Goal: Task Accomplishment & Management: Manage account settings

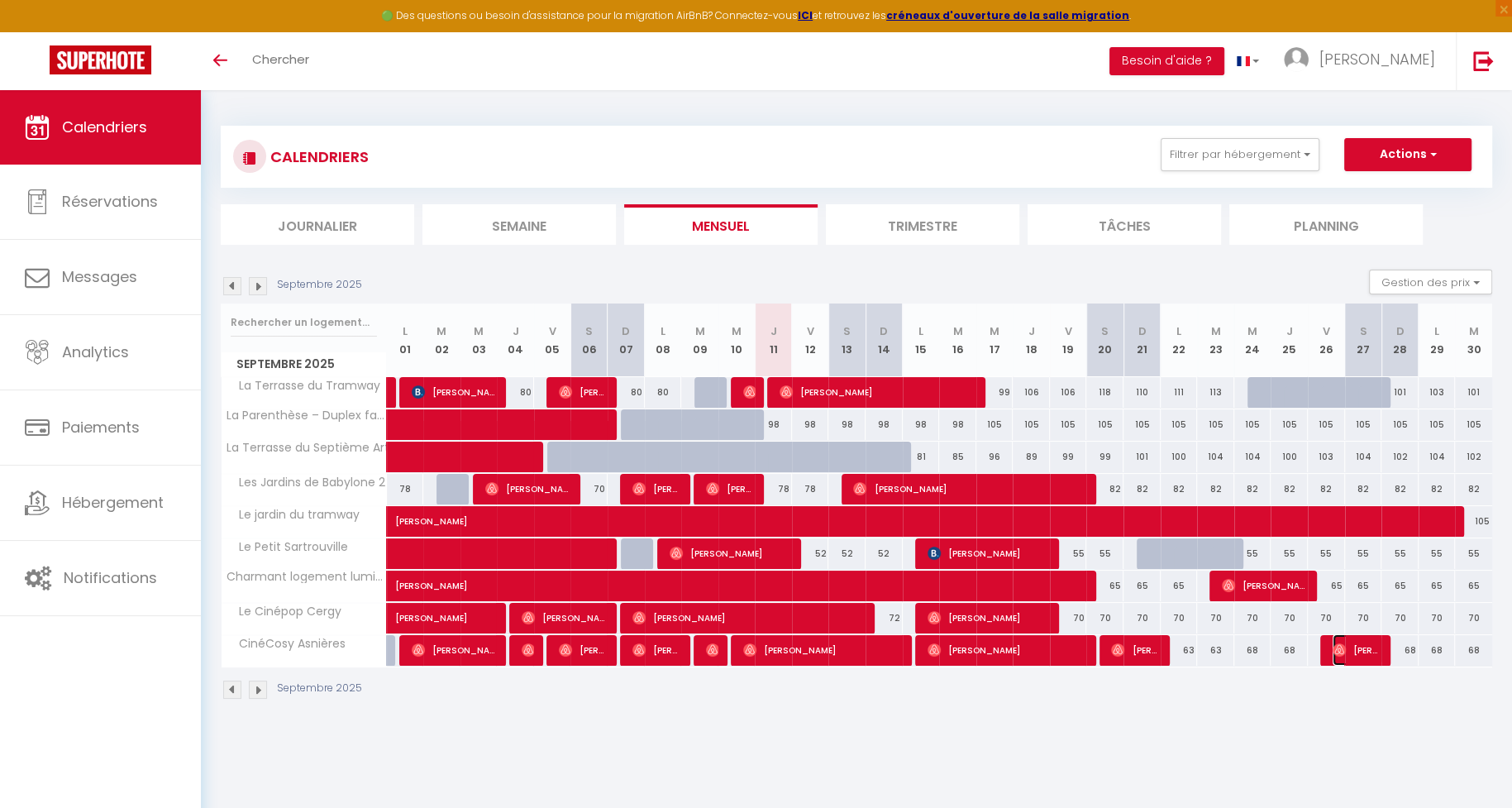
click at [1333, 654] on span "[PERSON_NAME]" at bounding box center [1357, 650] width 50 height 32
select select "OK"
select select "0"
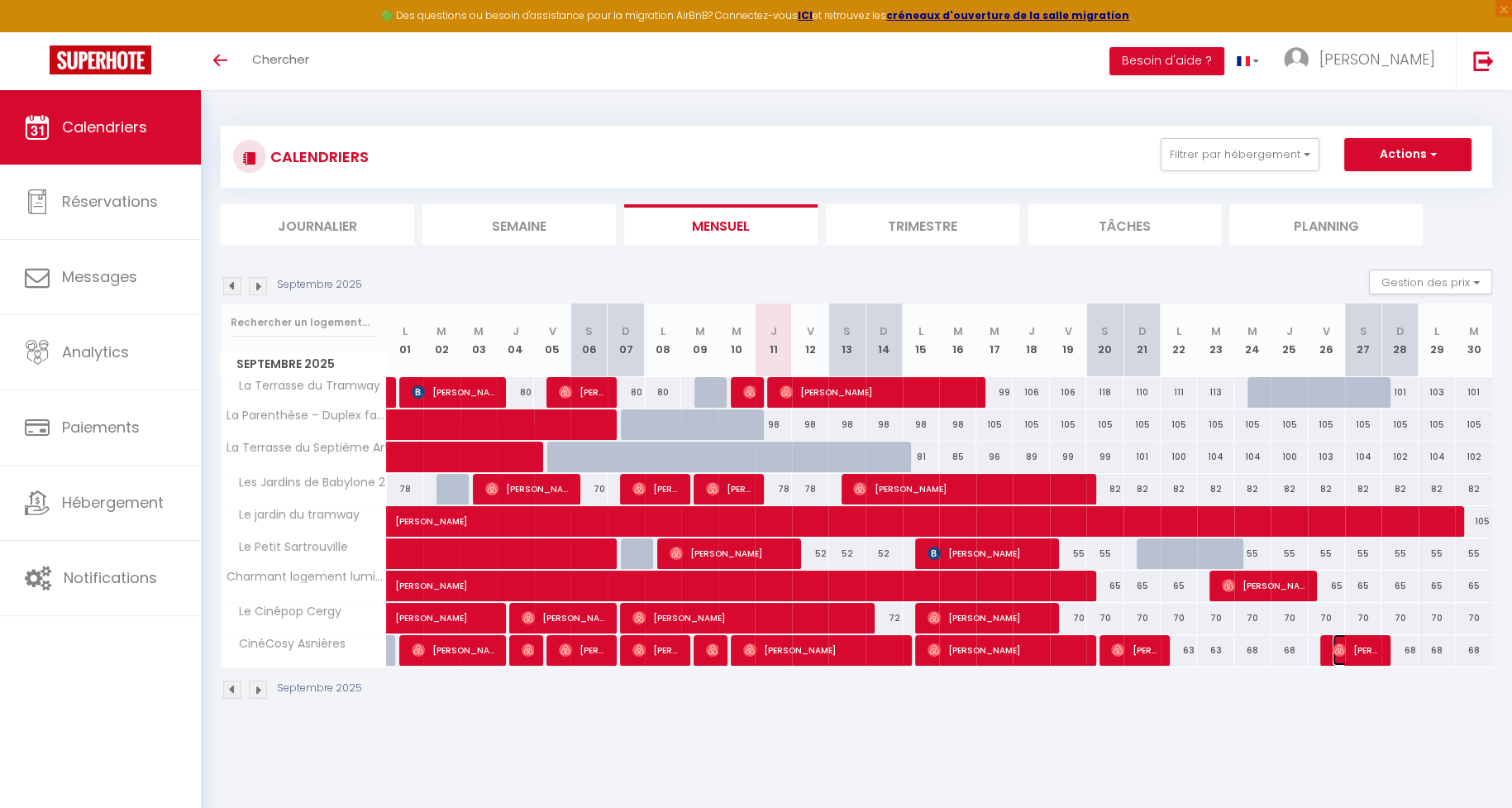
select select "1"
select select
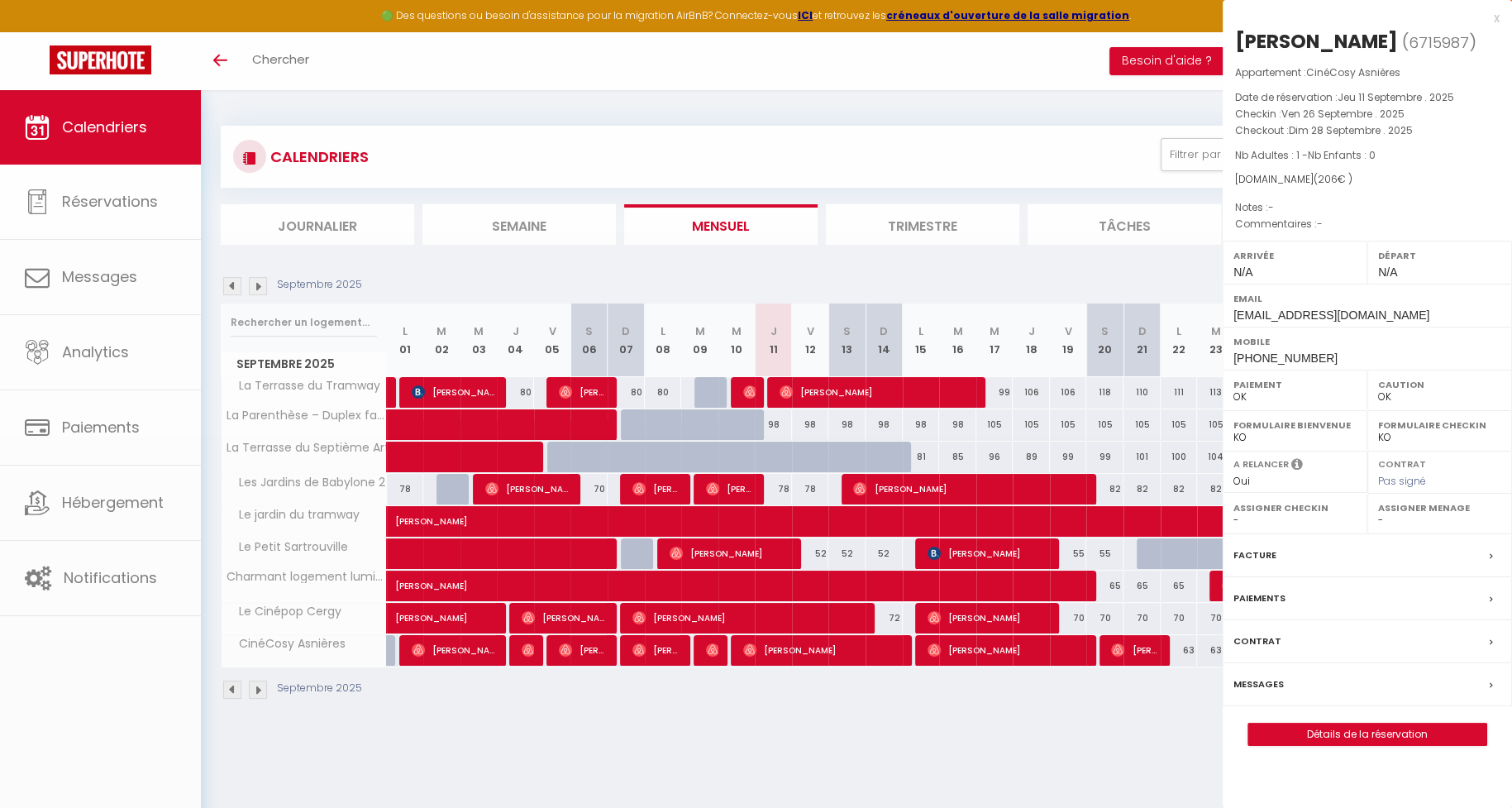
select select "45389"
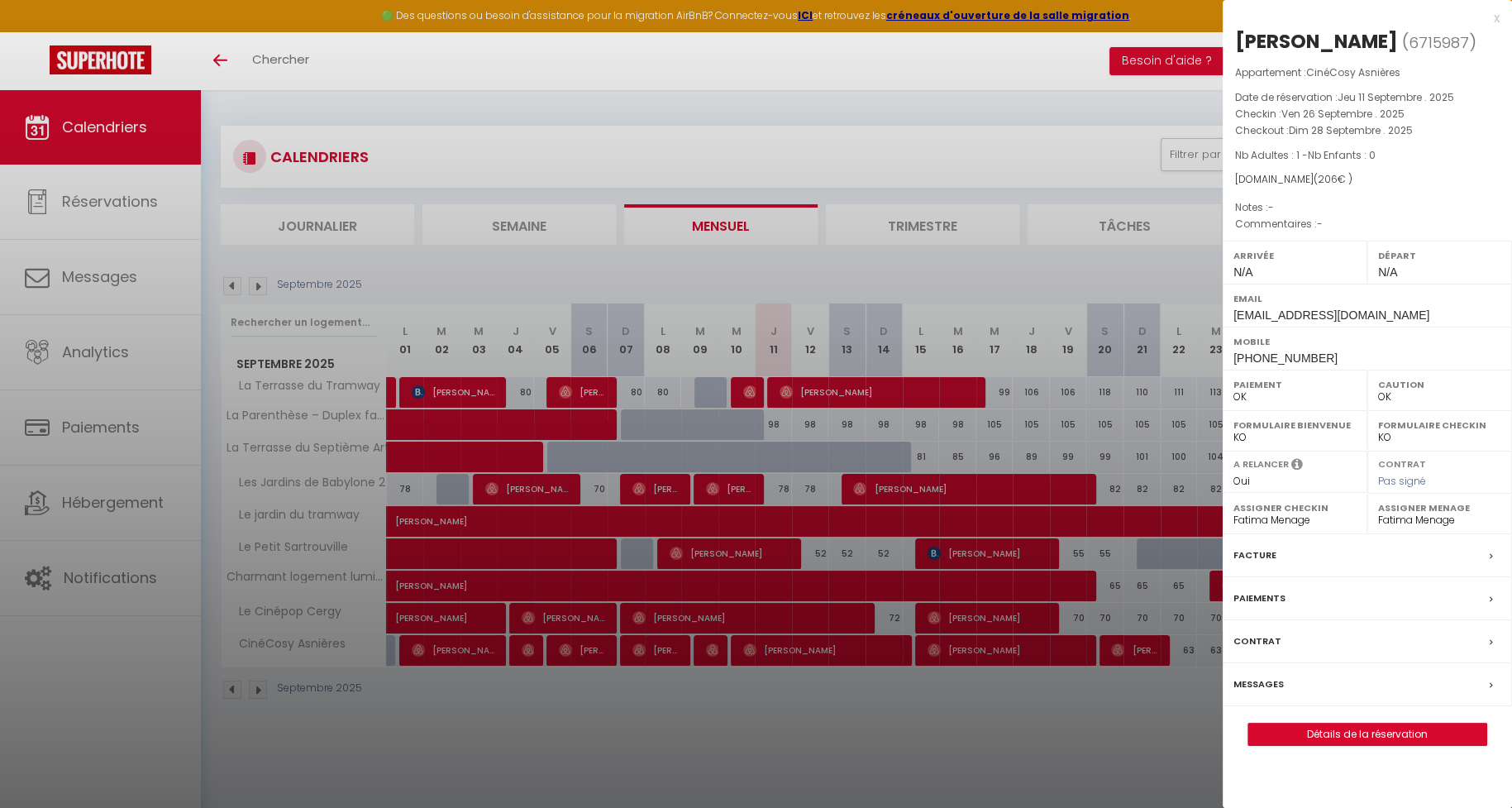
click at [1265, 675] on label "Messages" at bounding box center [1258, 683] width 50 height 17
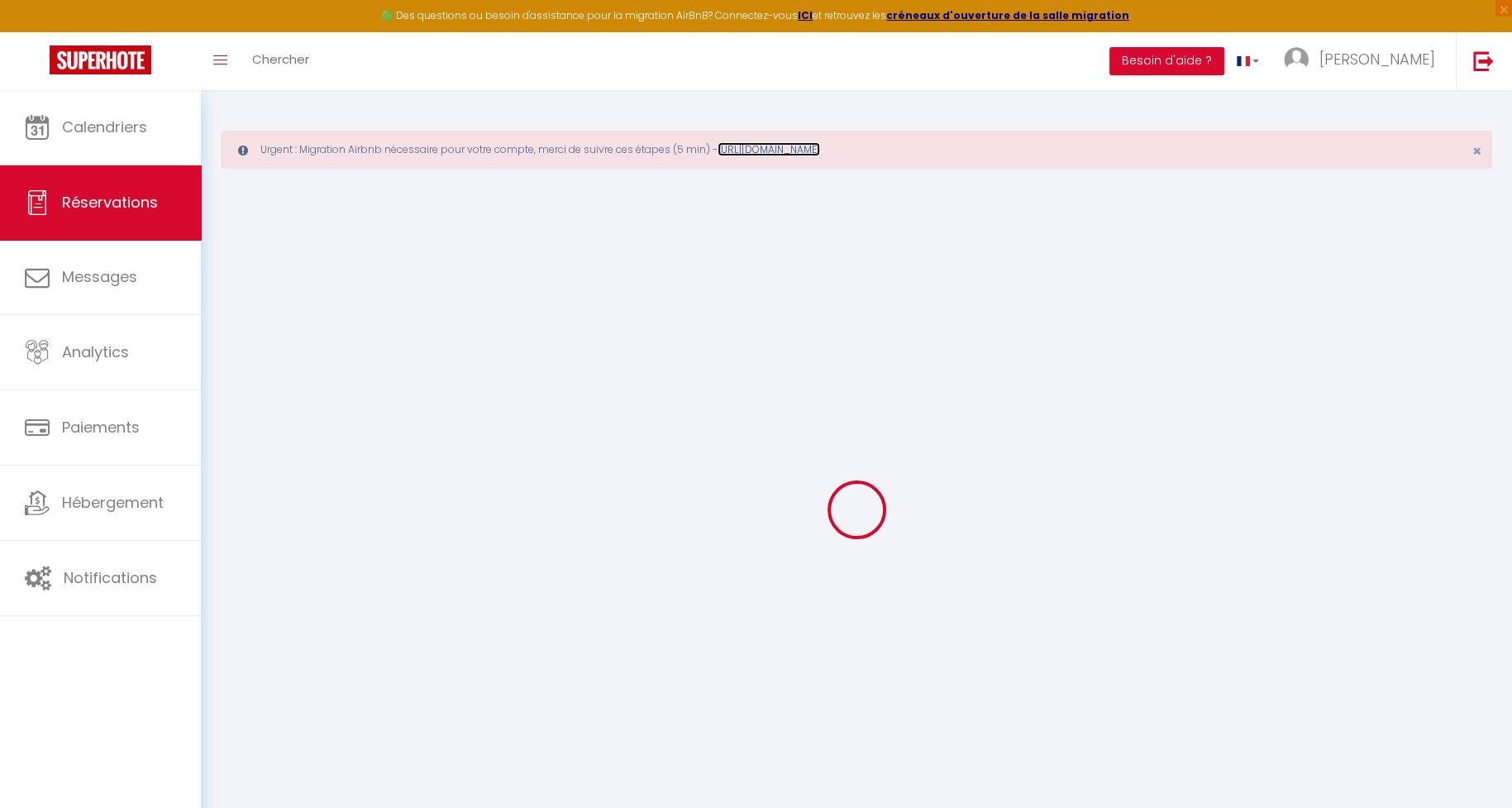
click at [792, 155] on link "[URL][DOMAIN_NAME]" at bounding box center [769, 148] width 103 height 14
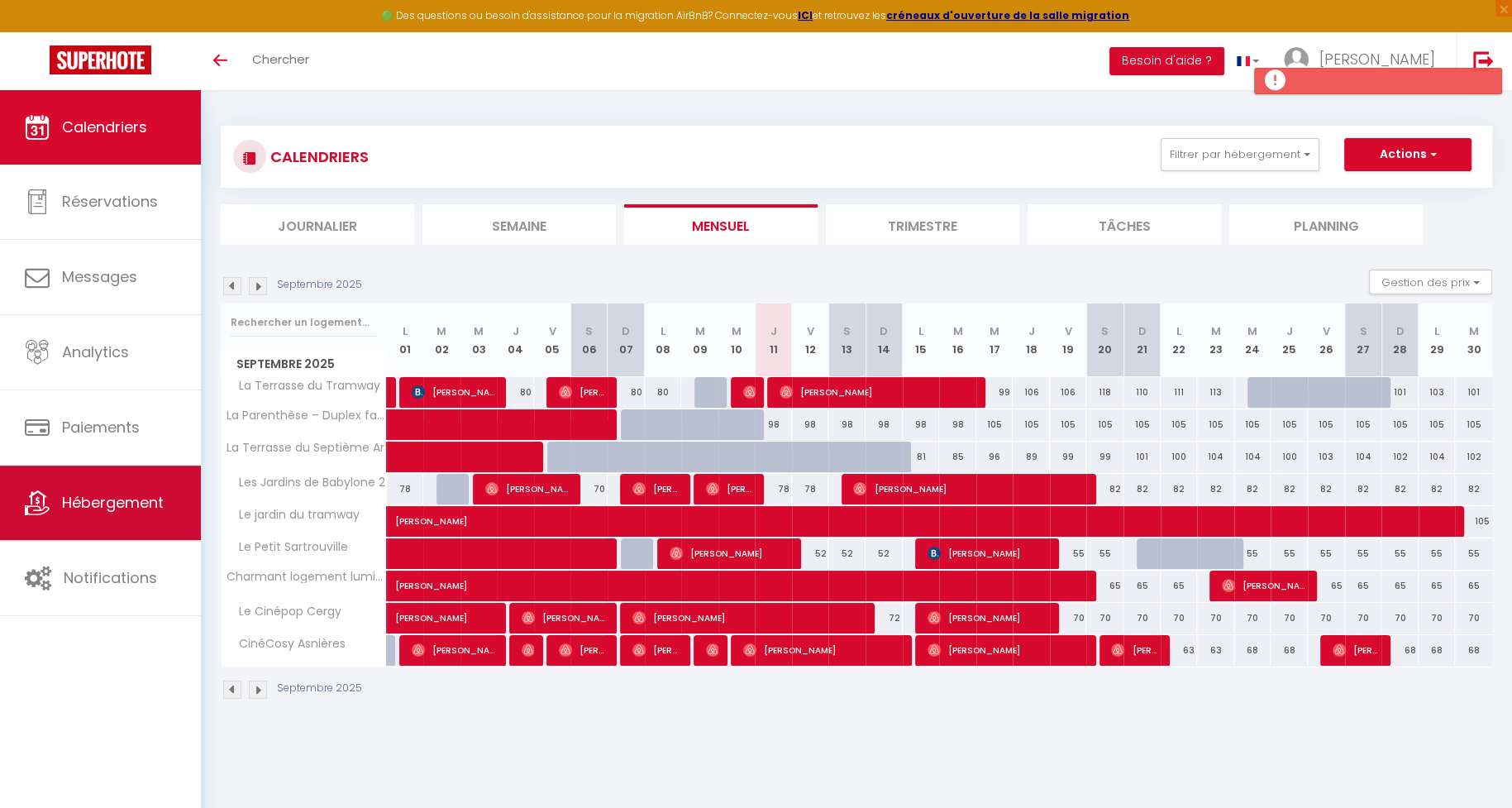
click at [131, 504] on span "Hébergement" at bounding box center [113, 502] width 102 height 21
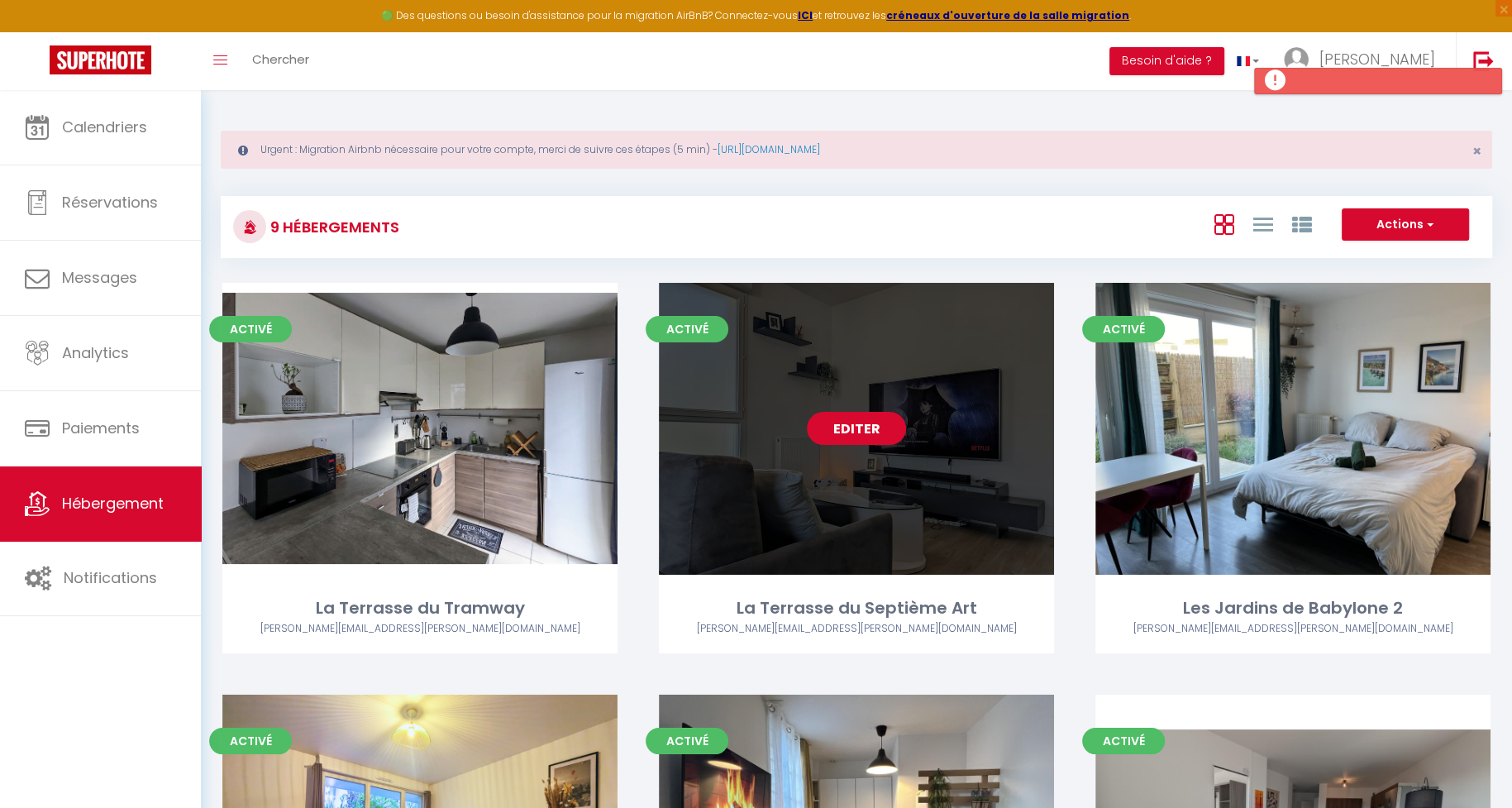
click at [863, 434] on link "Editer" at bounding box center [856, 429] width 99 height 33
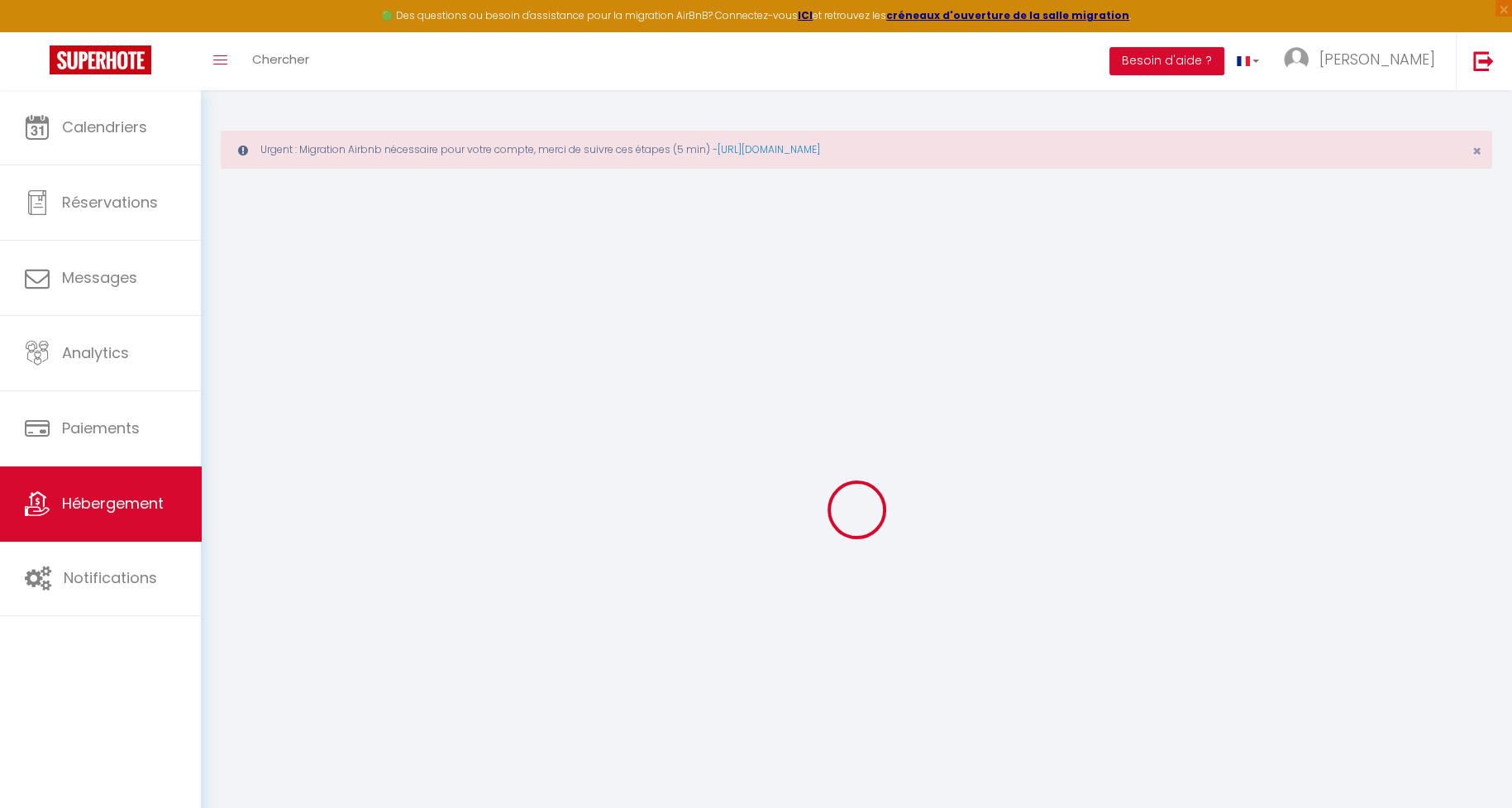
select select "3265-898334422783934250"
select select "16:00"
select select "01:00"
select select "10:00"
select select "15"
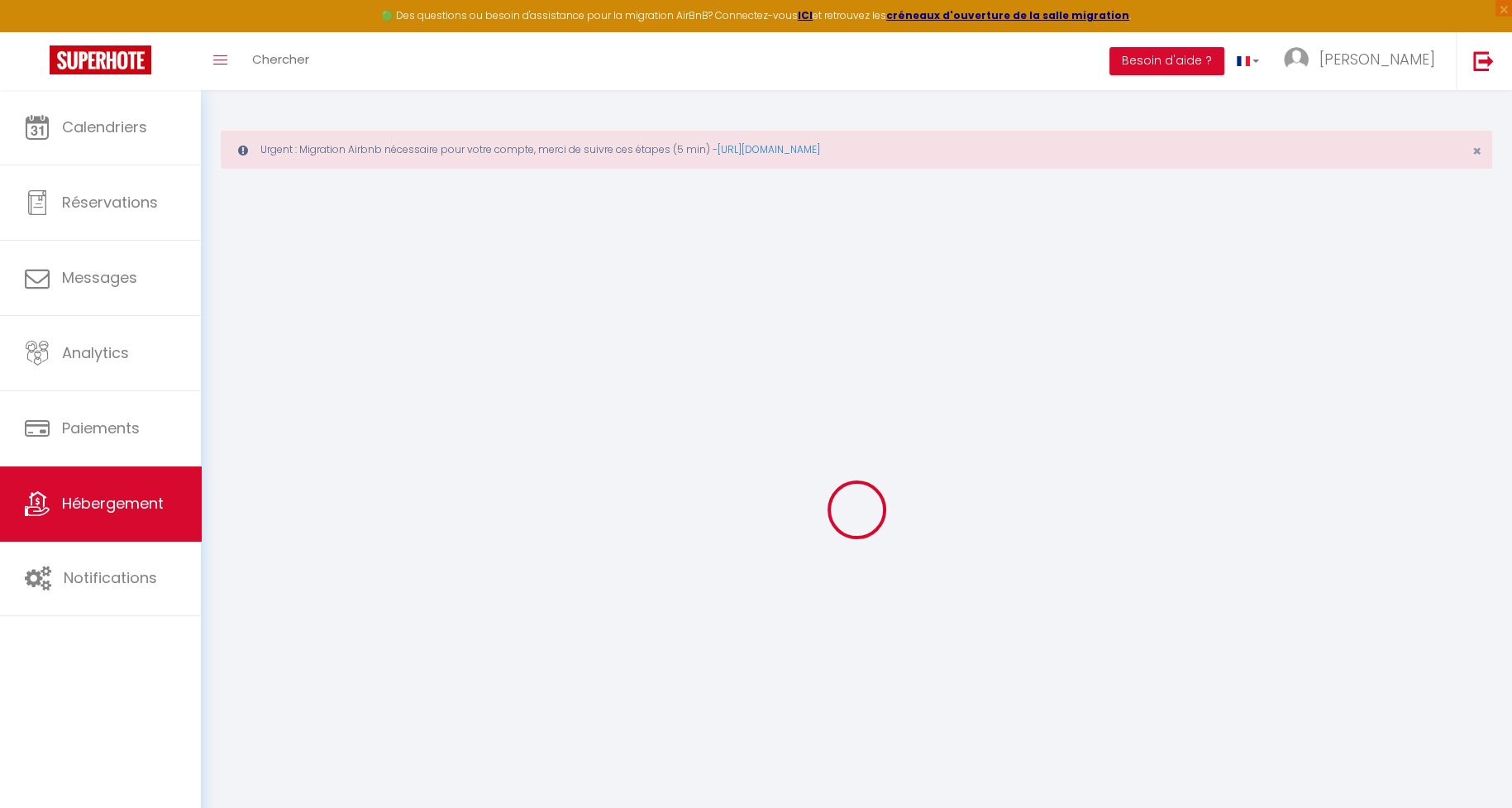
select select "15"
select select "14098"
select select "+ 34 %"
checkbox input "false"
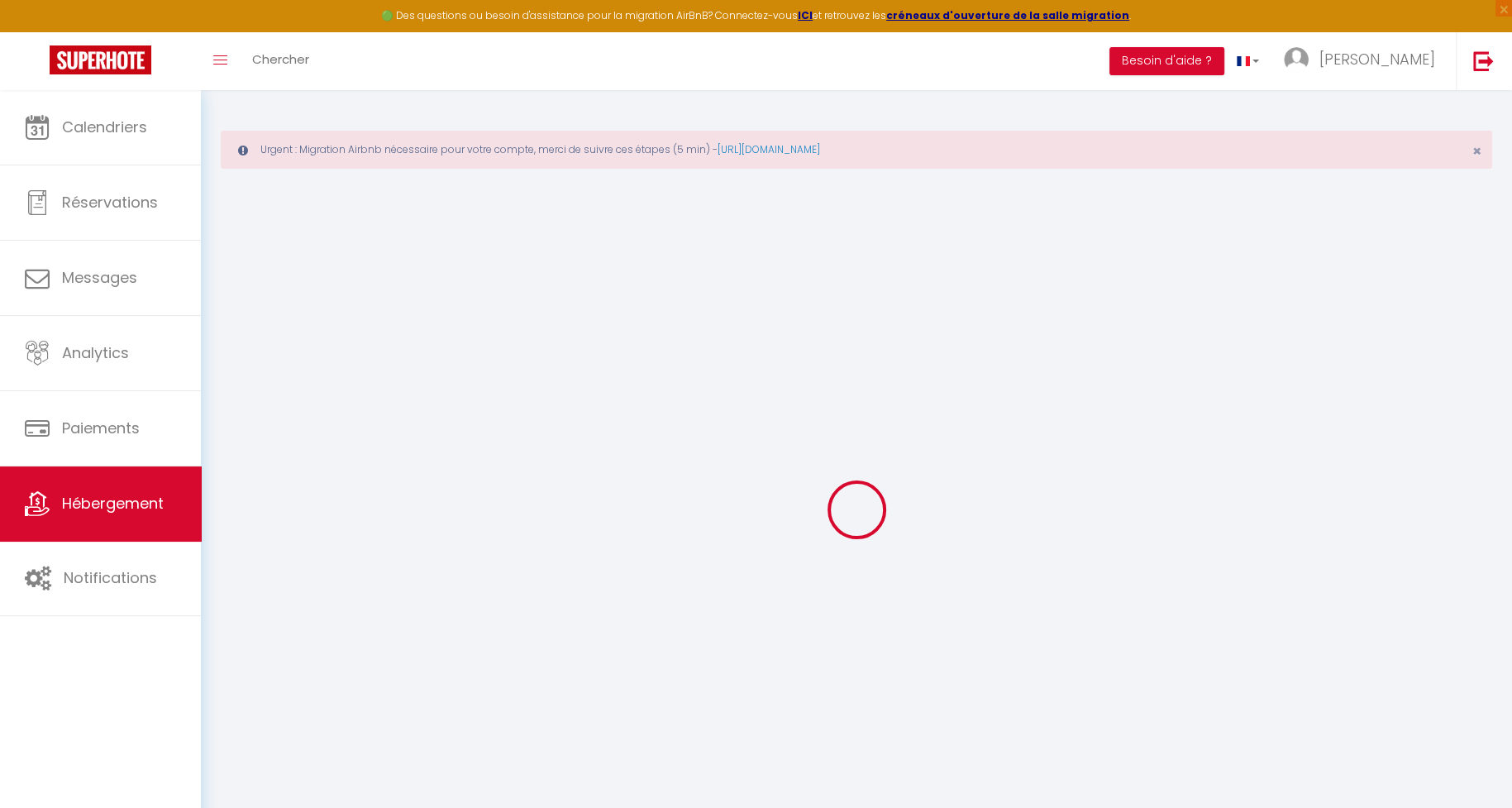
checkbox input "false"
checkbox input "true"
checkbox input "false"
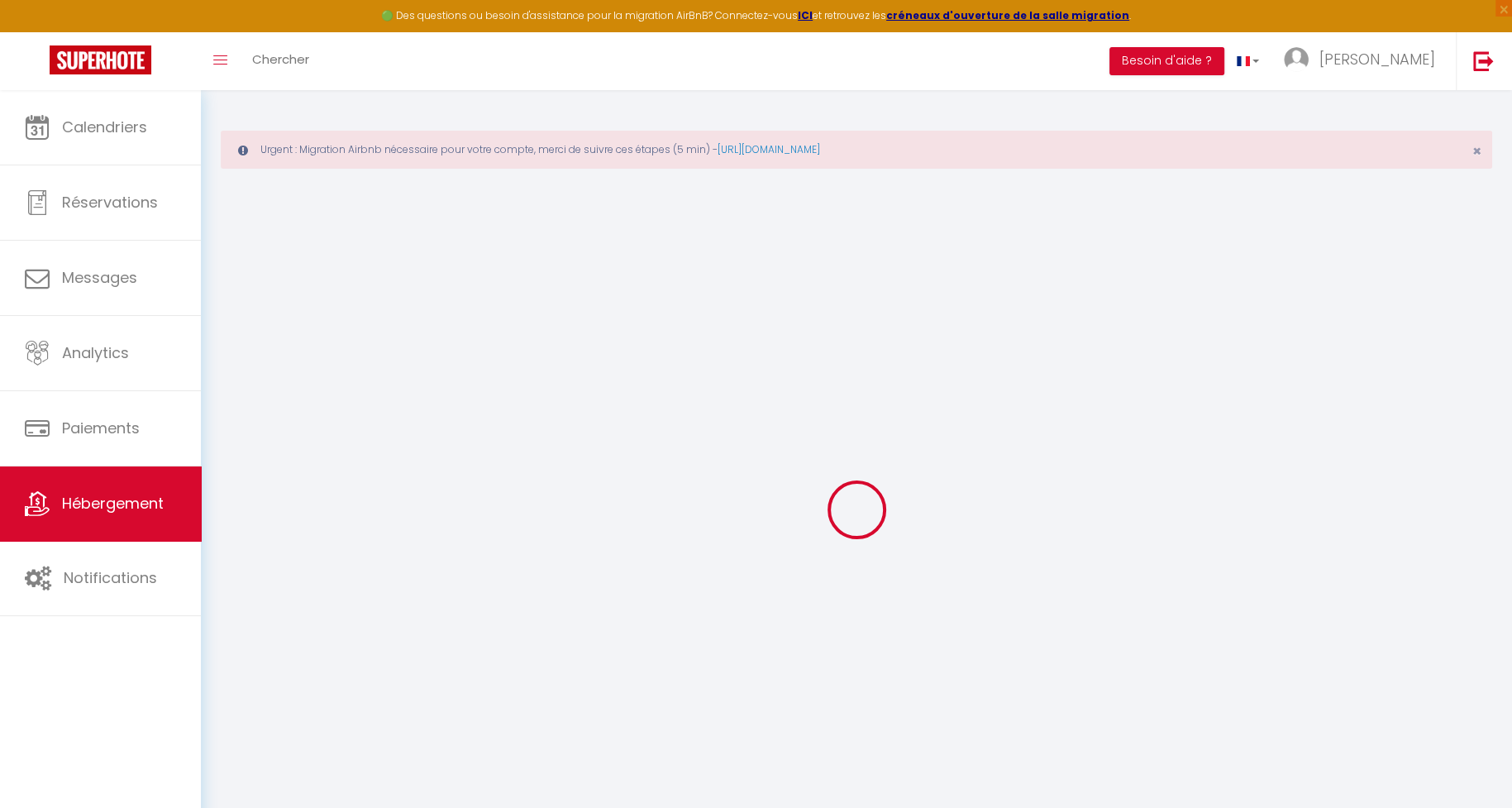
checkbox input "true"
checkbox input "false"
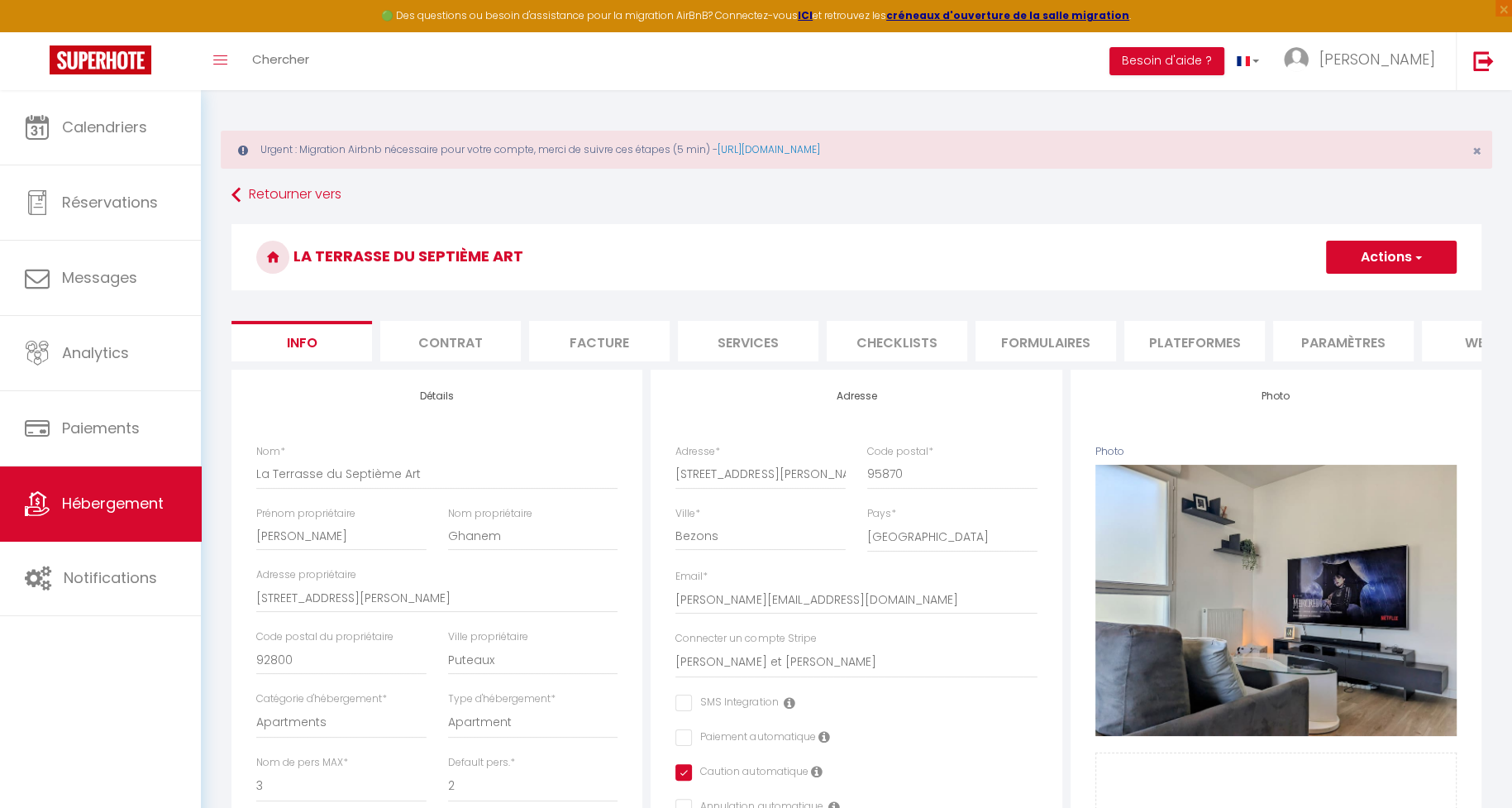
click at [751, 355] on li "Services" at bounding box center [748, 341] width 140 height 41
checkbox input "true"
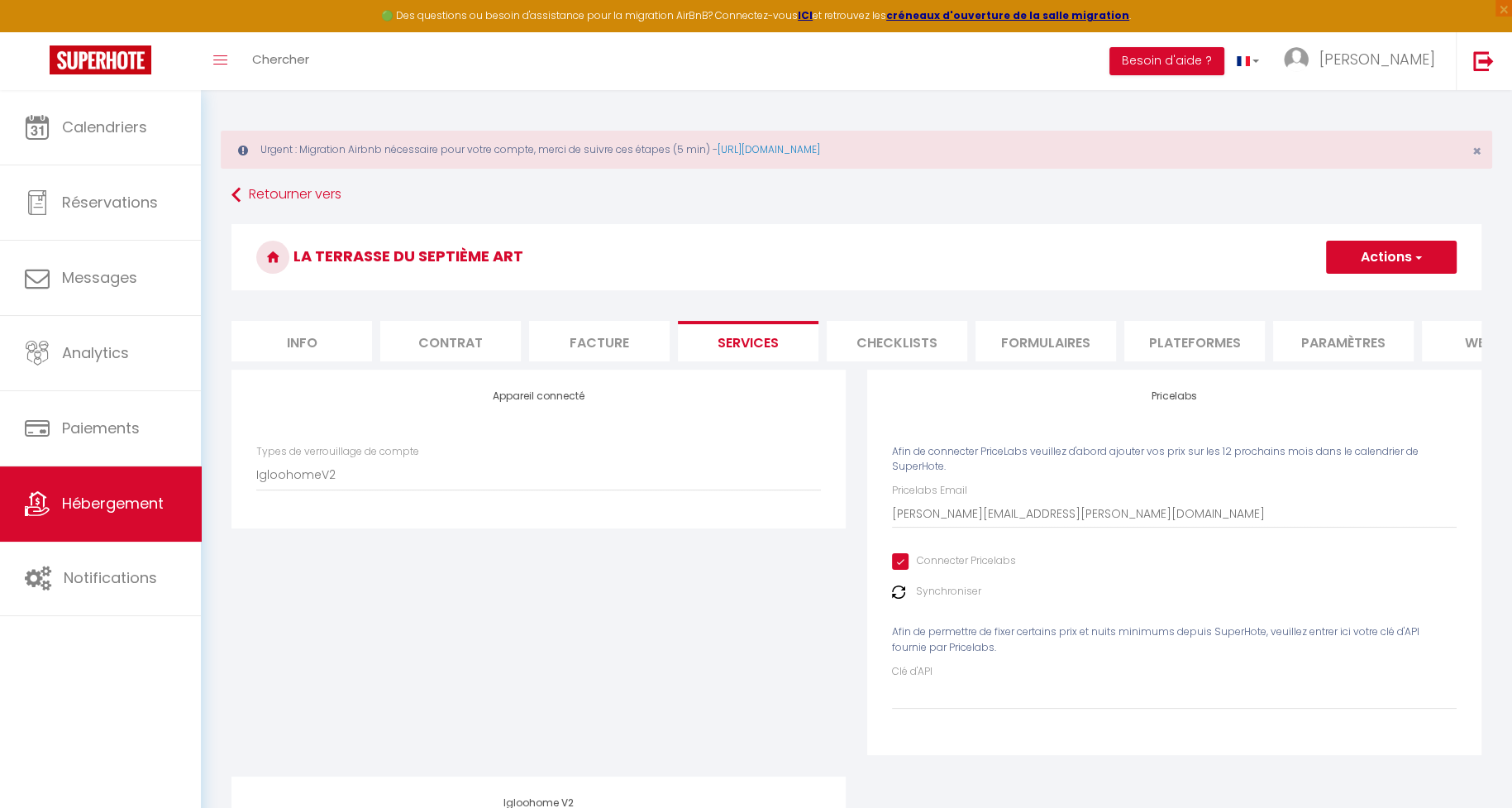
click at [876, 345] on li "Checklists" at bounding box center [897, 341] width 140 height 41
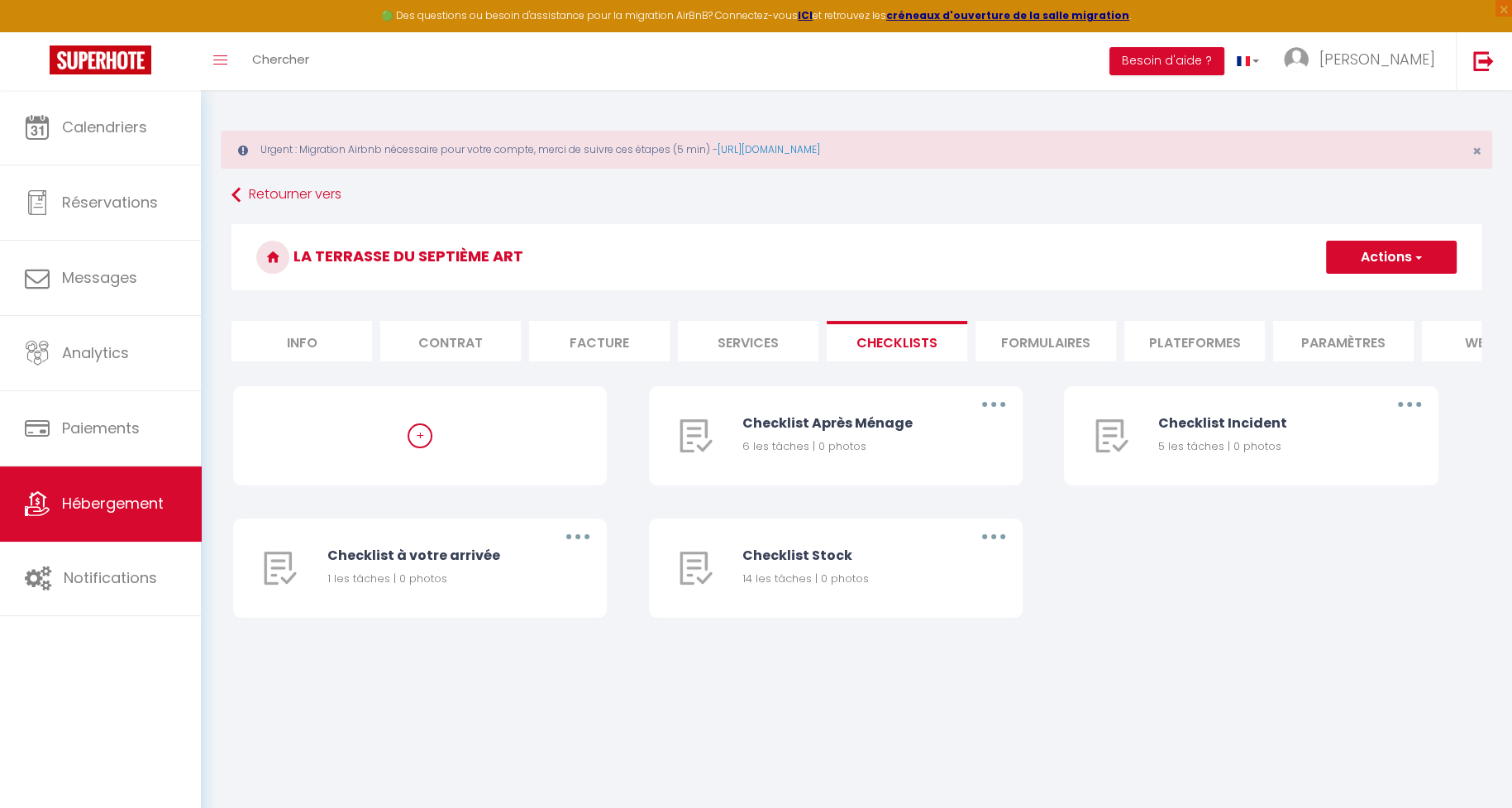
click at [1201, 327] on li "Plateformes" at bounding box center [1194, 341] width 140 height 41
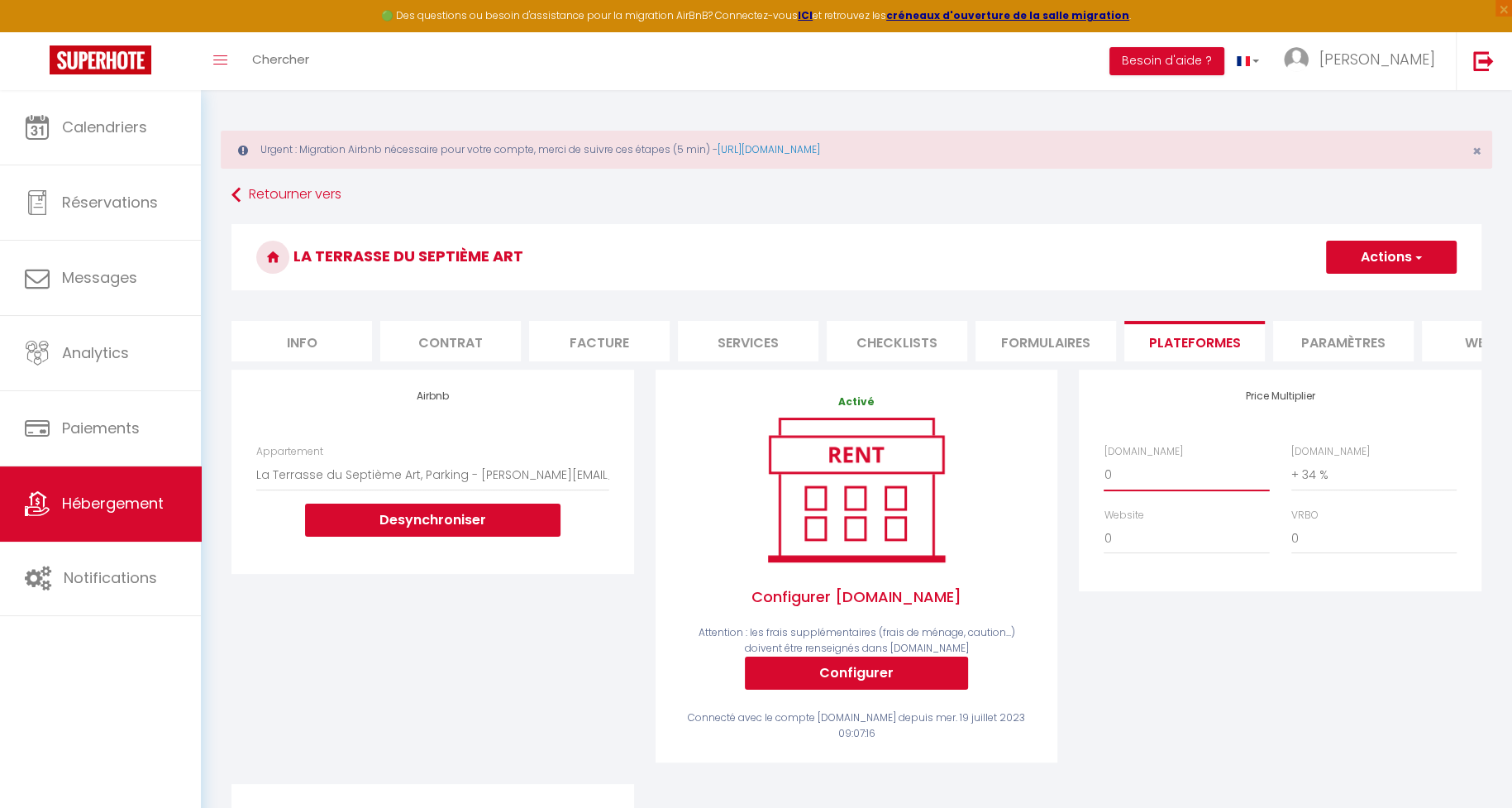
click at [1203, 483] on select "0 + 1 % + 2 % + 3 % + 4 % + 5 % + 6 % + 7 % + 8 % + 9 %" at bounding box center [1186, 474] width 166 height 32
select select "+ 22 %"
click at [1104, 459] on select "0 + 1 % + 2 % + 3 % + 4 % + 5 % + 6 % + 7 % + 8 % + 9 %" at bounding box center [1186, 474] width 166 height 32
click at [1375, 251] on button "Actions" at bounding box center [1392, 257] width 131 height 33
click at [1358, 286] on link "Enregistrer" at bounding box center [1391, 294] width 131 height 22
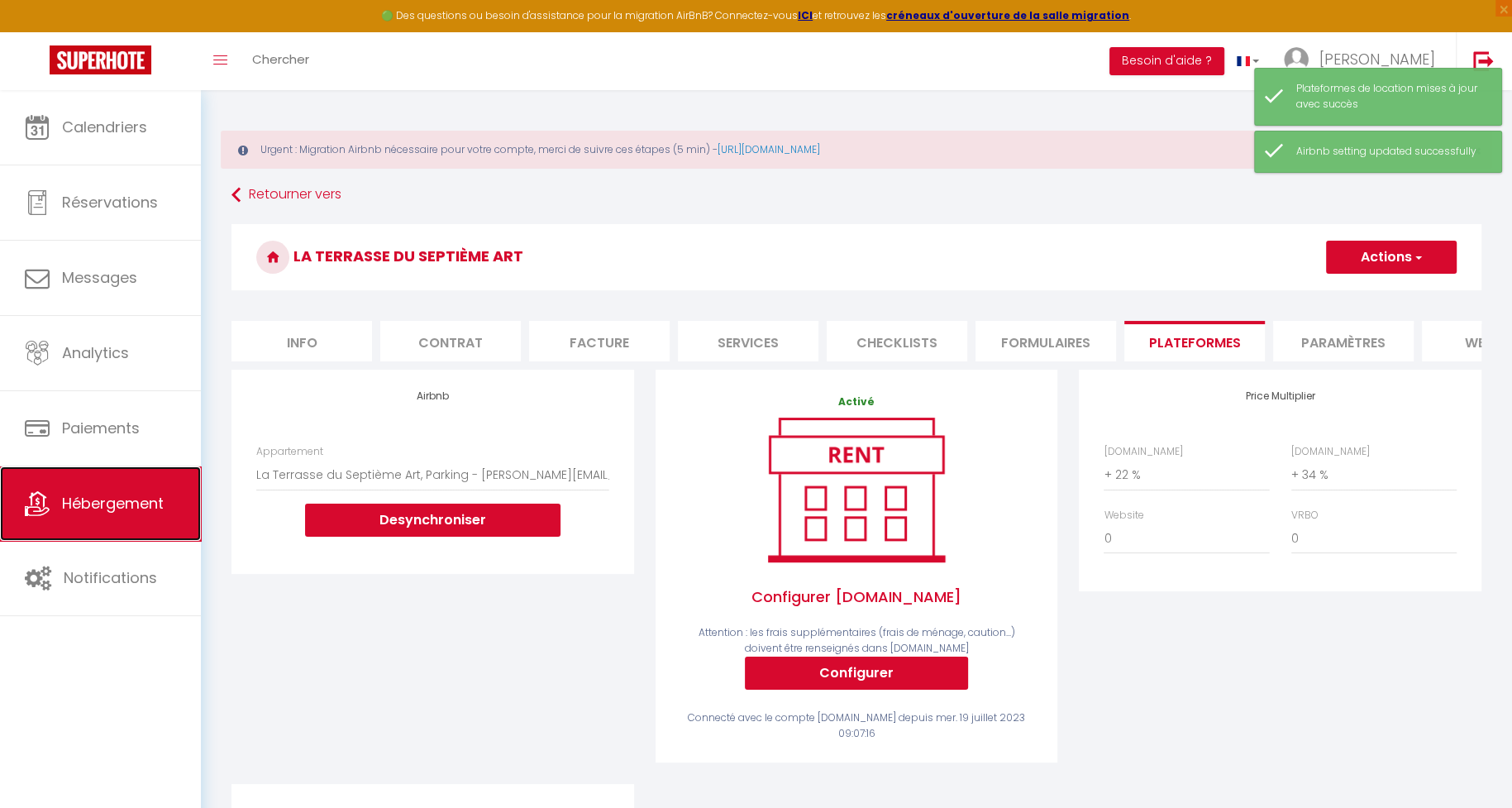
click at [137, 490] on link "Hébergement" at bounding box center [100, 504] width 201 height 75
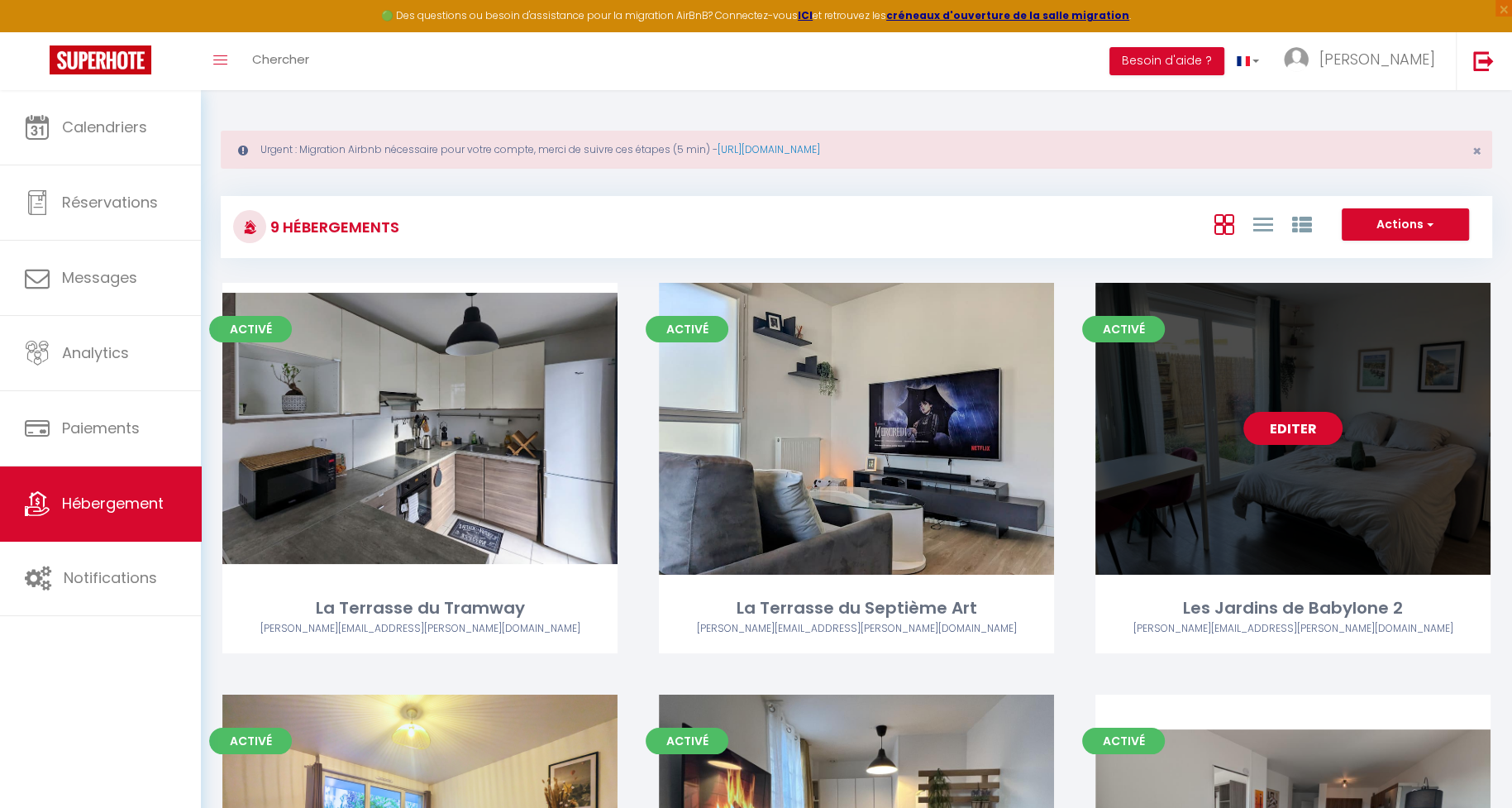
click at [1284, 428] on link "Editer" at bounding box center [1293, 429] width 99 height 33
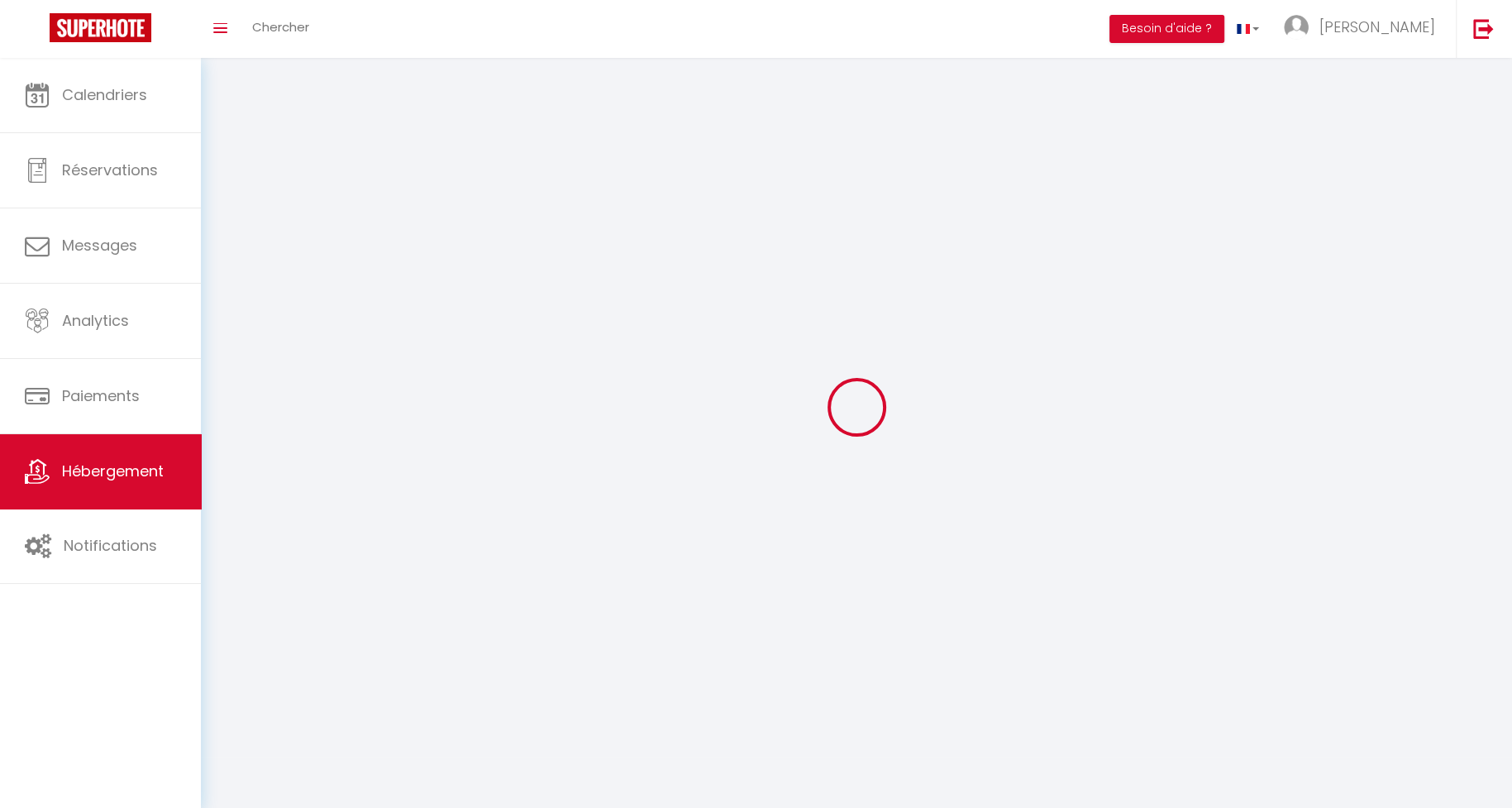
select select
select select "28"
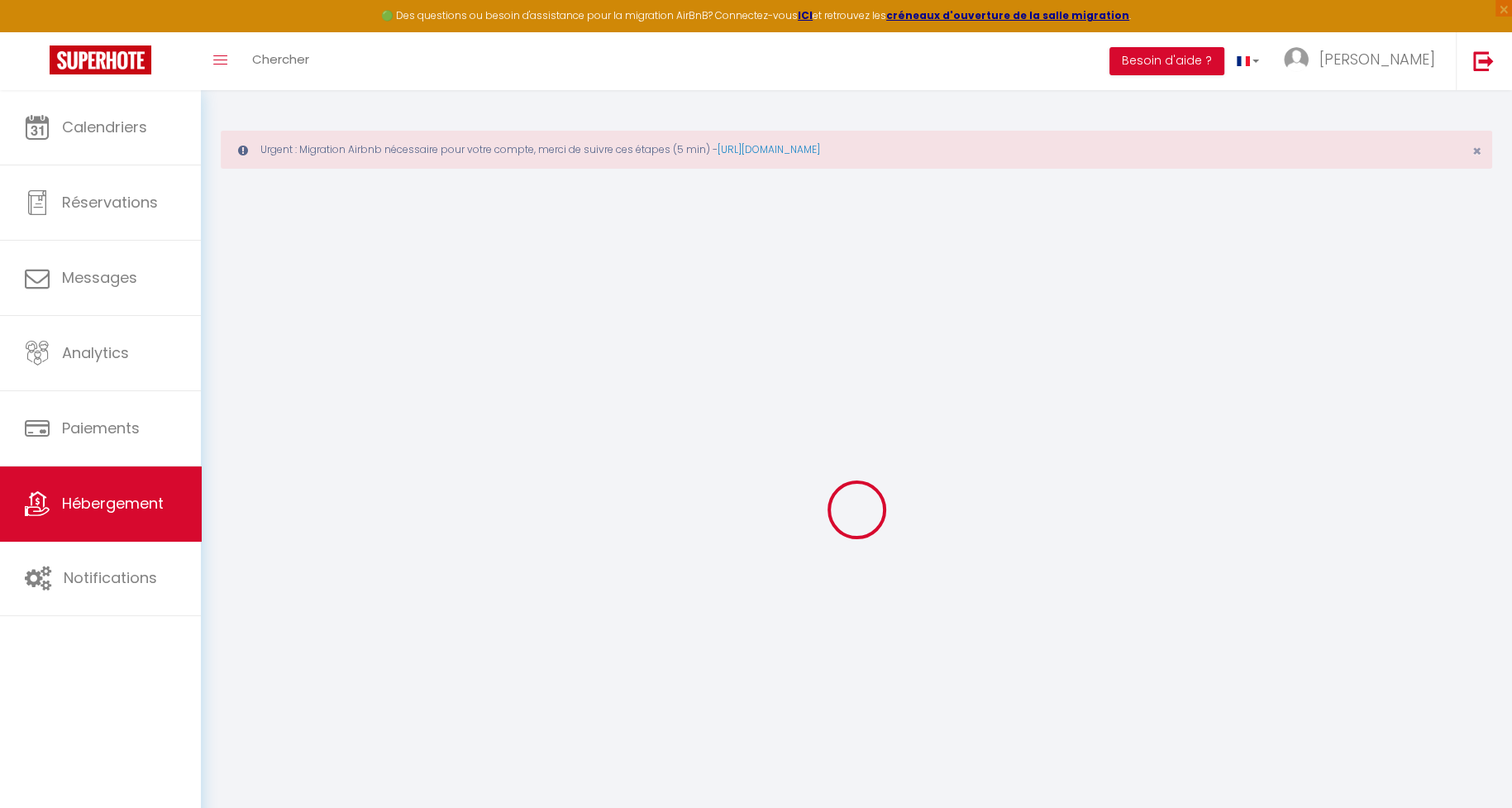
select select
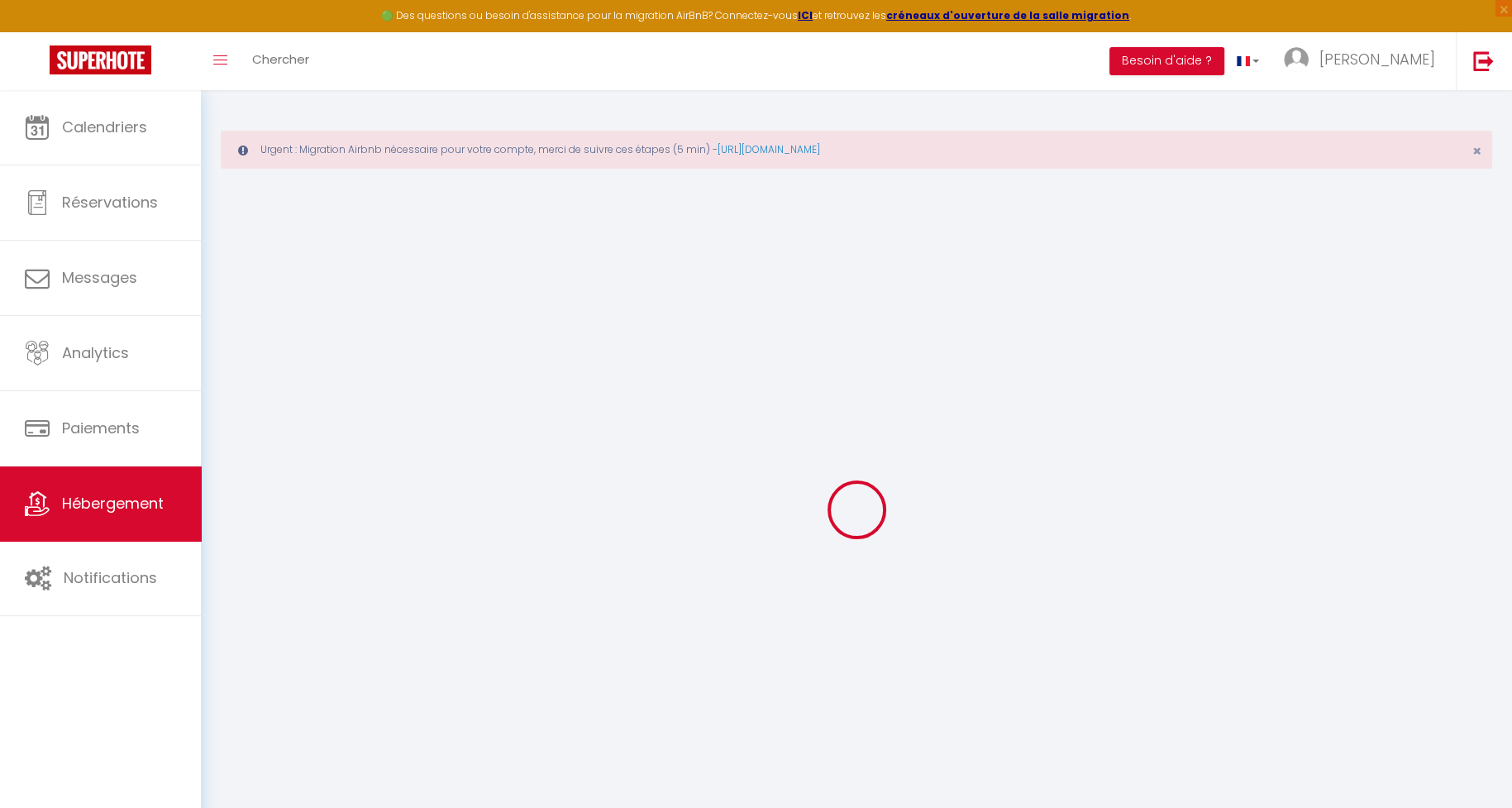
select select
checkbox input "false"
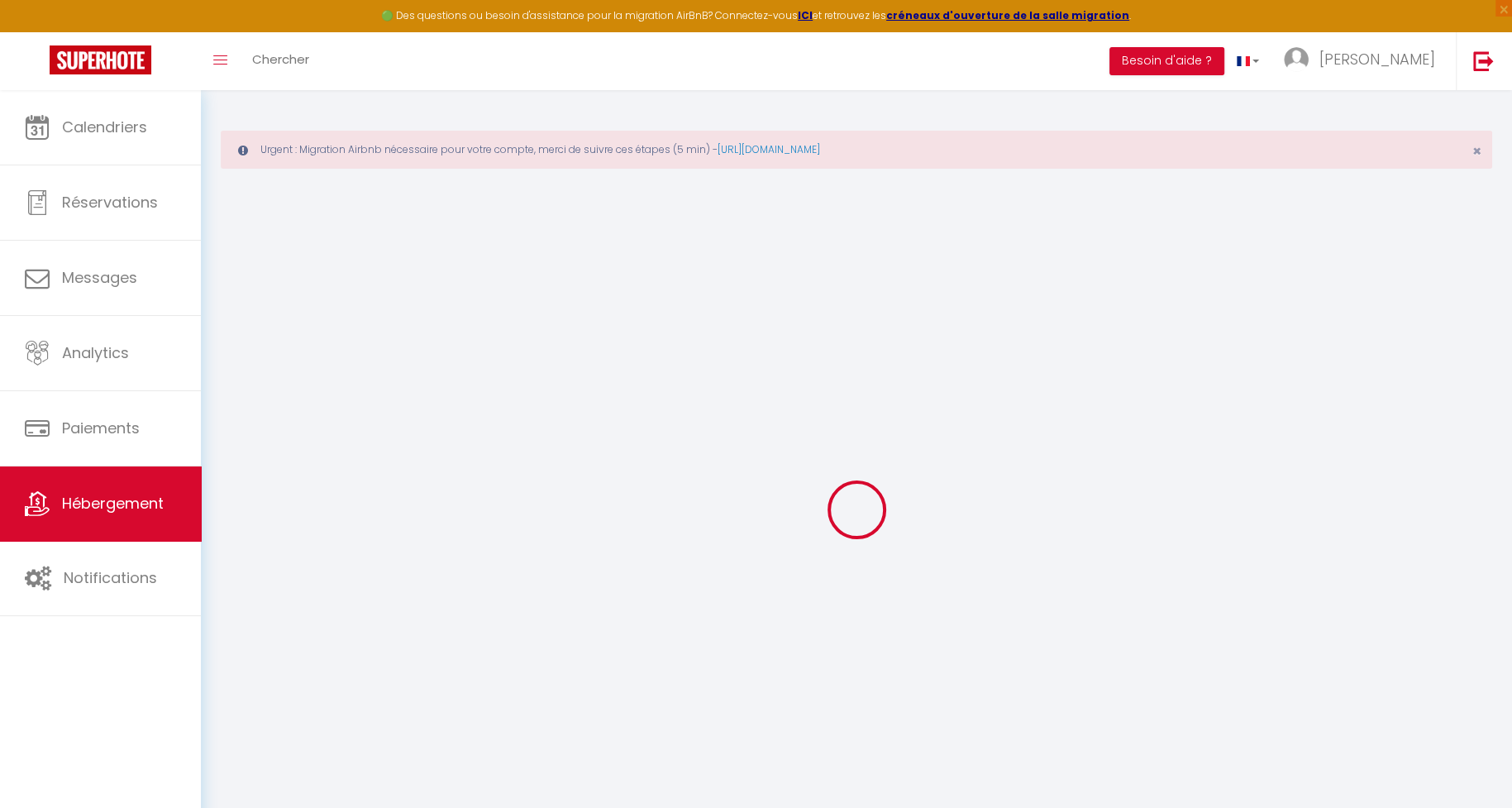
select select
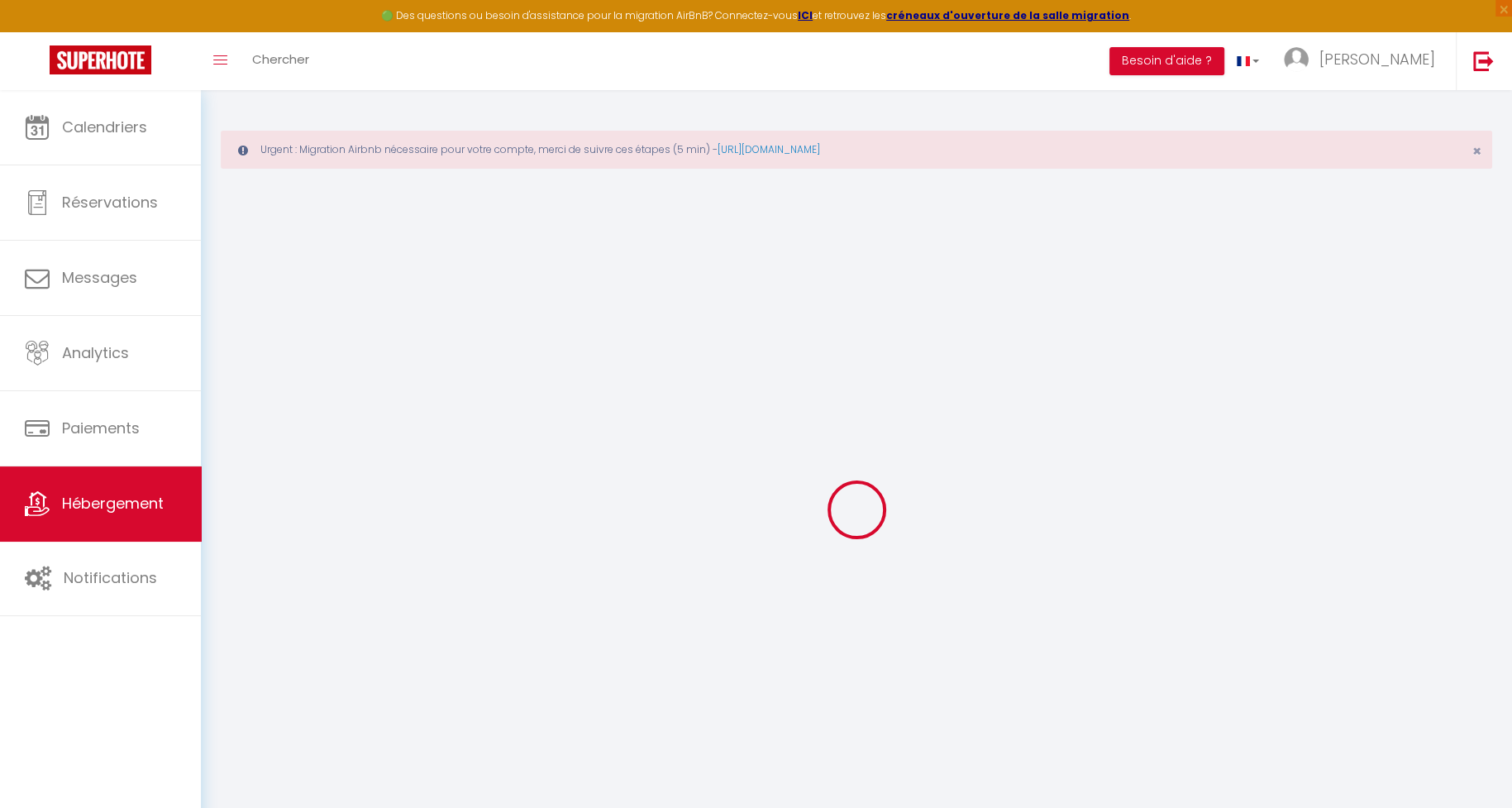
select select
checkbox input "false"
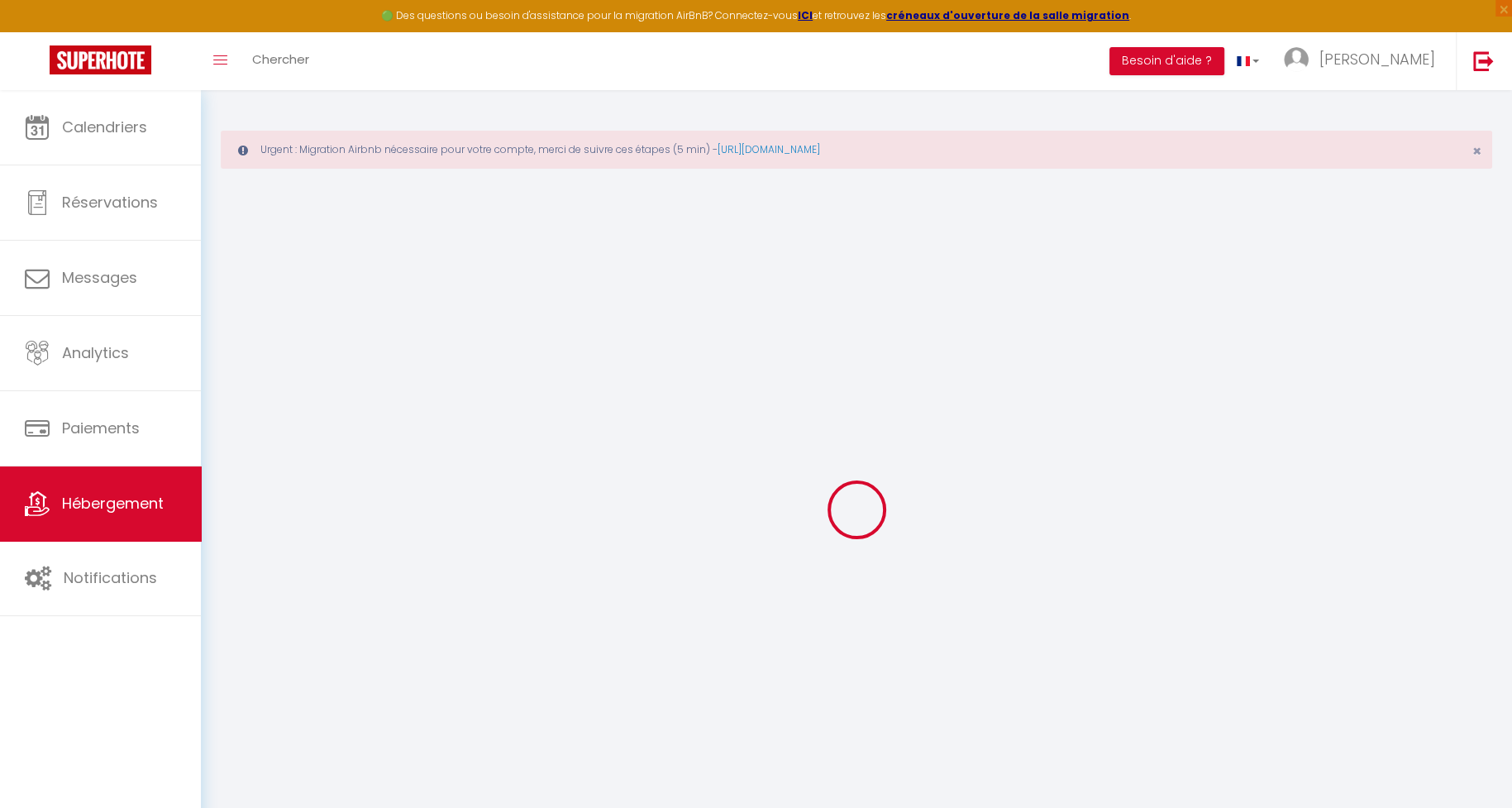
checkbox input "false"
select select
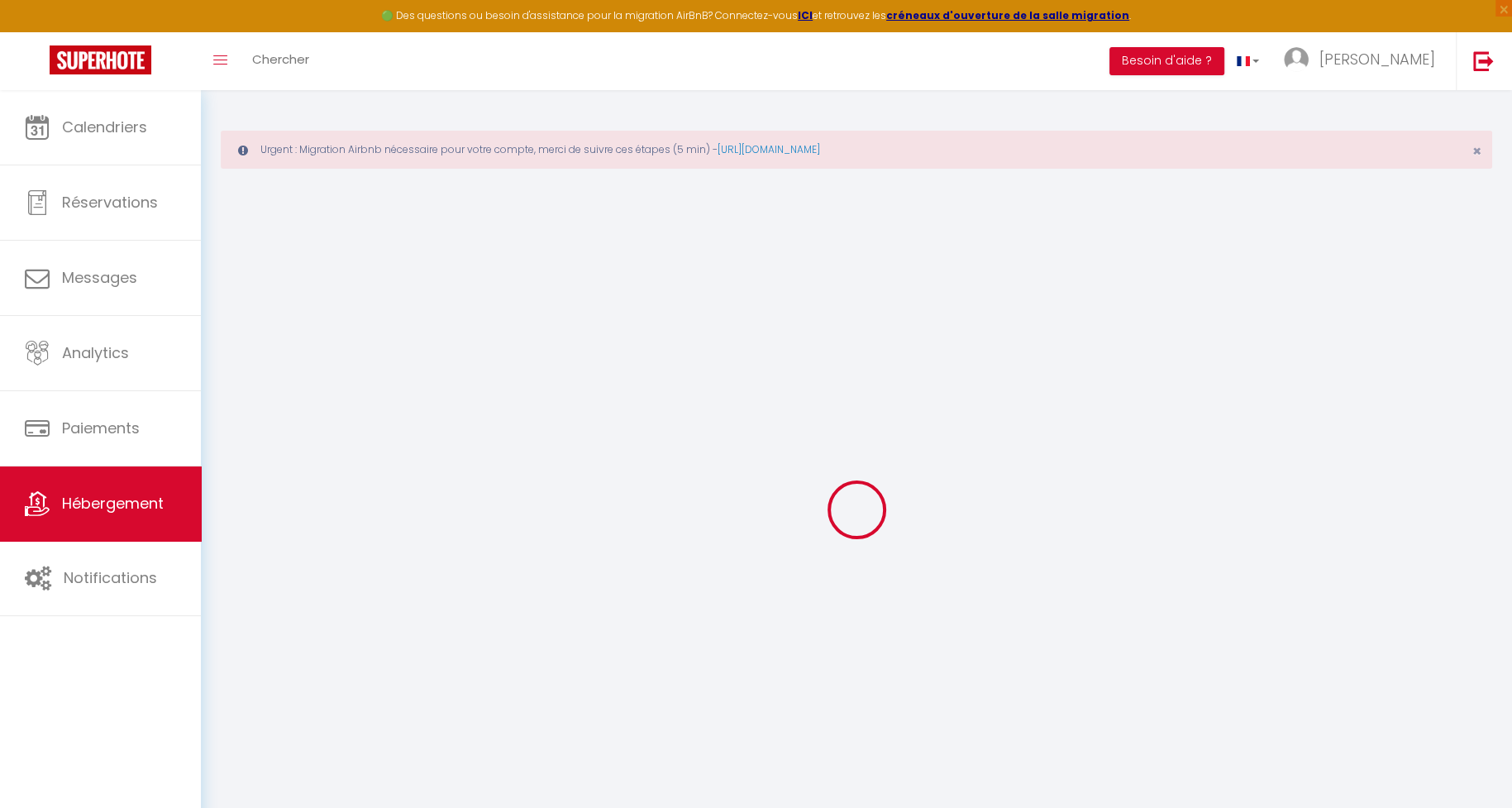
select select
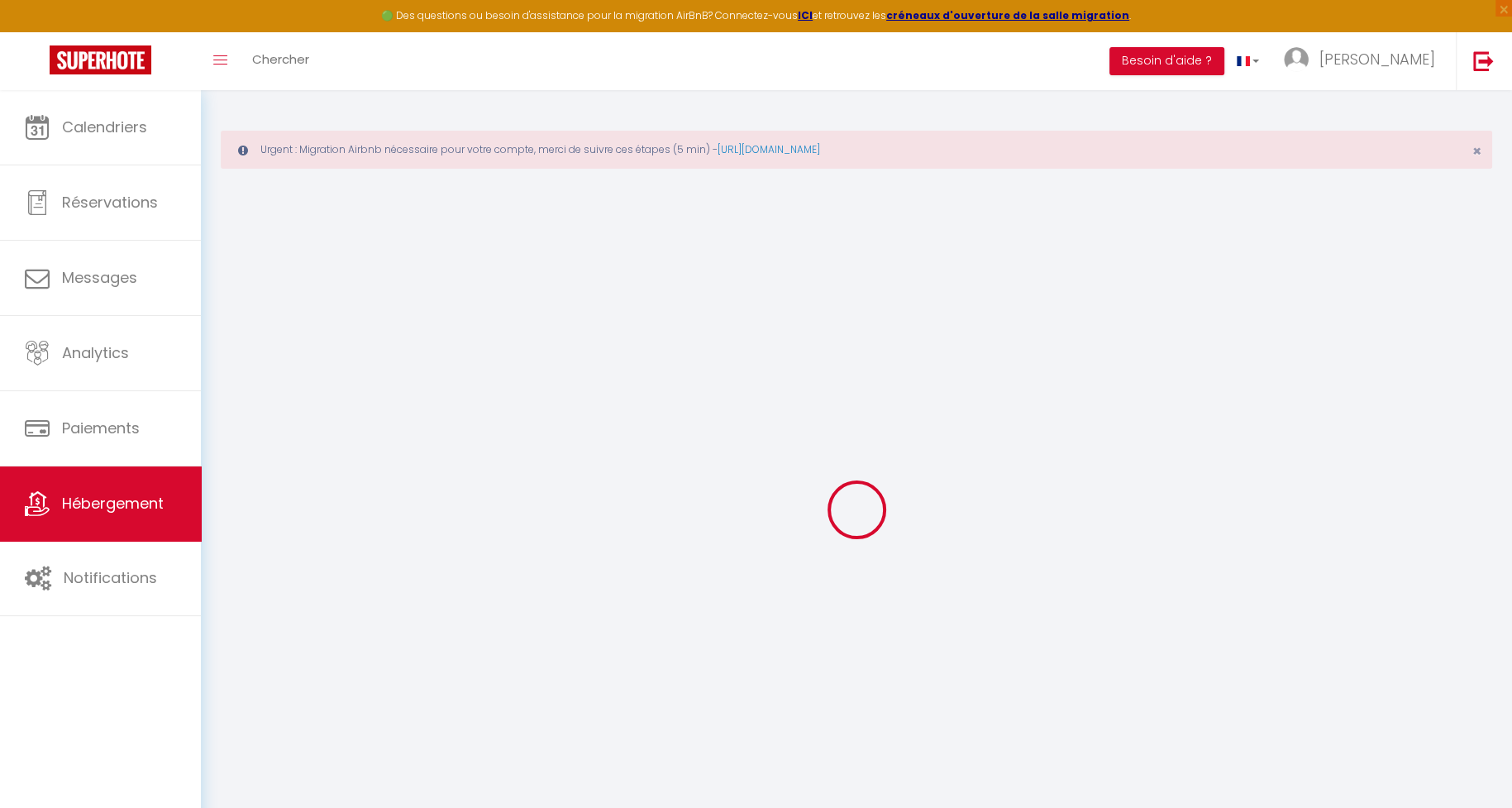
checkbox input "false"
select select
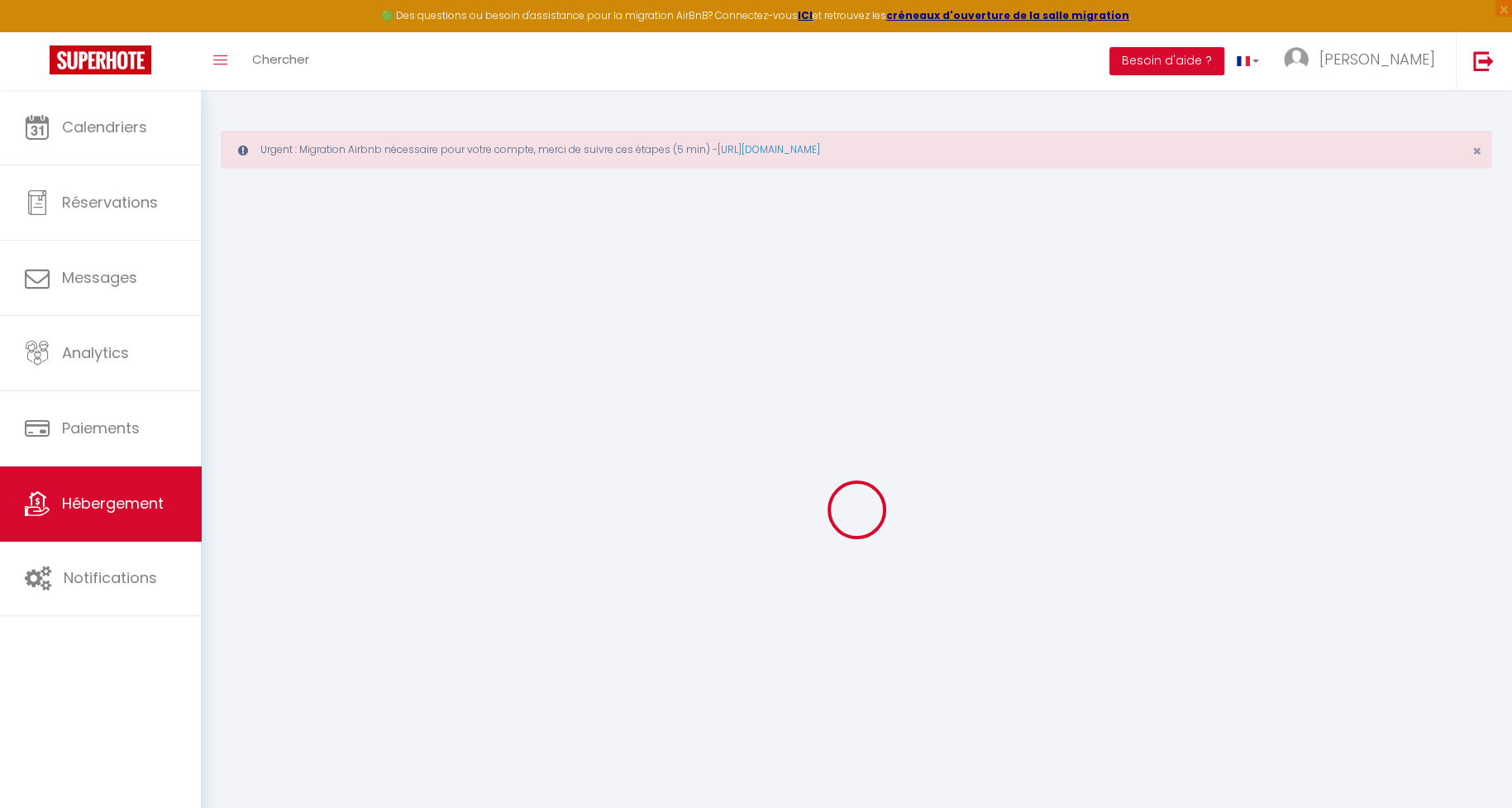
select select
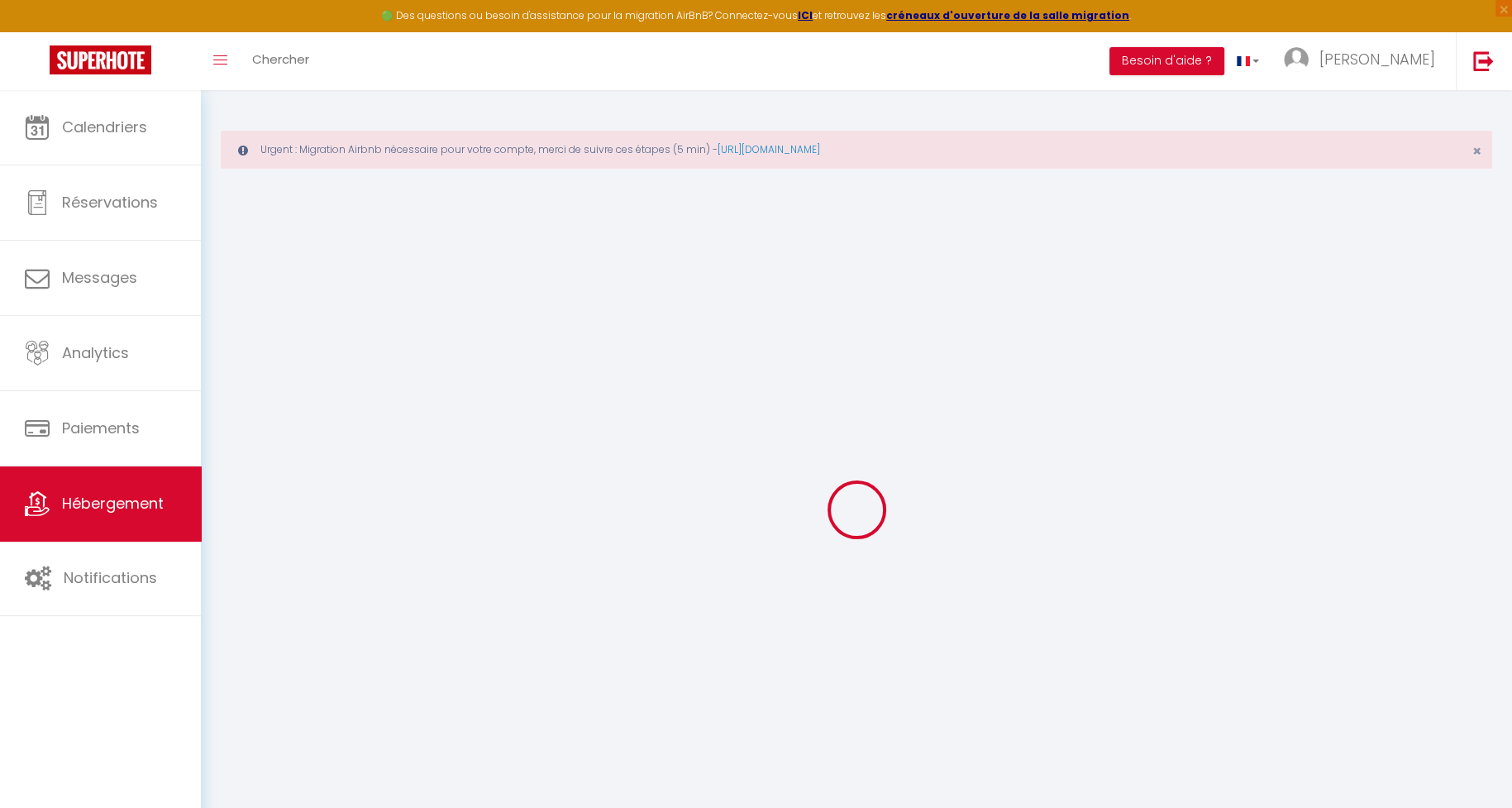
select select
checkbox input "false"
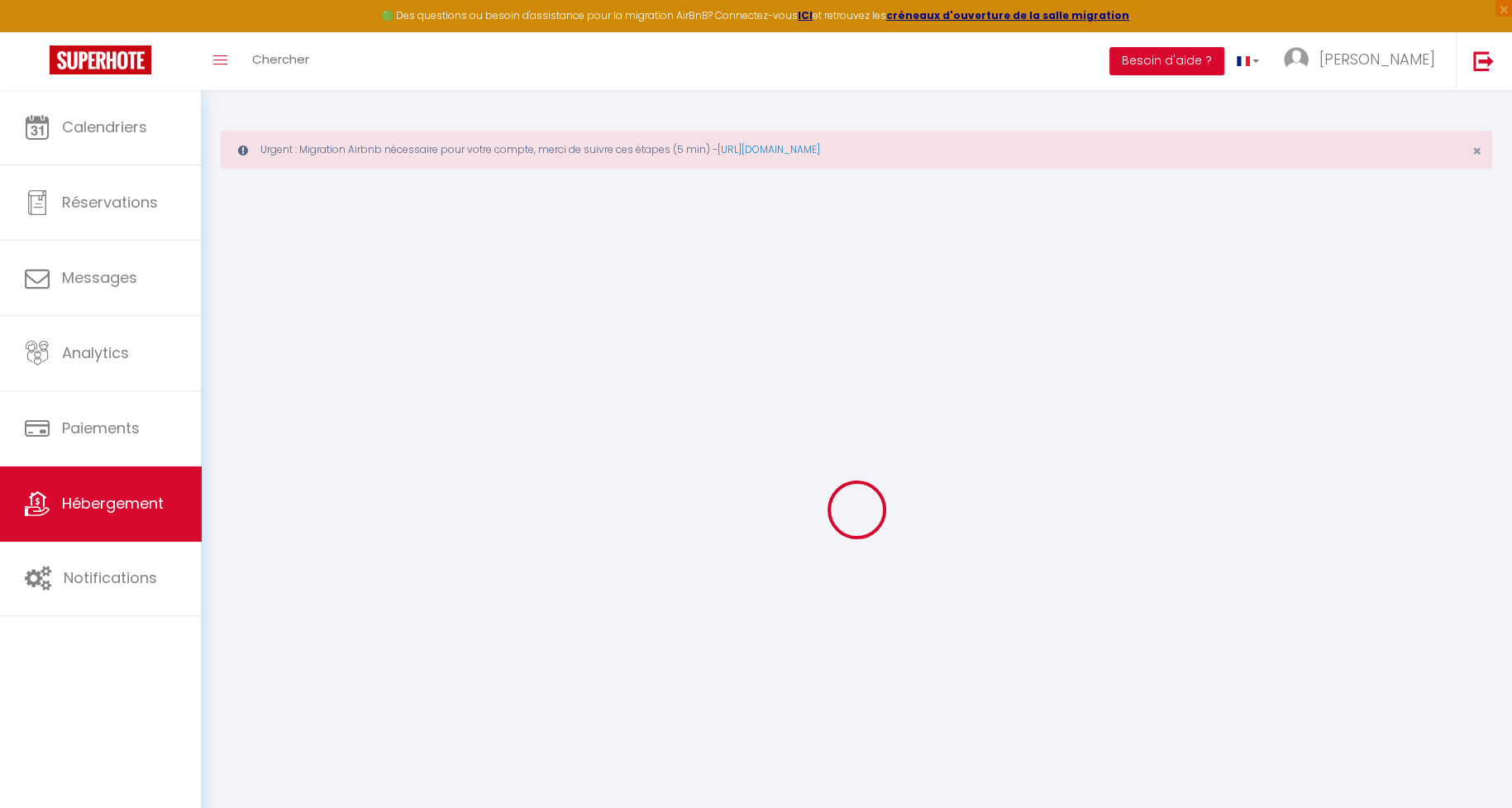
checkbox input "false"
select select
type input "Les Jardins de Babylone 2"
type input "Michel"
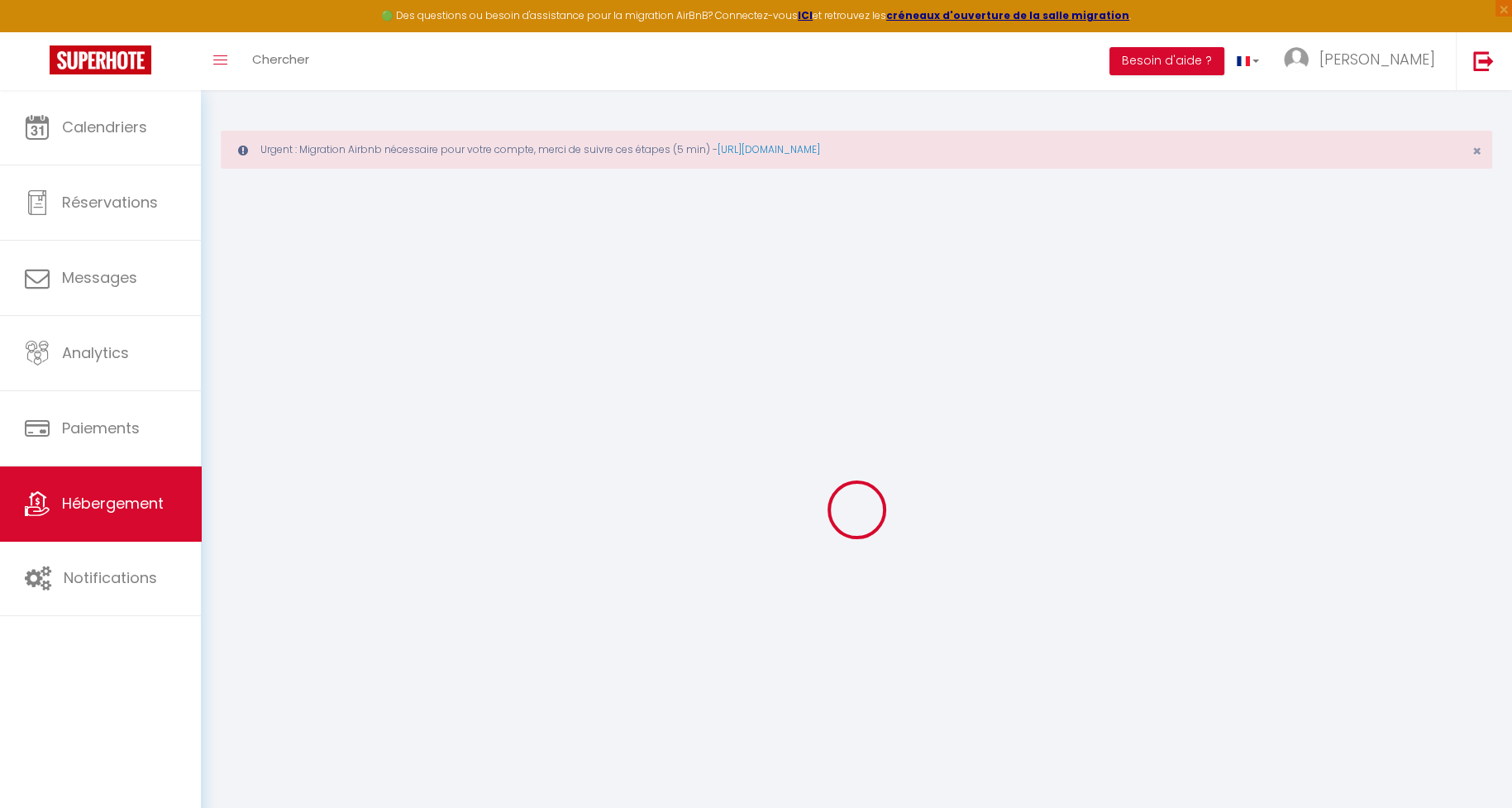
type input "Zhang"
type input "4 impasse plainchault lacroix"
type input "78500"
type input "Sartrouville"
type input "80"
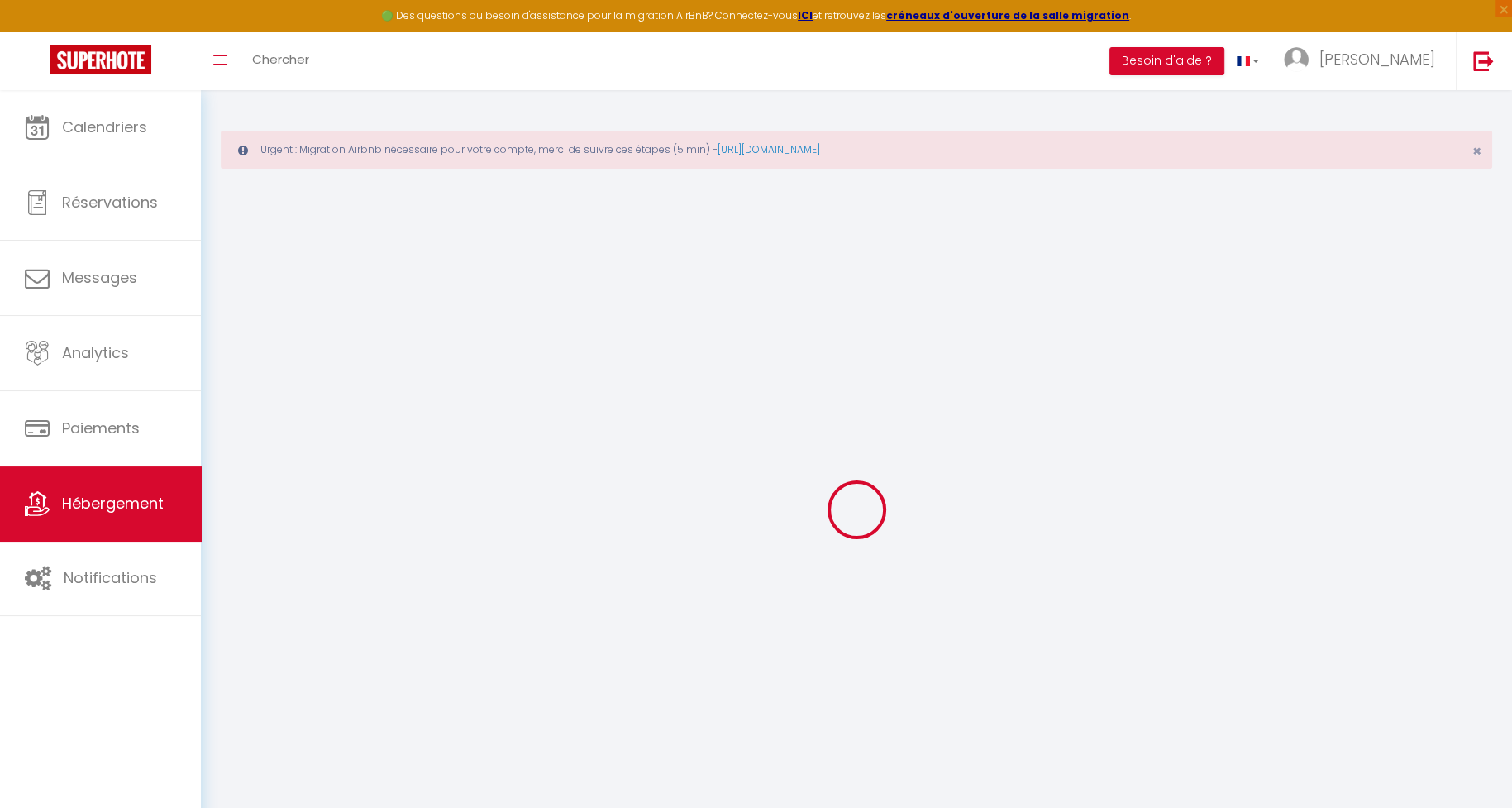
type input "10"
type input "45"
type input "13.00"
type input "600"
select select
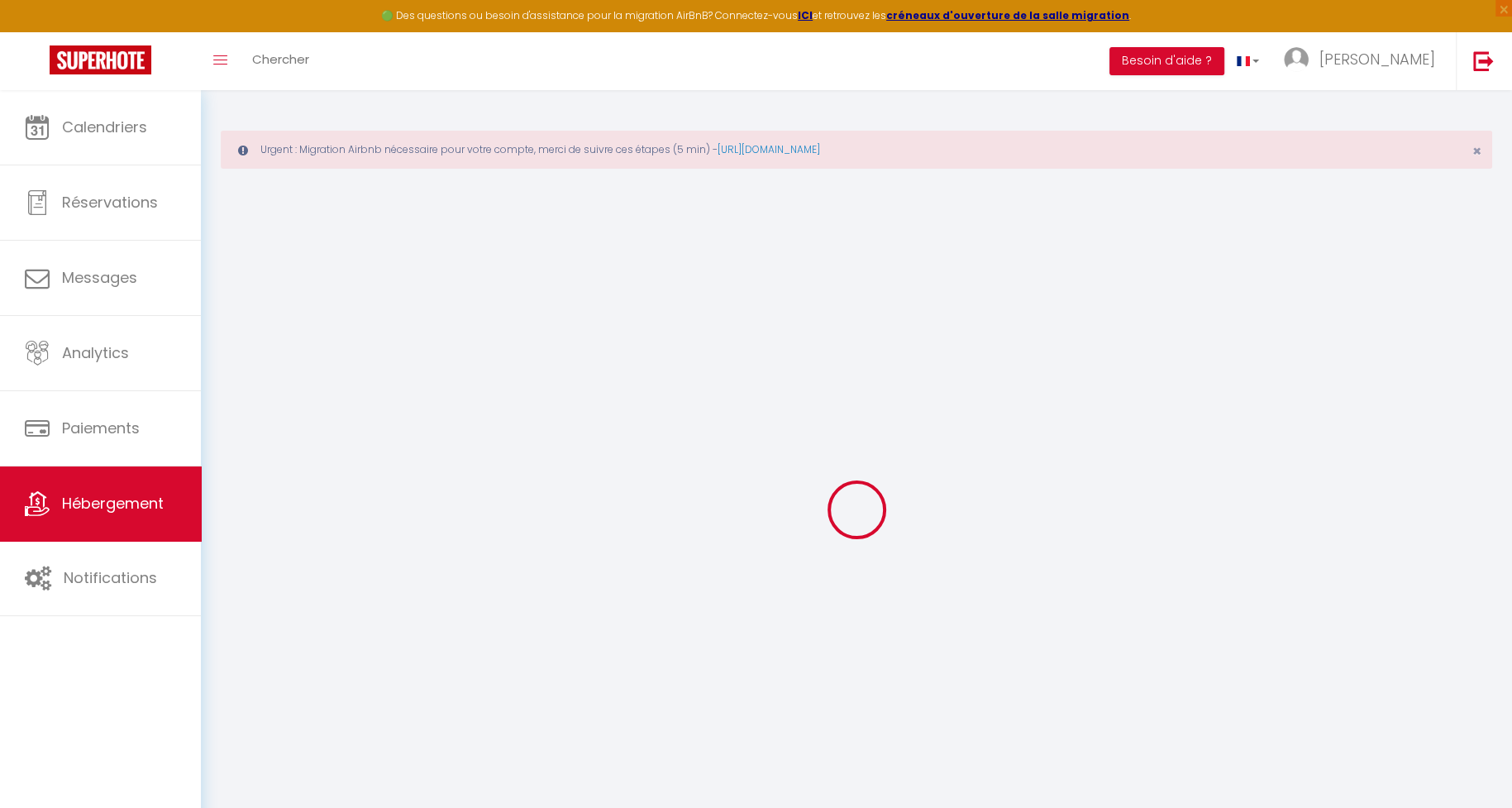
select select
type input "12 impasse plainchault lacroix"
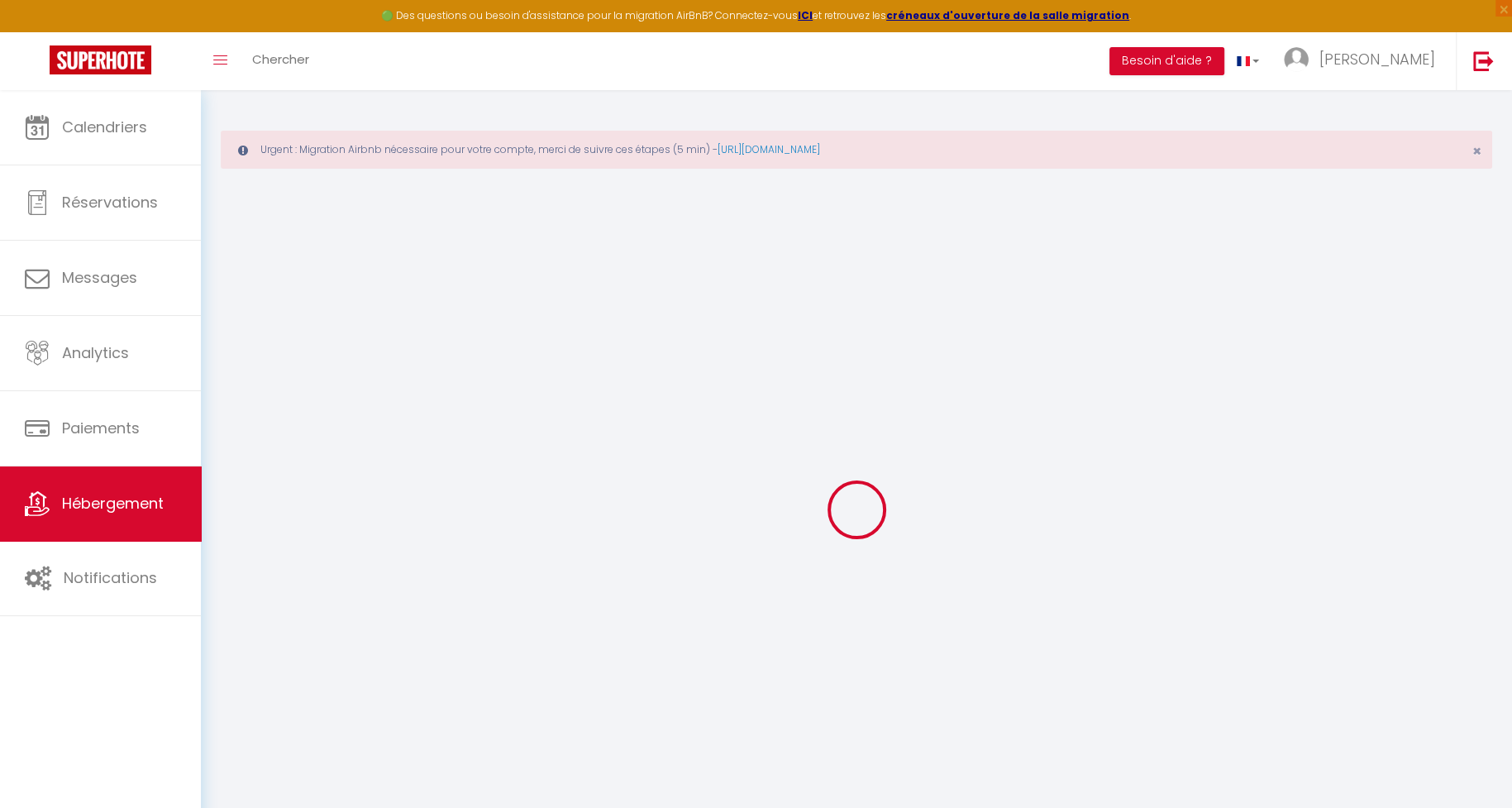
type input "95870"
type input "Bezons"
type input "[EMAIL_ADDRESS][DOMAIN_NAME]"
select select "6528"
checkbox input "false"
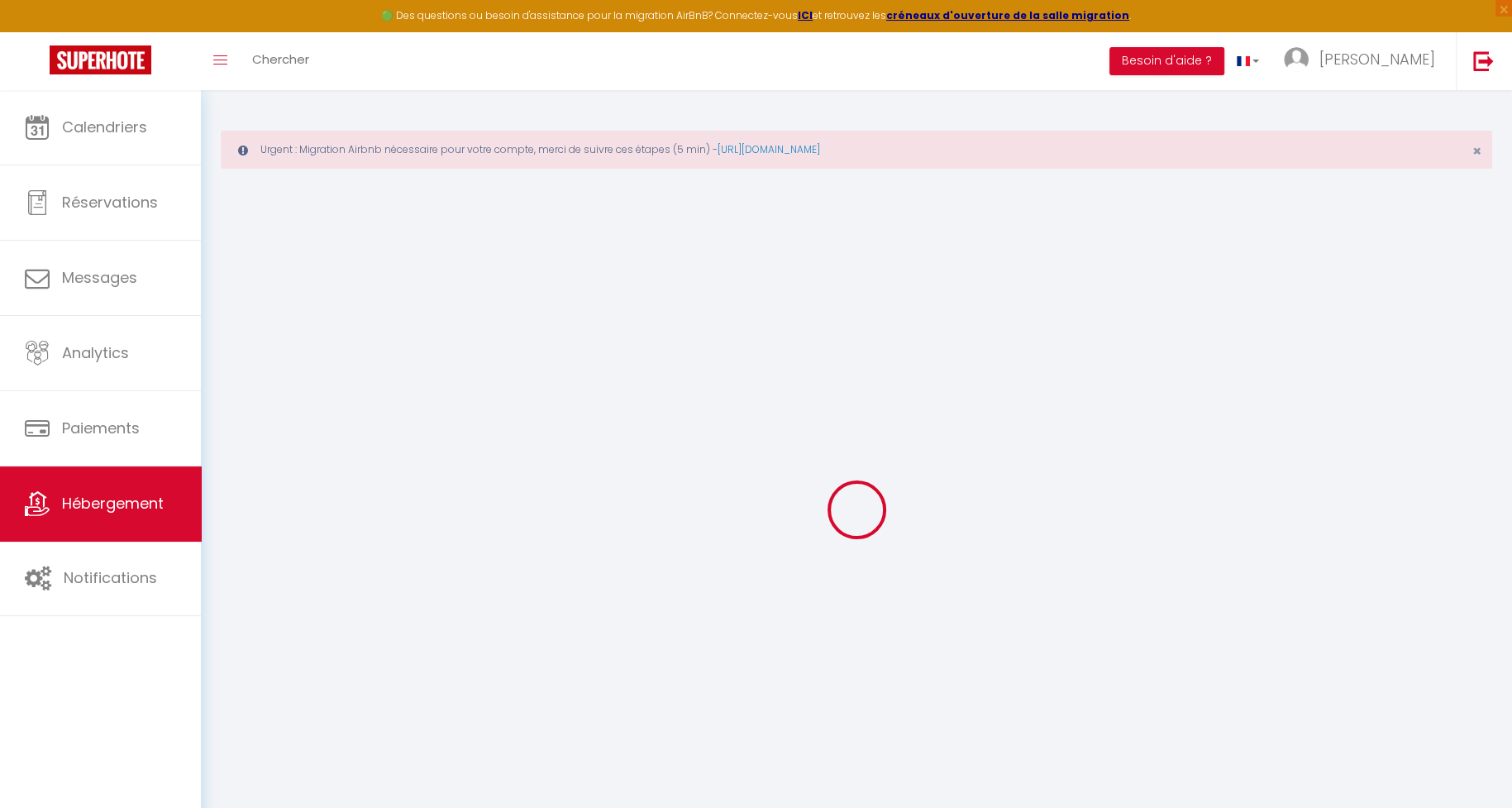
checkbox input "false"
checkbox input "true"
checkbox input "false"
type input "45"
type input "0"
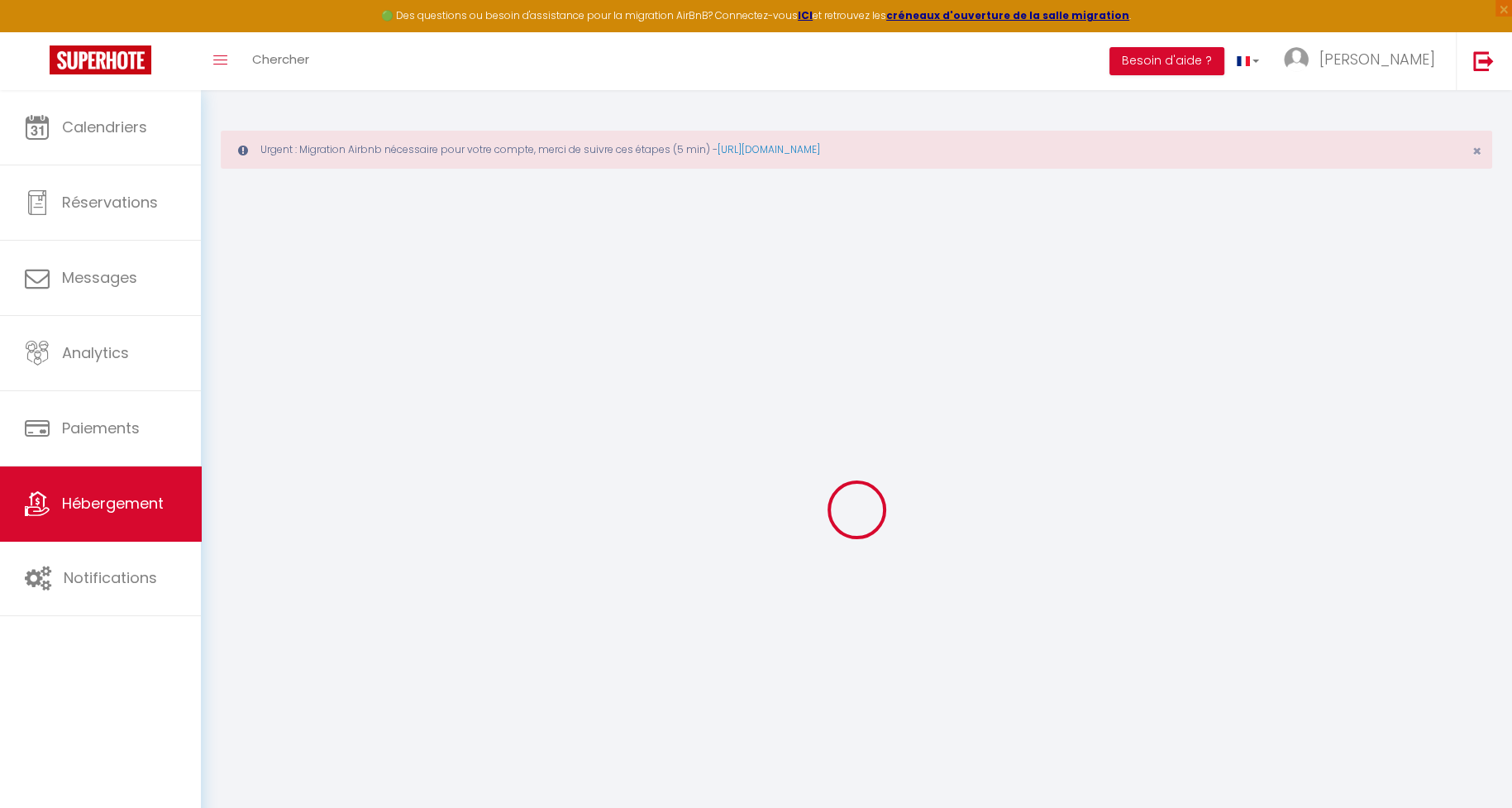
type input "0"
select select
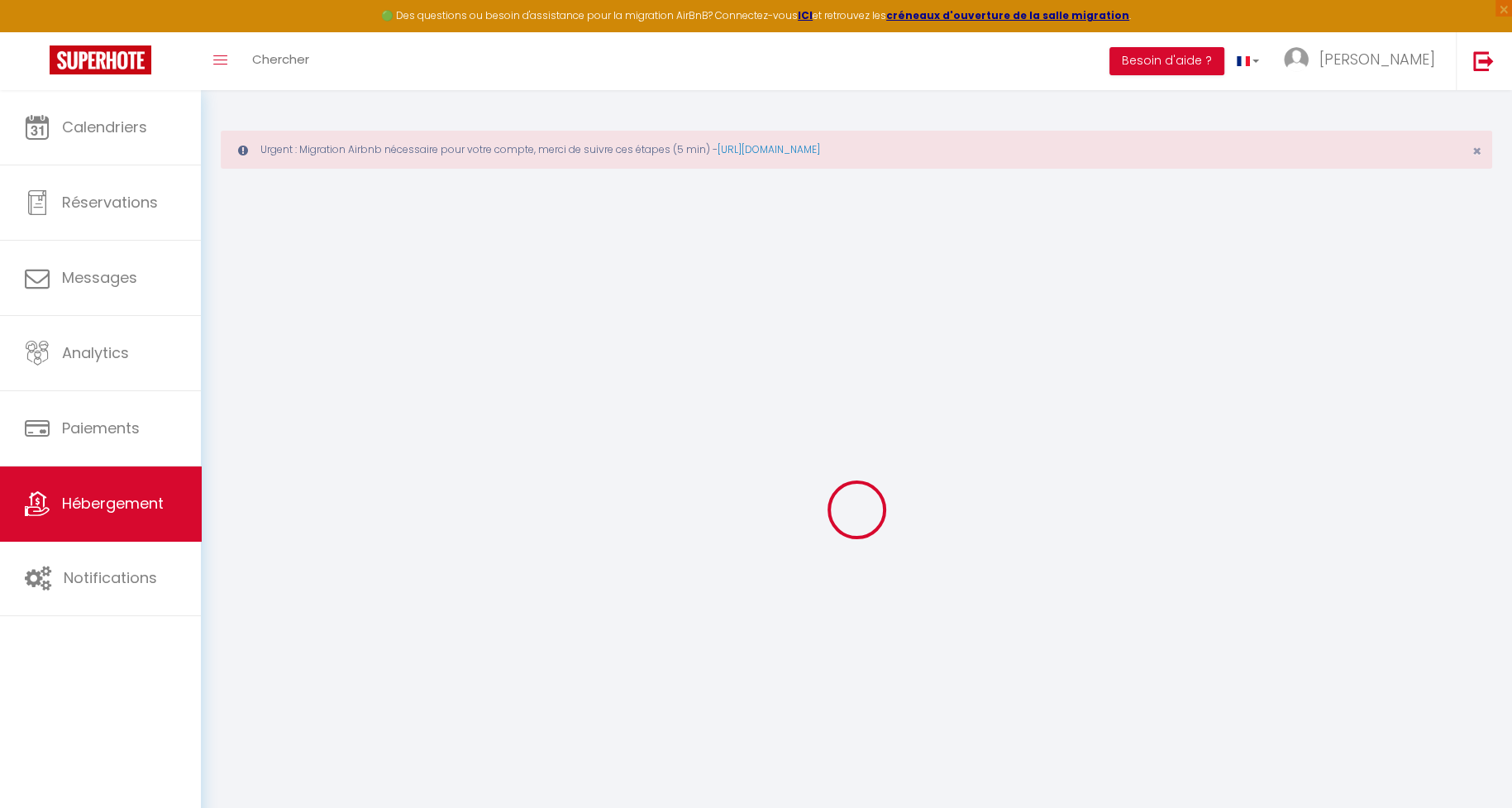
select select
checkbox input "false"
checkbox input "true"
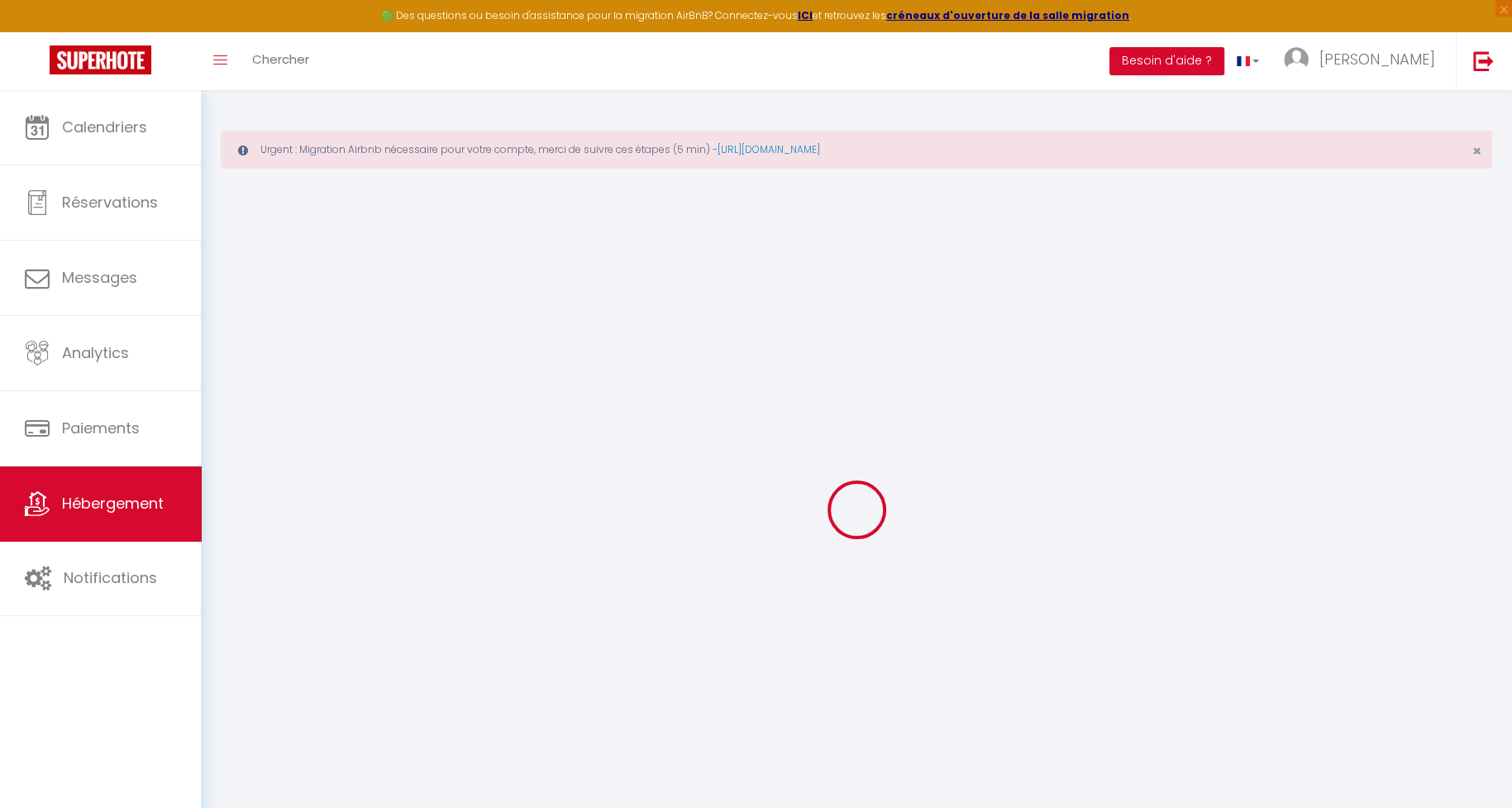
checkbox input "false"
select select
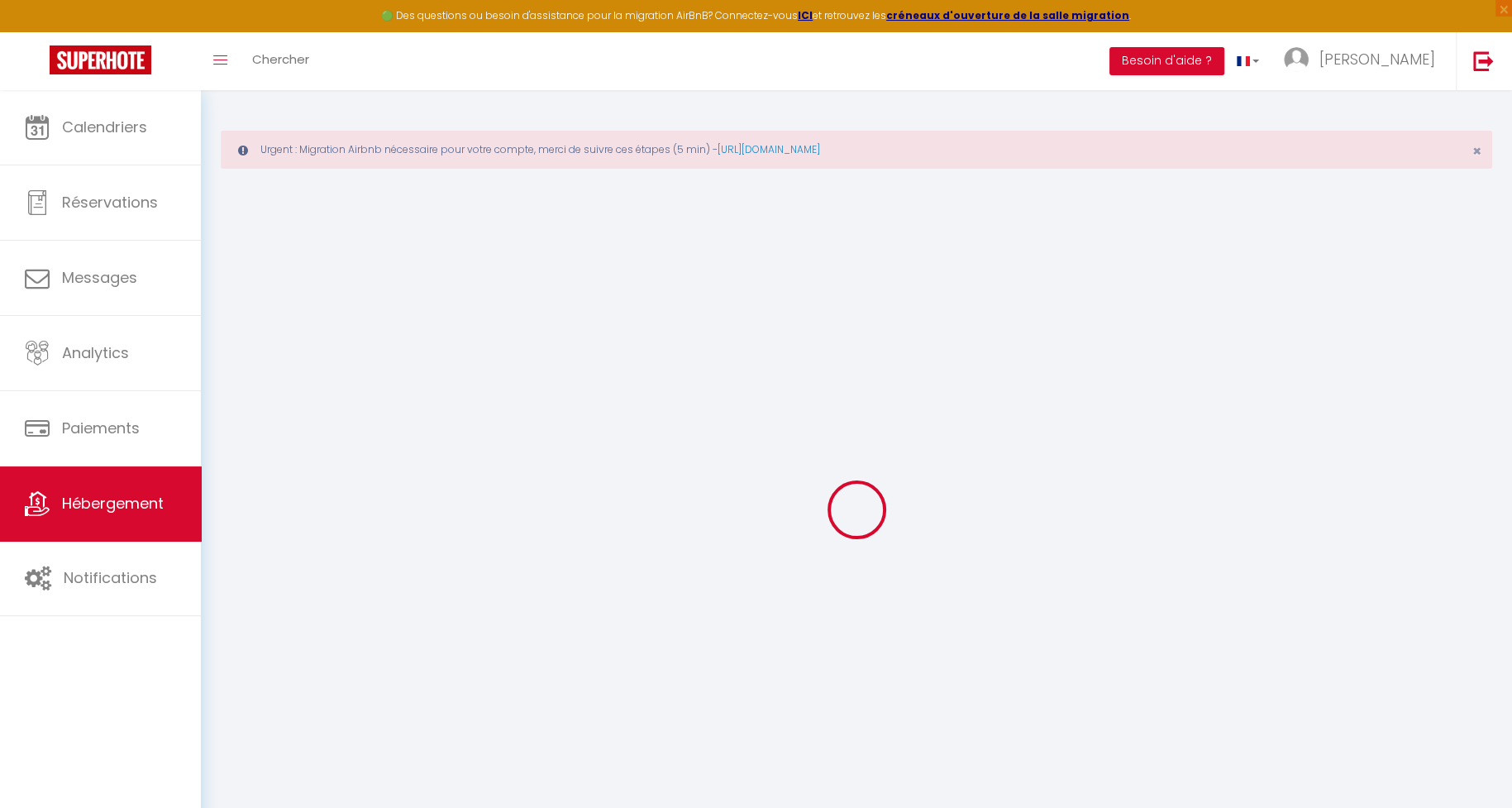
select select
checkbox input "false"
checkbox input "true"
checkbox input "false"
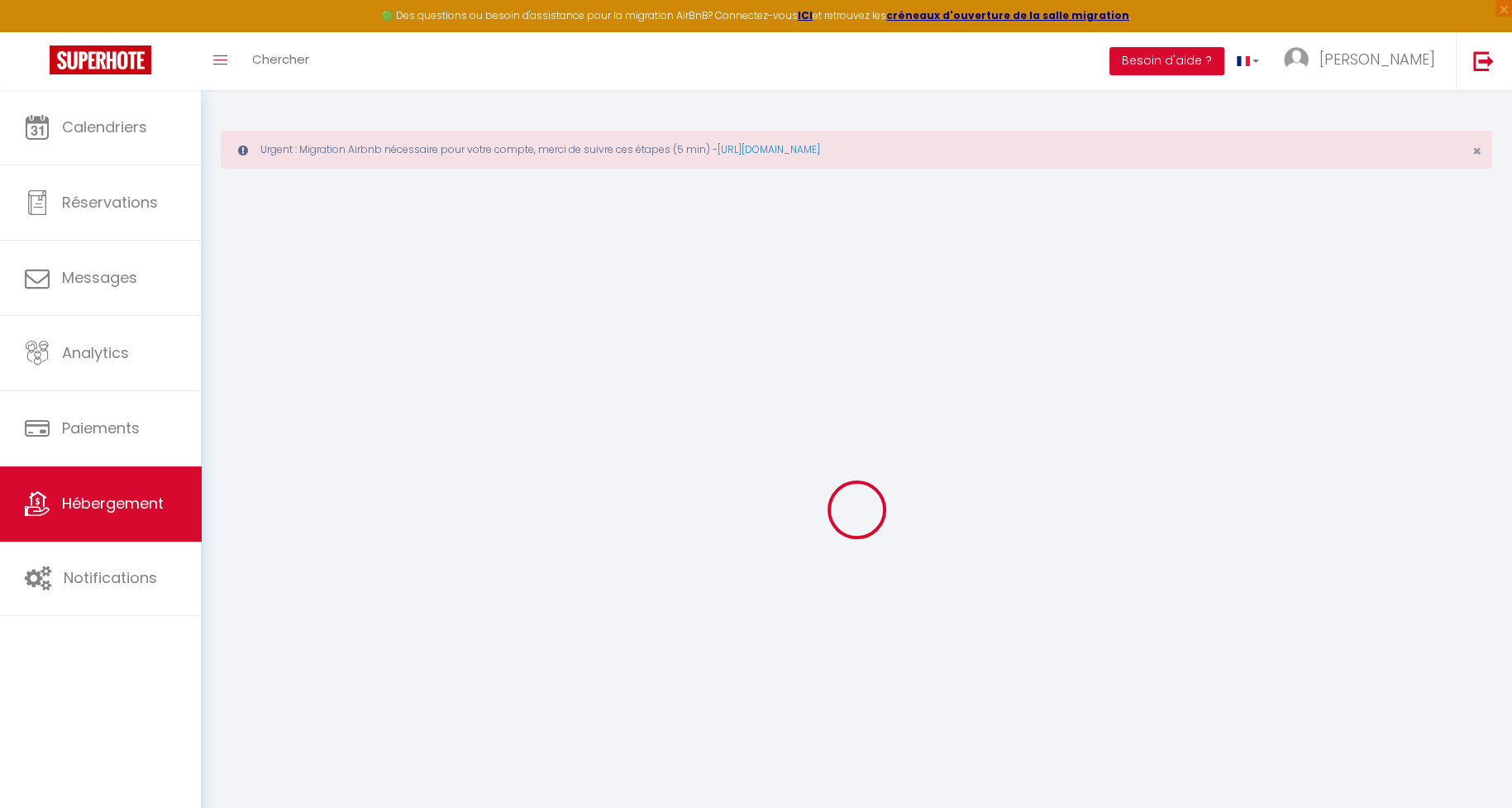
checkbox input "false"
checkbox input "true"
checkbox input "false"
select select "16:00"
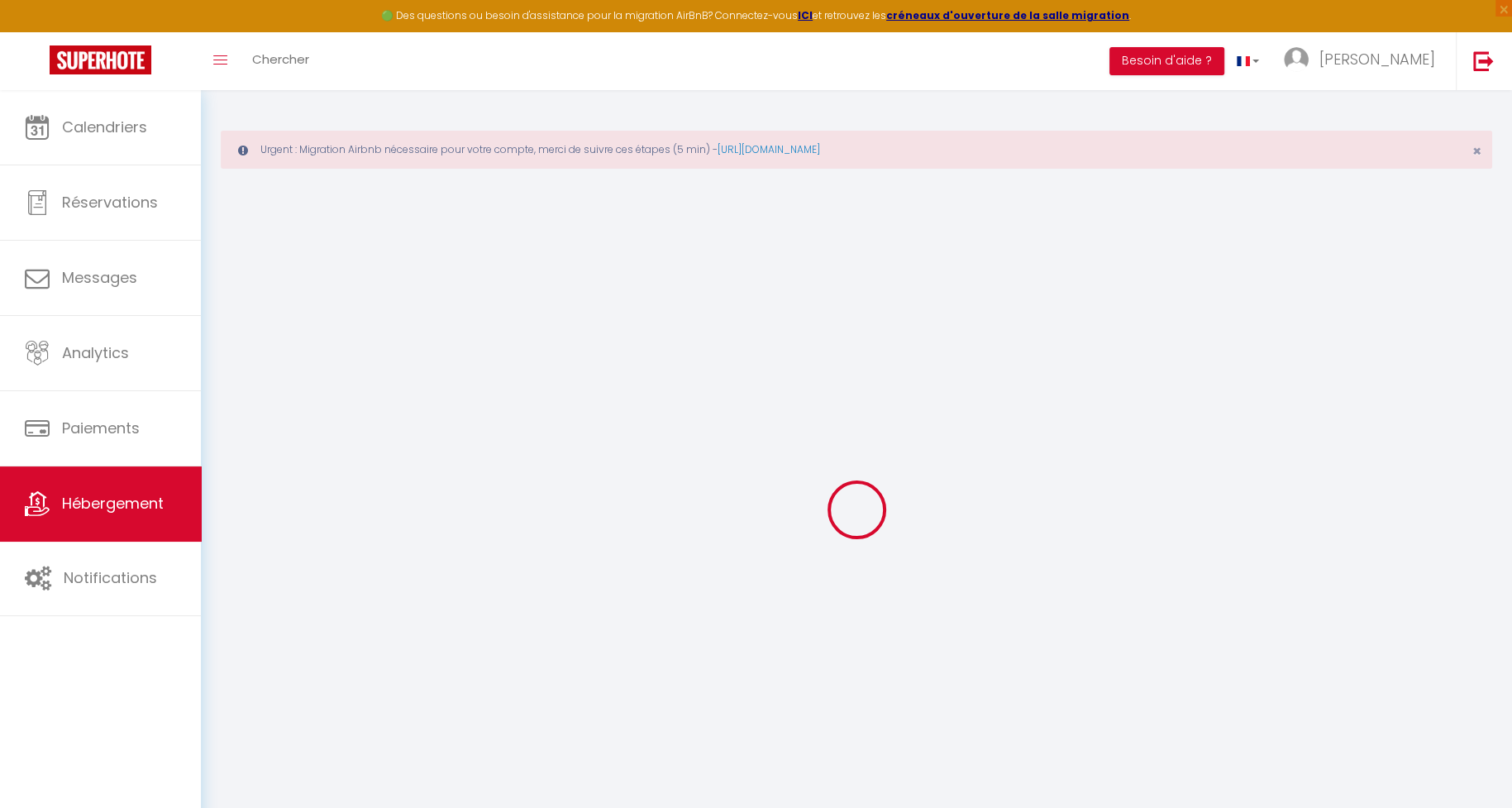
select select "23:45"
select select "11:00"
select select "30"
select select "120"
select select "14098"
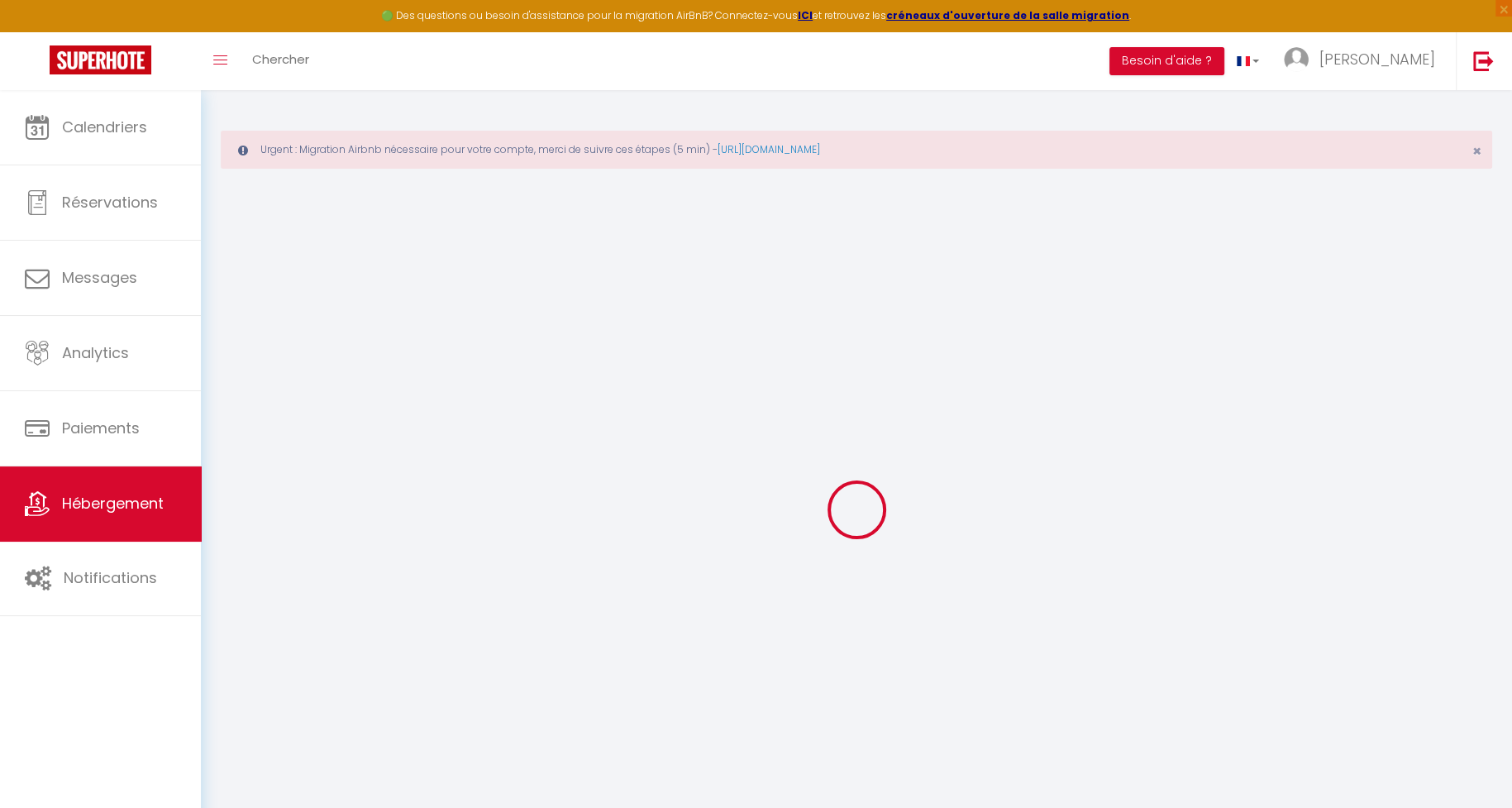
select select "11905"
select select "+ 24 %"
checkbox input "false"
checkbox input "true"
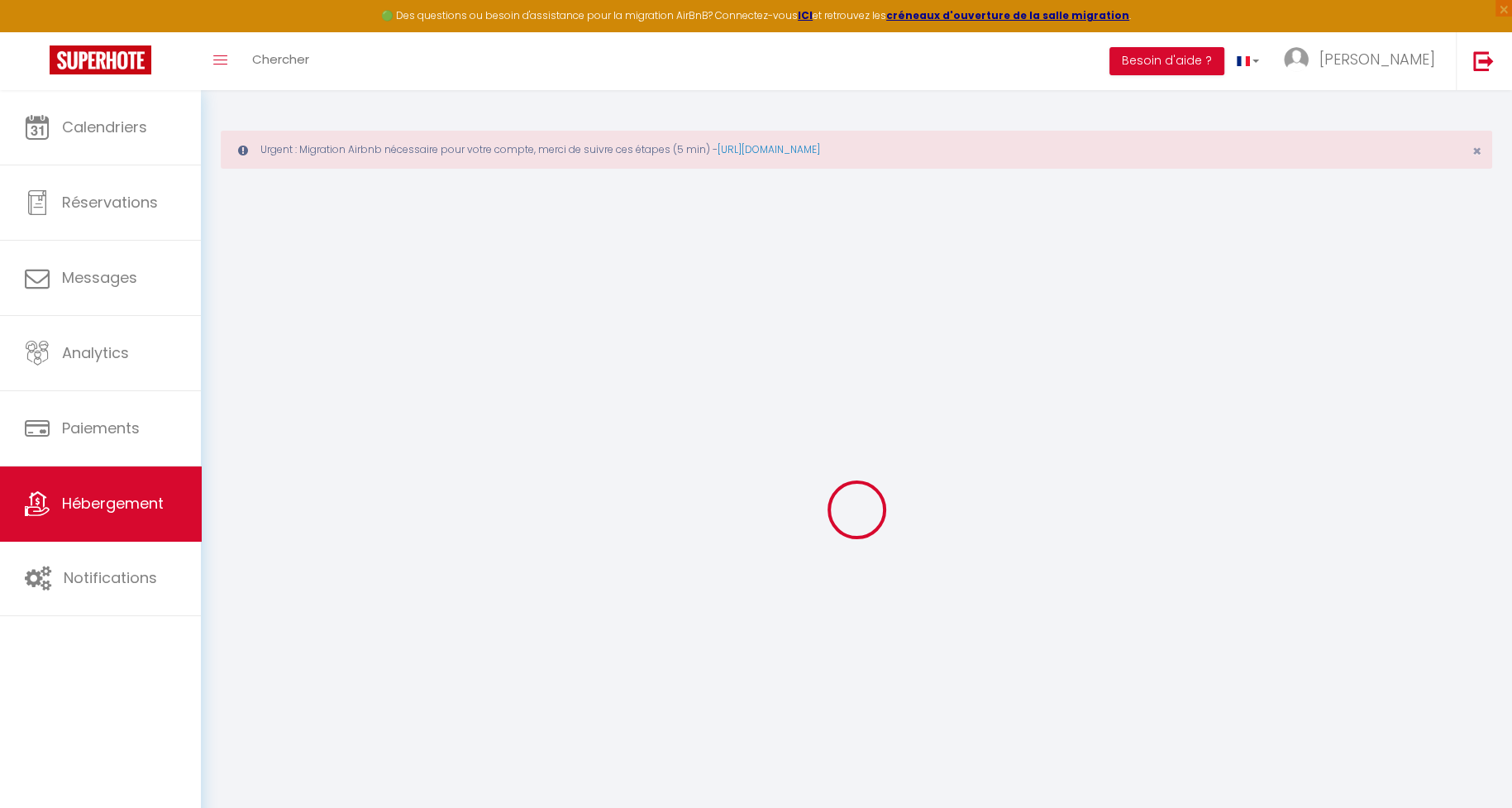
checkbox input "false"
checkbox input "true"
checkbox input "false"
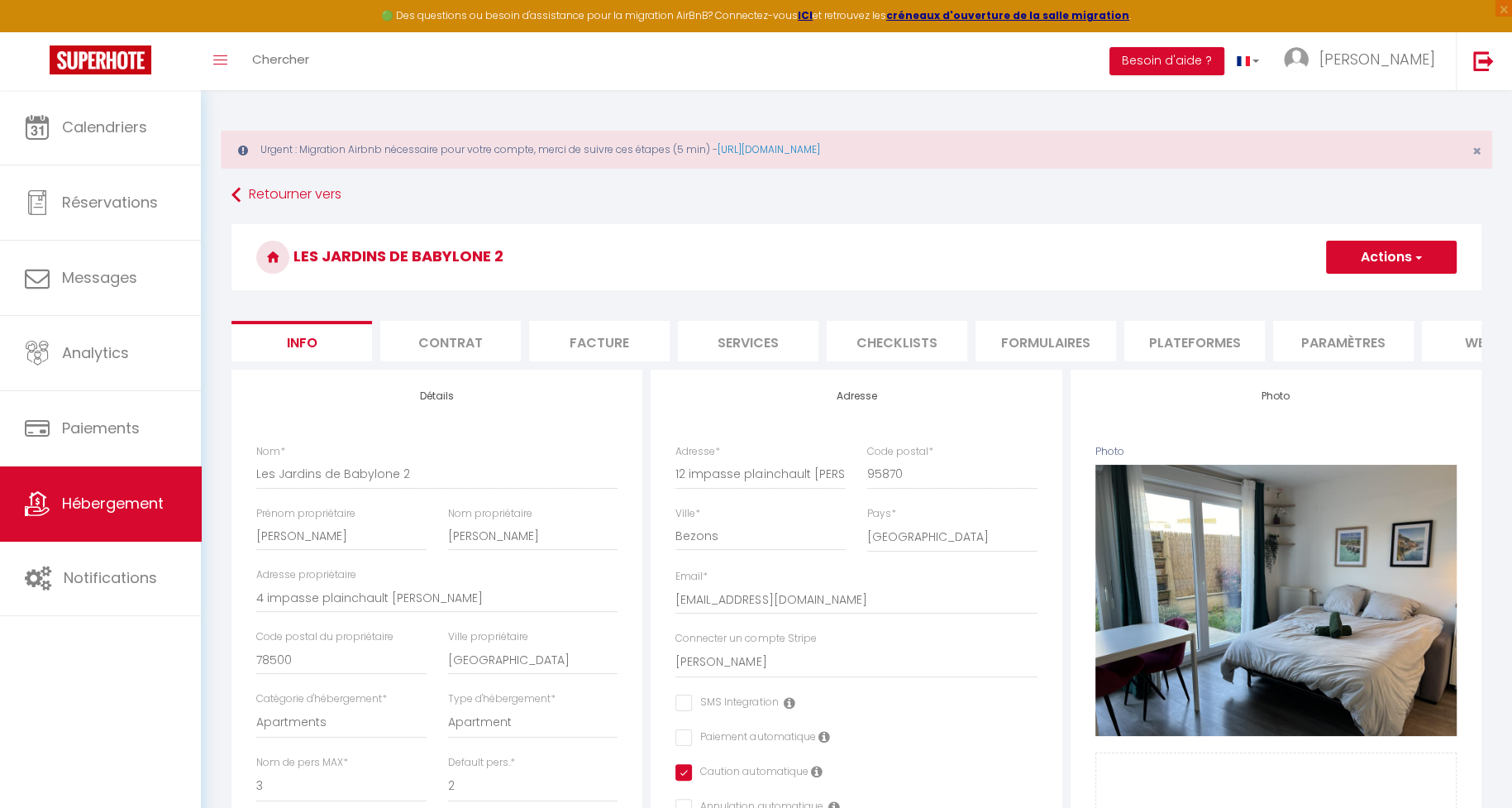
click at [1175, 347] on li "Plateformes" at bounding box center [1194, 341] width 140 height 41
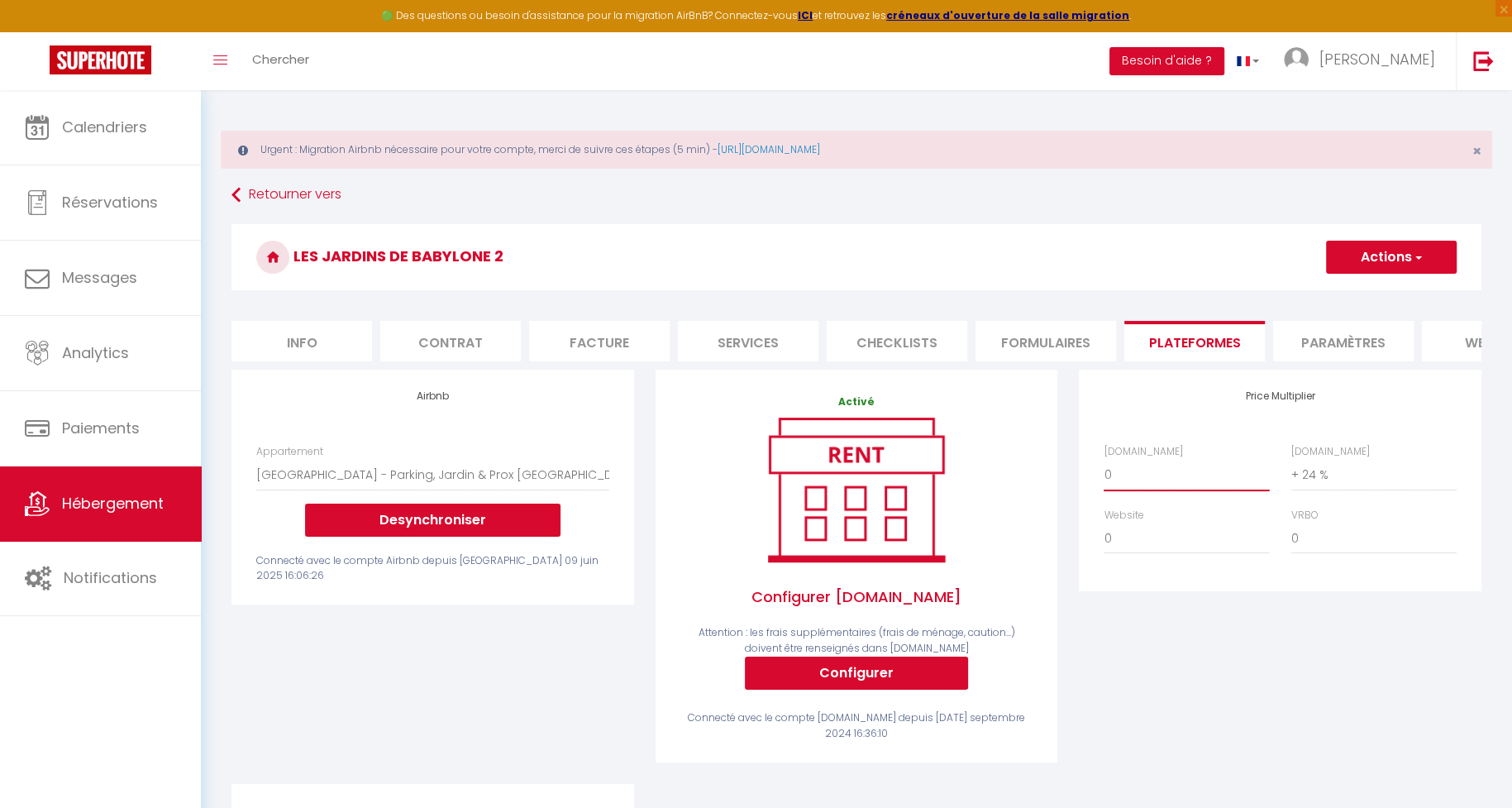
click at [1172, 476] on select "0 + 1 % + 2 % + 3 % + 4 % + 5 % + 6 % + 7 % + 8 % + 9 %" at bounding box center [1186, 474] width 166 height 32
select select "+ 22 %"
click at [1104, 459] on select "0 + 1 % + 2 % + 3 % + 4 % + 5 % + 6 % + 7 % + 8 % + 9 %" at bounding box center [1186, 474] width 166 height 32
click at [1331, 470] on select "0 + 1 % + 2 % + 3 % + 4 % + 5 % + 6 % + 7 % + 8 % + 9 %" at bounding box center [1375, 474] width 166 height 32
select select "+ 26 %"
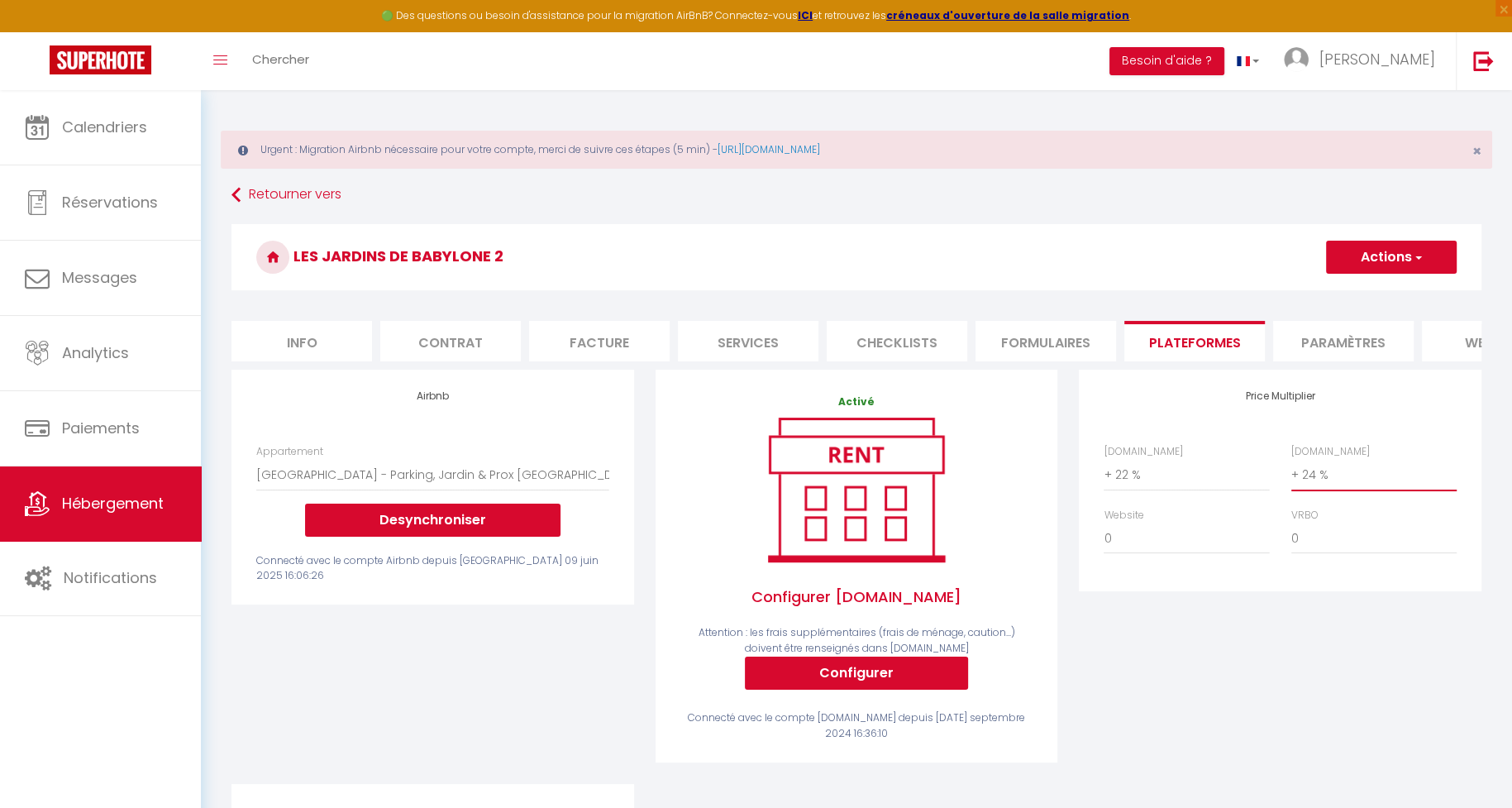
click at [1292, 459] on select "0 + 1 % + 2 % + 3 % + 4 % + 5 % + 6 % + 7 % + 8 % + 9 %" at bounding box center [1375, 474] width 166 height 32
click at [1386, 258] on button "Actions" at bounding box center [1392, 257] width 131 height 33
click at [1378, 283] on link "Enregistrer" at bounding box center [1391, 294] width 131 height 22
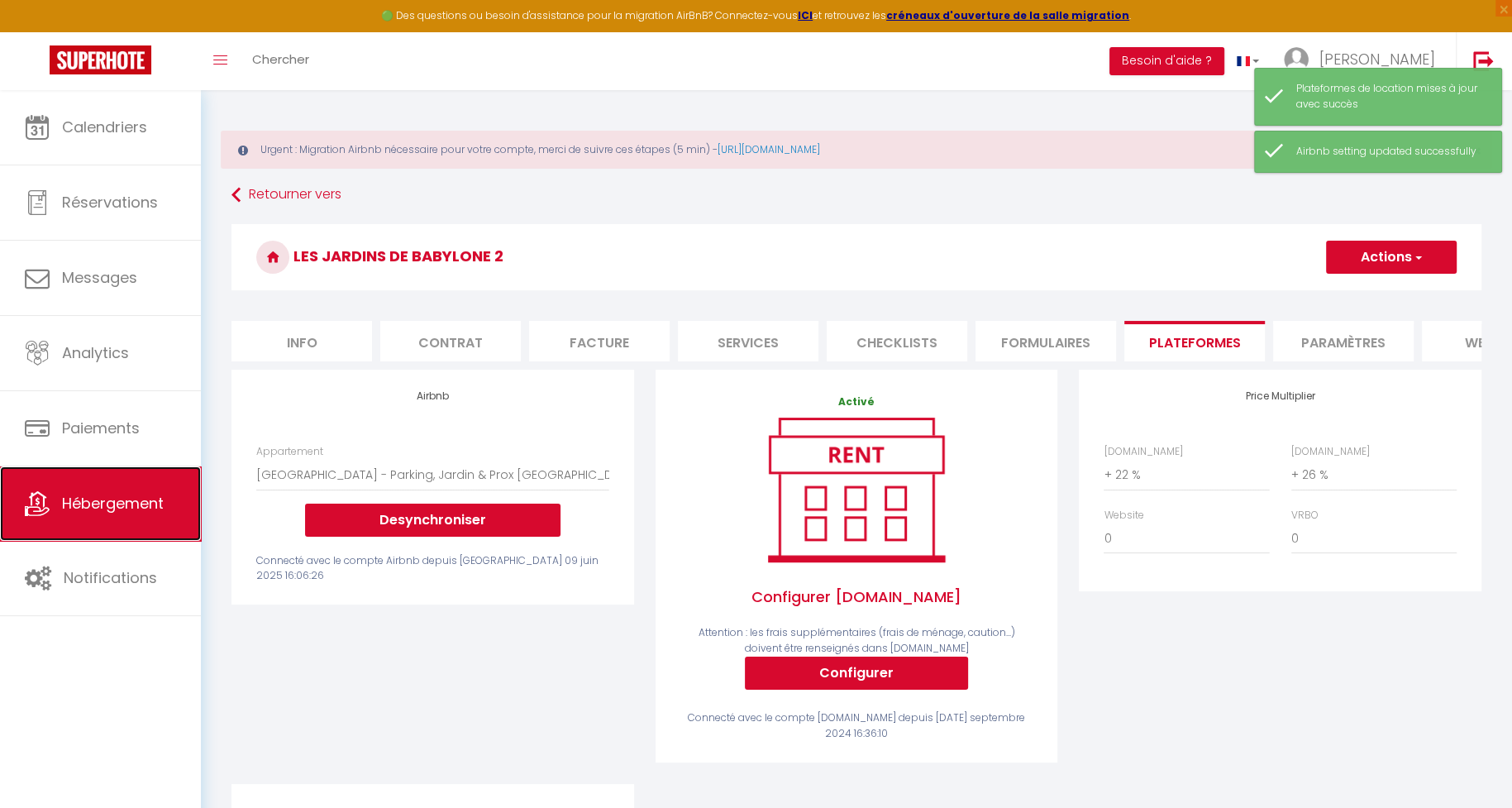
click at [69, 500] on span "Hébergement" at bounding box center [113, 503] width 102 height 21
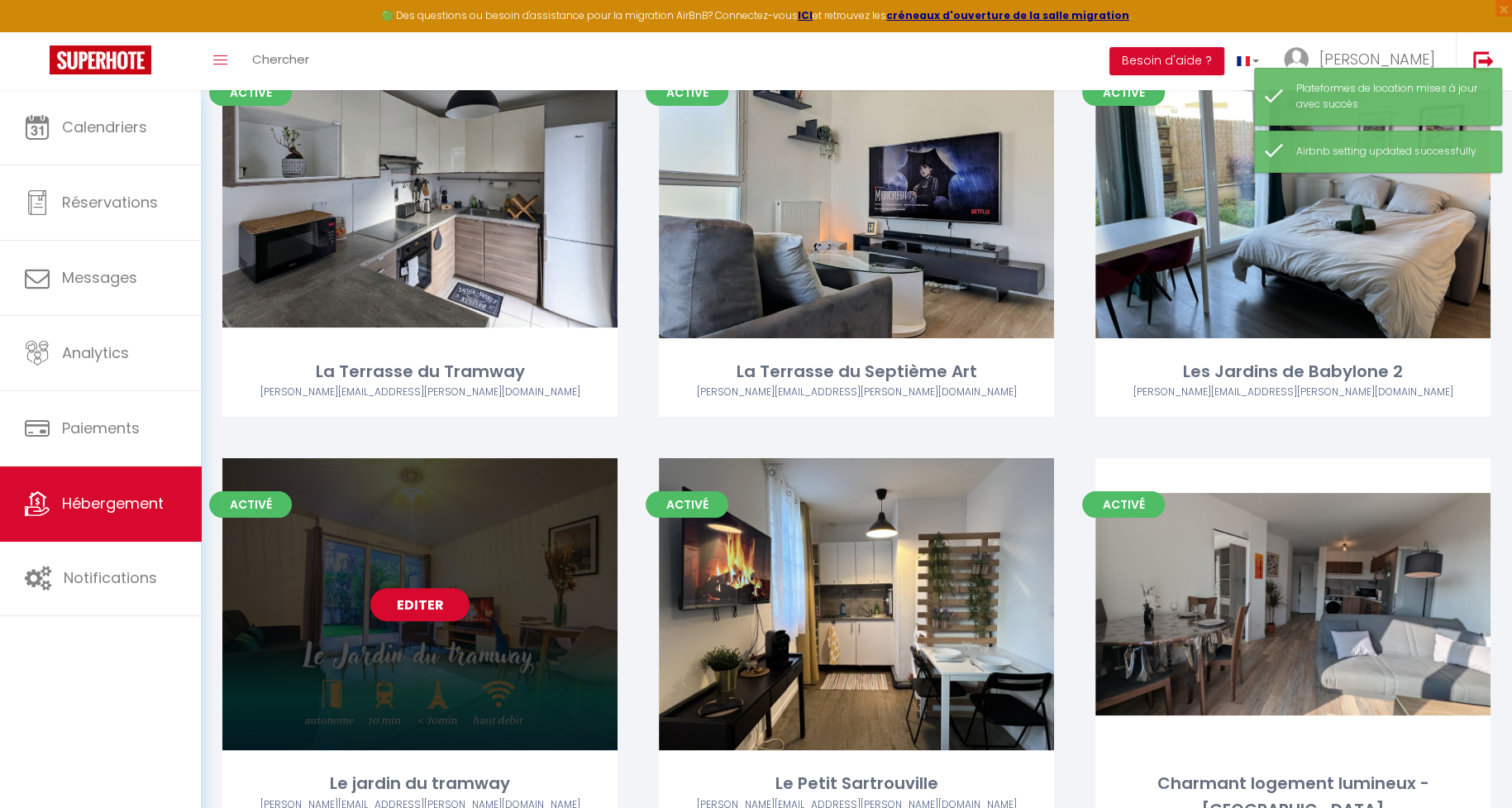
scroll to position [246, 0]
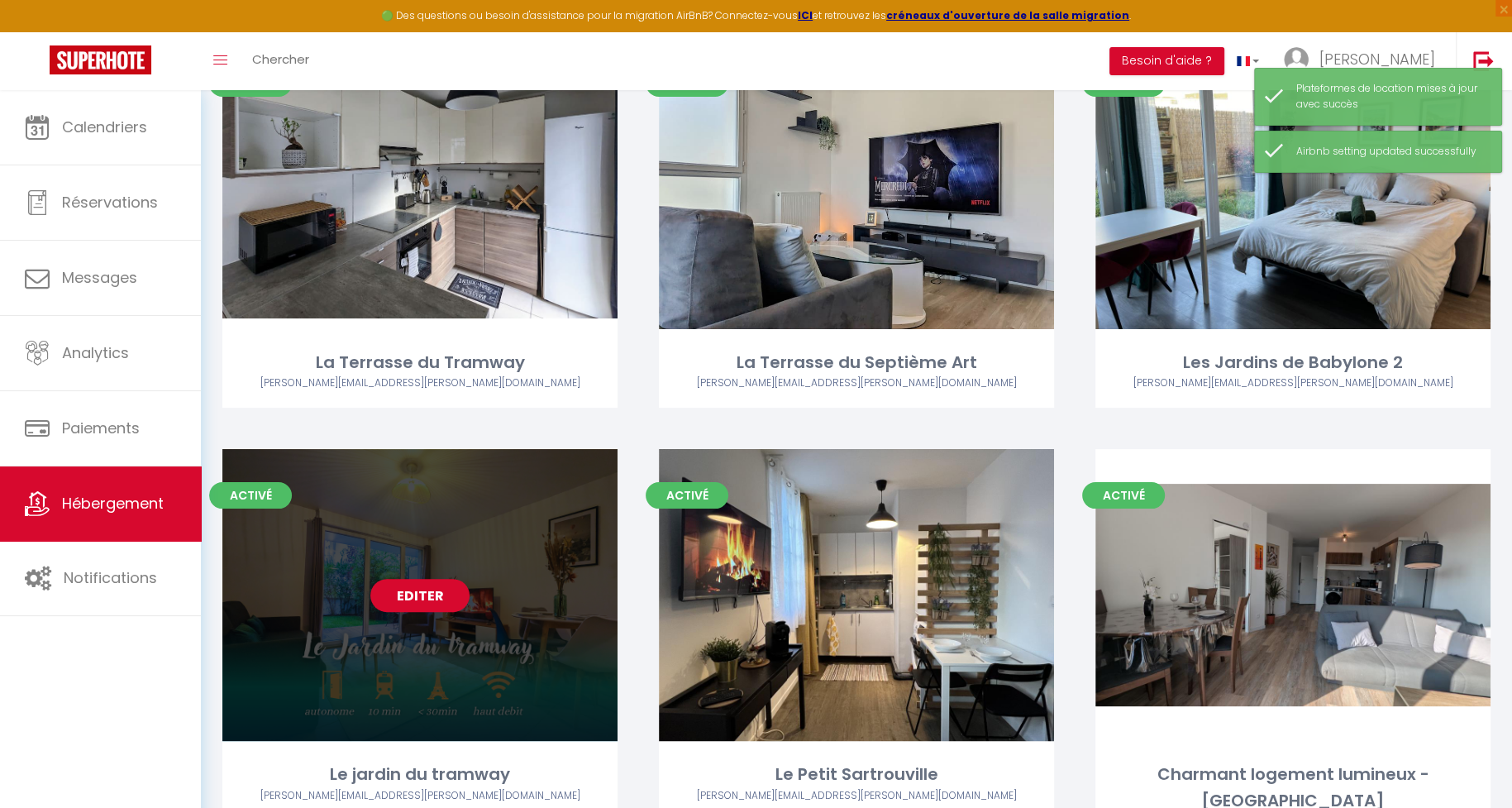
click at [418, 599] on link "Editer" at bounding box center [419, 595] width 99 height 33
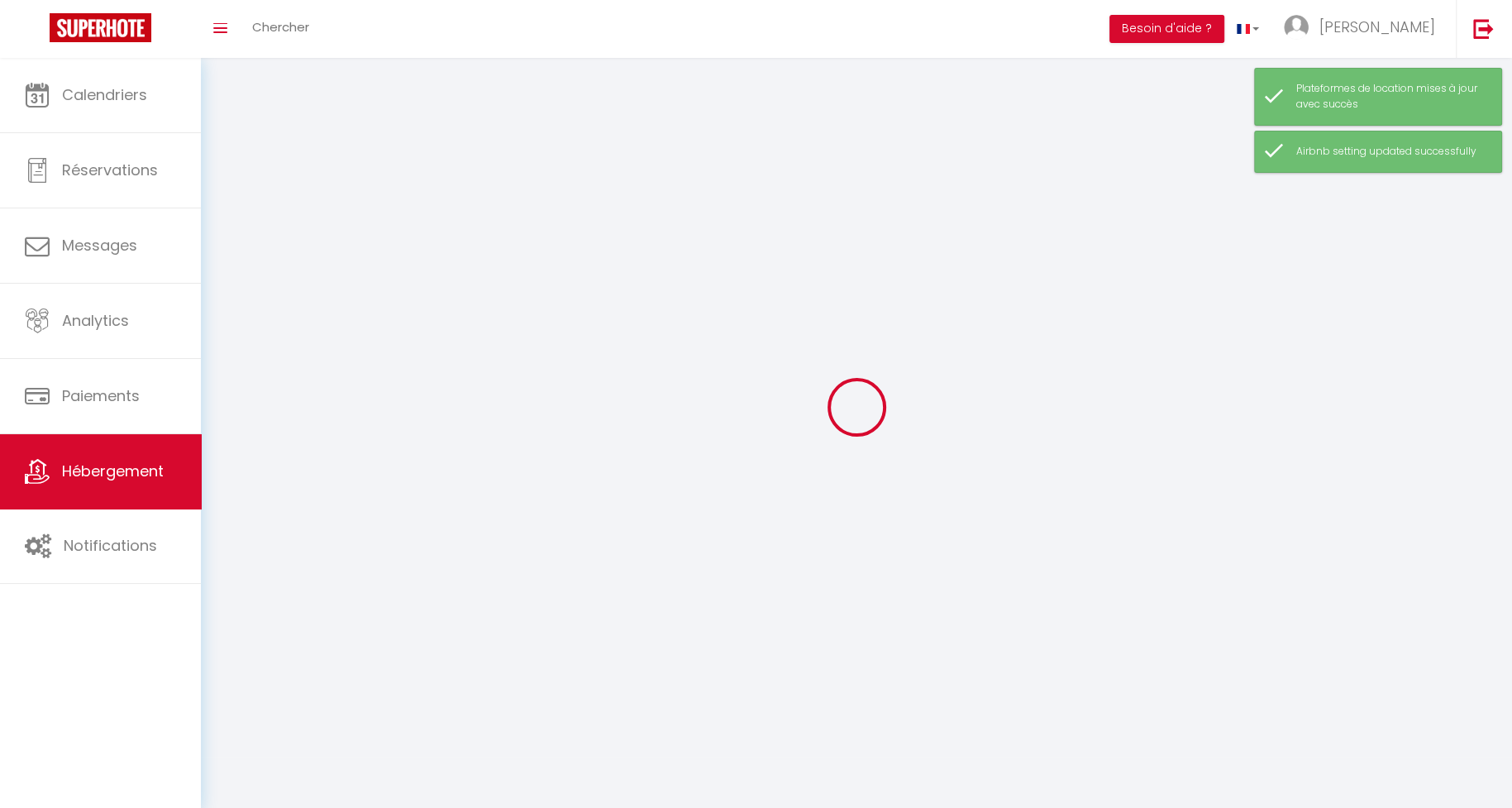
select select
select select "28"
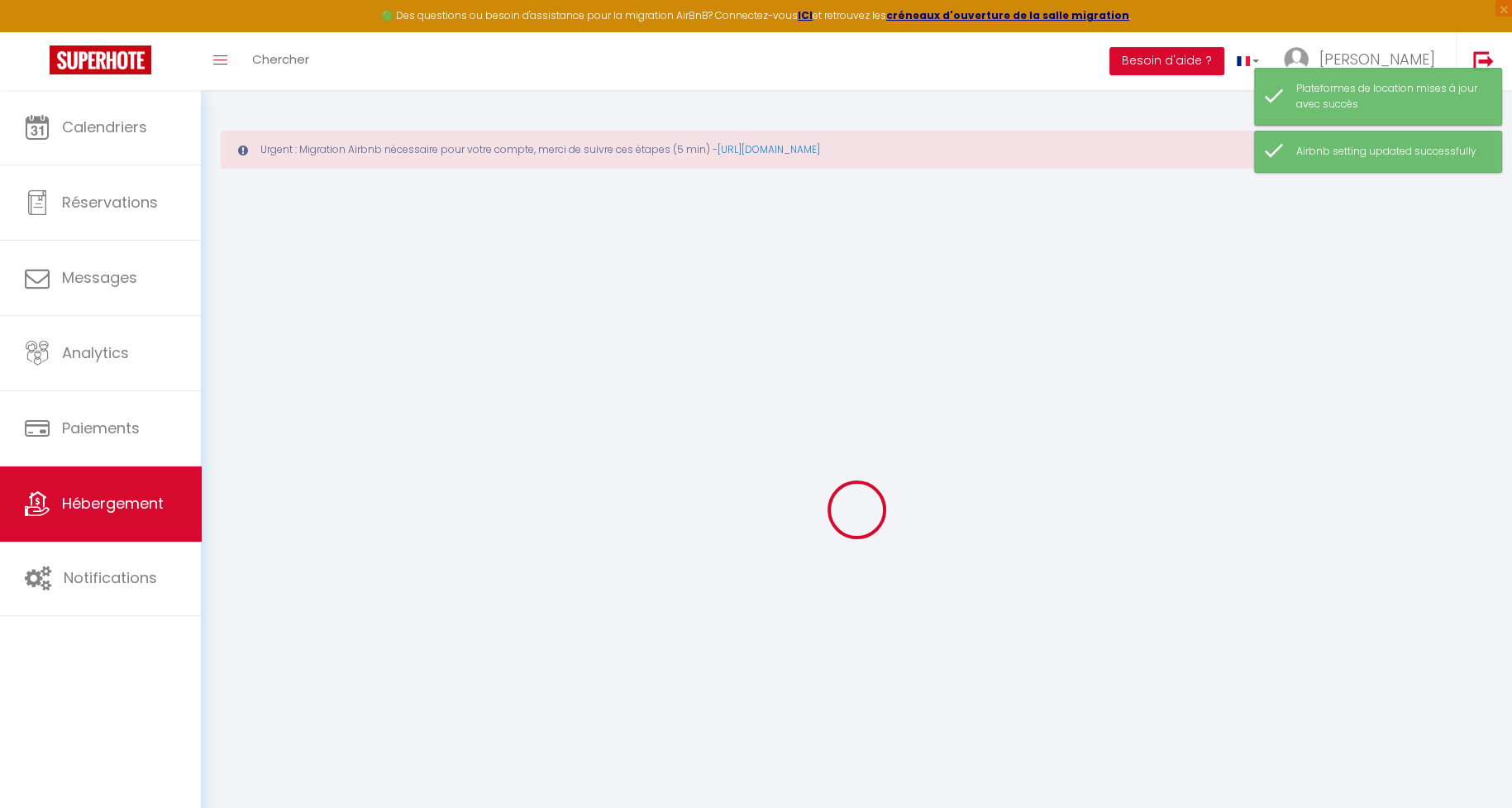
select select
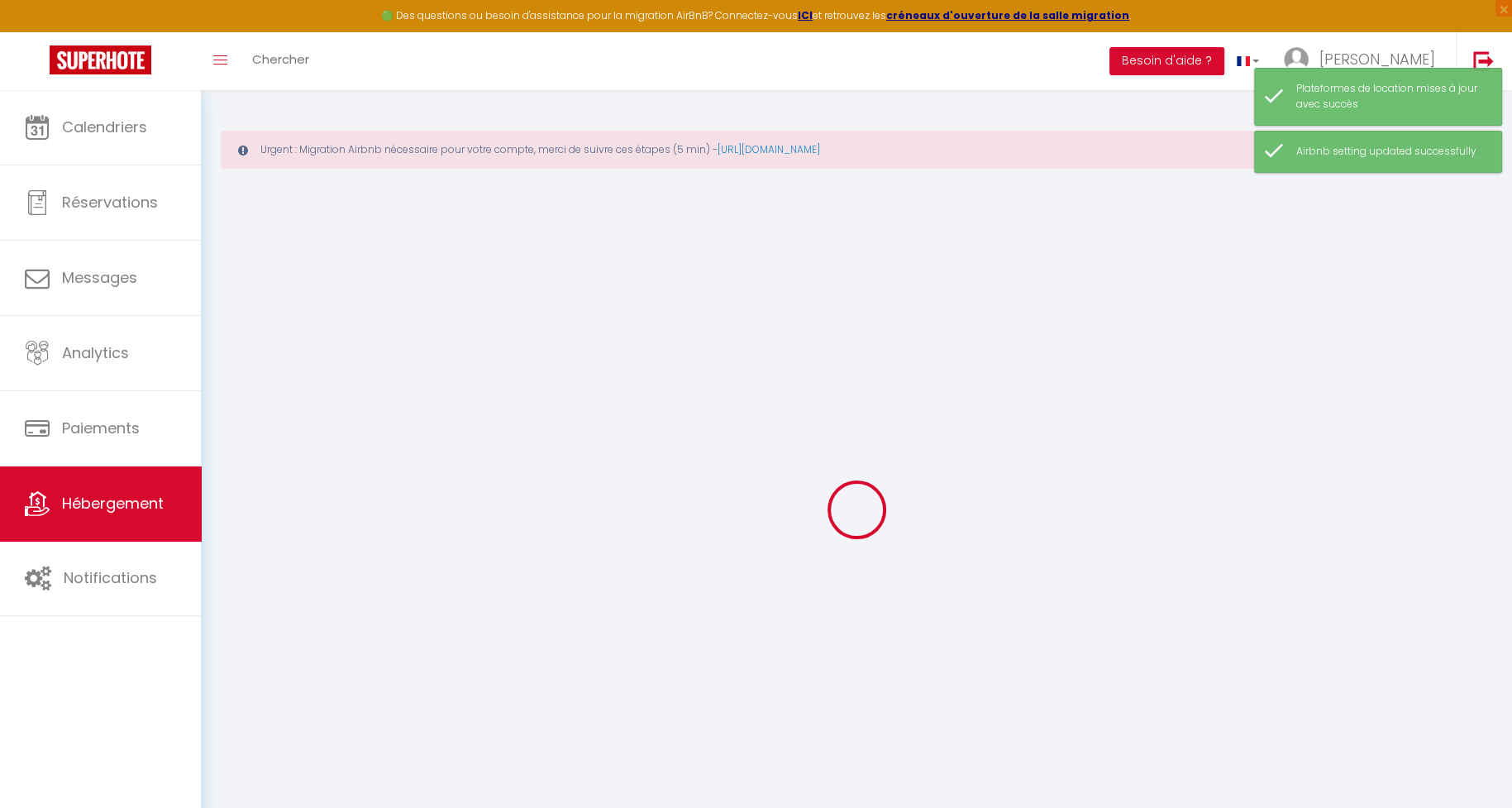
select select
checkbox input "false"
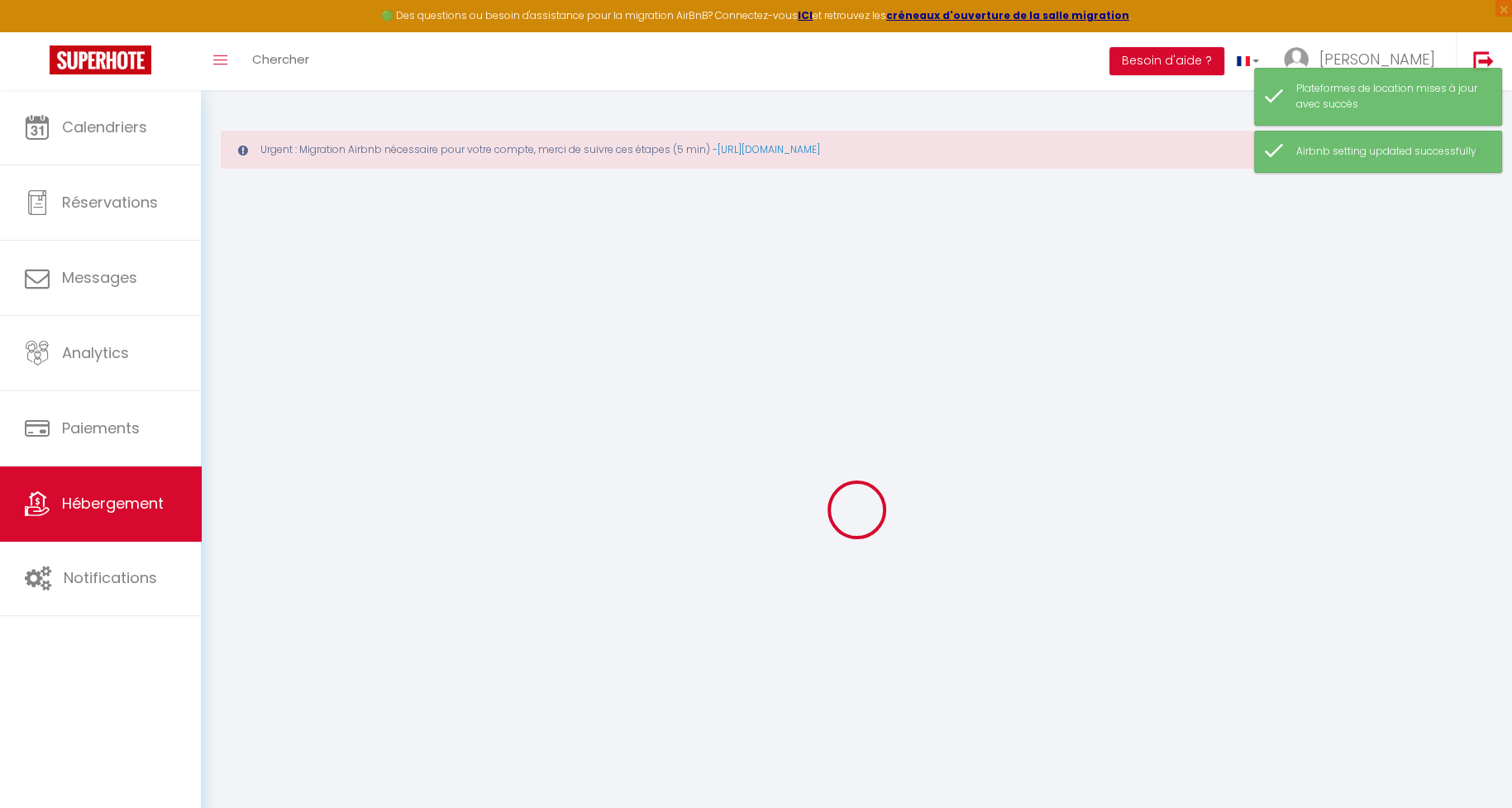
select select
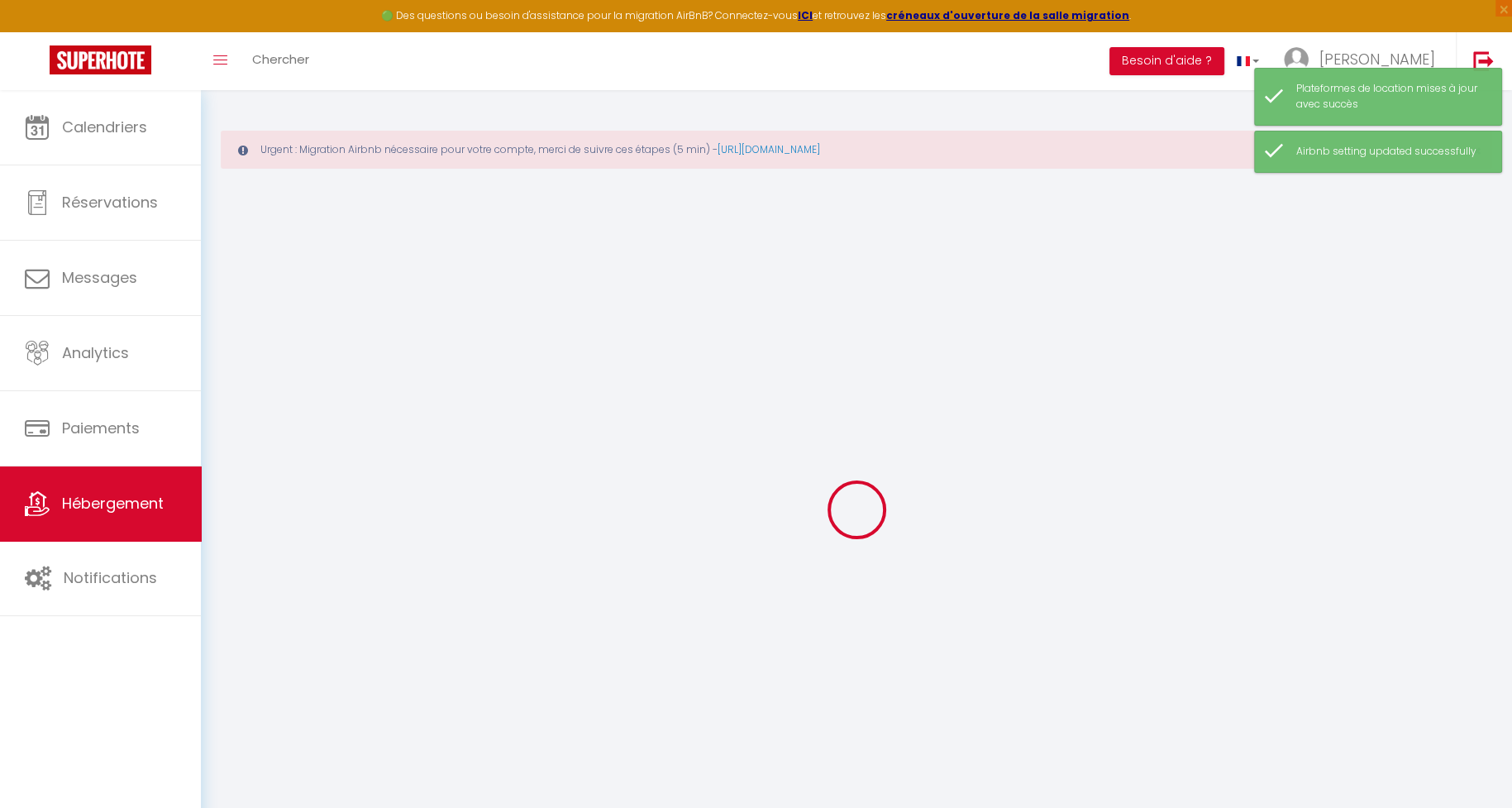
select select
checkbox input "false"
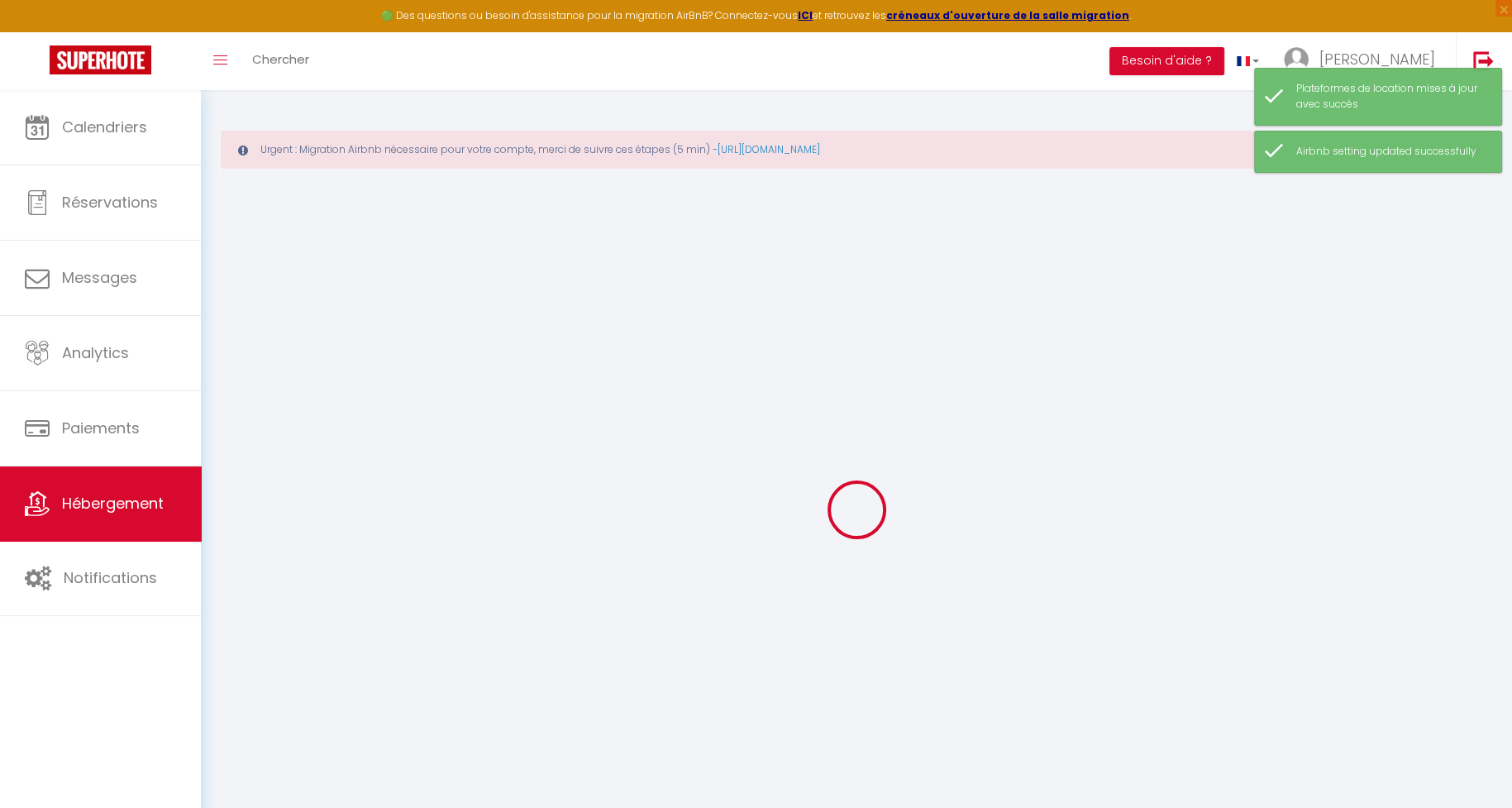
checkbox input "false"
select select
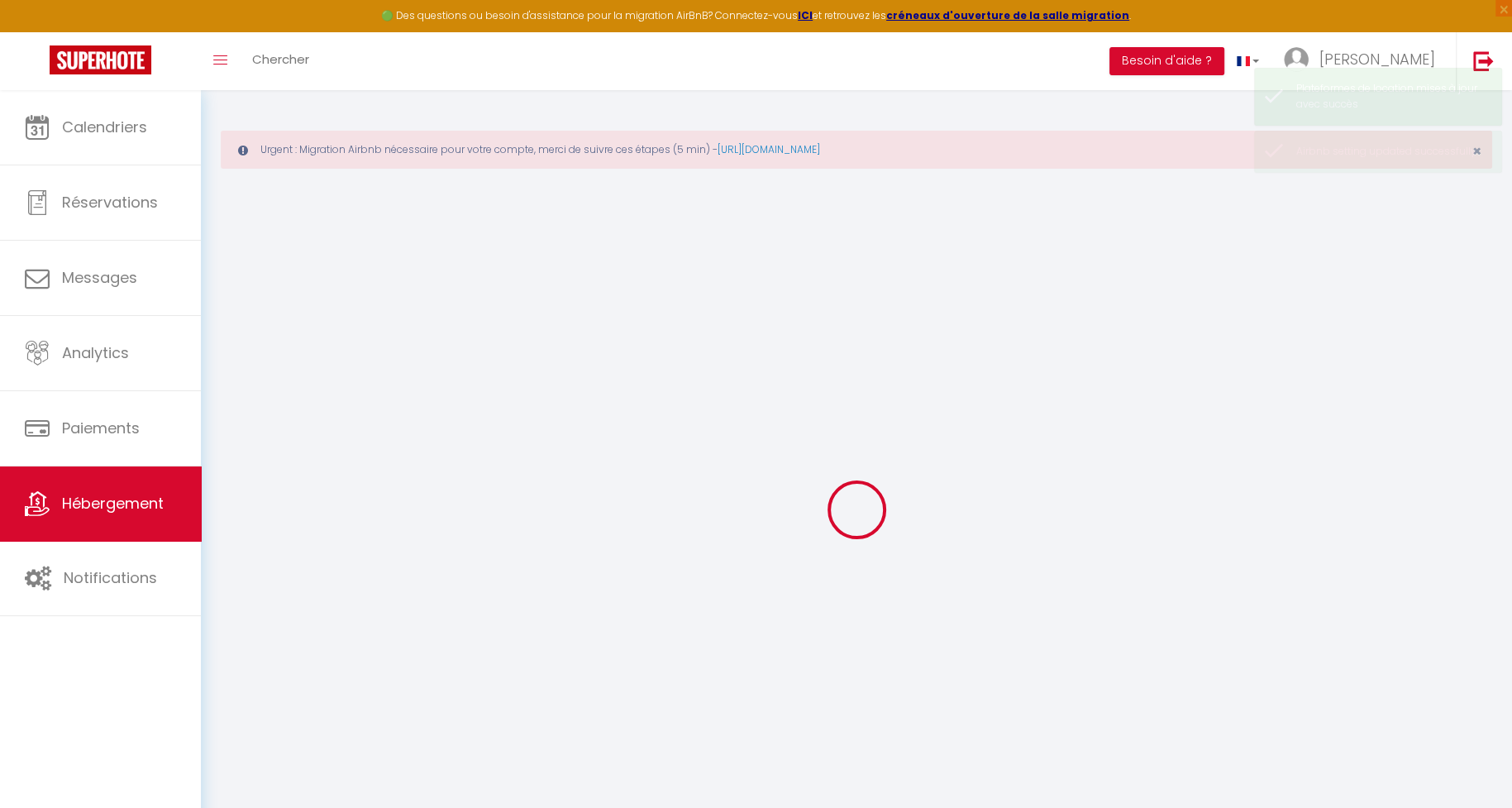
select select
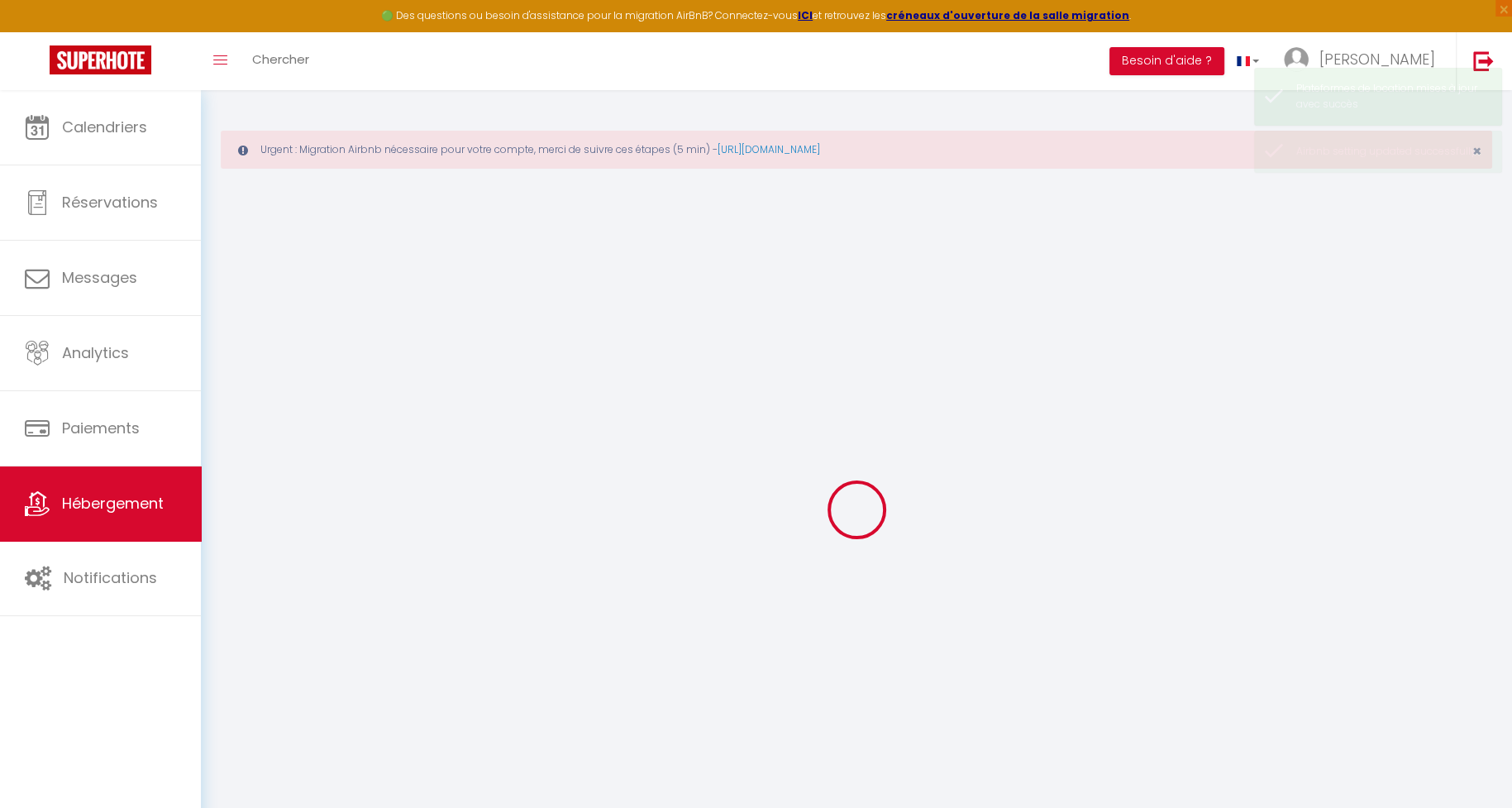
select select
checkbox input "false"
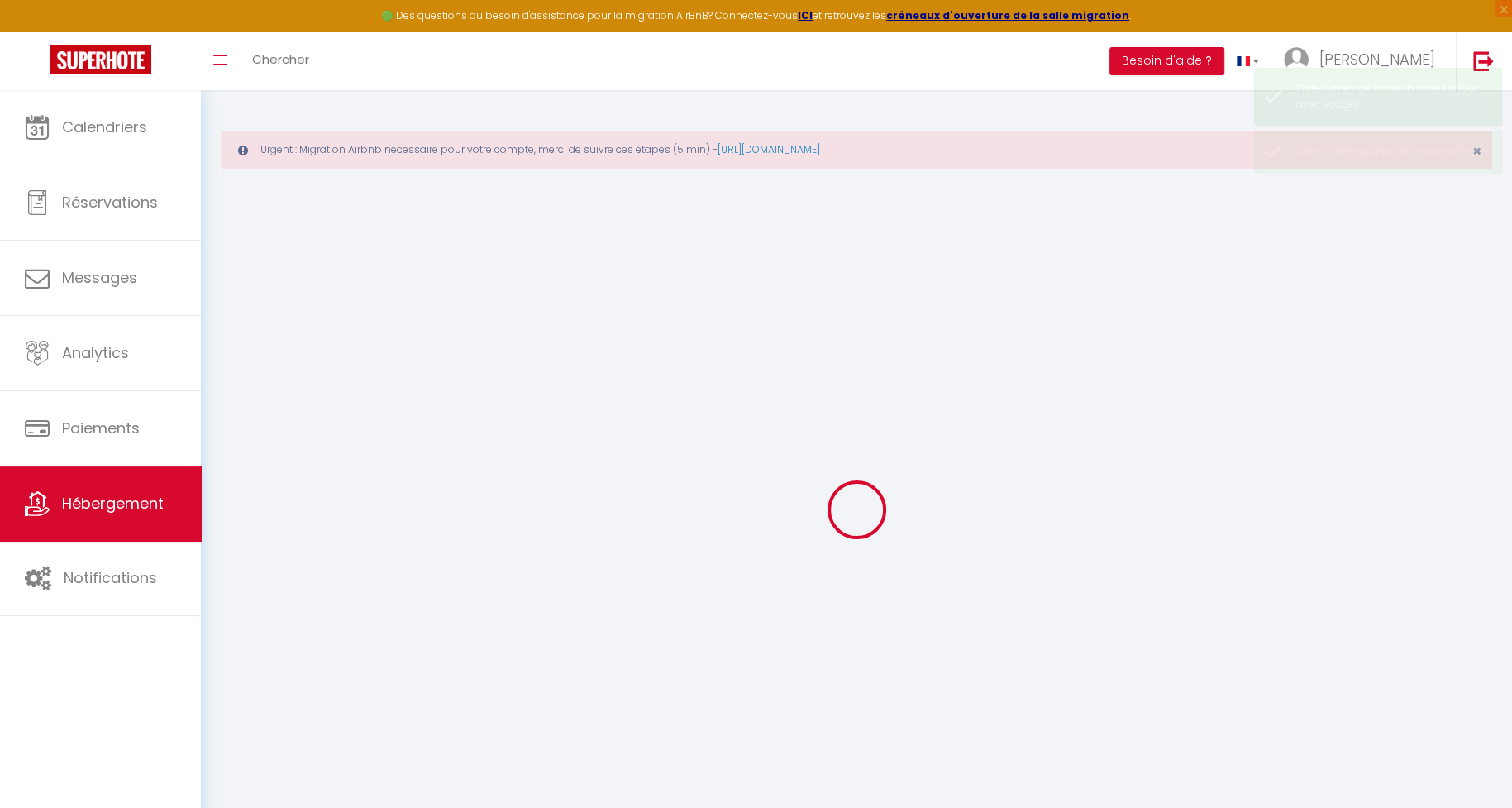
select select
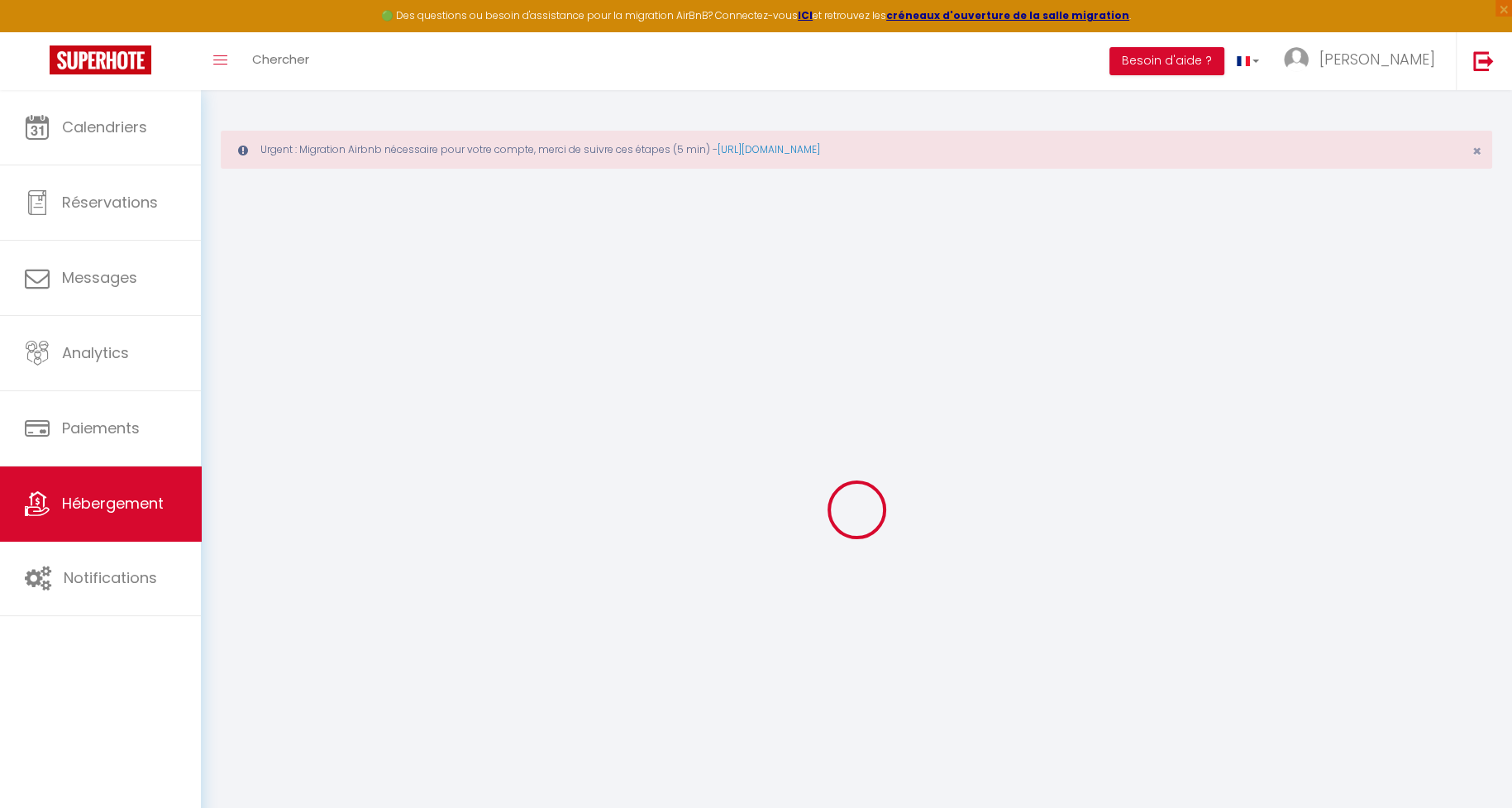
select select
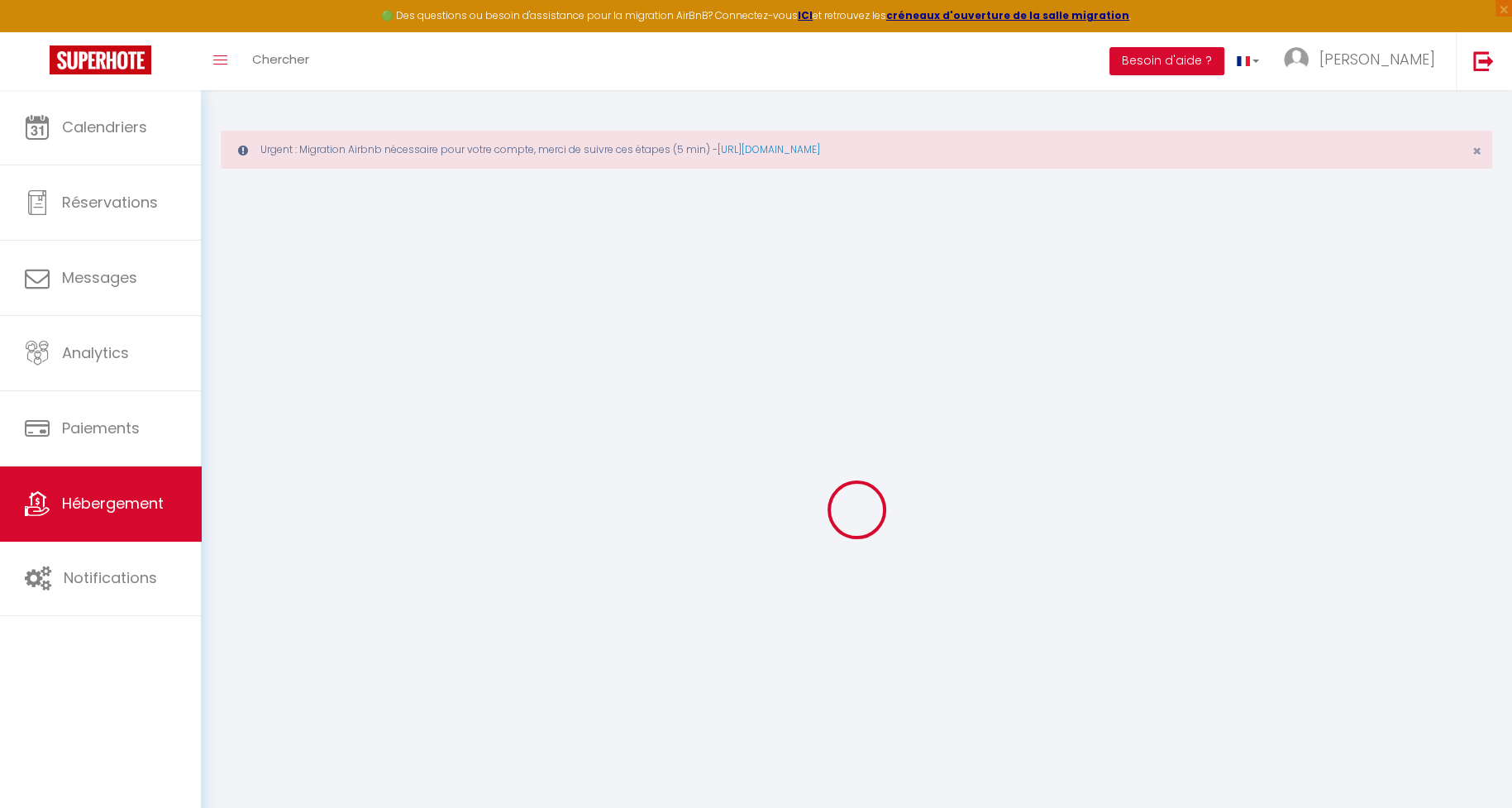
select select
checkbox input "false"
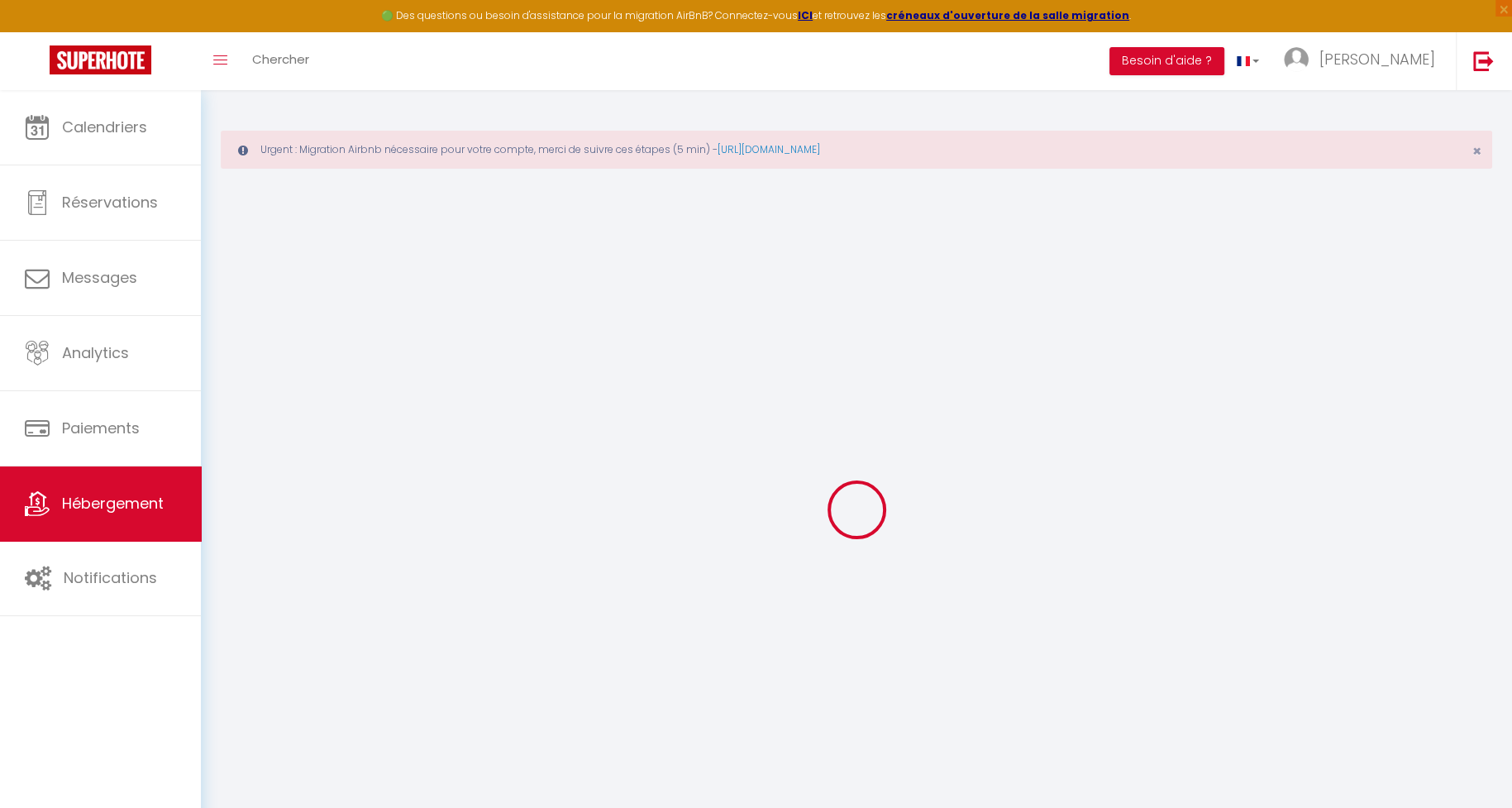
select select
type input "Le jardin du tramway"
type input "Robin"
type input "Tible"
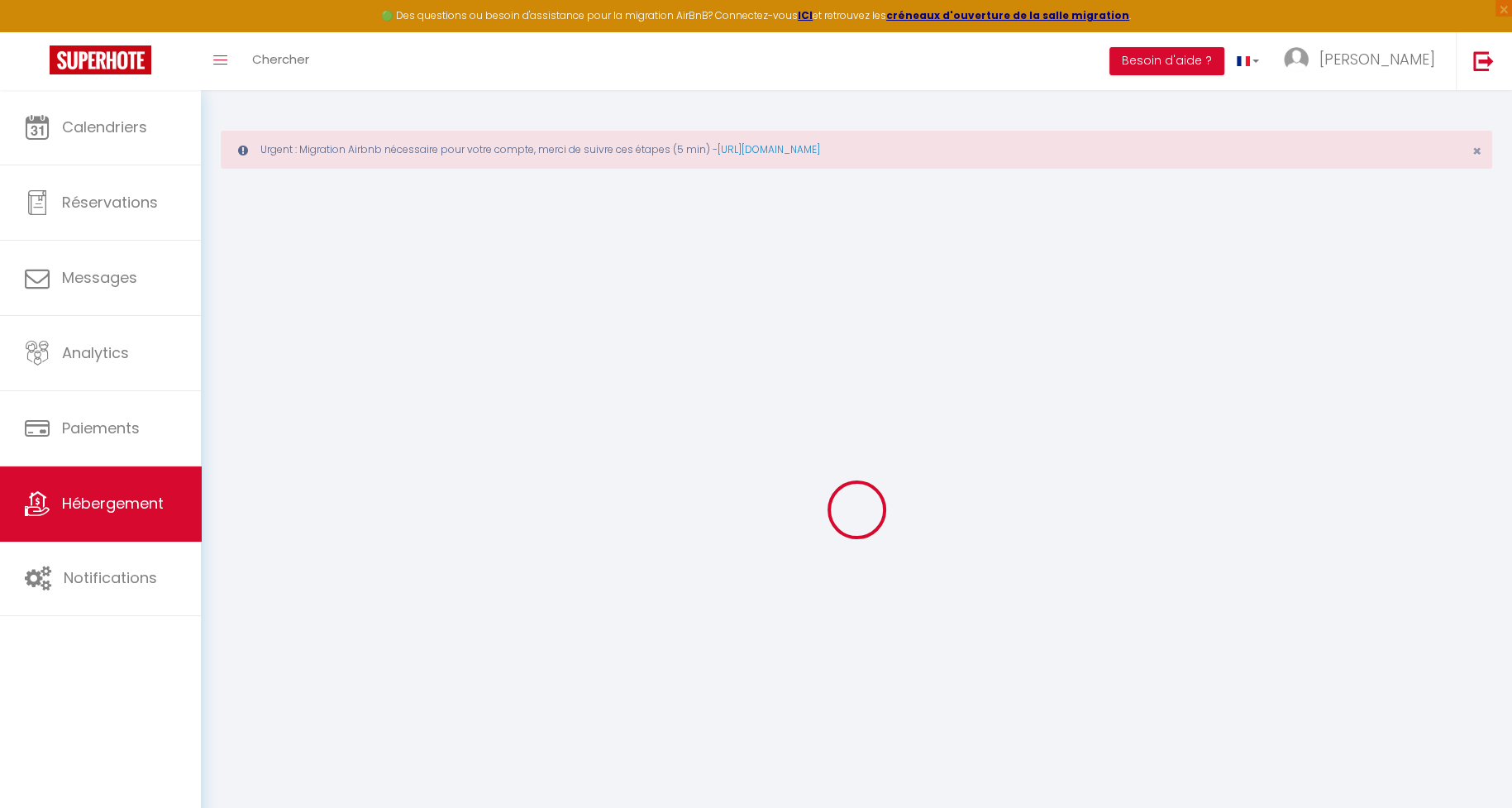
type input "16 rue de villeneuve"
type input "95870"
type input "Bezons"
type input "85"
type input "40"
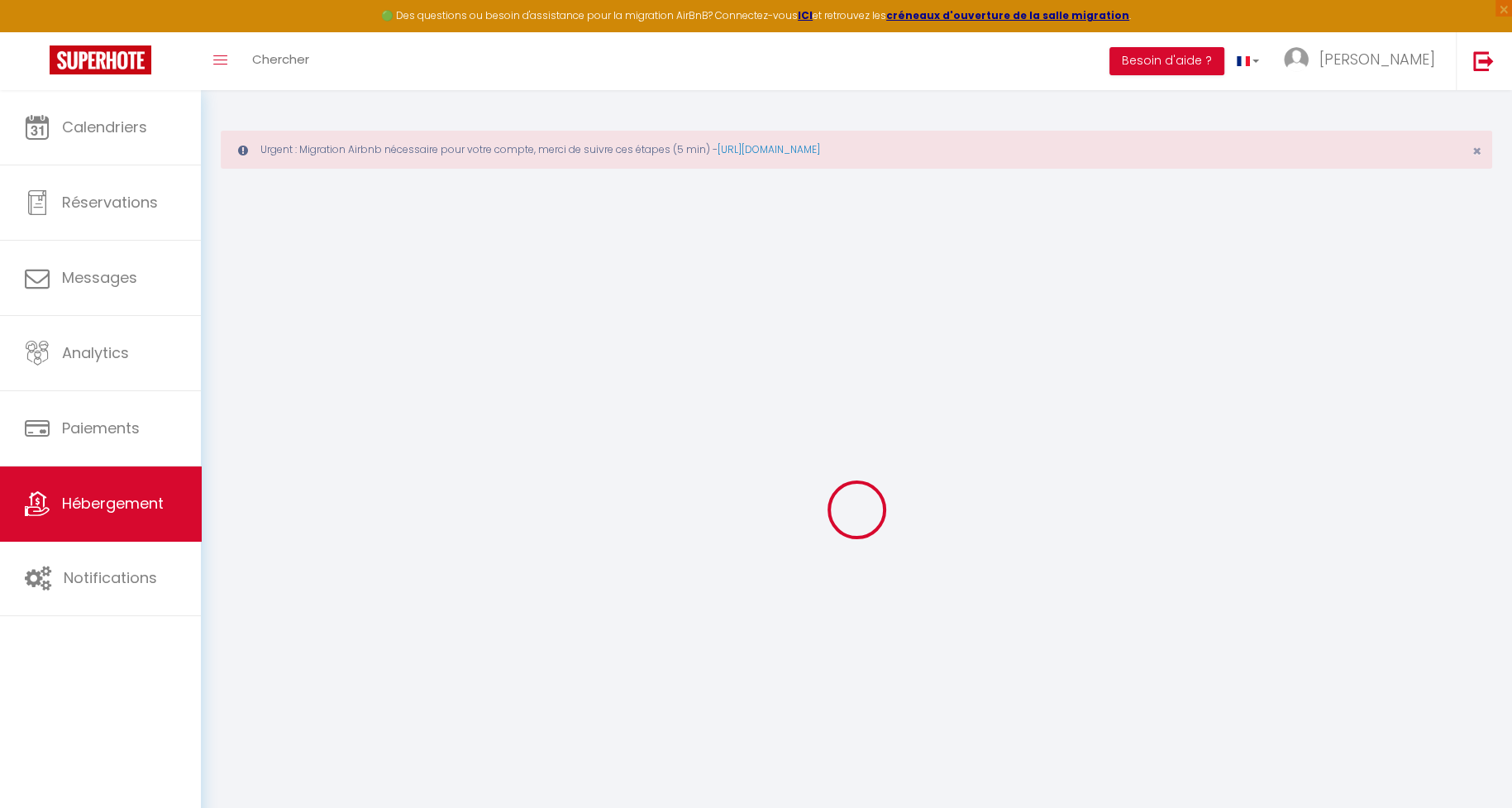
type input "10"
type input "9"
type input "700"
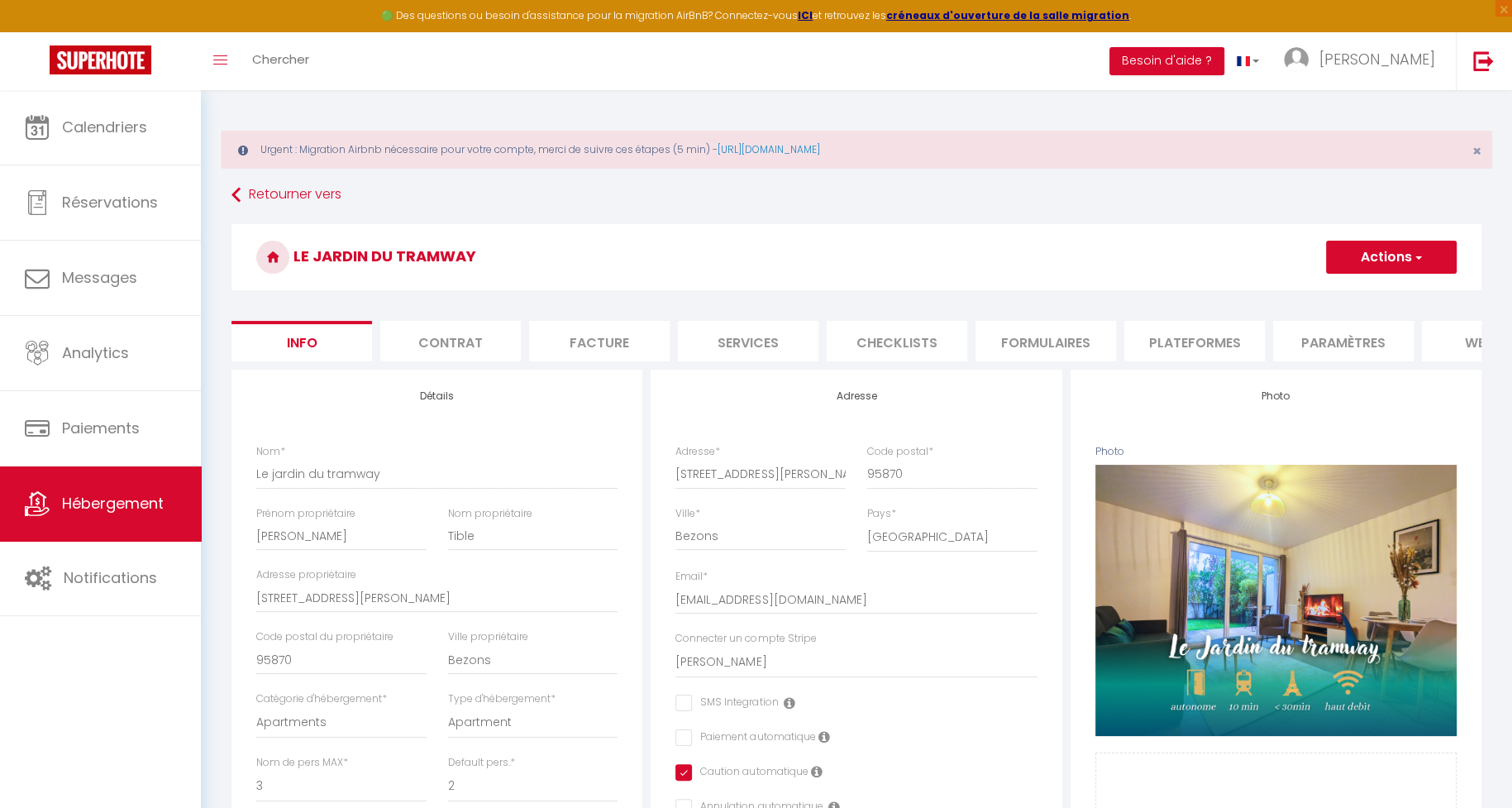
click at [1074, 348] on li "Formulaires" at bounding box center [1045, 341] width 140 height 41
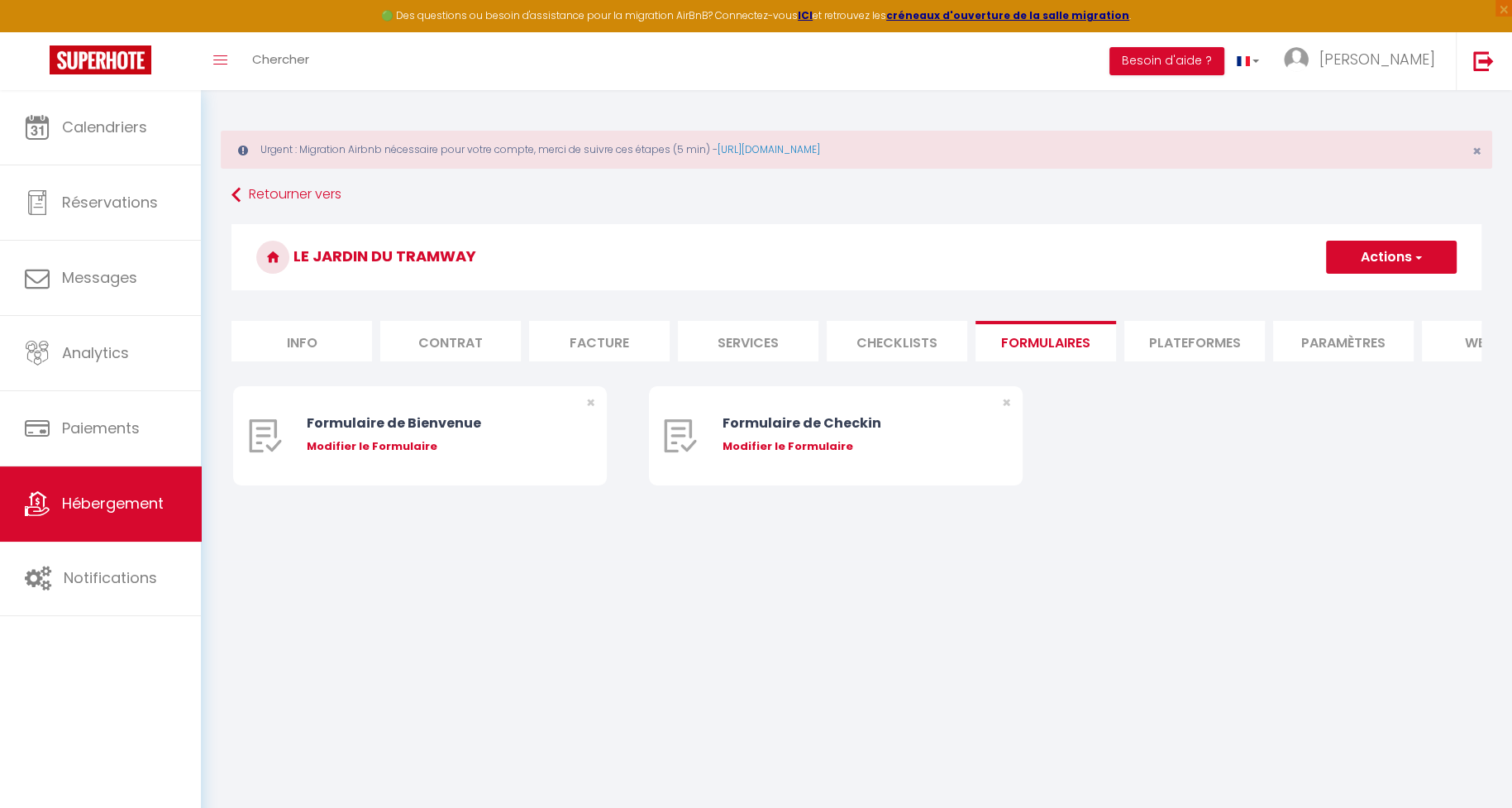
click at [1237, 333] on li "Plateformes" at bounding box center [1194, 341] width 140 height 41
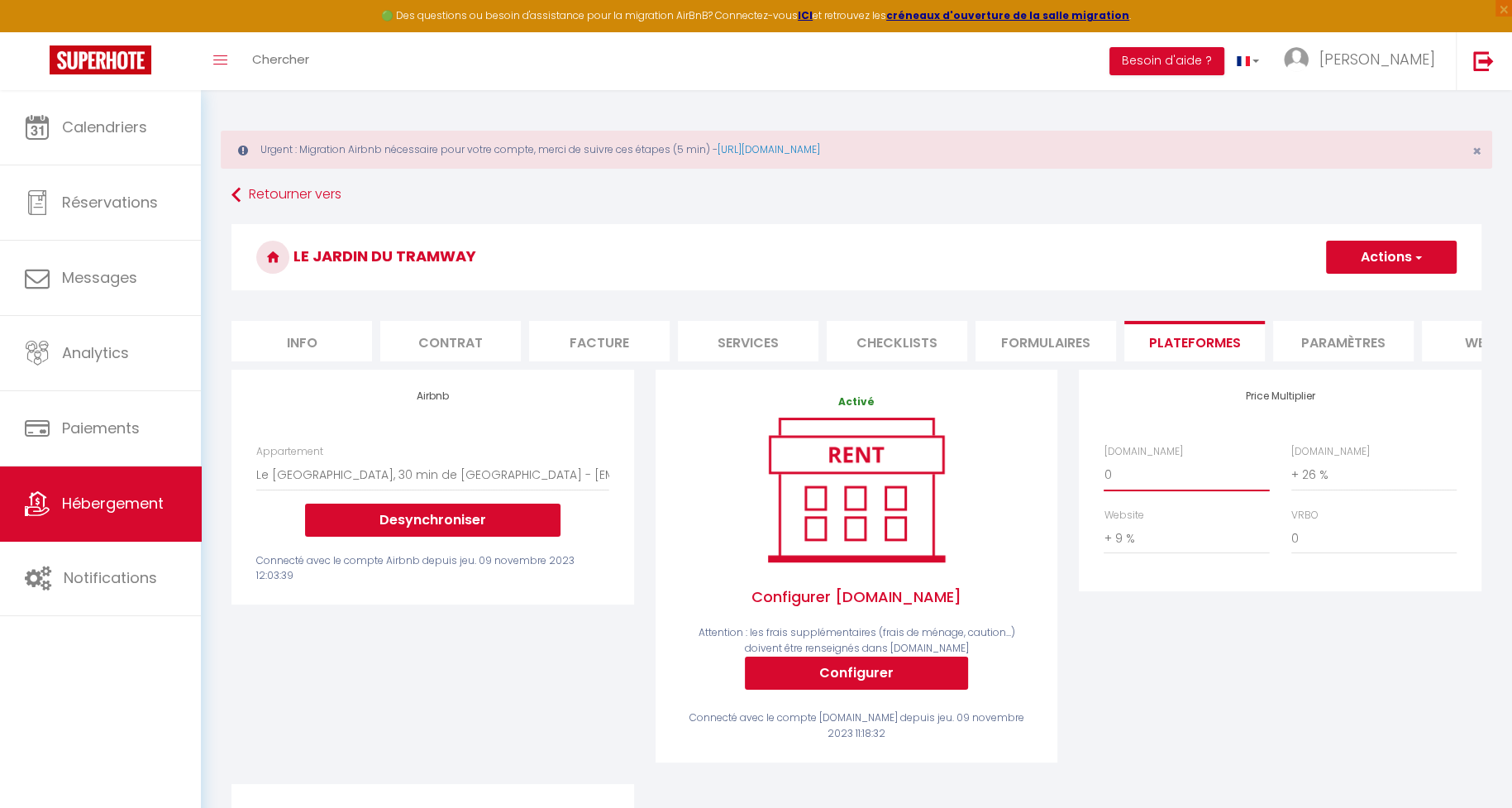
click at [1205, 485] on select "0 + 1 % + 2 % + 3 % + 4 % + 5 % + 6 % + 7 % + 8 % + 9 %" at bounding box center [1186, 474] width 166 height 32
click at [1104, 459] on select "0 + 1 % + 2 % + 3 % + 4 % + 5 % + 6 % + 7 % + 8 % + 9 %" at bounding box center [1186, 474] width 166 height 32
click at [1351, 256] on button "Actions" at bounding box center [1392, 257] width 131 height 33
click at [1349, 288] on link "Enregistrer" at bounding box center [1391, 294] width 131 height 22
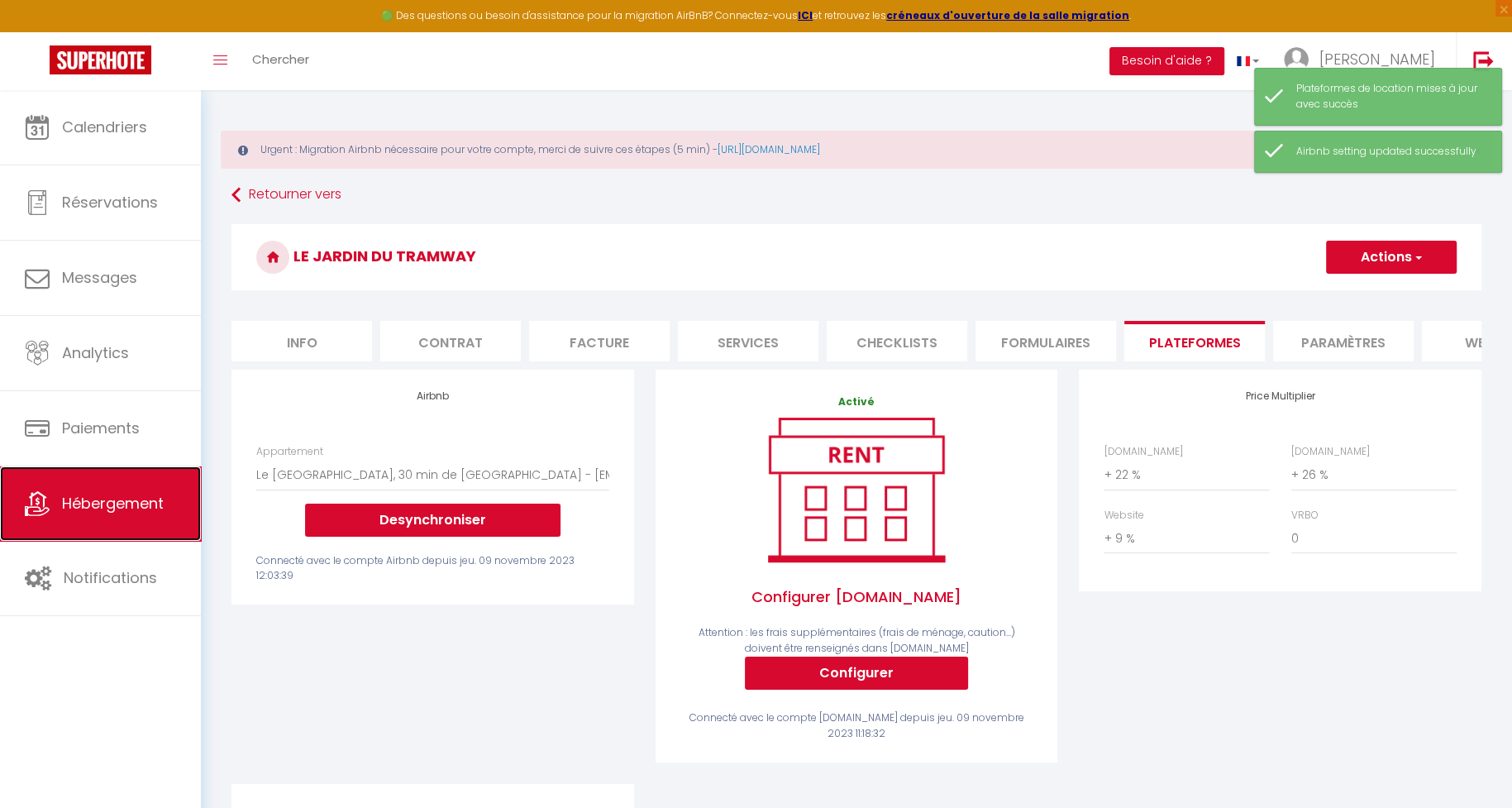
click at [136, 500] on span "Hébergement" at bounding box center [113, 503] width 102 height 21
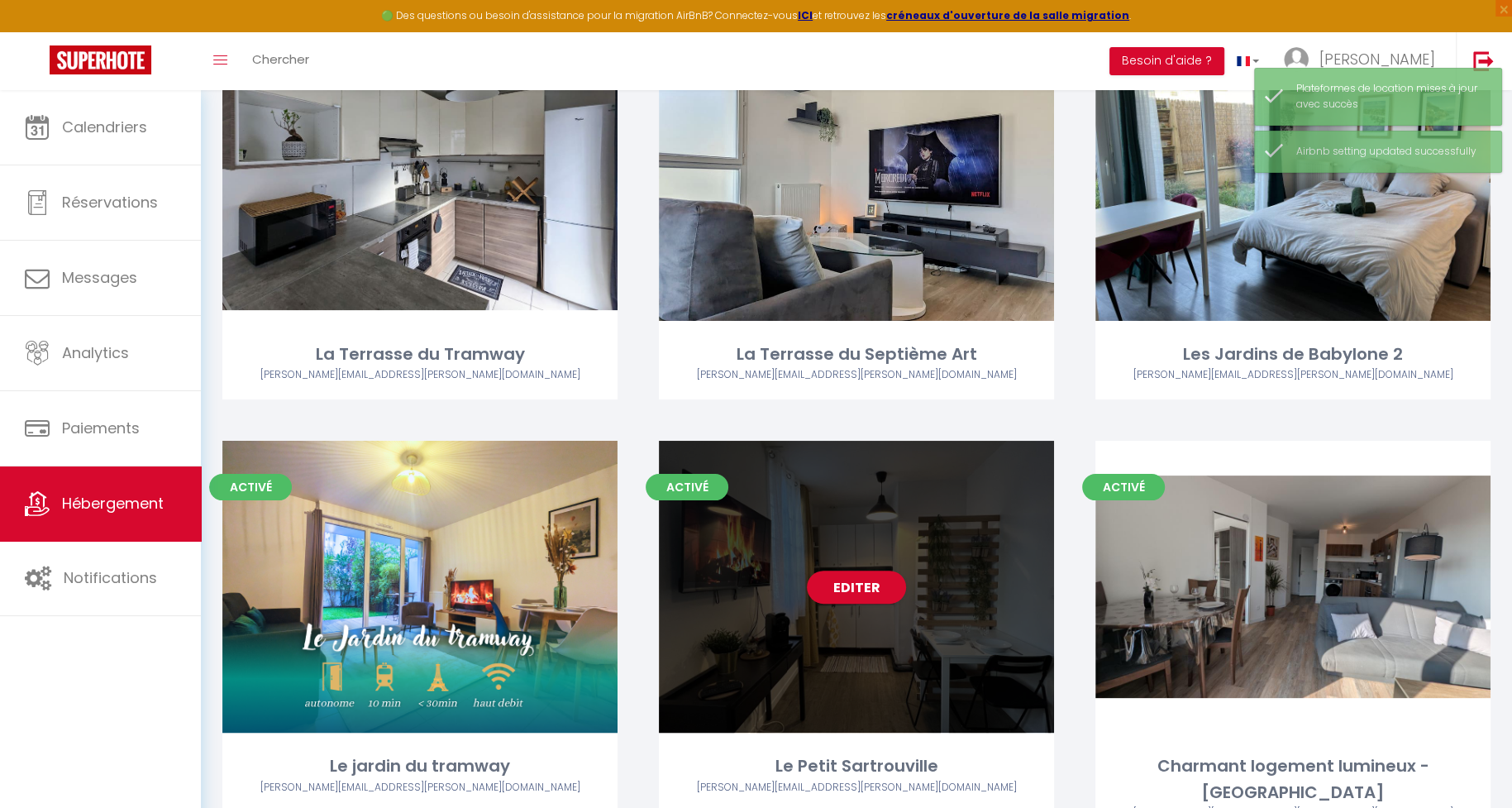
scroll to position [271, 0]
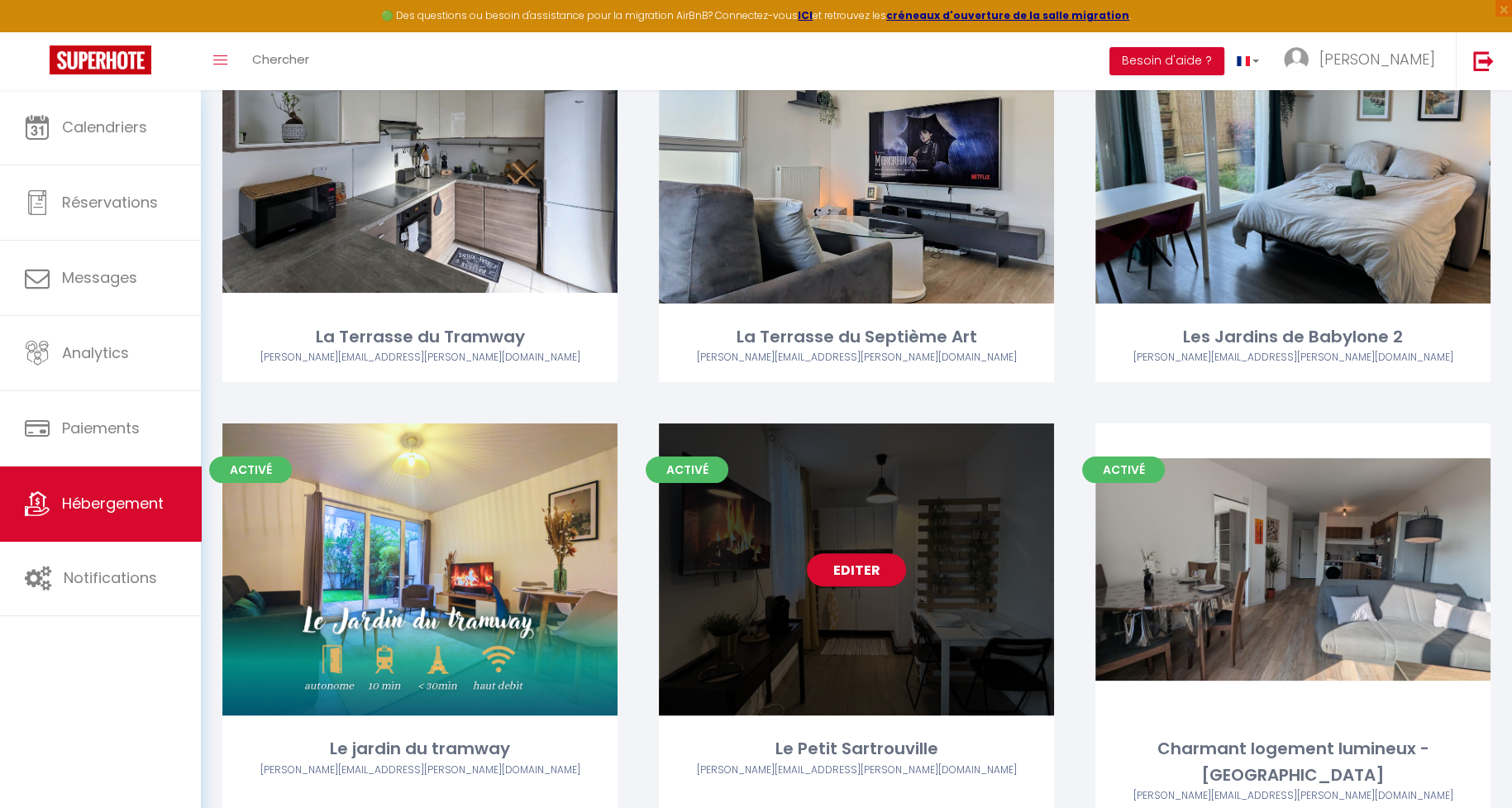
click at [862, 565] on link "Editer" at bounding box center [856, 570] width 99 height 33
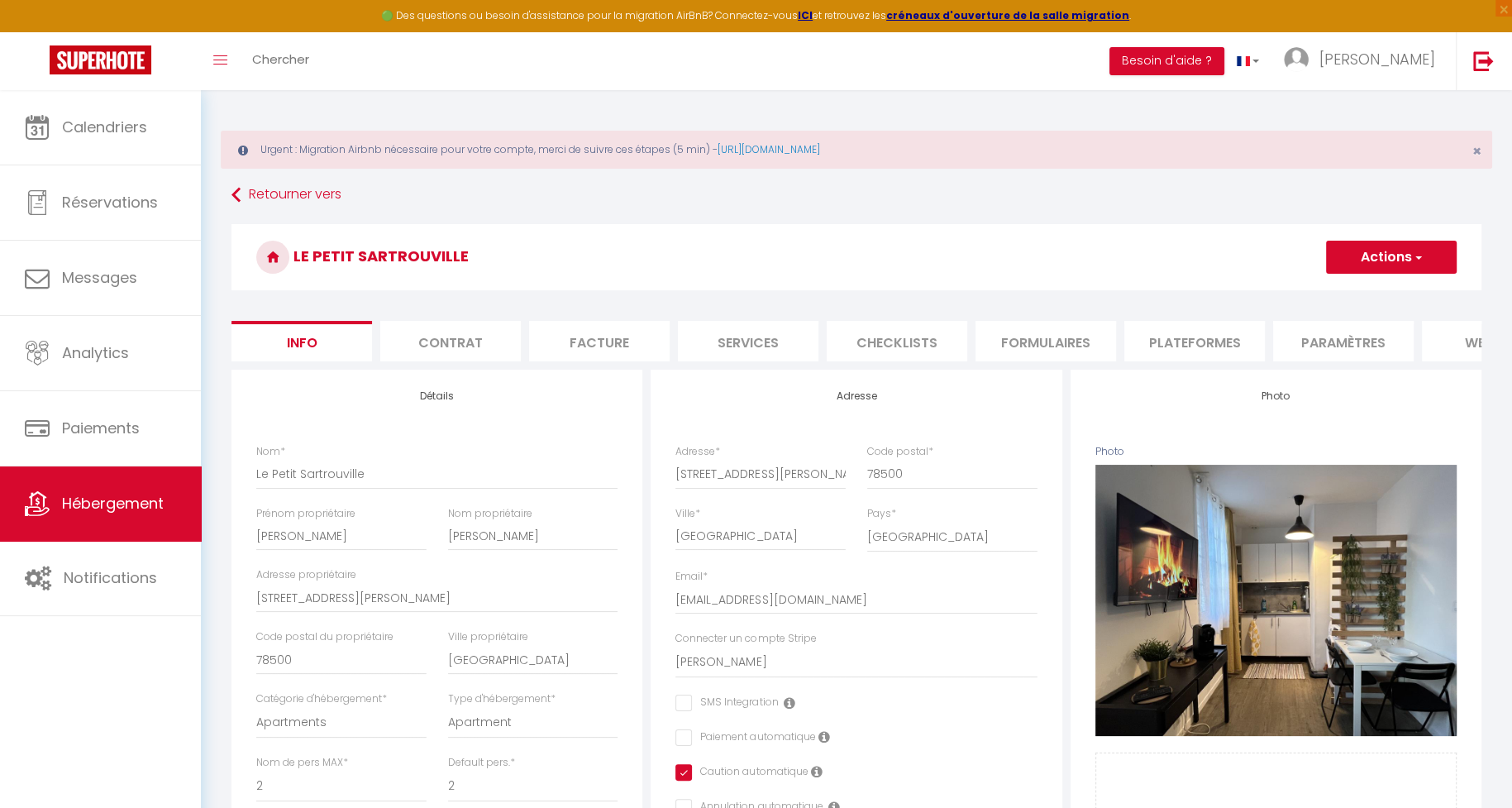
click at [1167, 340] on li "Plateformes" at bounding box center [1194, 341] width 140 height 41
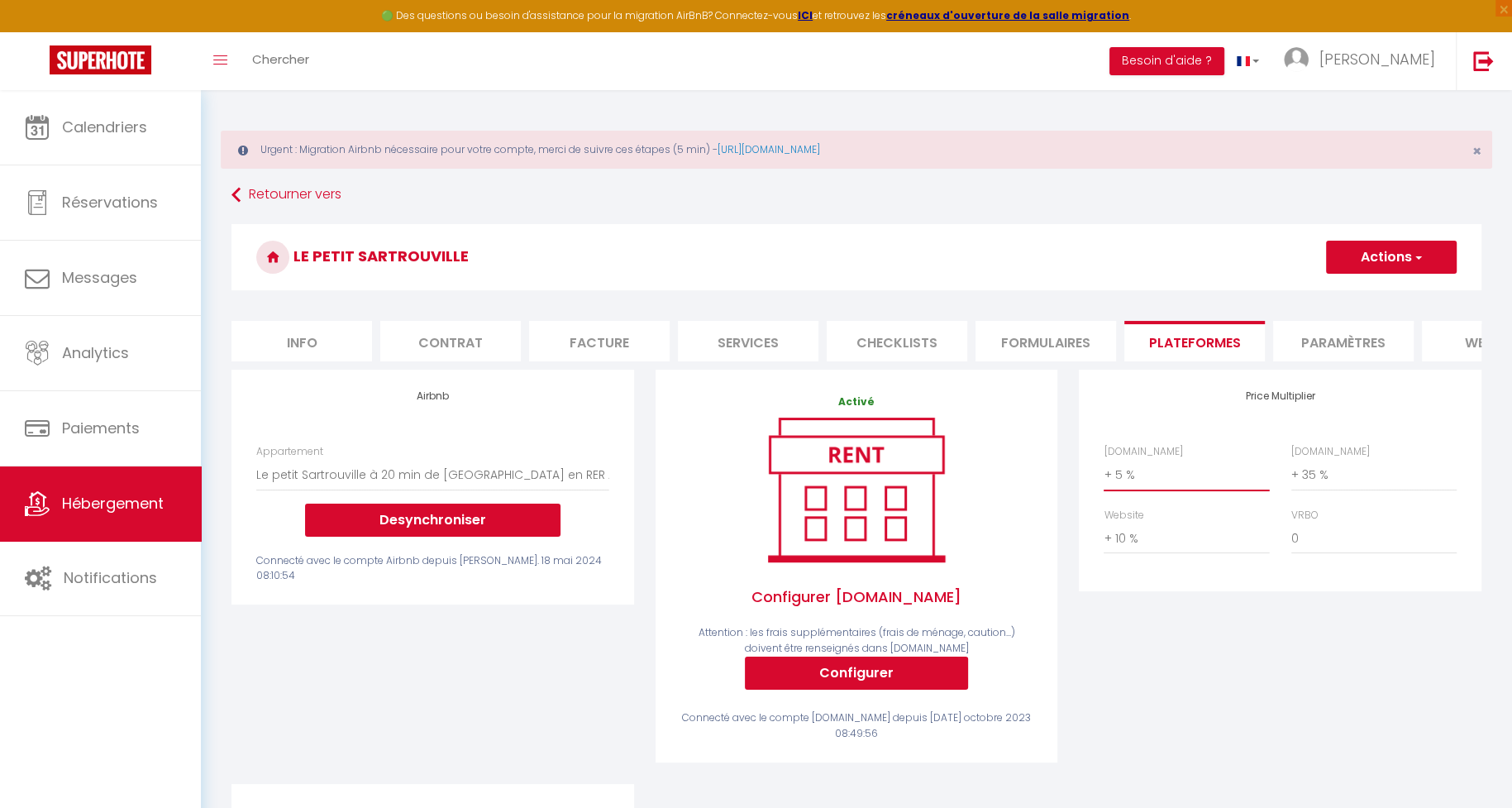
click at [1163, 480] on select "0 + 1 % + 2 % + 3 % + 4 % + 5 % + 6 % + 7 % + 8 % + 9 %" at bounding box center [1186, 474] width 166 height 32
click at [1104, 459] on select "0 + 1 % + 2 % + 3 % + 4 % + 5 % + 6 % + 7 % + 8 % + 9 %" at bounding box center [1186, 474] width 166 height 32
click at [1368, 257] on button "Actions" at bounding box center [1392, 257] width 131 height 33
click at [1358, 285] on link "Enregistrer" at bounding box center [1391, 294] width 131 height 22
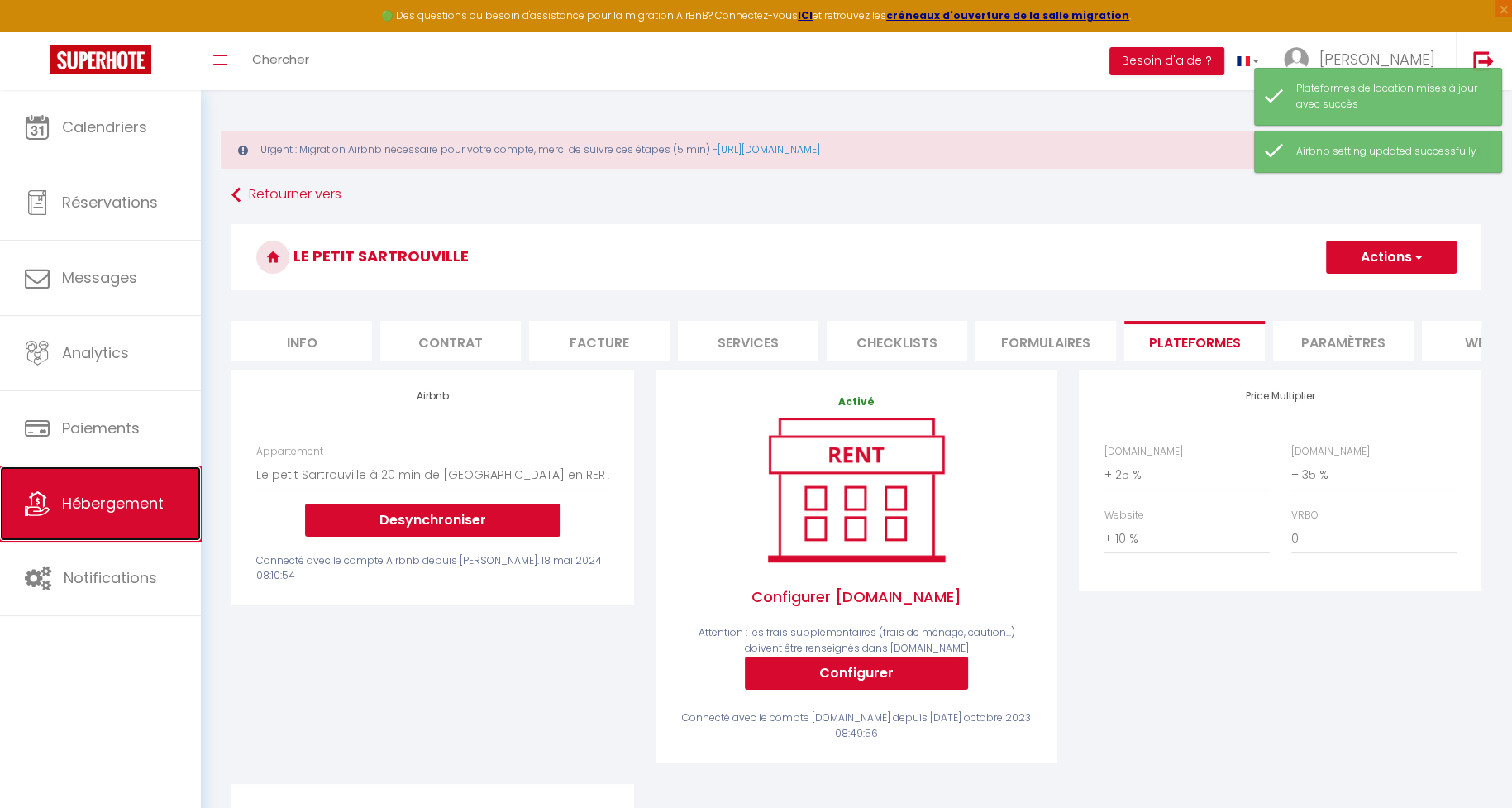
click at [111, 498] on span "Hébergement" at bounding box center [113, 503] width 102 height 21
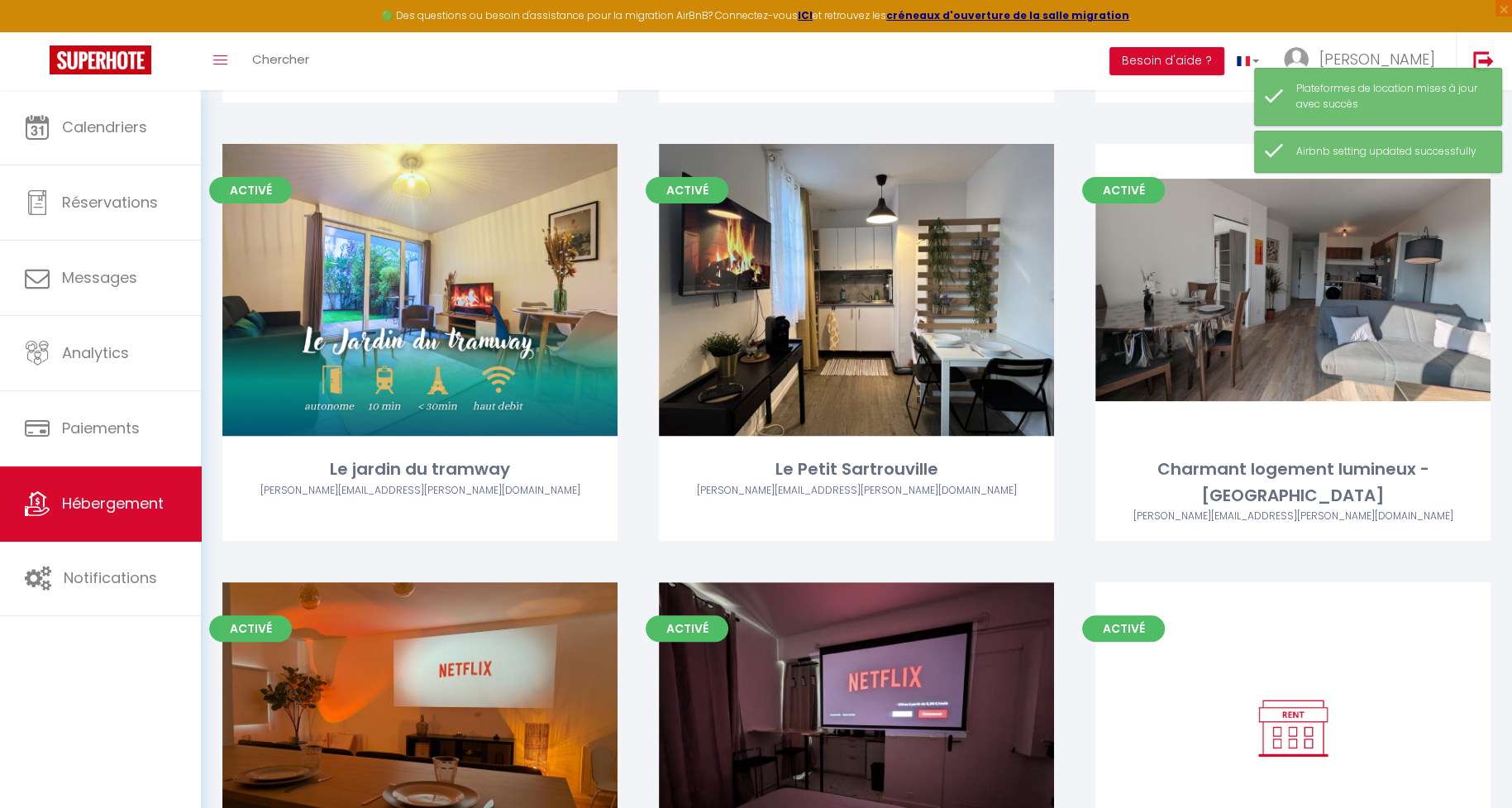
scroll to position [729, 0]
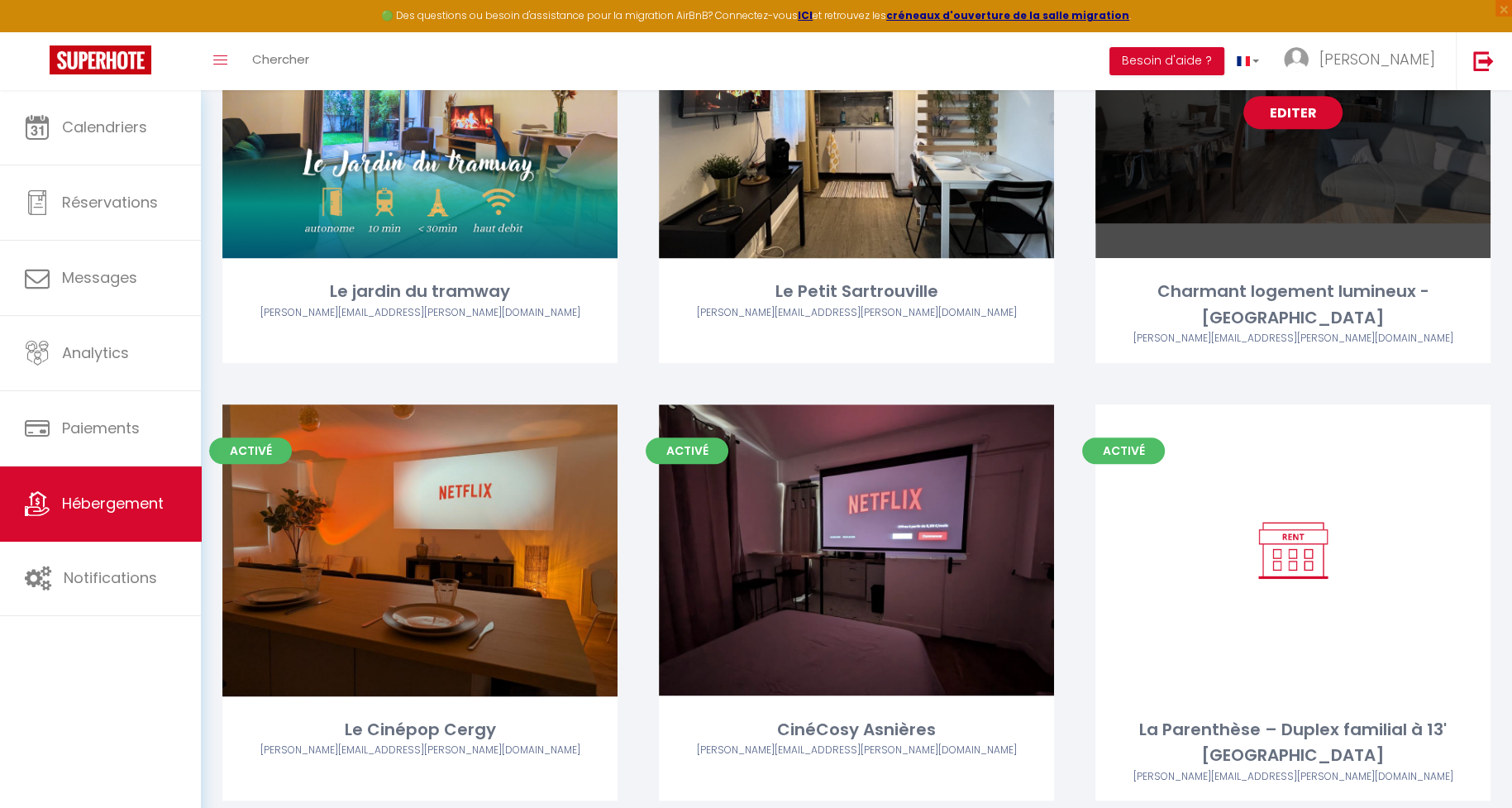
click at [1278, 121] on link "Editer" at bounding box center [1293, 112] width 99 height 33
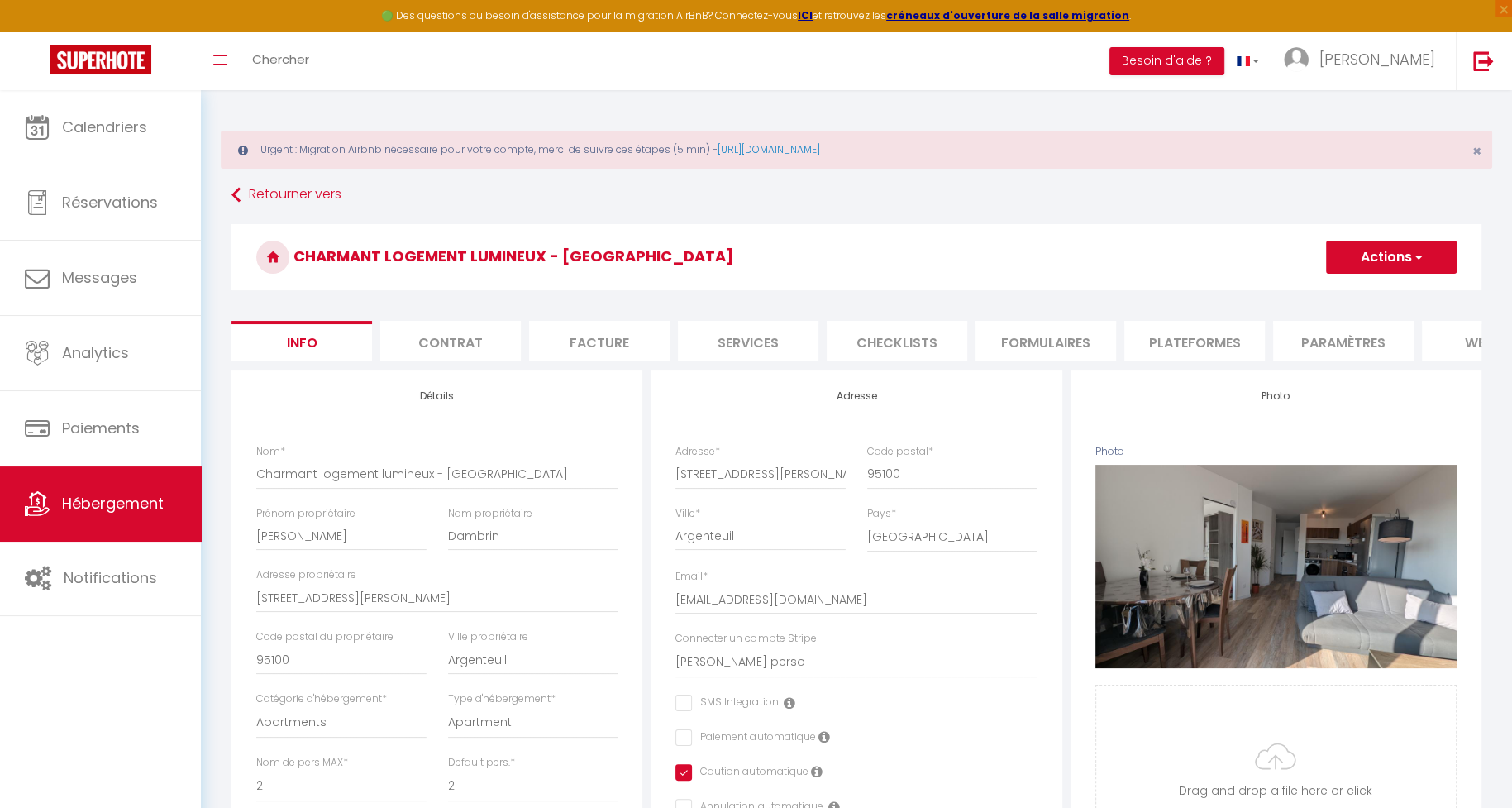
click at [1174, 348] on li "Plateformes" at bounding box center [1194, 341] width 140 height 41
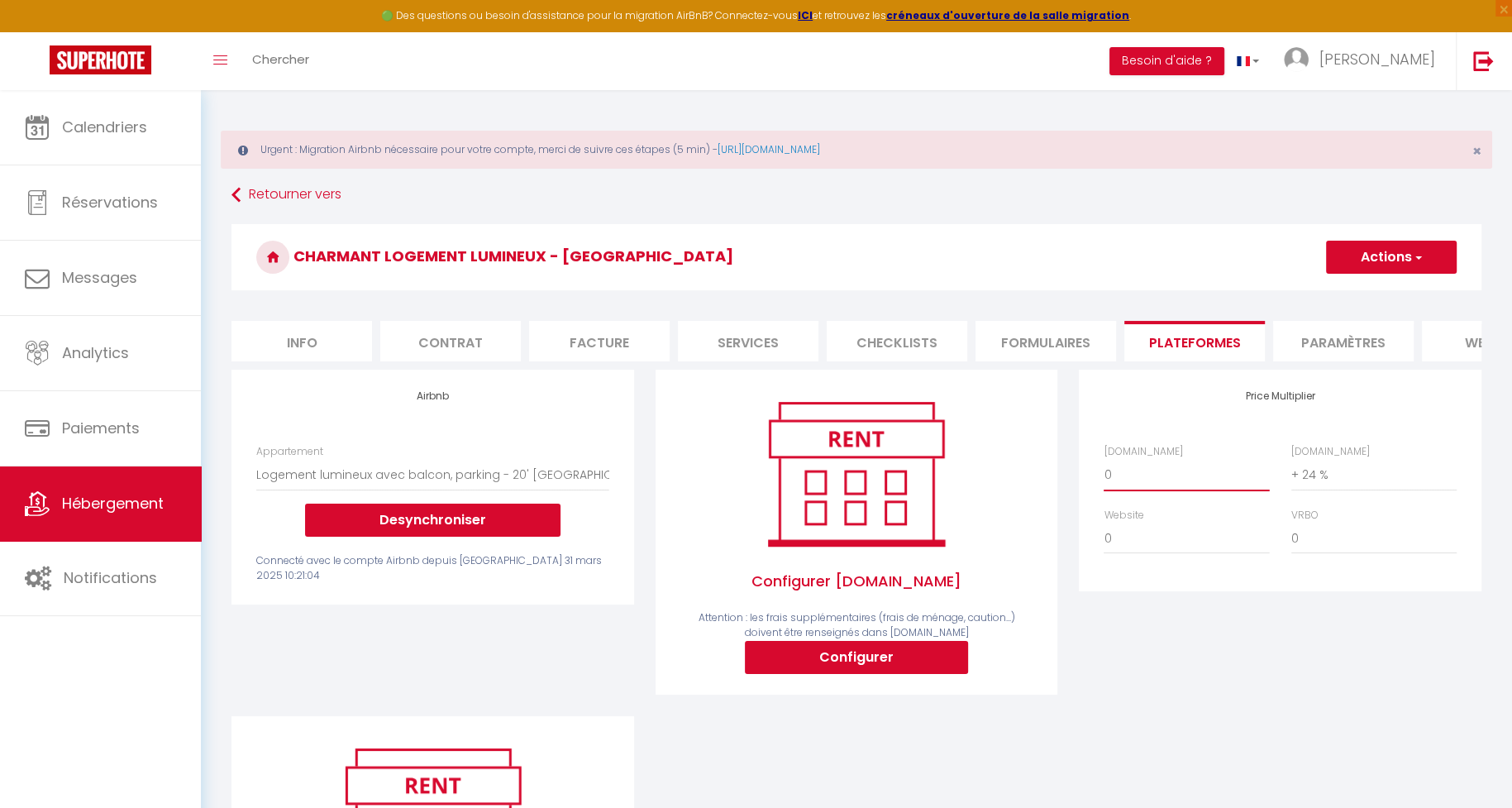
click at [1185, 480] on select "0 + 1 % + 2 % + 3 % + 4 % + 5 % + 6 % + 7 % + 8 % + 9 %" at bounding box center [1186, 474] width 166 height 32
click at [1104, 459] on select "0 + 1 % + 2 % + 3 % + 4 % + 5 % + 6 % + 7 % + 8 % + 9 %" at bounding box center [1186, 474] width 166 height 32
click at [1346, 254] on button "Actions" at bounding box center [1392, 257] width 131 height 33
click at [1349, 287] on link "Enregistrer" at bounding box center [1391, 294] width 131 height 22
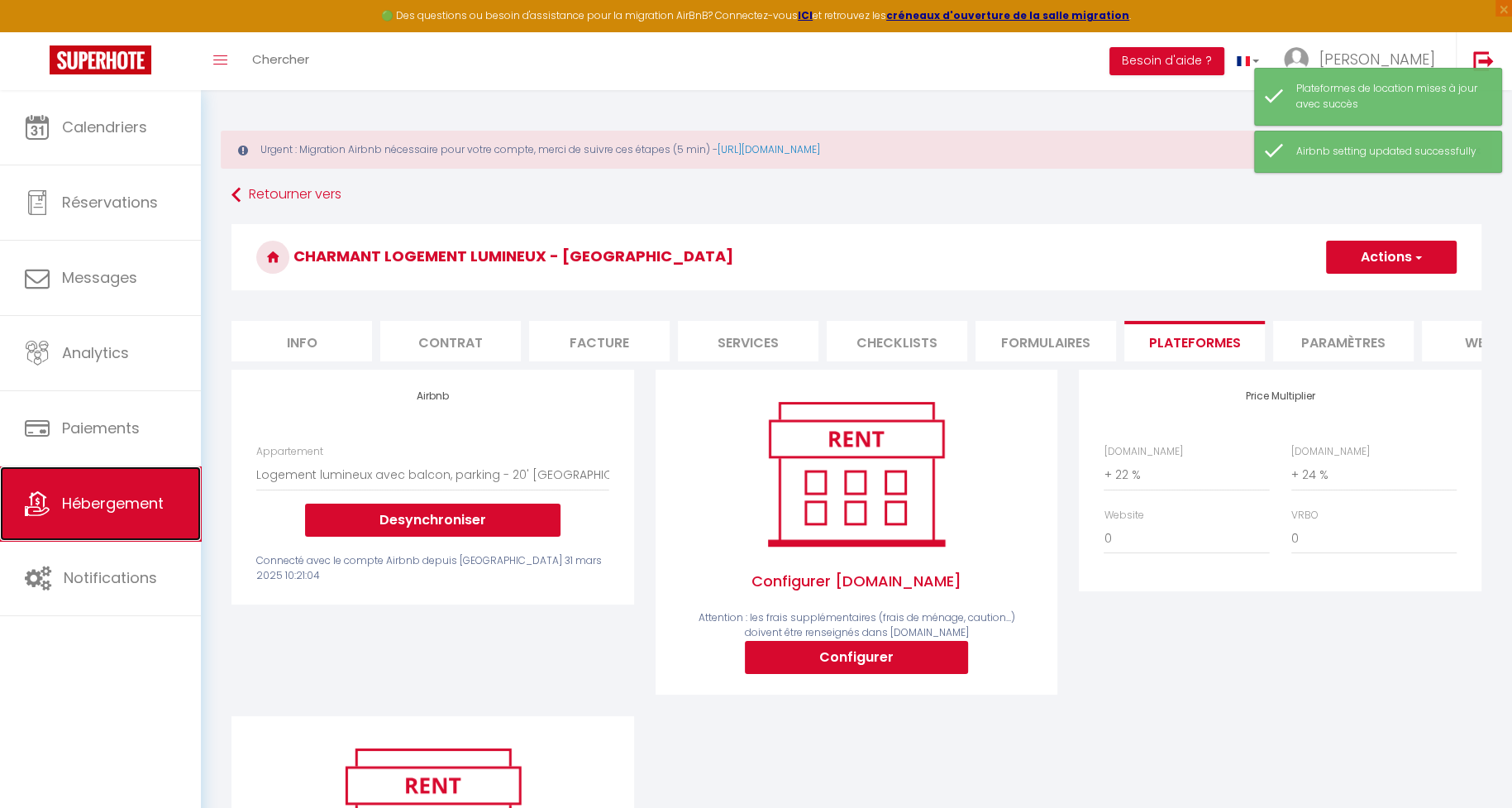
click at [127, 503] on span "Hébergement" at bounding box center [113, 503] width 102 height 21
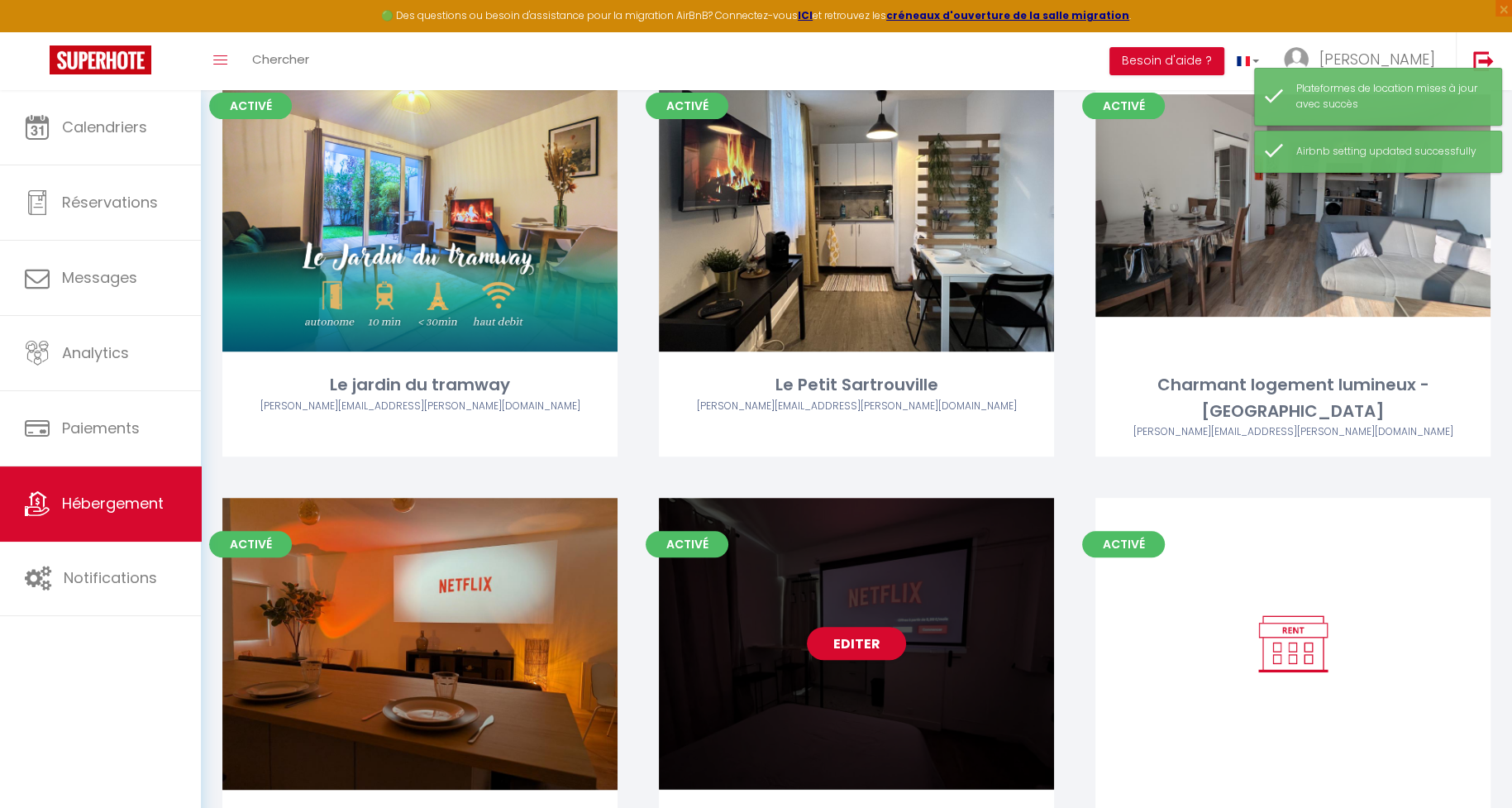
scroll to position [687, 0]
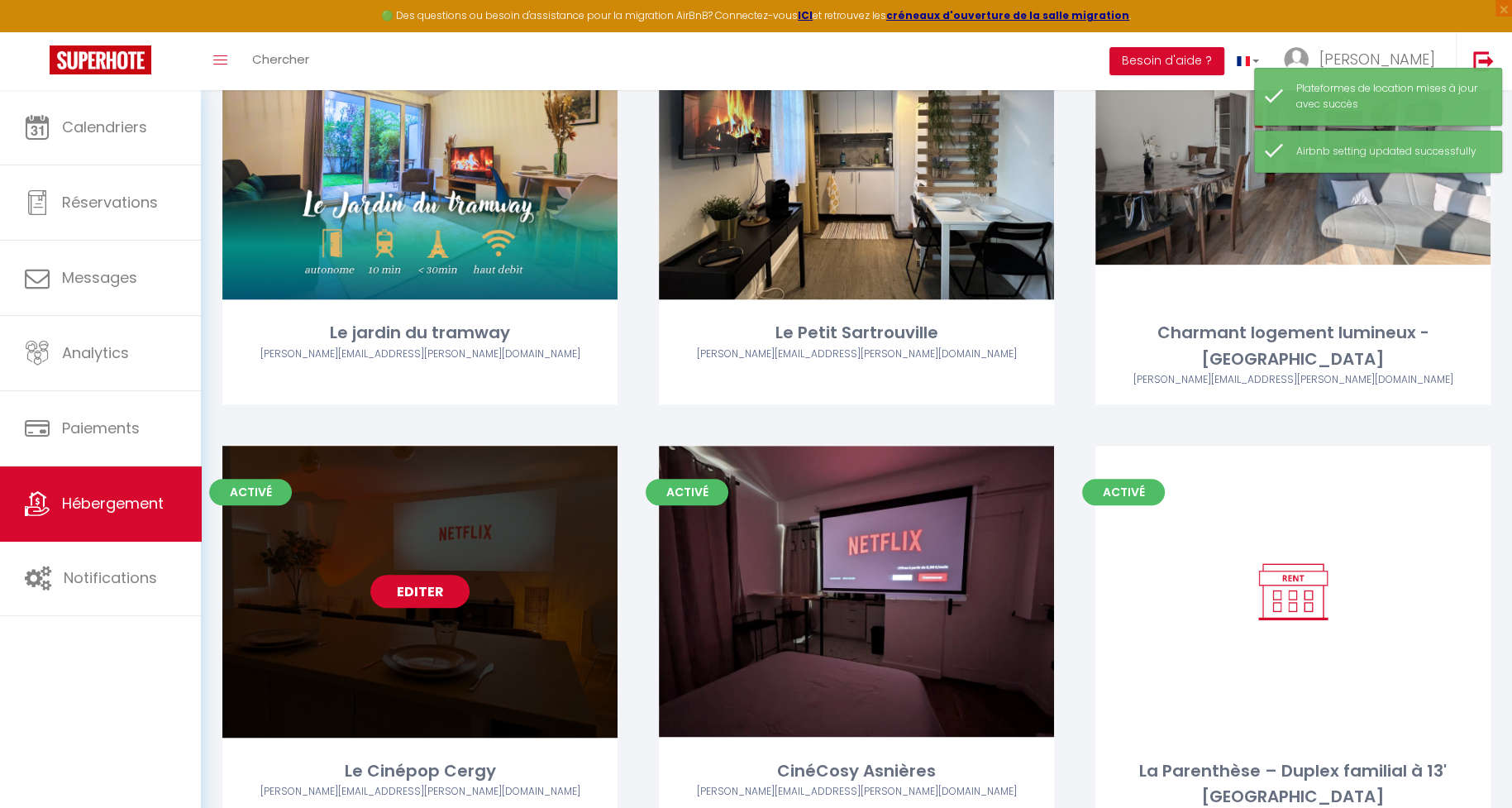
click at [403, 575] on link "Editer" at bounding box center [419, 591] width 99 height 33
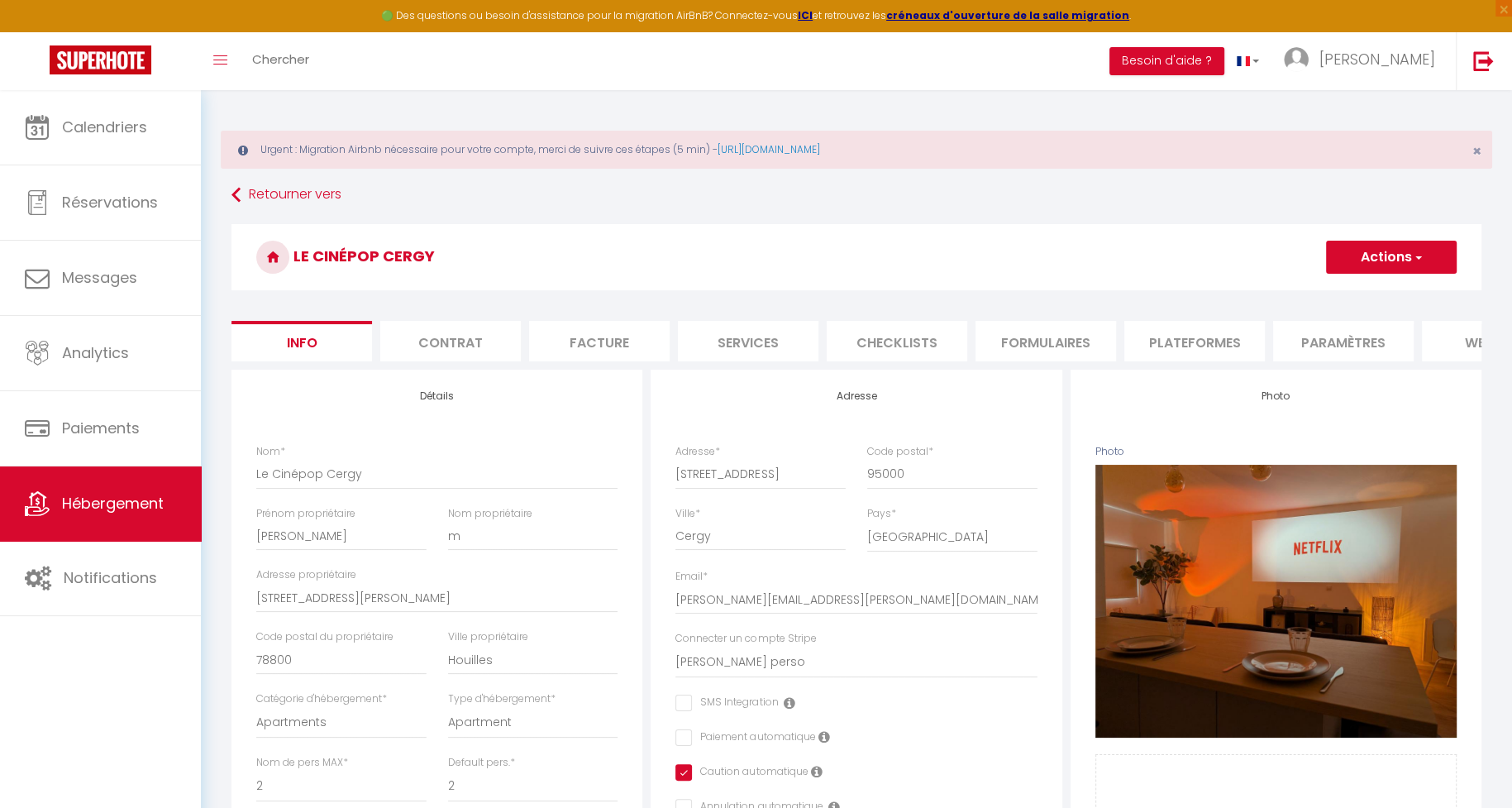
click at [1185, 345] on li "Plateformes" at bounding box center [1194, 341] width 140 height 41
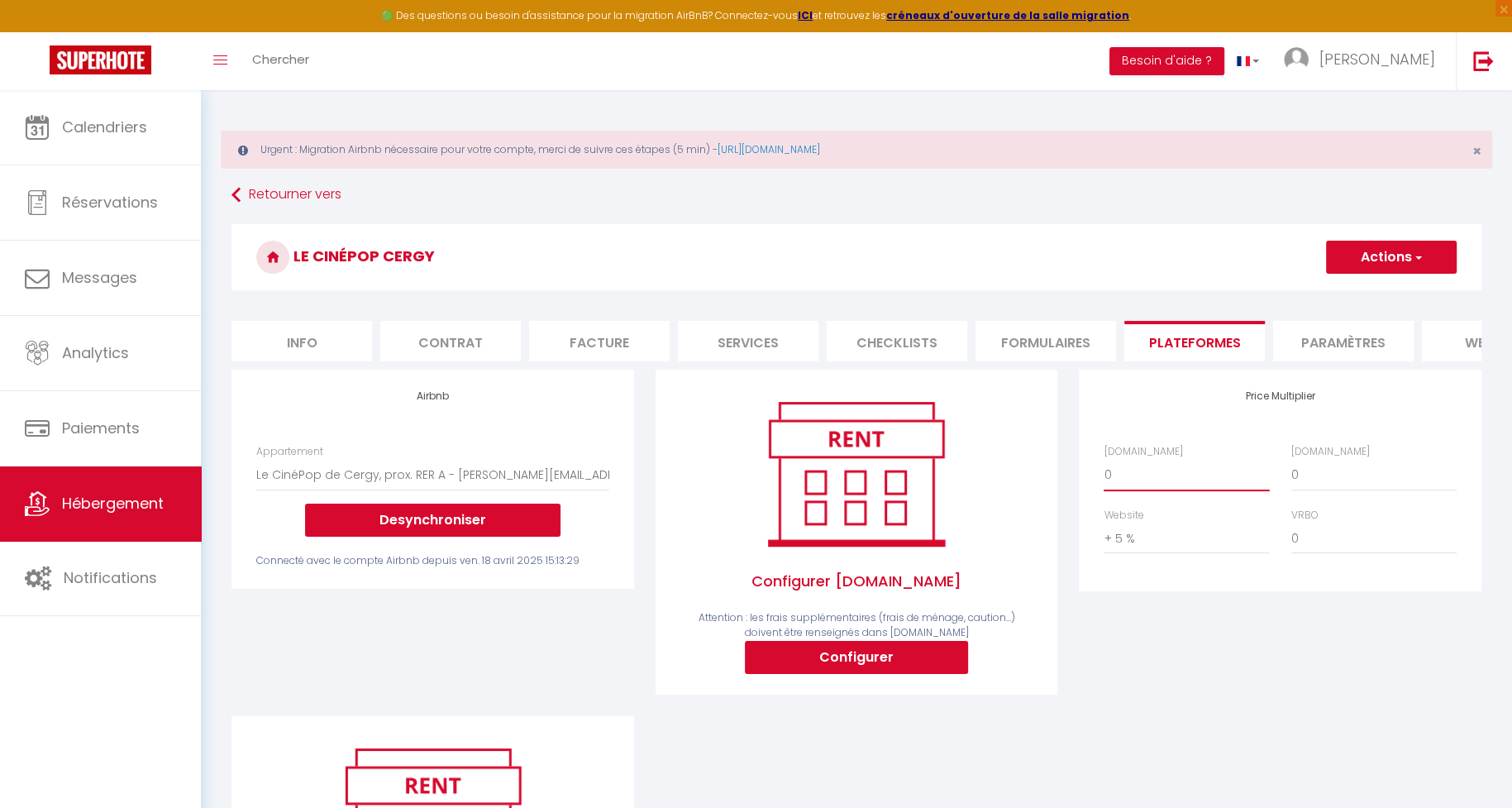
click at [1183, 463] on select "0 + 1 % + 2 % + 3 % + 4 % + 5 % + 6 % + 7 % + 8 % + 9 %" at bounding box center [1186, 474] width 166 height 32
click at [1104, 459] on select "0 + 1 % + 2 % + 3 % + 4 % + 5 % + 6 % + 7 % + 8 % + 9 %" at bounding box center [1186, 474] width 166 height 32
click at [1411, 268] on button "Actions" at bounding box center [1392, 257] width 131 height 33
click at [1374, 288] on link "Enregistrer" at bounding box center [1391, 294] width 131 height 22
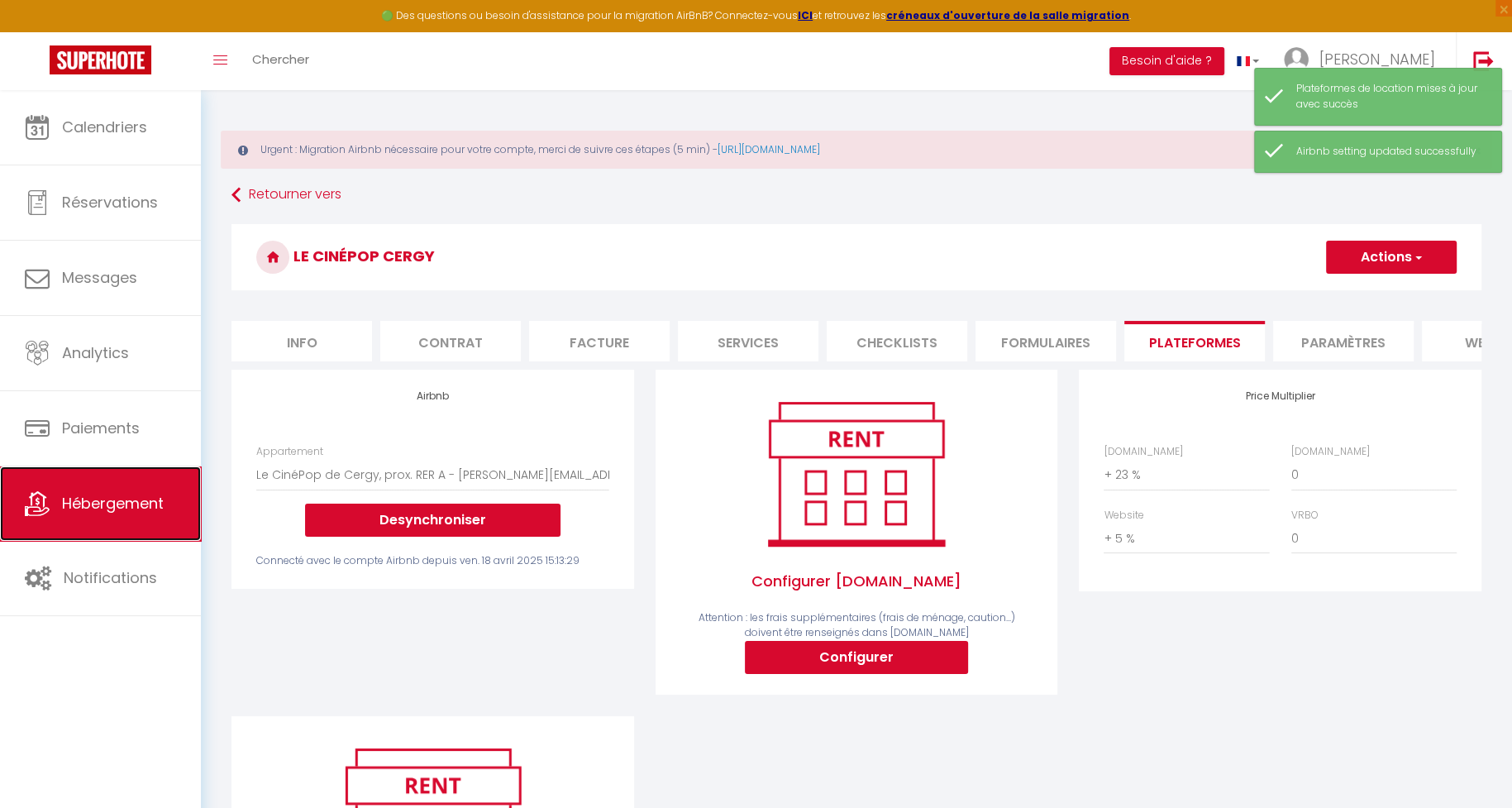
click at [111, 515] on link "Hébergement" at bounding box center [100, 504] width 201 height 75
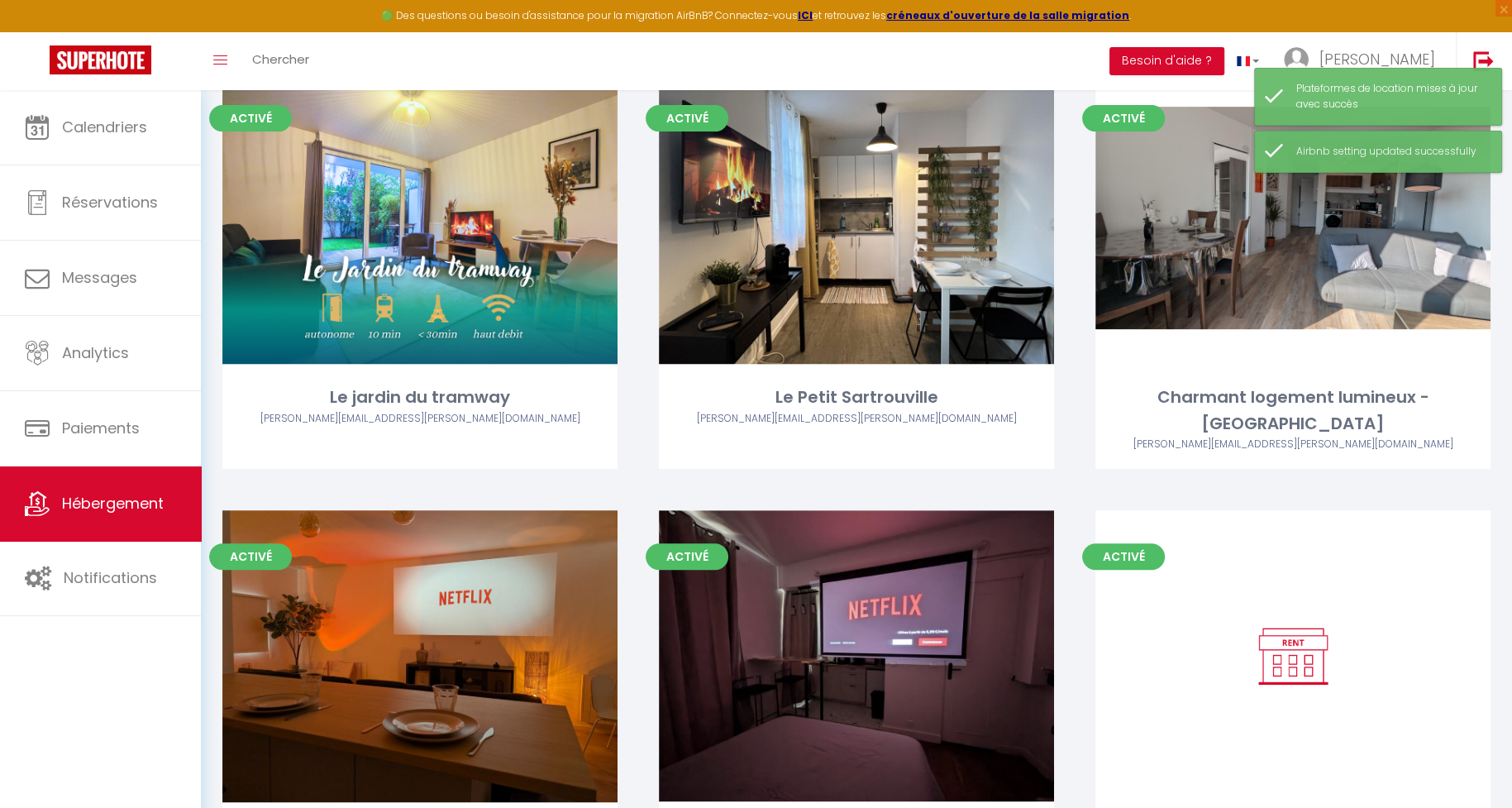
scroll to position [667, 0]
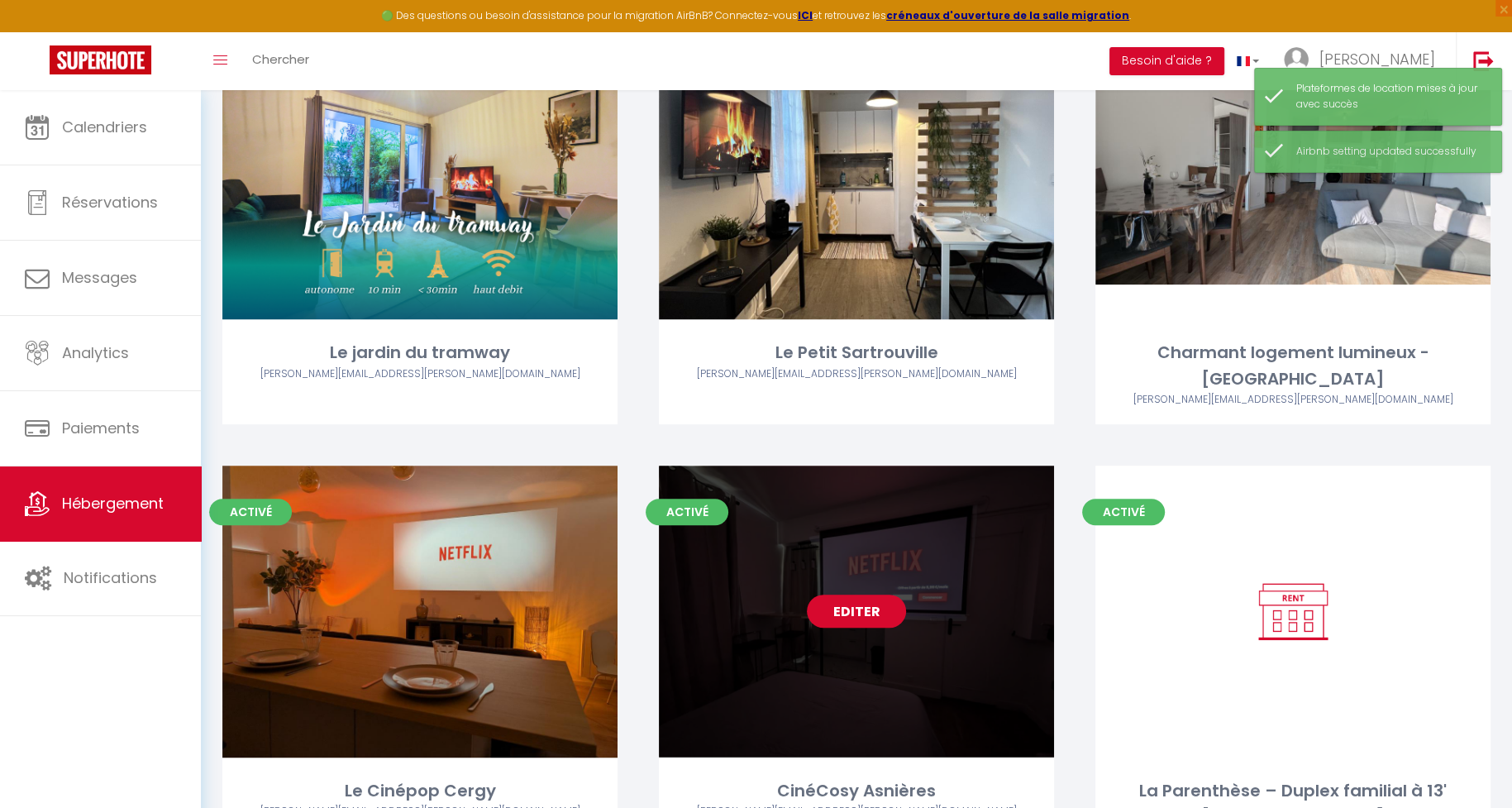
click at [848, 594] on link "Editer" at bounding box center [856, 611] width 99 height 33
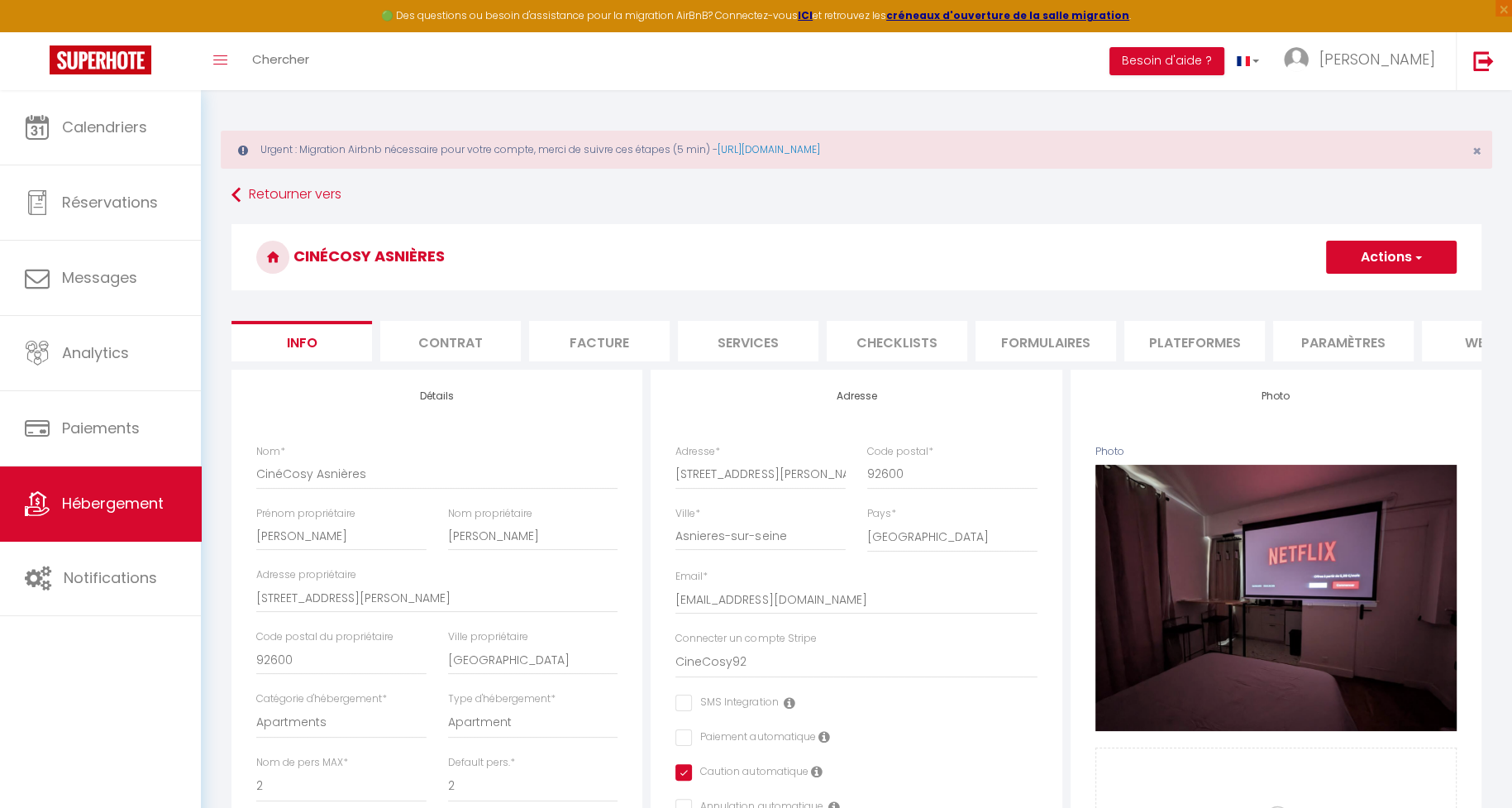
click at [1212, 338] on li "Plateformes" at bounding box center [1194, 341] width 140 height 41
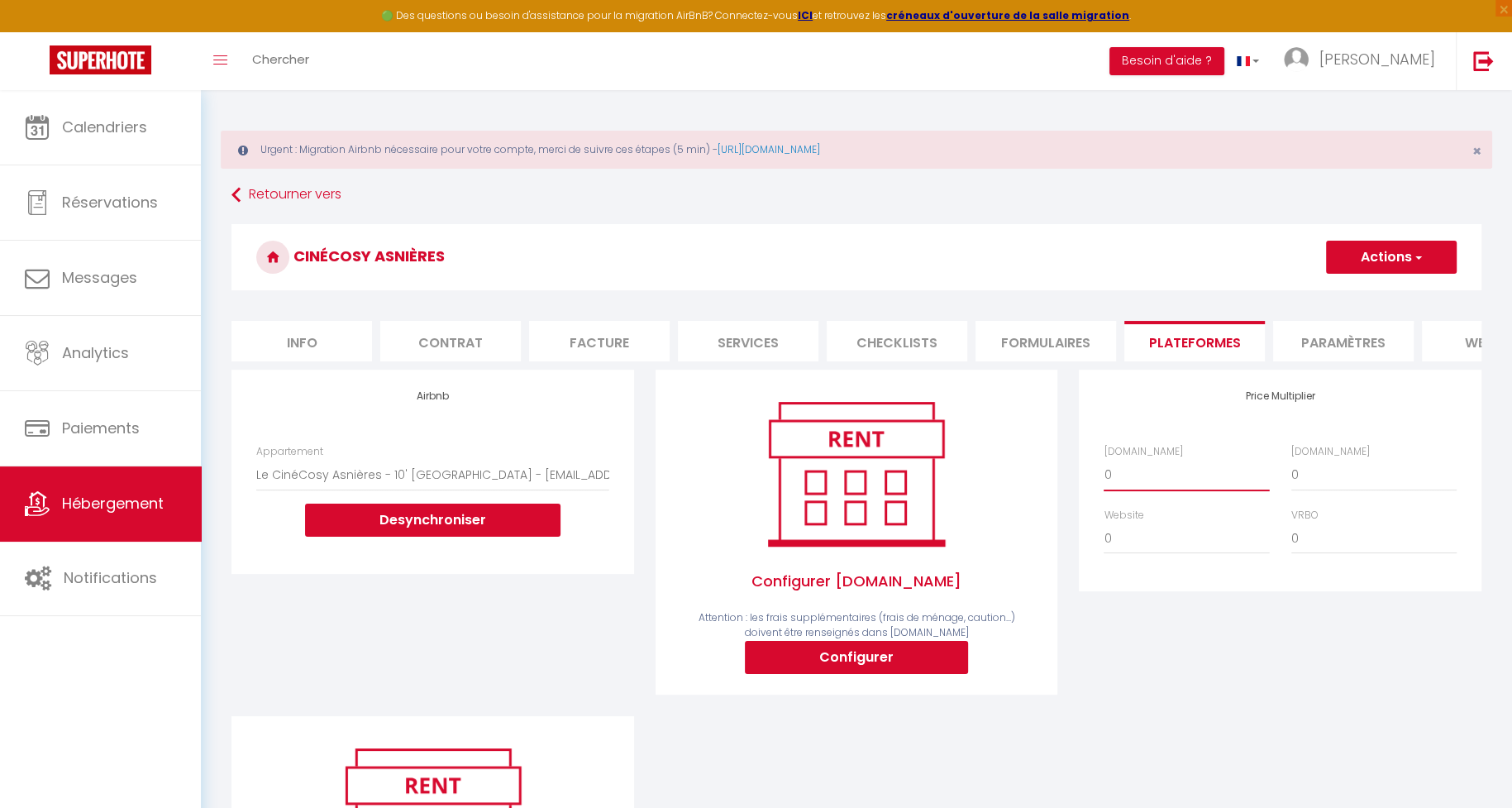
click at [1192, 482] on select "0 + 1 % + 2 % + 3 % + 4 % + 5 % + 6 % + 7 % + 8 % + 9 %" at bounding box center [1186, 474] width 166 height 32
click at [1104, 459] on select "0 + 1 % + 2 % + 3 % + 4 % + 5 % + 6 % + 7 % + 8 % + 9 %" at bounding box center [1186, 474] width 166 height 32
click at [1379, 250] on button "Actions" at bounding box center [1392, 257] width 131 height 33
click at [1370, 283] on link "Enregistrer" at bounding box center [1391, 294] width 131 height 22
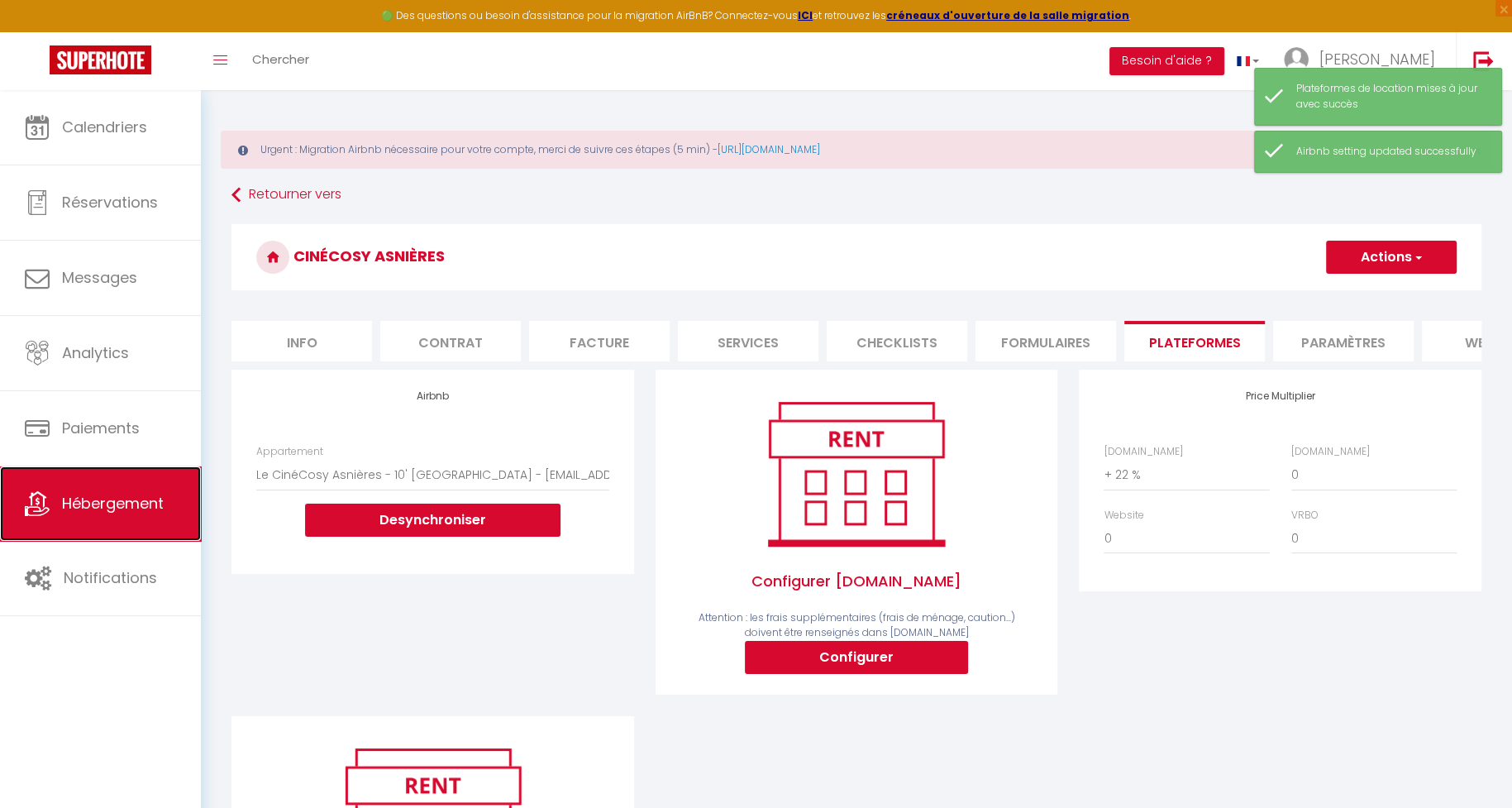
click at [121, 498] on span "Hébergement" at bounding box center [113, 503] width 102 height 21
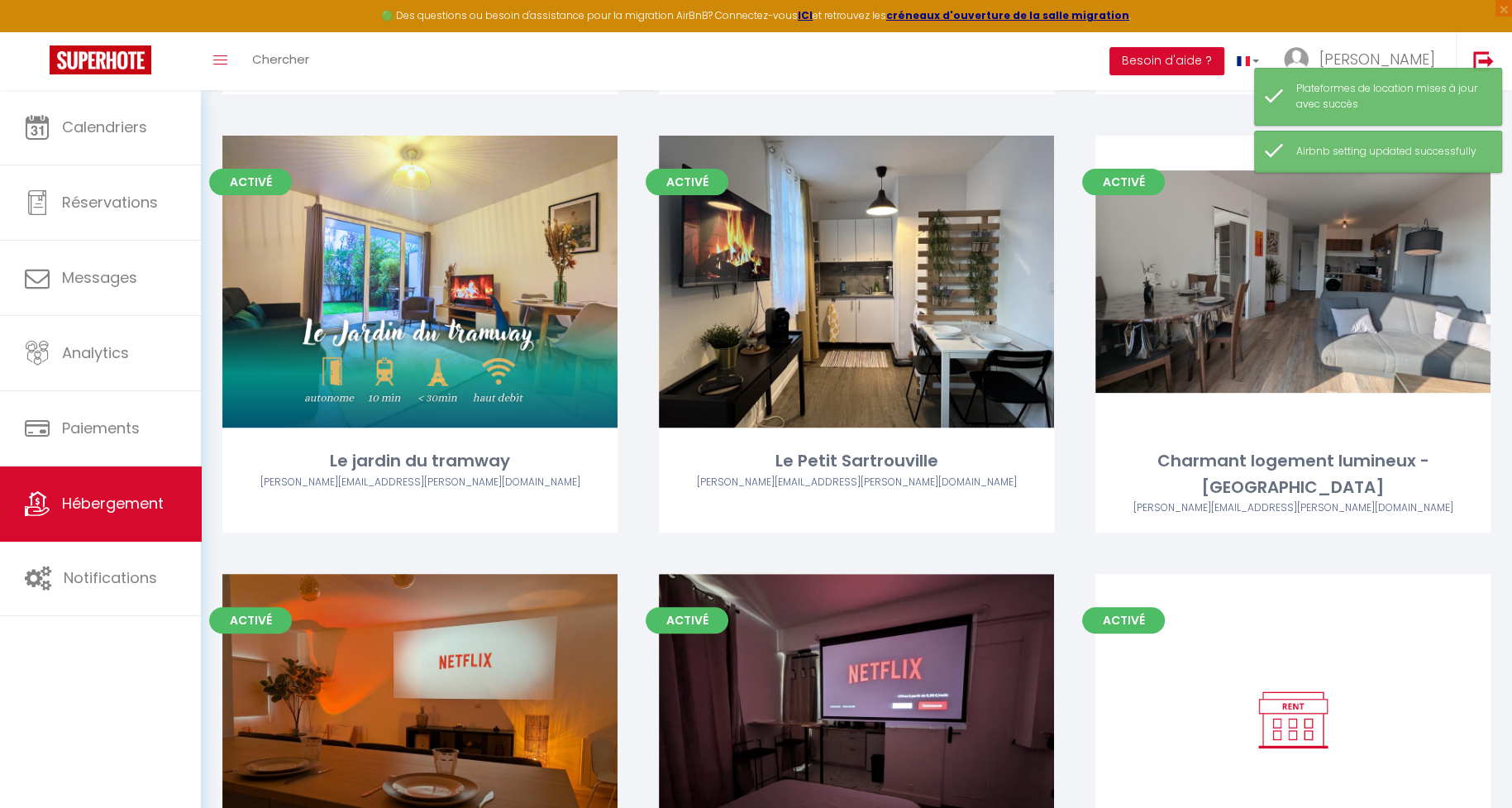
scroll to position [755, 0]
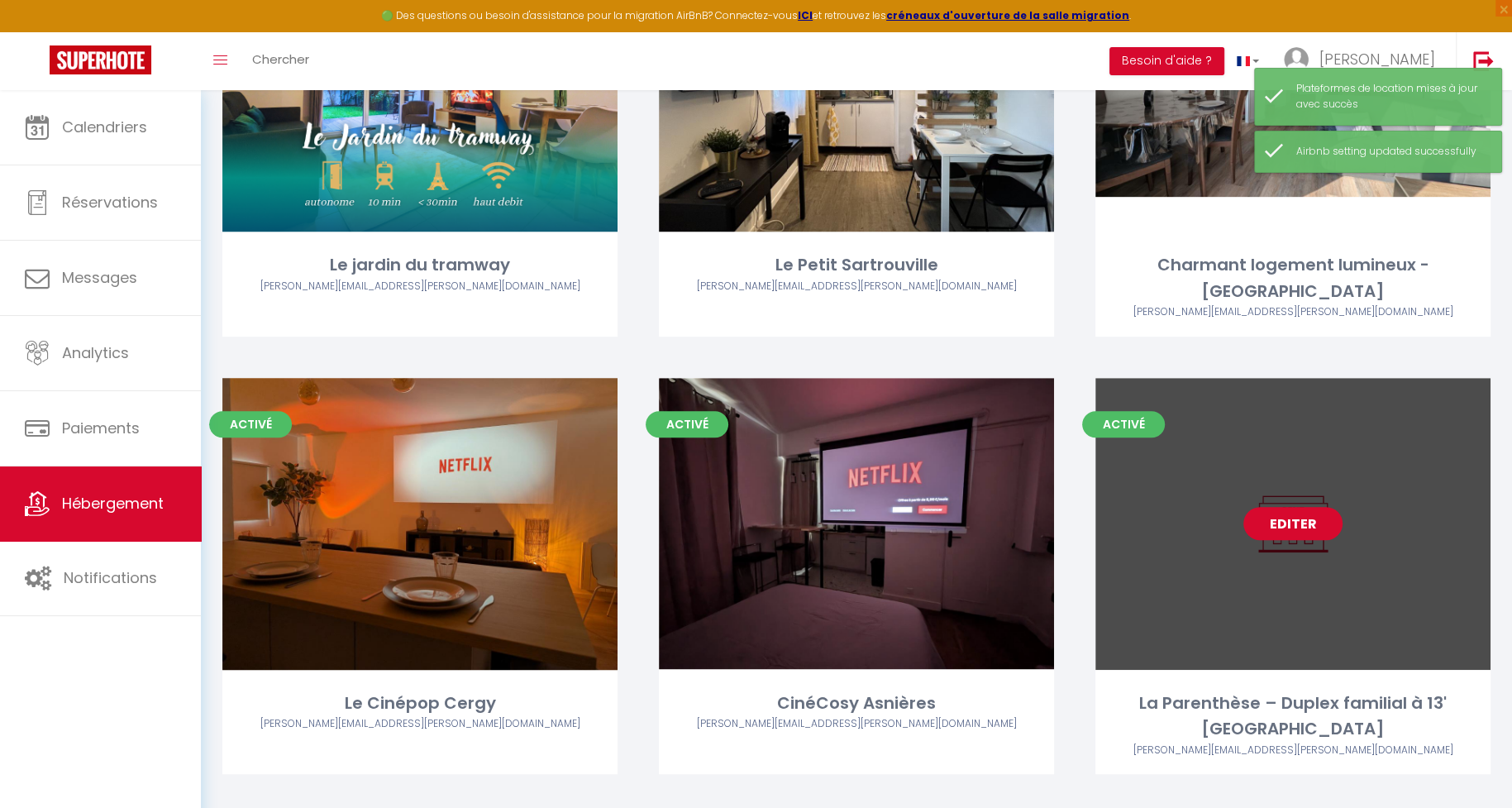
click at [1306, 507] on link "Editer" at bounding box center [1293, 523] width 99 height 33
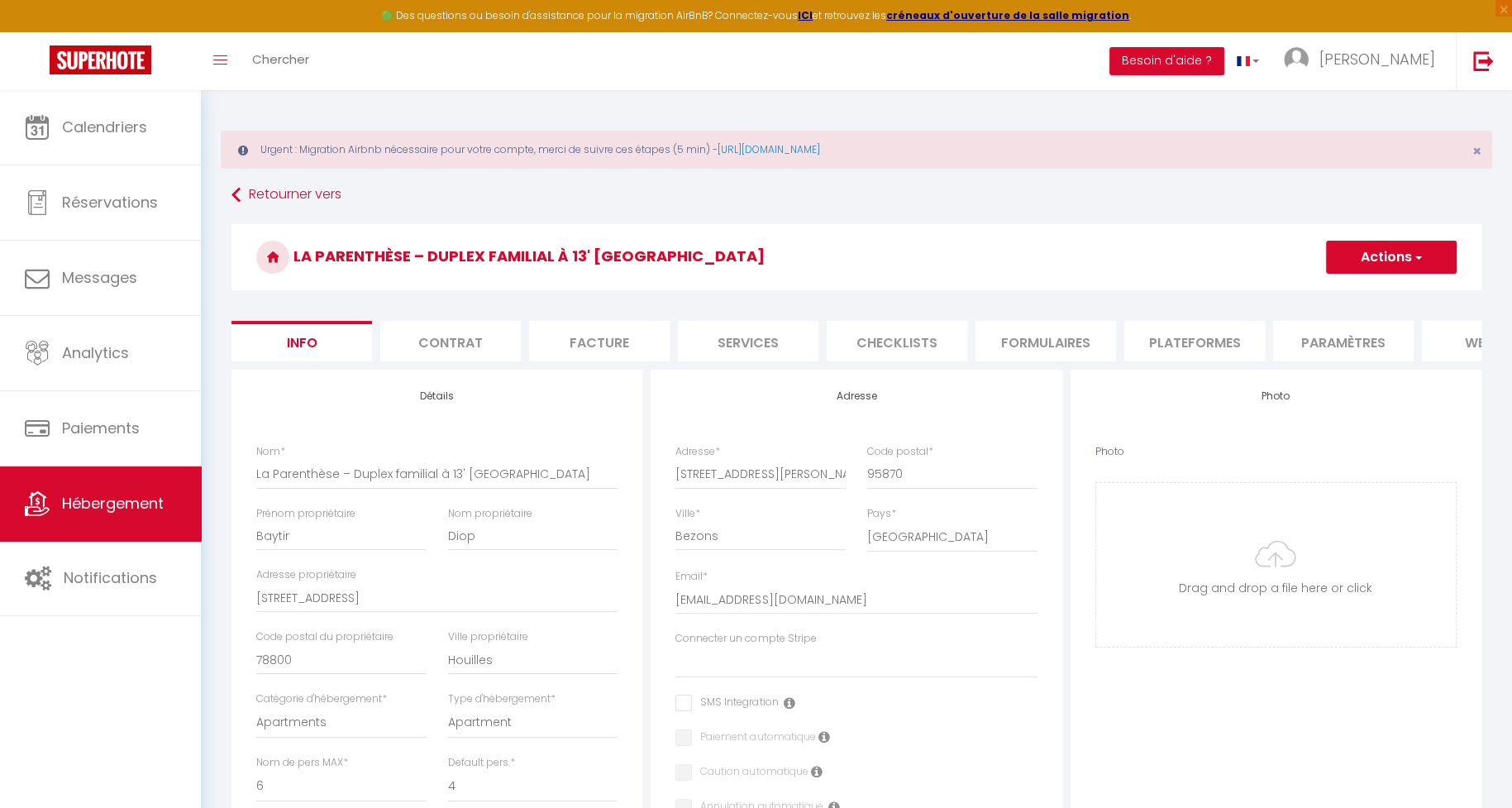
click at [1225, 346] on li "Plateformes" at bounding box center [1194, 341] width 140 height 41
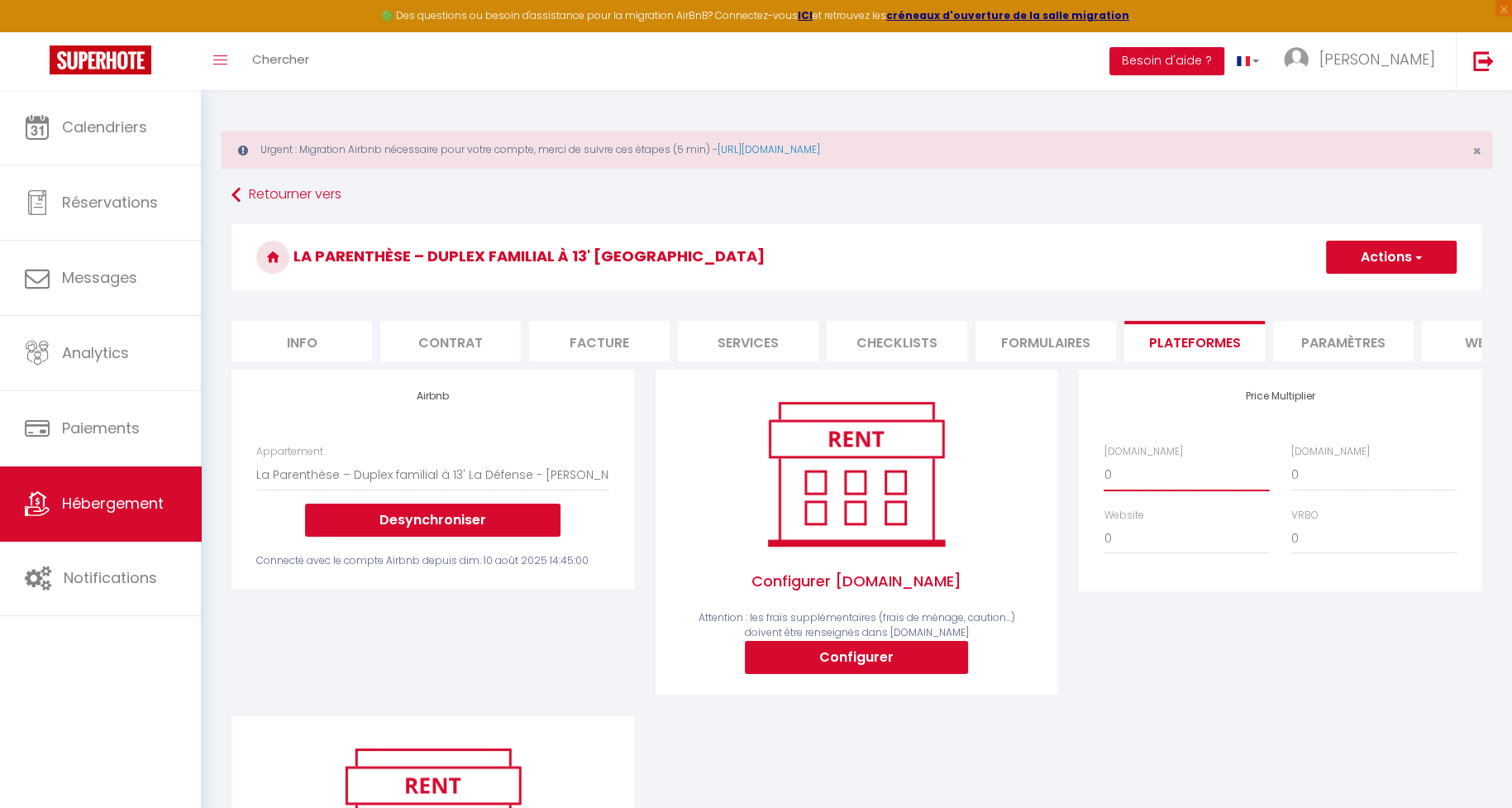
click at [1198, 476] on select "0 + 1 % + 2 % + 3 % + 4 % + 5 % + 6 % + 7 % + 8 % + 9 %" at bounding box center [1186, 474] width 166 height 32
click at [1104, 459] on select "0 + 1 % + 2 % + 3 % + 4 % + 5 % + 6 % + 7 % + 8 % + 9 %" at bounding box center [1186, 474] width 166 height 32
click at [1412, 260] on span "button" at bounding box center [1417, 258] width 11 height 16
click at [1373, 283] on link "Enregistrer" at bounding box center [1391, 294] width 131 height 22
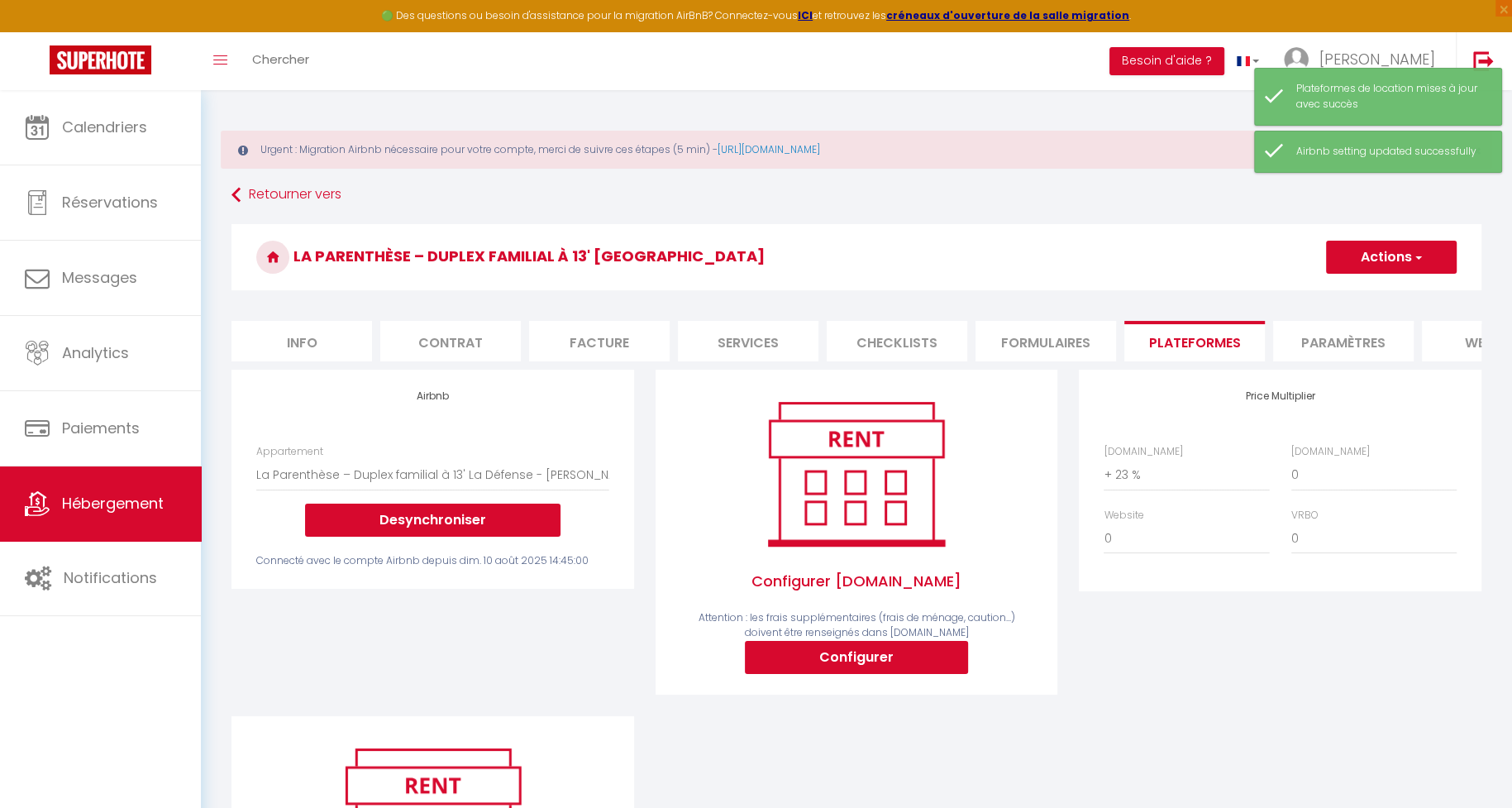
click at [1079, 224] on h3 "La Parenthèse – Duplex familial à 13' [GEOGRAPHIC_DATA]" at bounding box center [856, 257] width 1250 height 66
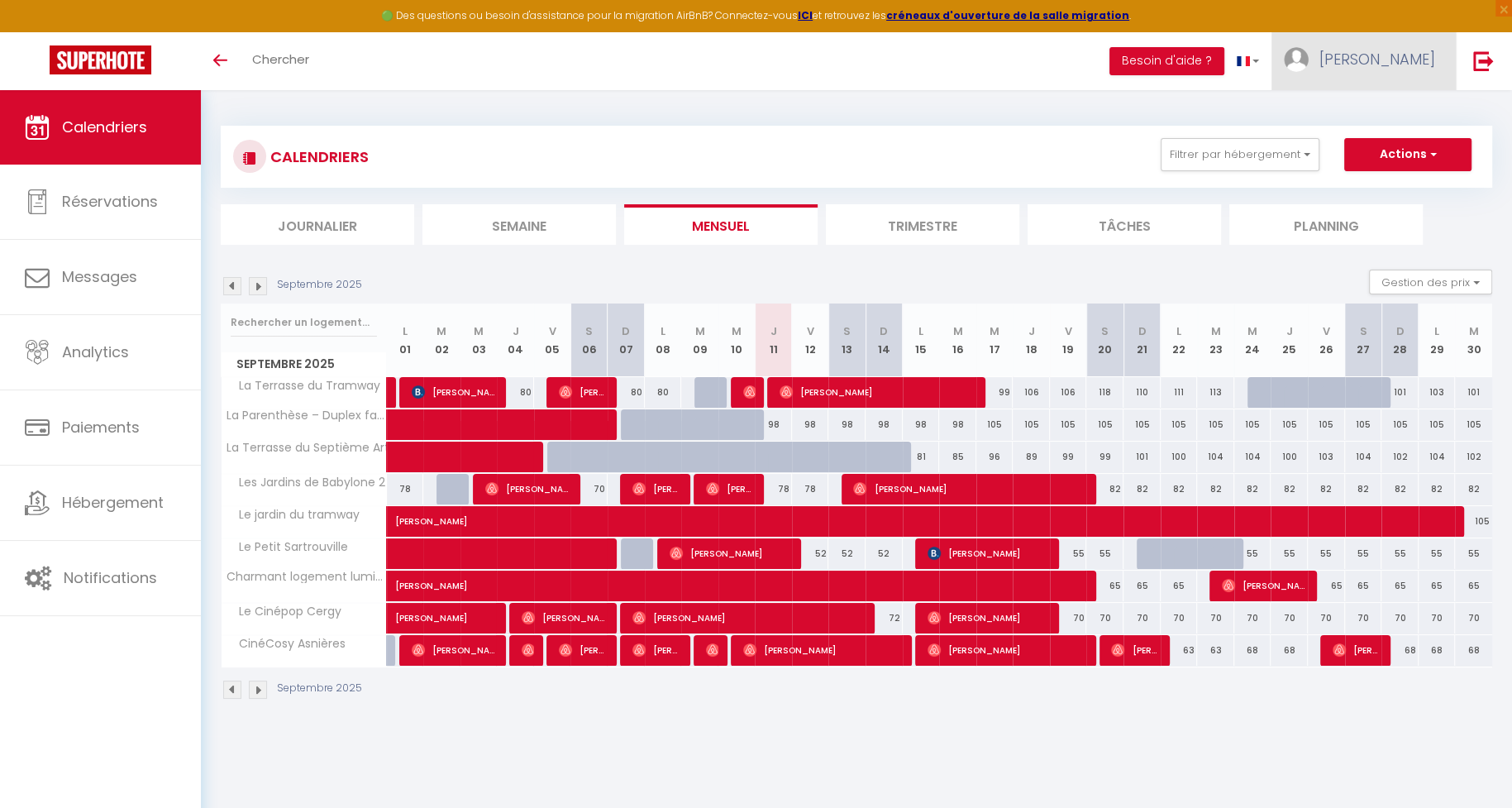
click at [1406, 53] on span "[PERSON_NAME]" at bounding box center [1376, 59] width 116 height 21
click at [1396, 116] on link "Paramètres" at bounding box center [1389, 115] width 123 height 28
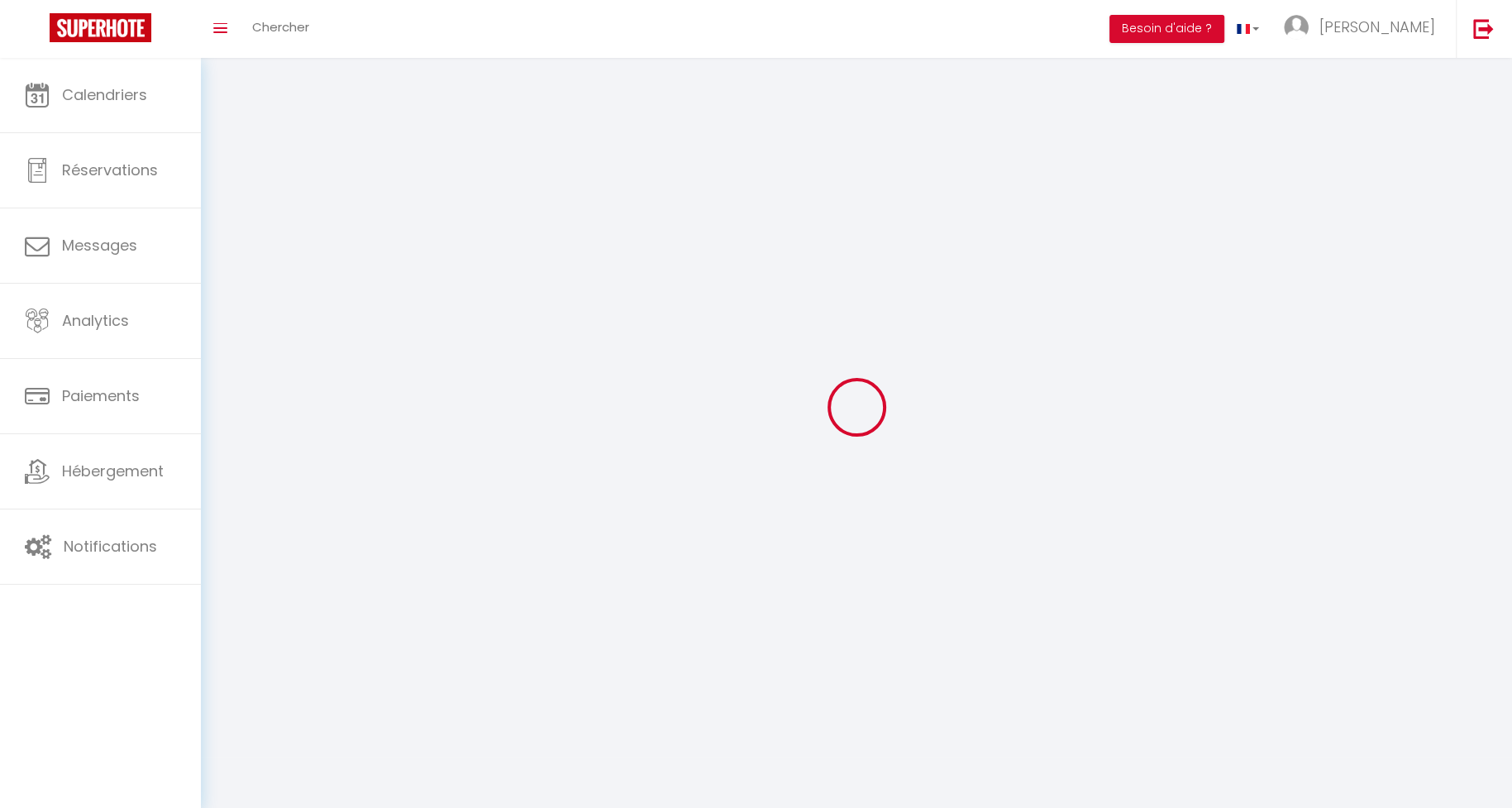
type input "[PERSON_NAME]"
type input "Meyerhoffer"
type input "0625237462"
type input "[STREET_ADDRESS][PERSON_NAME]"
type input "95870"
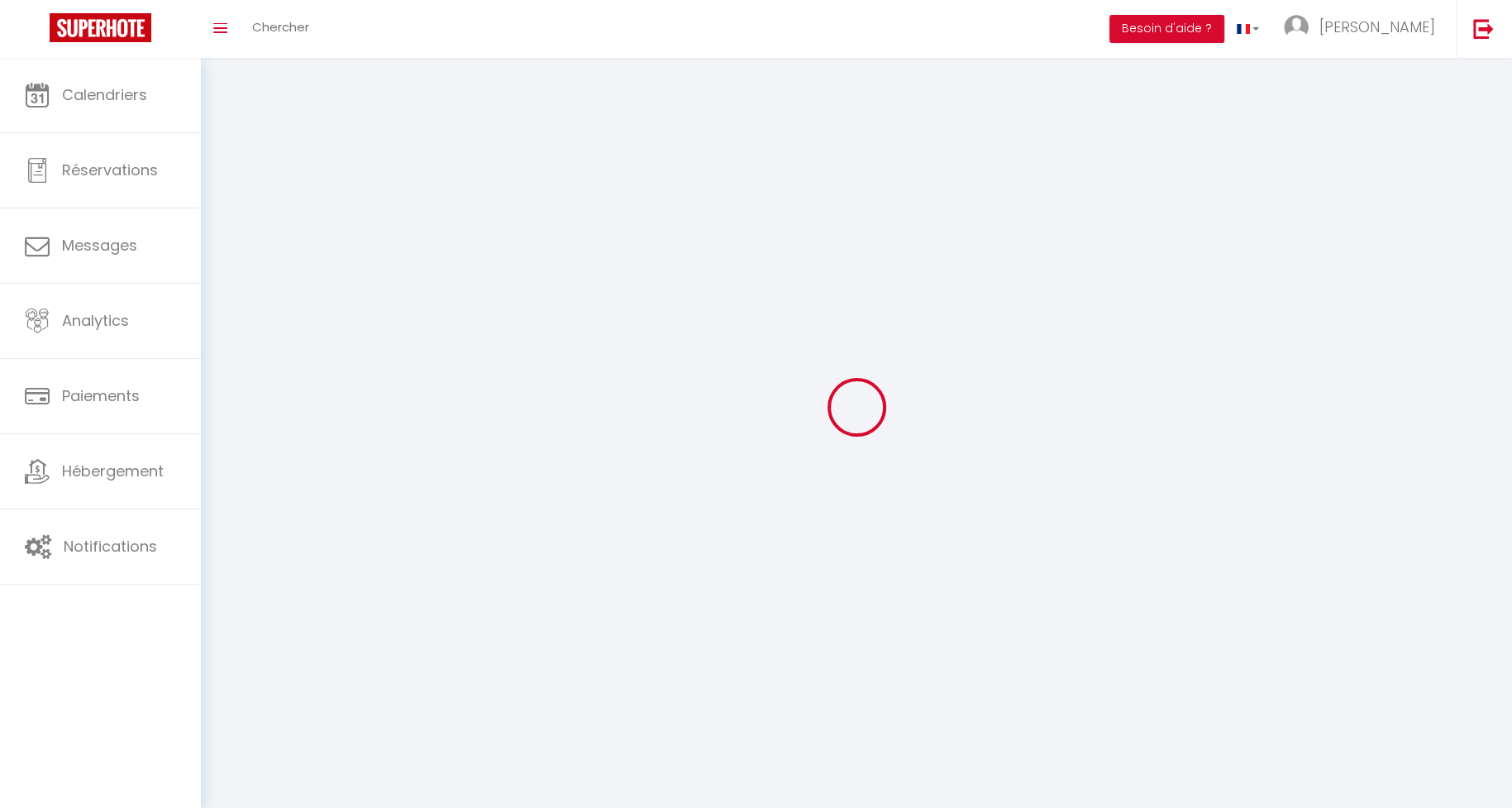
type input "Bezons"
type input "525RVnEiafJWcWJywoBC0P84t"
type input "TsAKzIPY2aNunWnhDUPmFwGMB"
type input "https://app.superhote.com/#/get-available-rentals/TsAKzIPY2aNunWnhDUPmFwGMB"
select select "1"
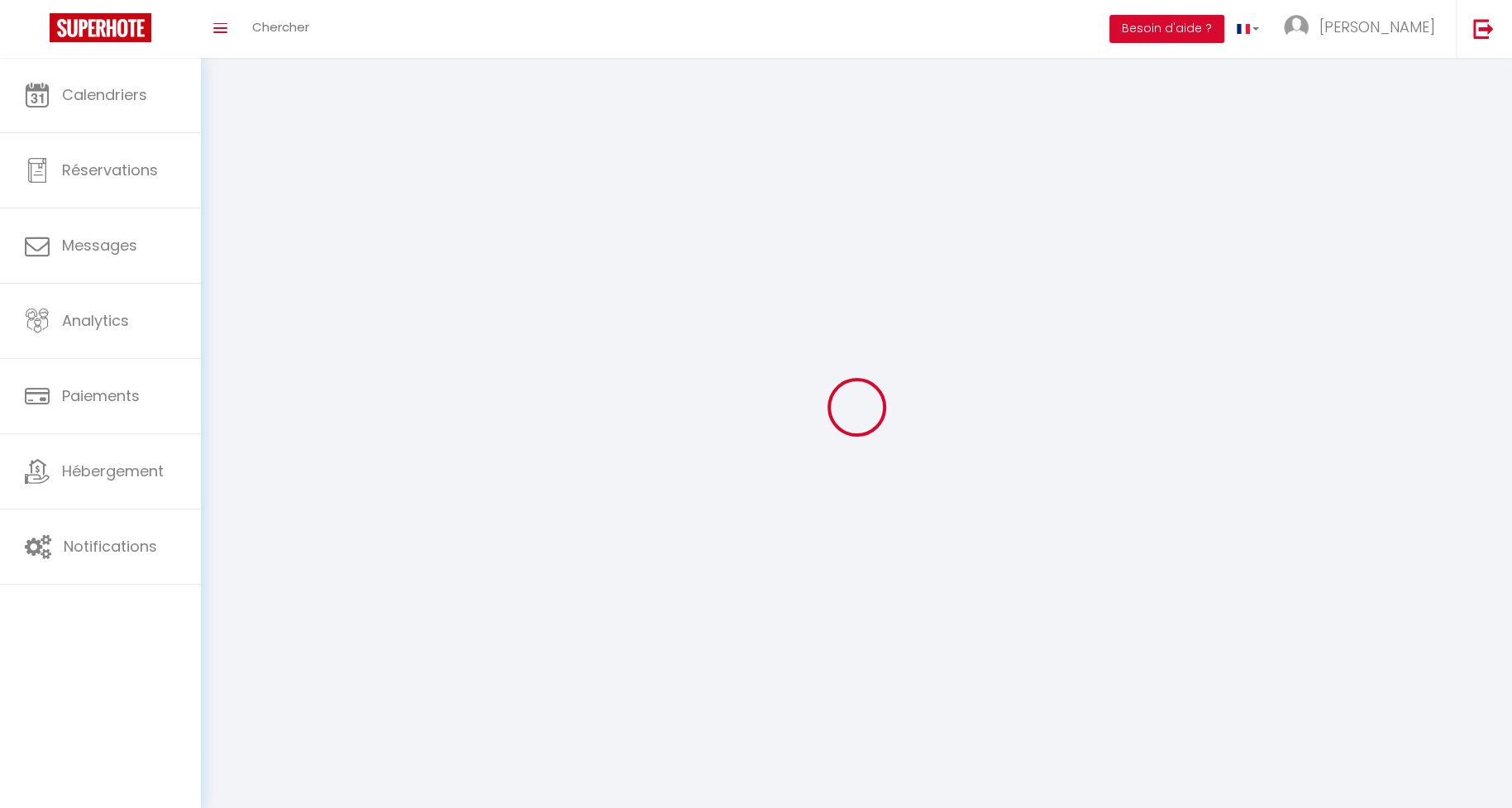
select select "28"
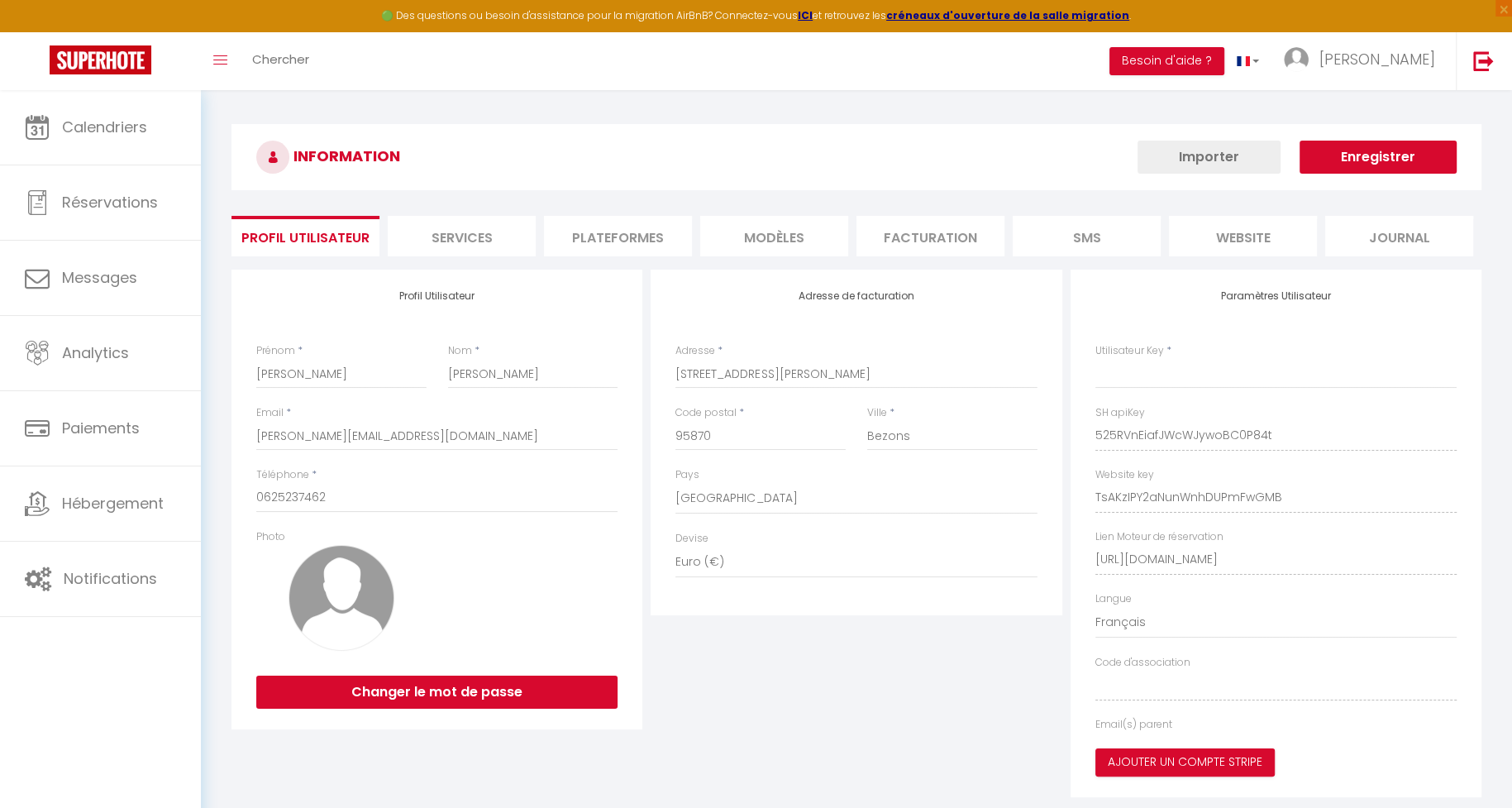
type input "525RVnEiafJWcWJywoBC0P84t"
type input "TsAKzIPY2aNunWnhDUPmFwGMB"
type input "[URL][DOMAIN_NAME]"
select select "fr"
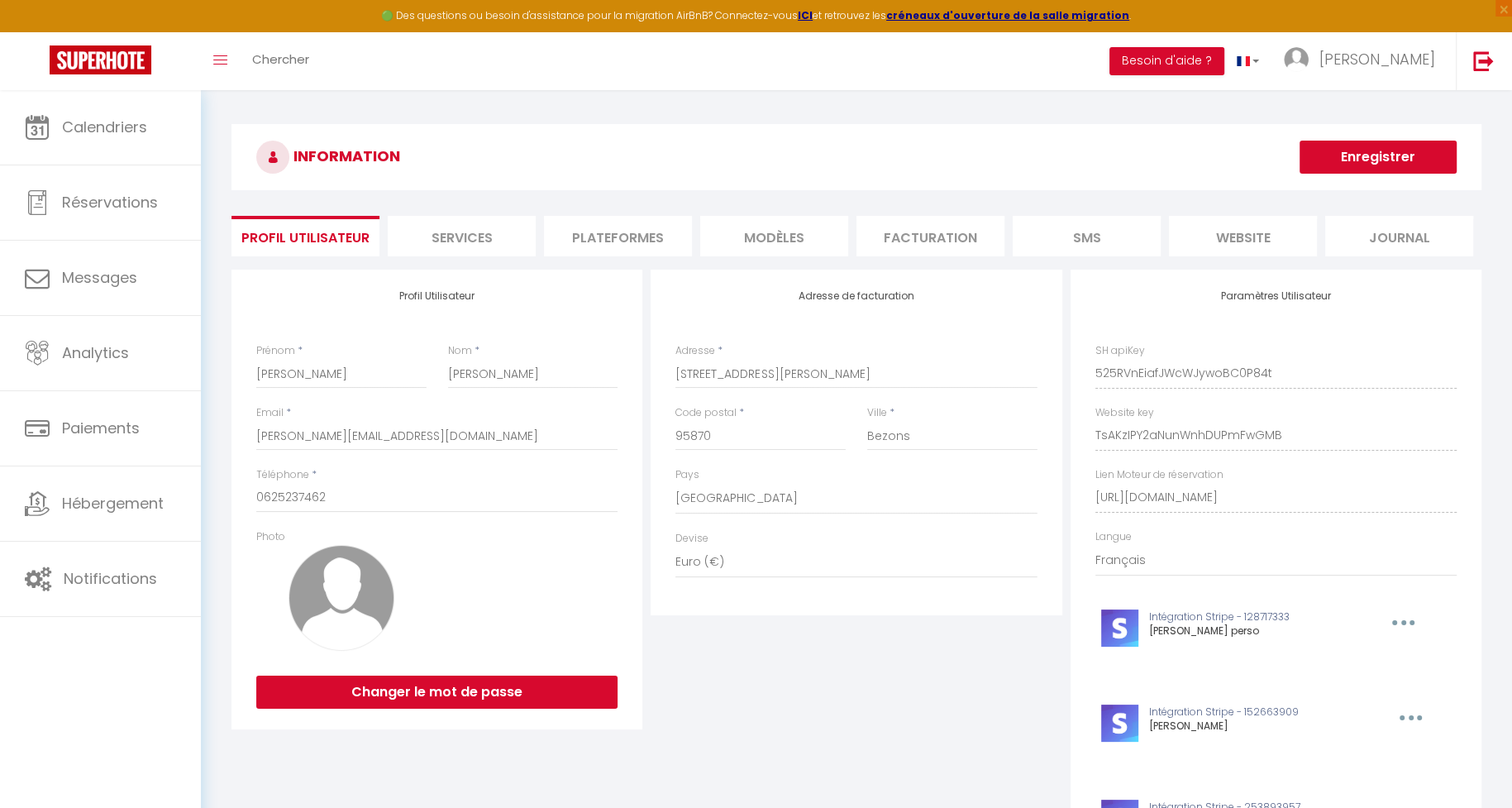
click at [586, 244] on li "Plateformes" at bounding box center [618, 236] width 148 height 41
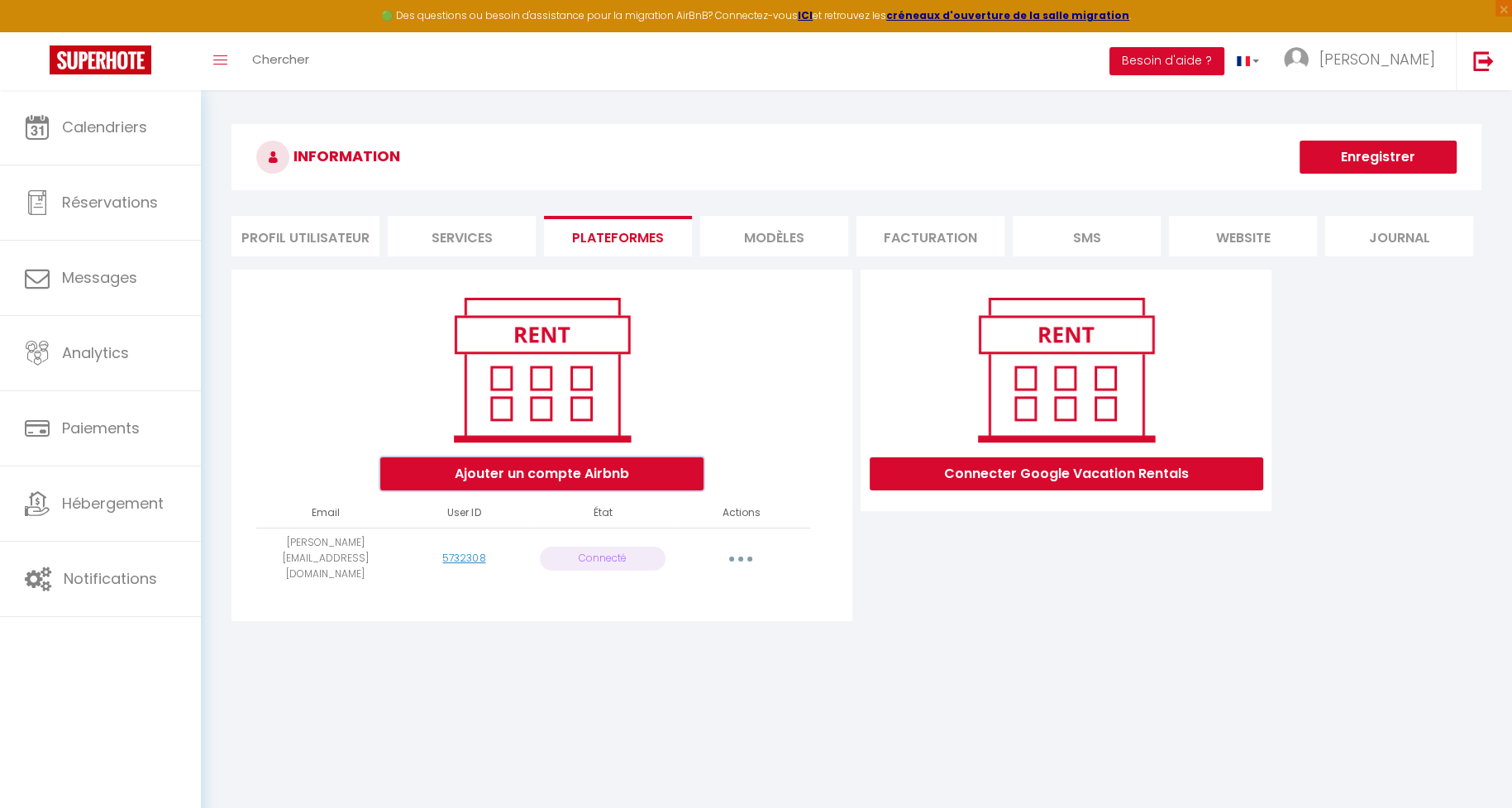
click at [597, 479] on button "Ajouter un compte Airbnb" at bounding box center [541, 474] width 323 height 33
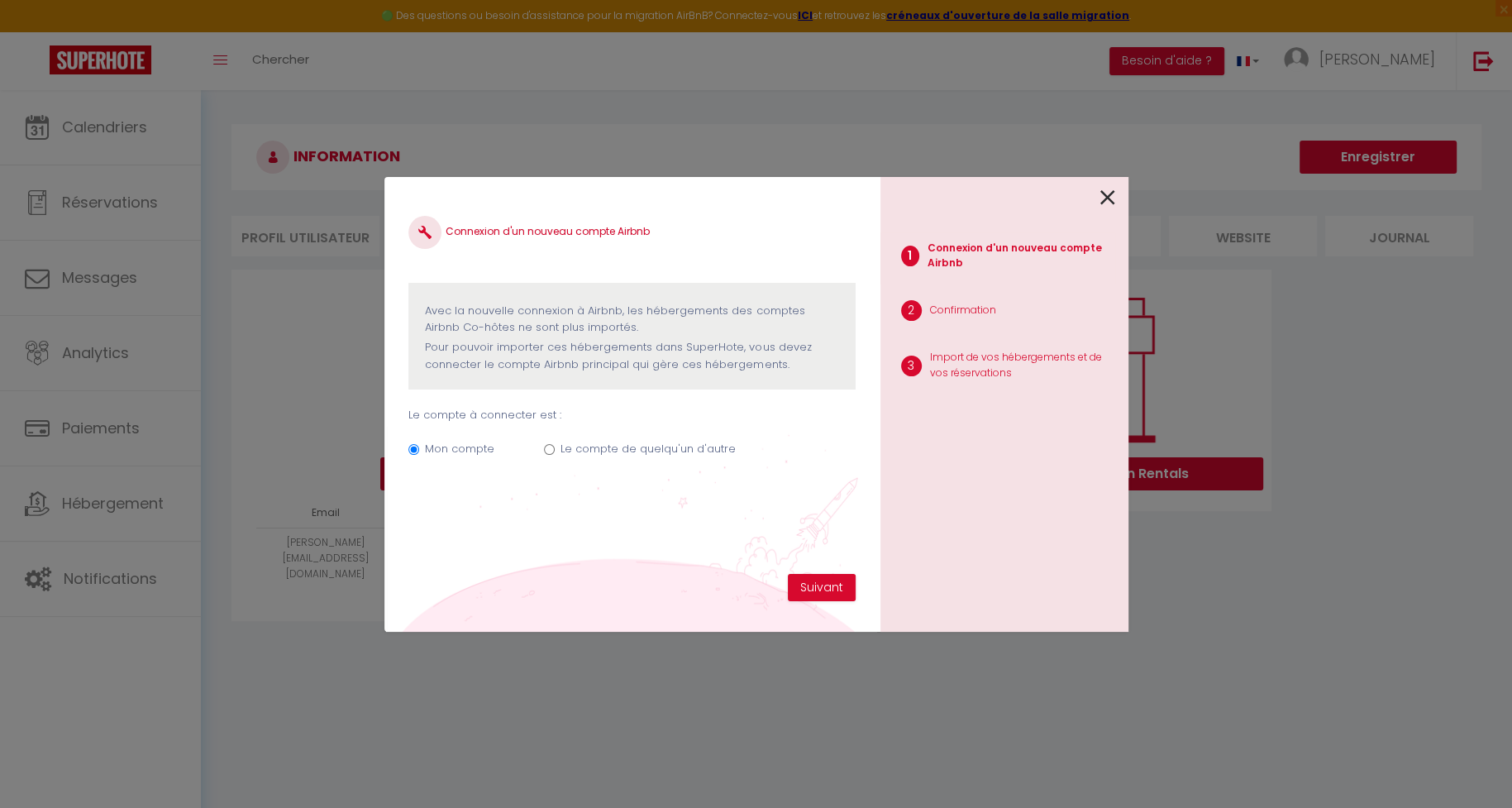
click at [560, 452] on label "Le compte de quelqu'un d'autre" at bounding box center [648, 449] width 176 height 16
click at [555, 452] on input "Le compte de quelqu'un d'autre" at bounding box center [549, 449] width 11 height 11
radio input "true"
radio input "false"
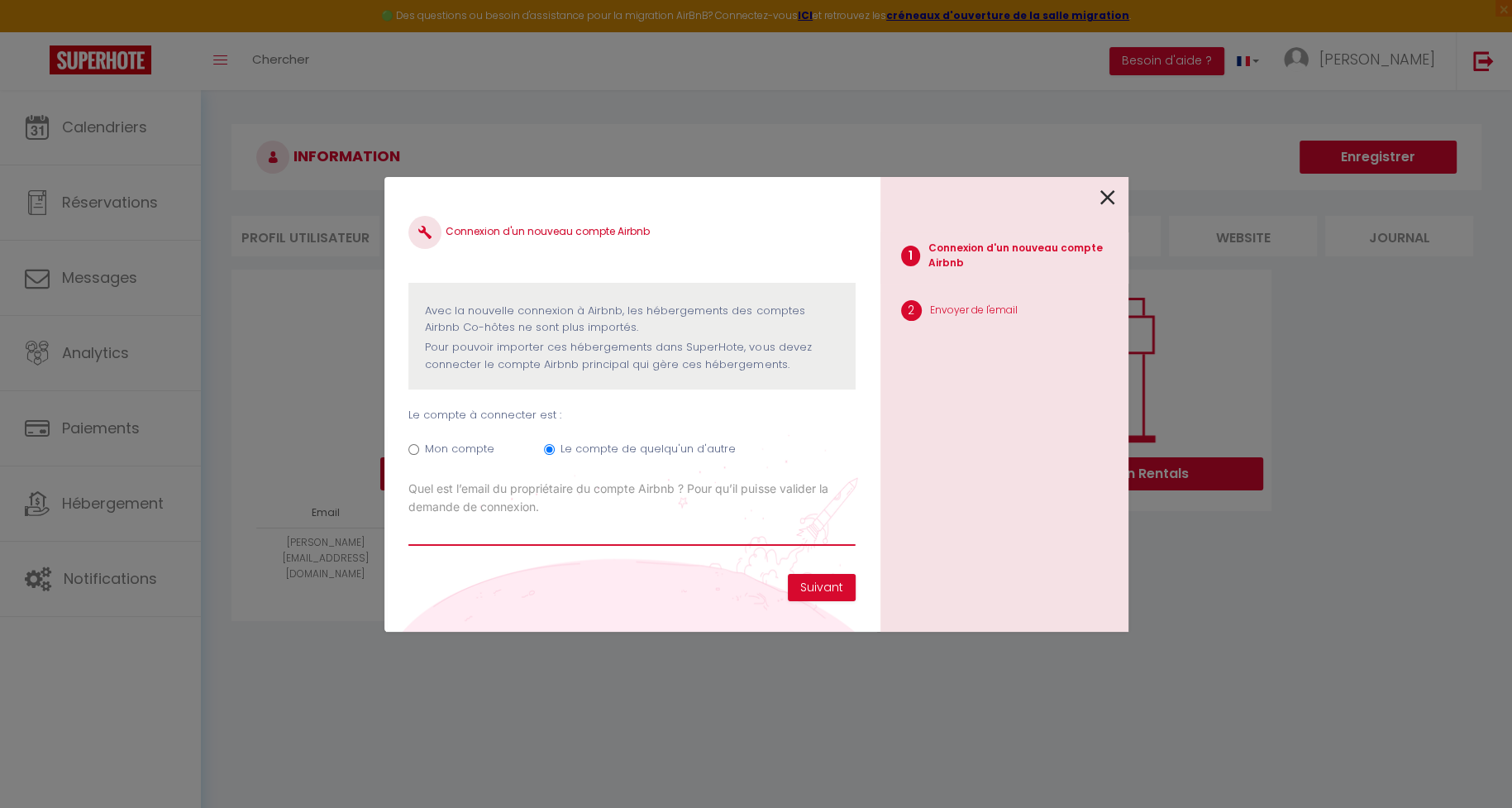
click at [553, 537] on input "Email connexion Airbnb" at bounding box center [631, 530] width 447 height 30
paste input "[EMAIL_ADDRESS][DOMAIN_NAME]"
type input "[EMAIL_ADDRESS][DOMAIN_NAME]"
click at [793, 582] on button "Suivant" at bounding box center [822, 588] width 68 height 28
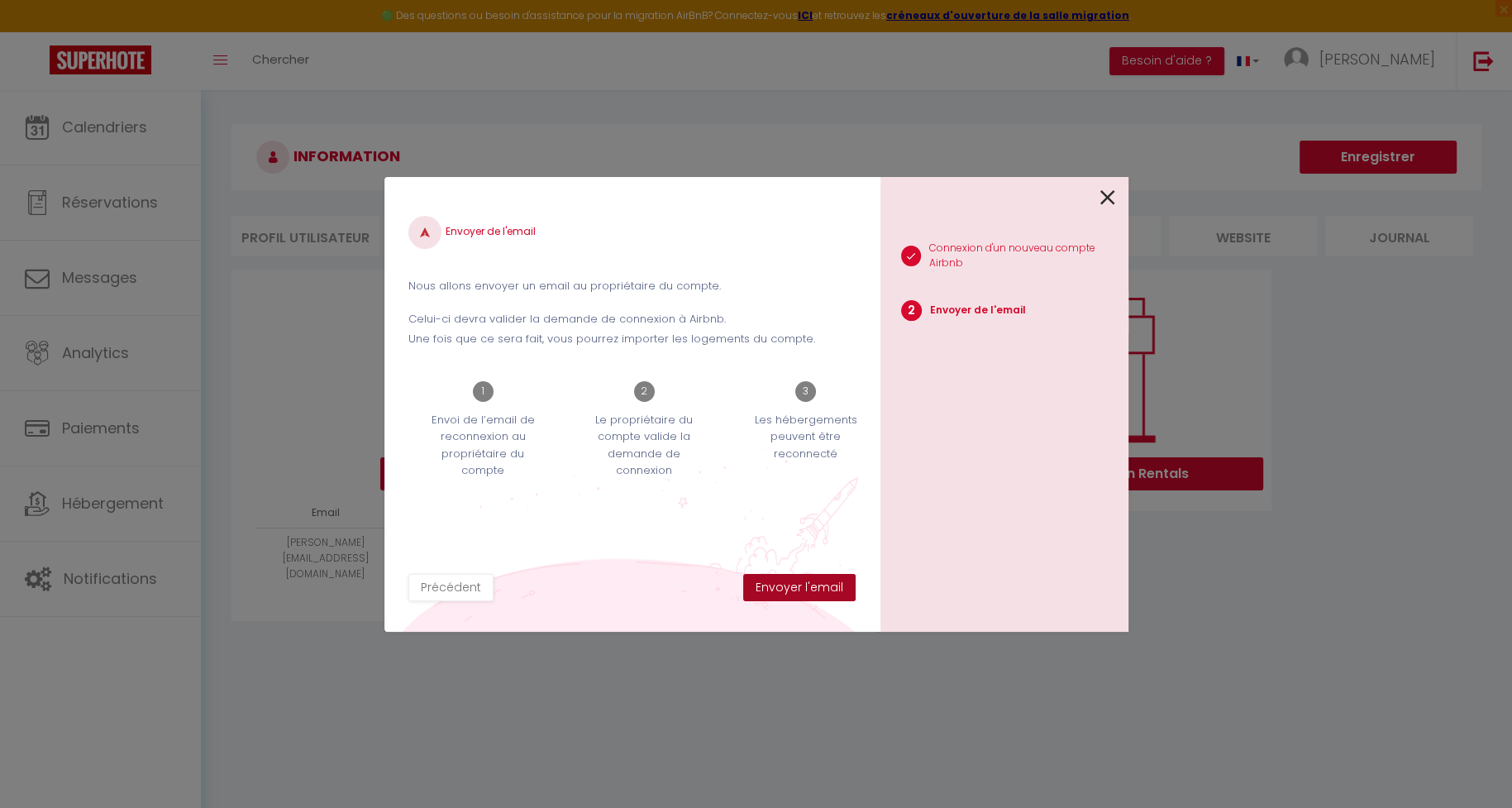
click at [775, 592] on button "Envoyer l'email" at bounding box center [800, 588] width 113 height 28
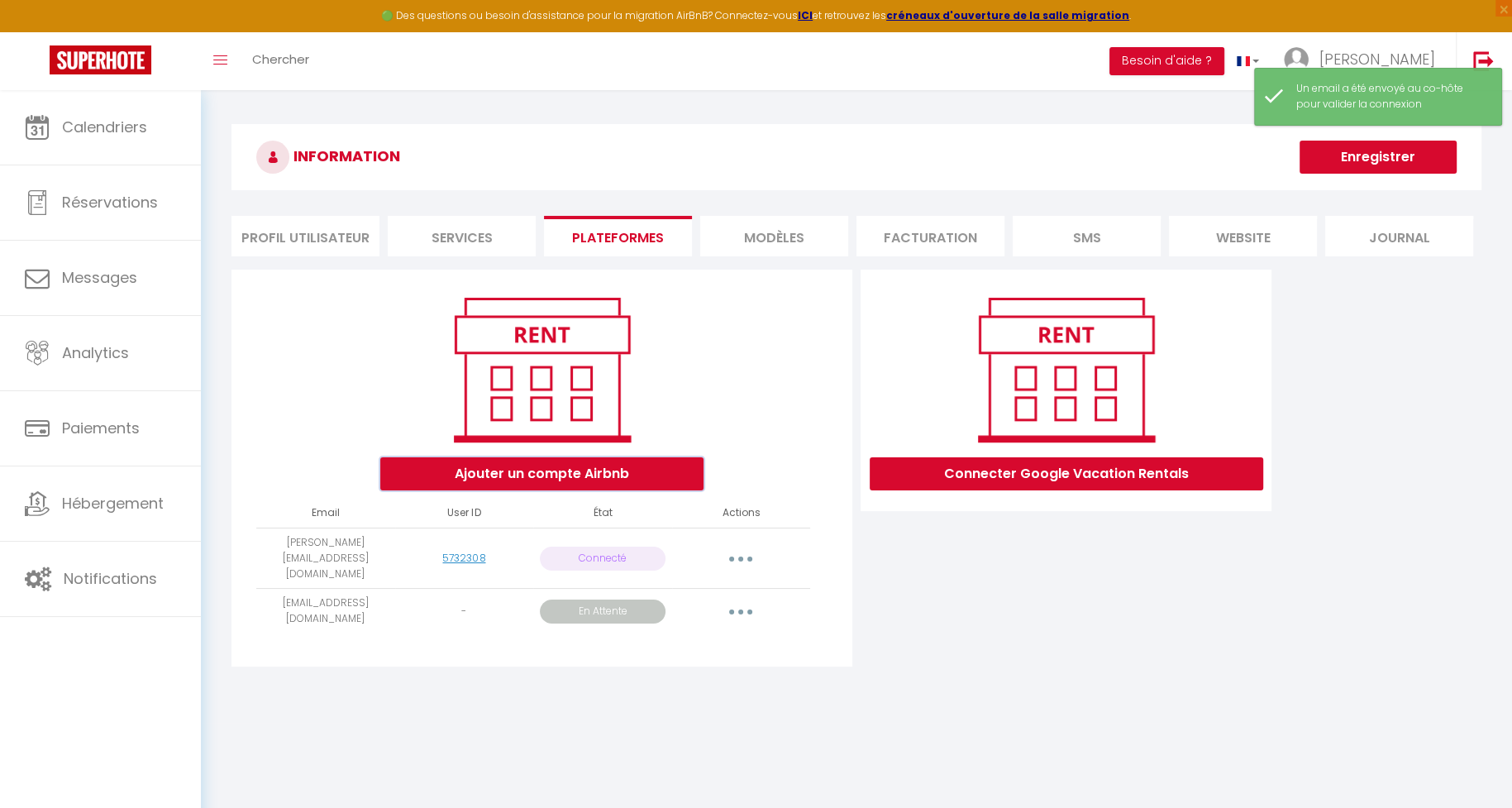
click at [574, 476] on button "Ajouter un compte Airbnb" at bounding box center [541, 474] width 323 height 33
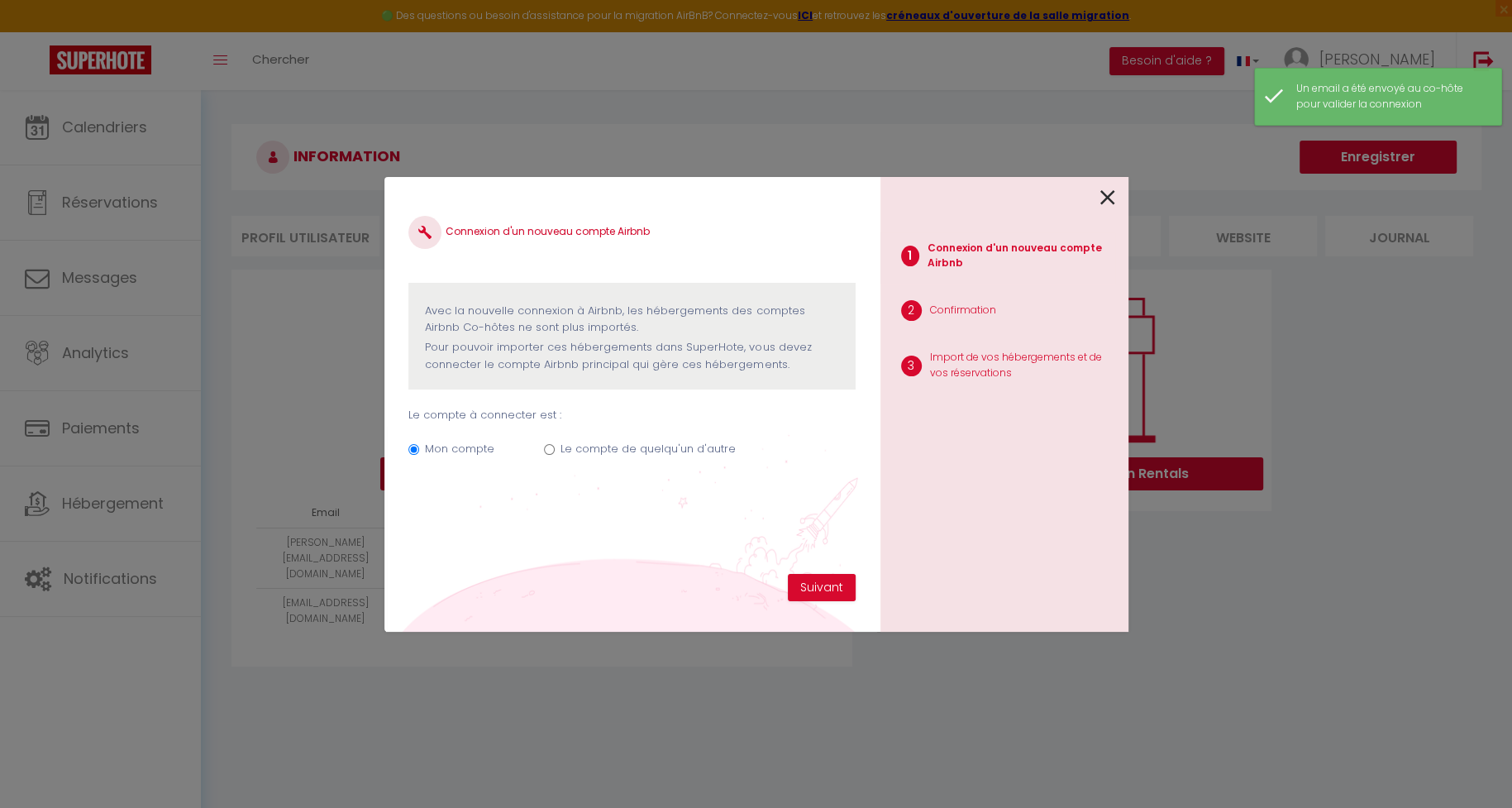
click at [617, 449] on label "Le compte de quelqu'un d'autre" at bounding box center [648, 449] width 176 height 16
click at [555, 449] on input "Le compte de quelqu'un d'autre" at bounding box center [549, 449] width 11 height 11
radio input "true"
radio input "false"
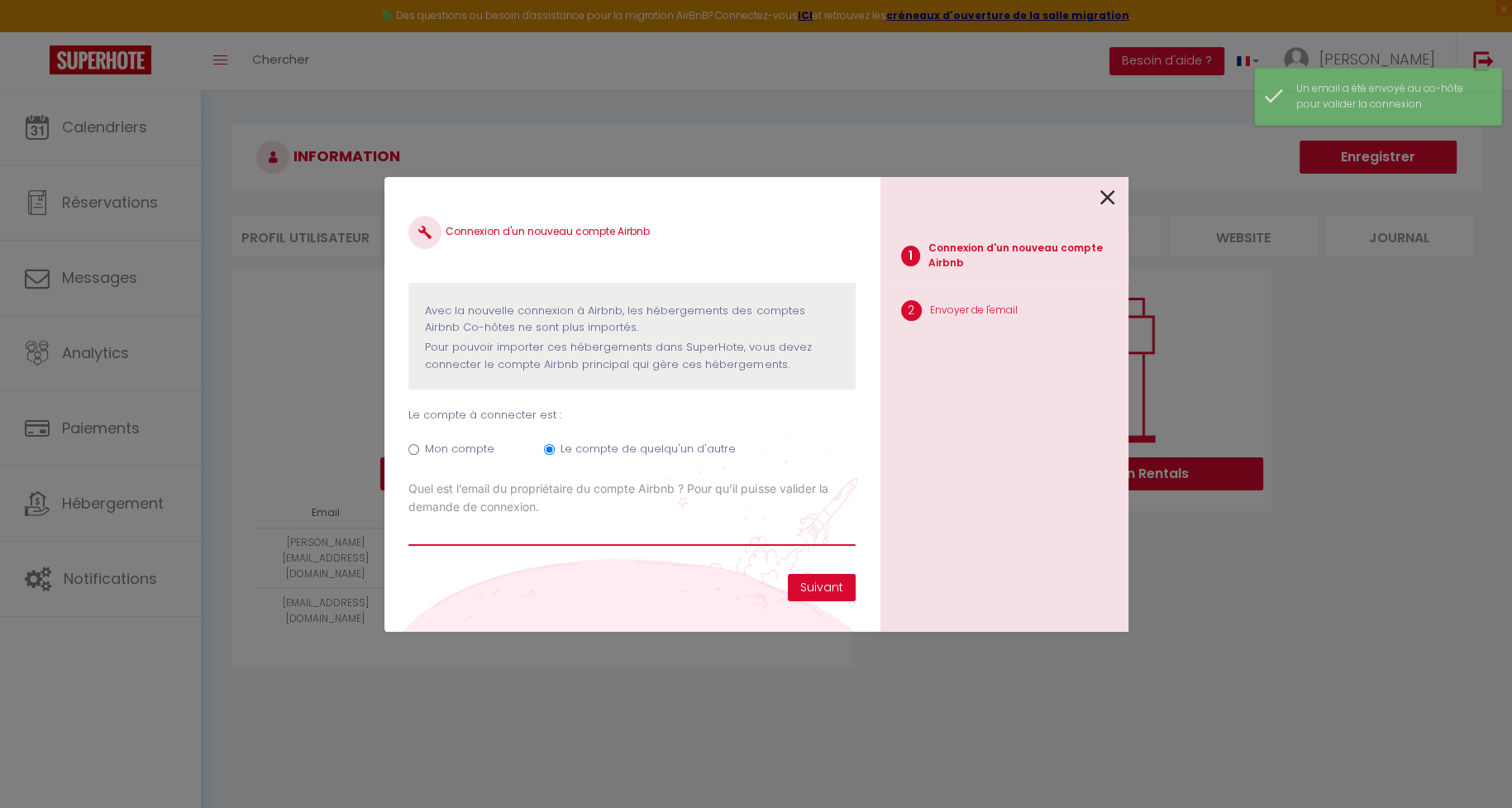
click at [739, 540] on input "Email connexion Airbnb" at bounding box center [631, 530] width 447 height 30
paste input "[PERSON_NAME][EMAIL_ADDRESS][DOMAIN_NAME]"
type input "[PERSON_NAME][EMAIL_ADDRESS][DOMAIN_NAME]"
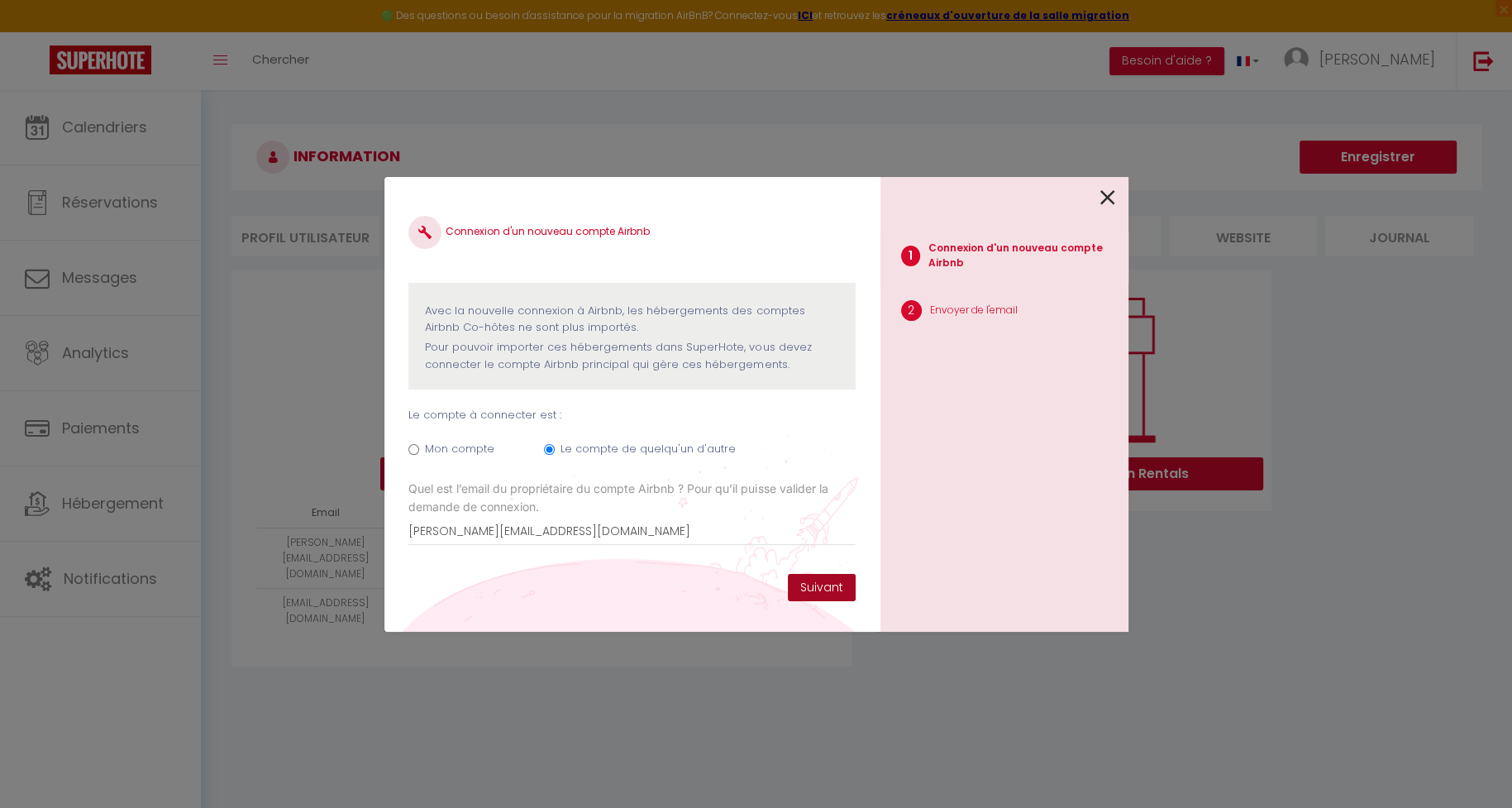
click at [811, 594] on button "Suivant" at bounding box center [822, 588] width 68 height 28
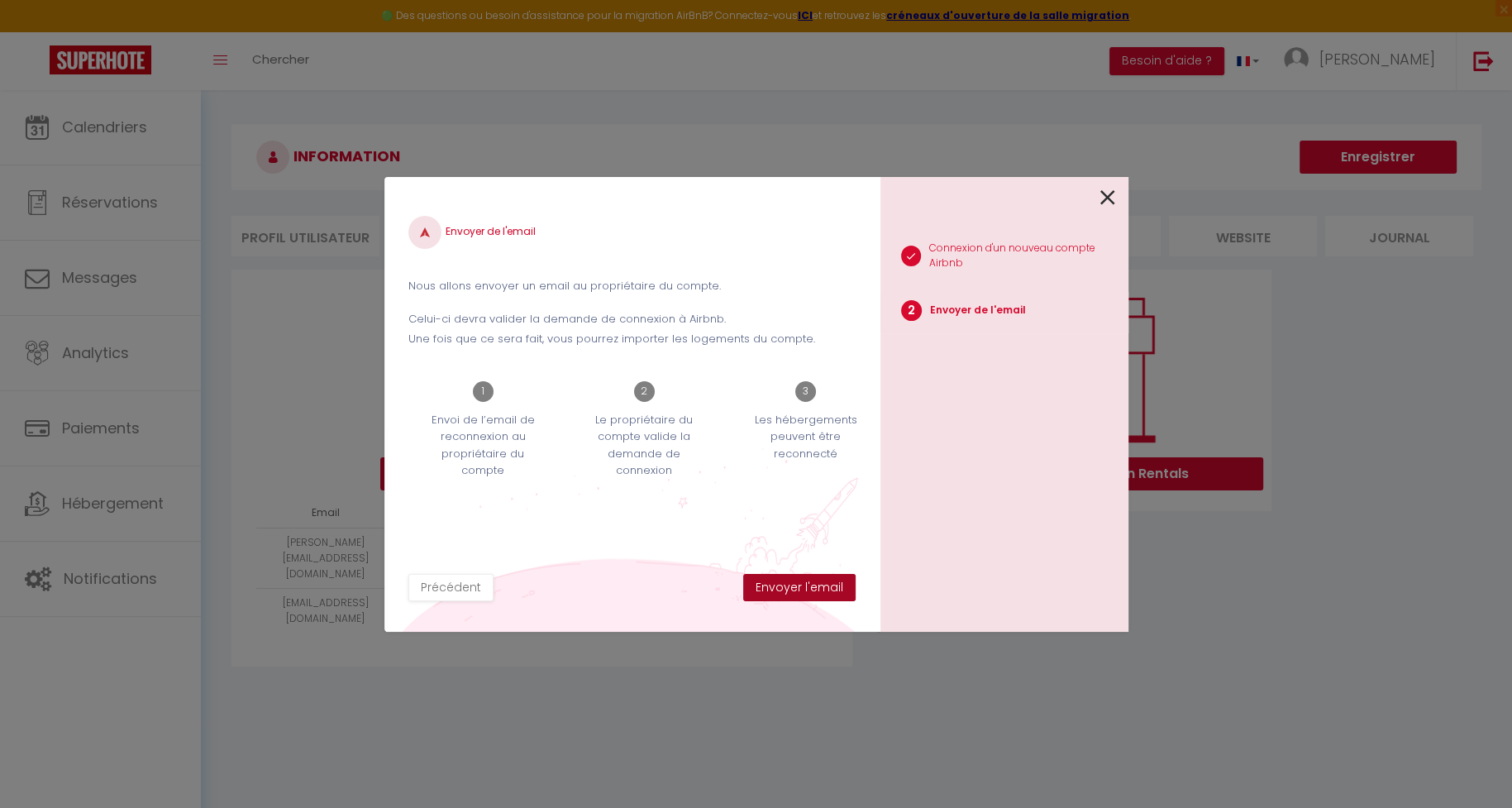
click at [811, 590] on button "Envoyer l'email" at bounding box center [800, 588] width 113 height 28
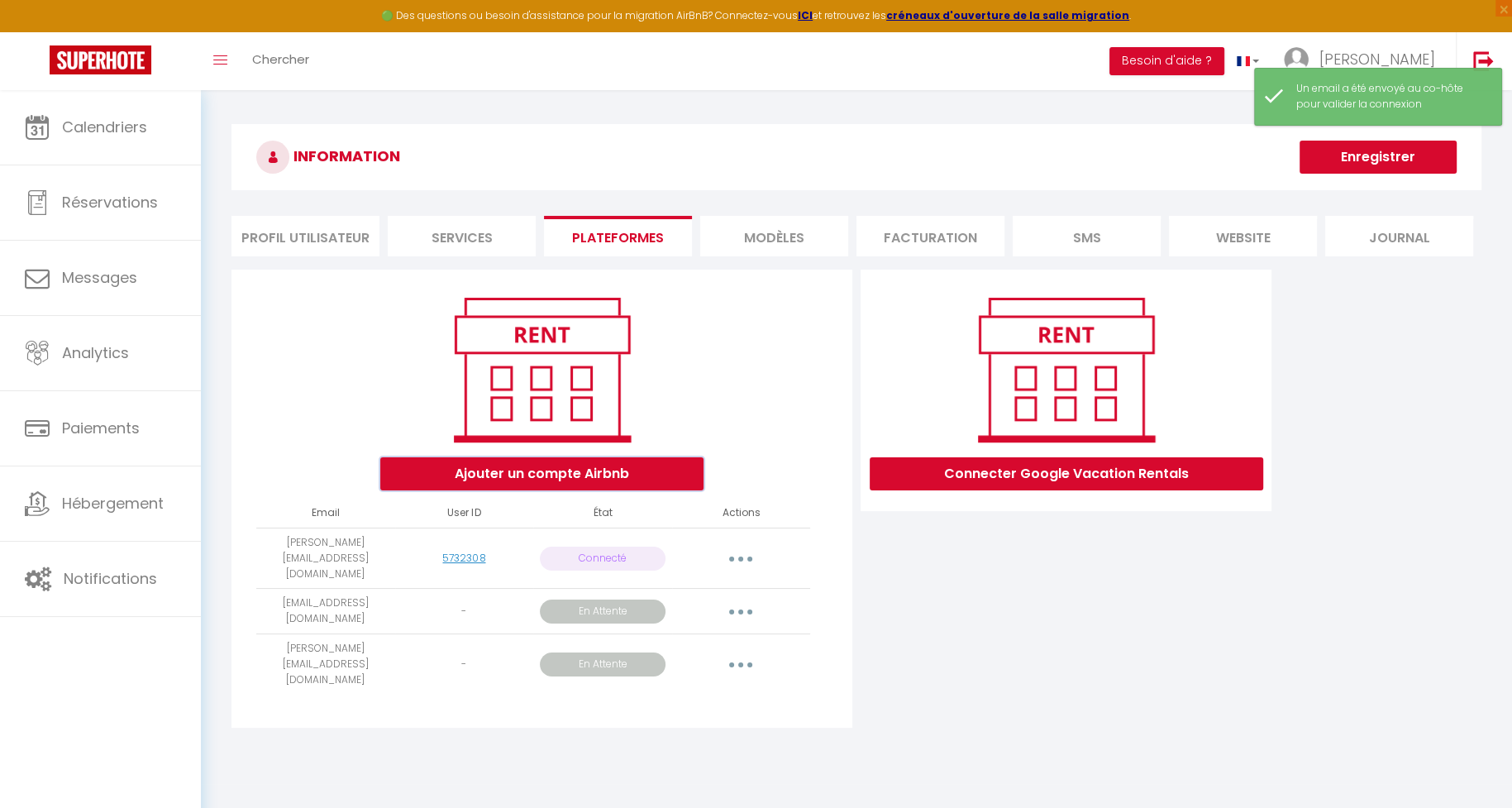
click at [577, 470] on button "Ajouter un compte Airbnb" at bounding box center [541, 474] width 323 height 33
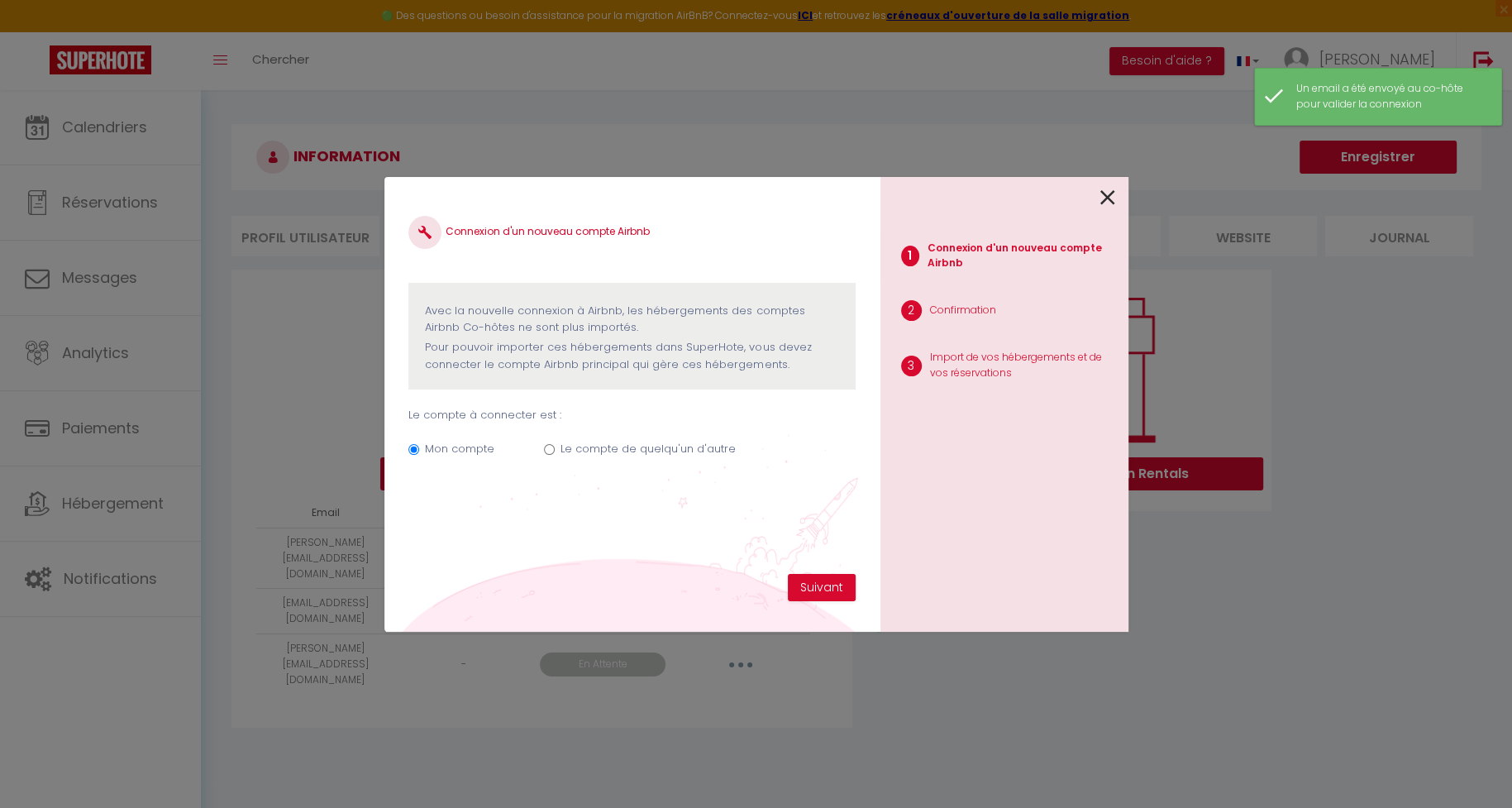
click at [630, 450] on label "Le compte de quelqu'un d'autre" at bounding box center [648, 449] width 176 height 16
click at [555, 450] on input "Le compte de quelqu'un d'autre" at bounding box center [549, 449] width 11 height 11
radio input "true"
radio input "false"
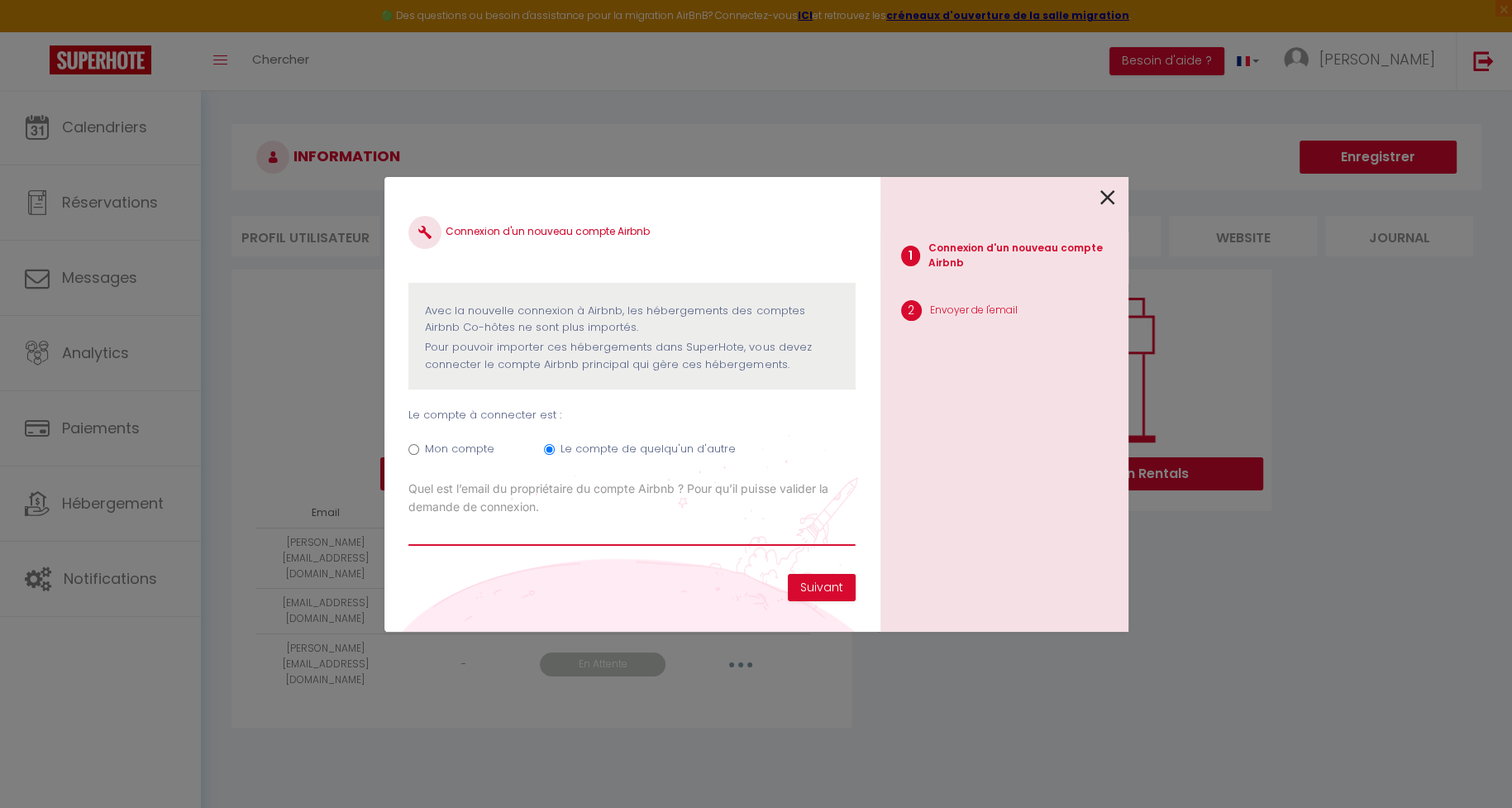
click at [597, 519] on input "Email connexion Airbnb" at bounding box center [631, 530] width 447 height 30
paste input "[EMAIL_ADDRESS][DOMAIN_NAME]"
type input "[EMAIL_ADDRESS][DOMAIN_NAME]"
click at [806, 594] on button "Suivant" at bounding box center [822, 588] width 68 height 28
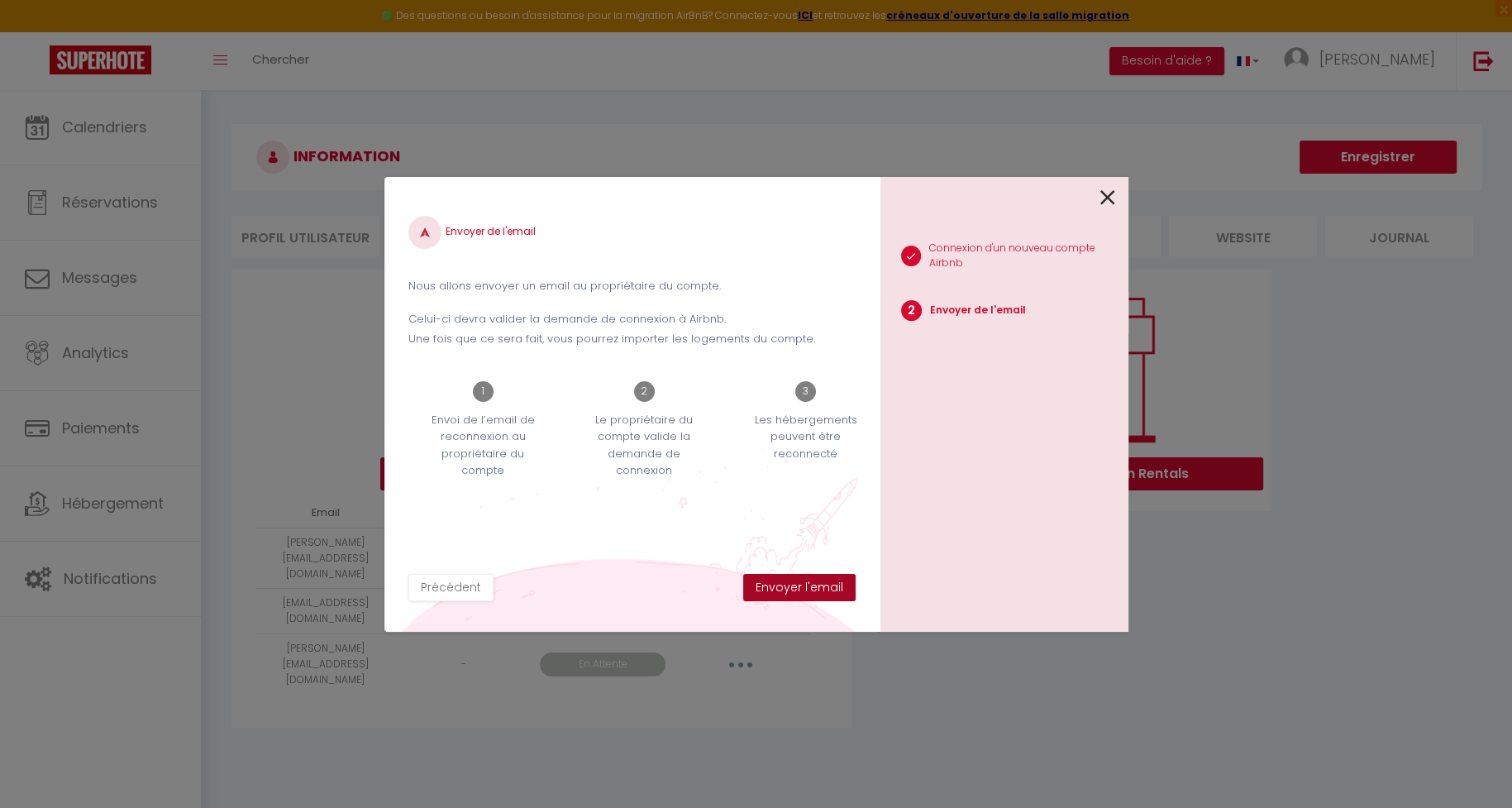
click at [816, 590] on button "Envoyer l'email" at bounding box center [800, 588] width 113 height 28
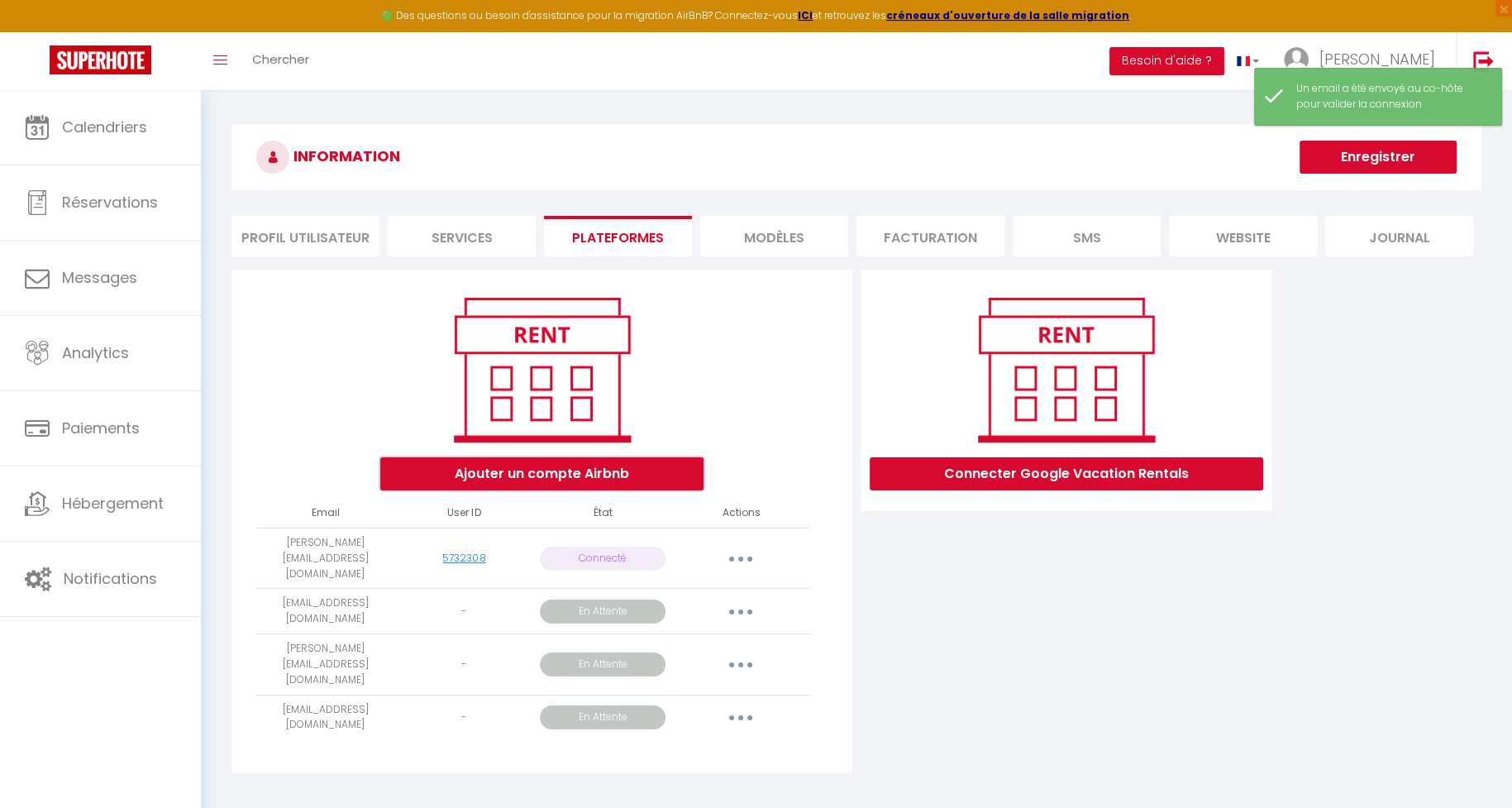
click at [566, 480] on button "Ajouter un compte Airbnb" at bounding box center [541, 474] width 323 height 33
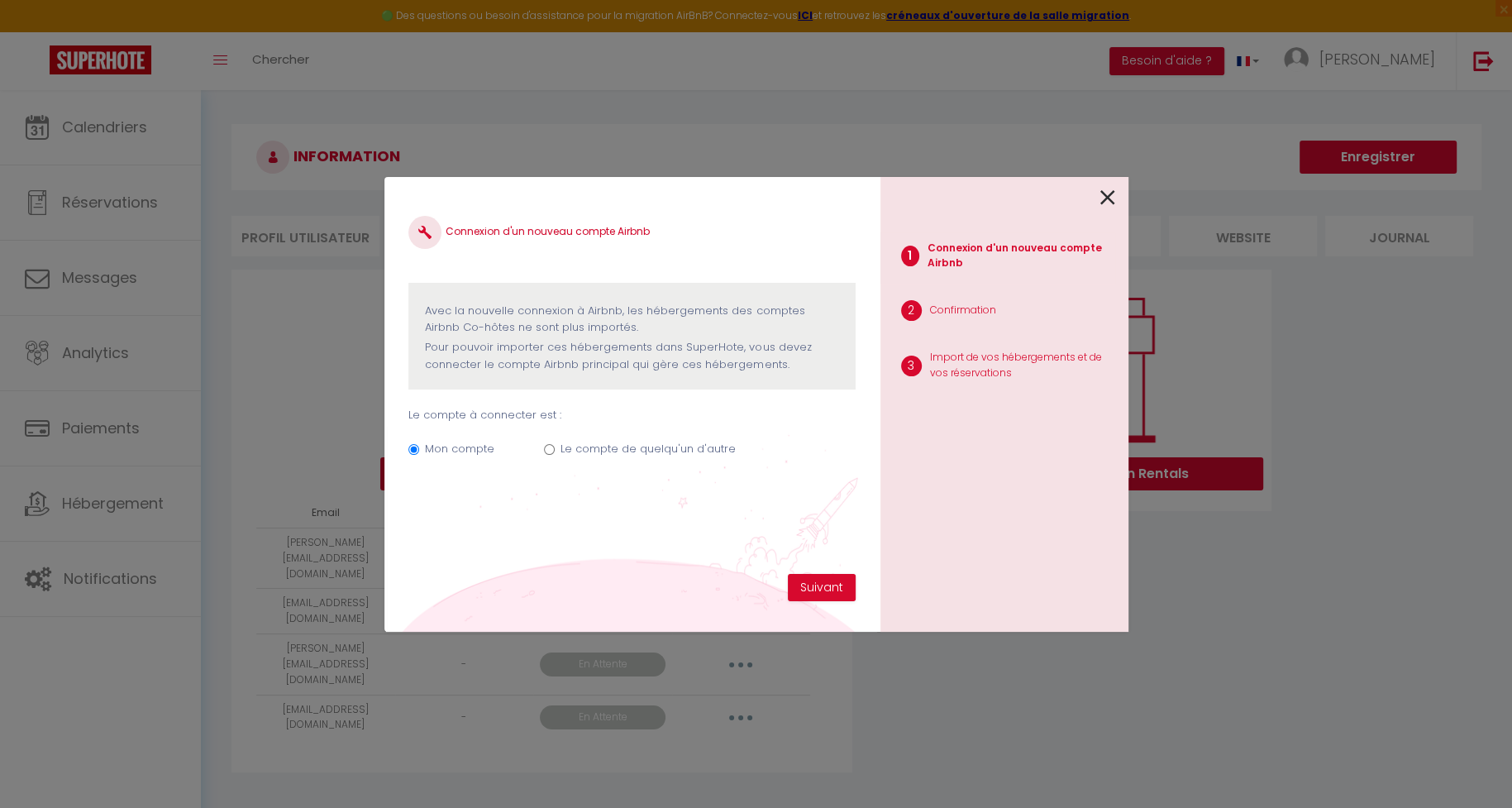
click at [625, 448] on label "Le compte de quelqu'un d'autre" at bounding box center [648, 449] width 176 height 16
click at [555, 448] on input "Le compte de quelqu'un d'autre" at bounding box center [549, 449] width 11 height 11
radio input "true"
radio input "false"
click at [632, 512] on label "Quel est l’email du propriétaire du compte Airbnb ? Pour qu’il puisse valider l…" at bounding box center [631, 498] width 447 height 36
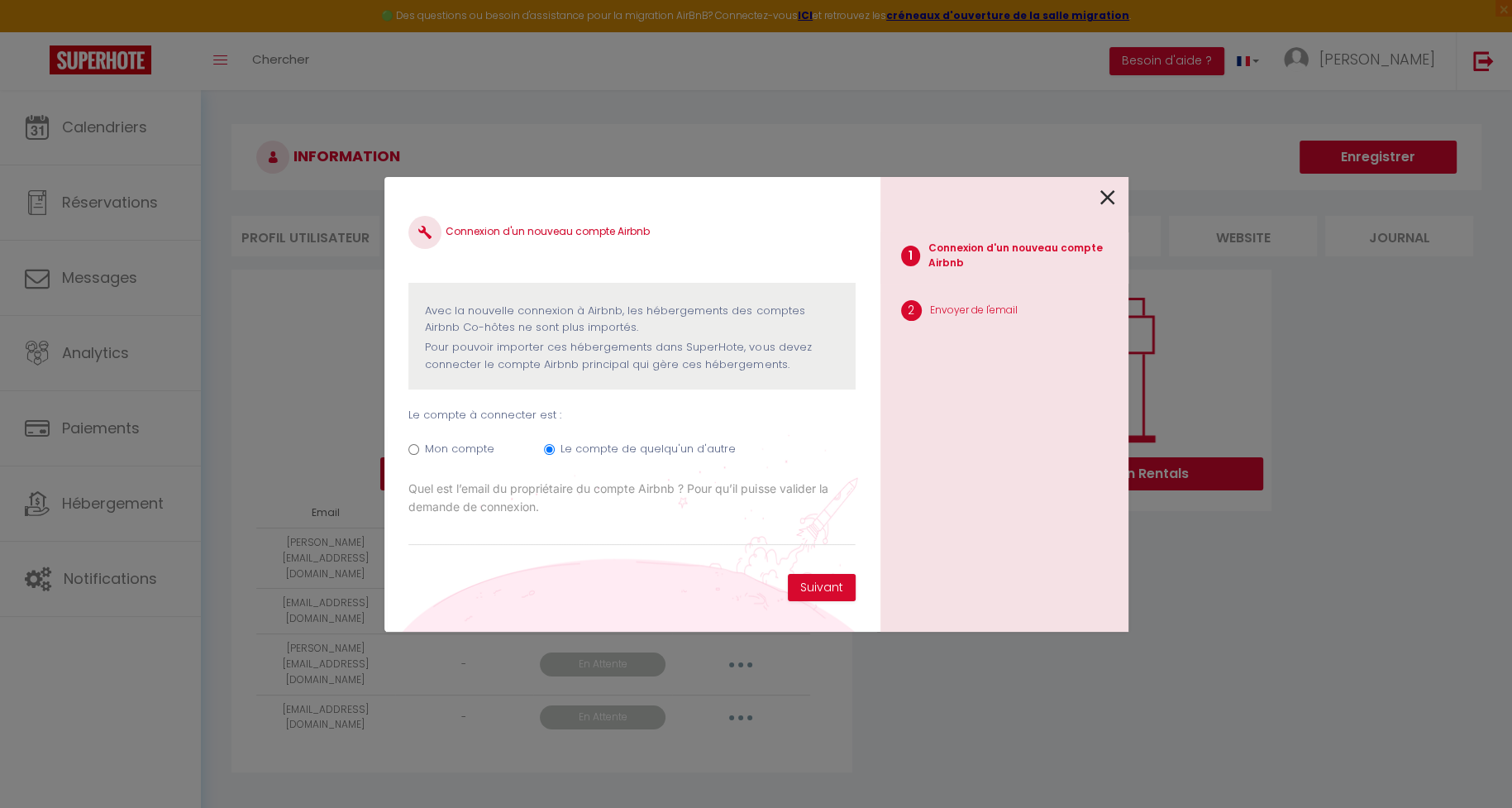
click at [0, 0] on input "[PERSON_NAME][EMAIL_ADDRESS][PERSON_NAME][DOMAIN_NAME]" at bounding box center [0, 0] width 0 height 0
click at [619, 525] on input "Email connexion Airbnb" at bounding box center [631, 530] width 447 height 30
paste input "[EMAIL_ADDRESS][DOMAIN_NAME]"
type input "[EMAIL_ADDRESS][DOMAIN_NAME]"
click at [825, 588] on button "Suivant" at bounding box center [822, 588] width 68 height 28
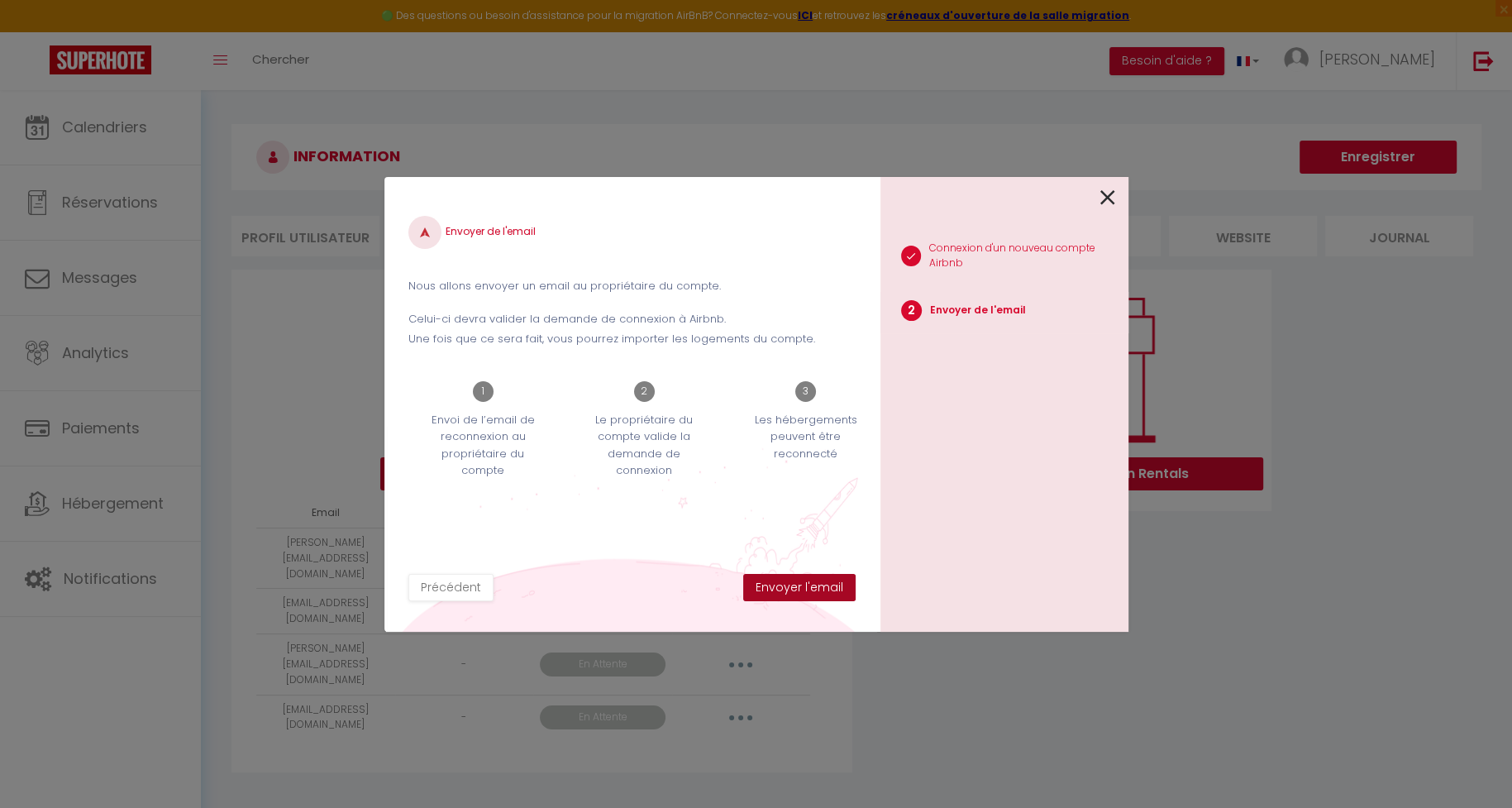
click at [812, 593] on button "Envoyer l'email" at bounding box center [800, 588] width 113 height 28
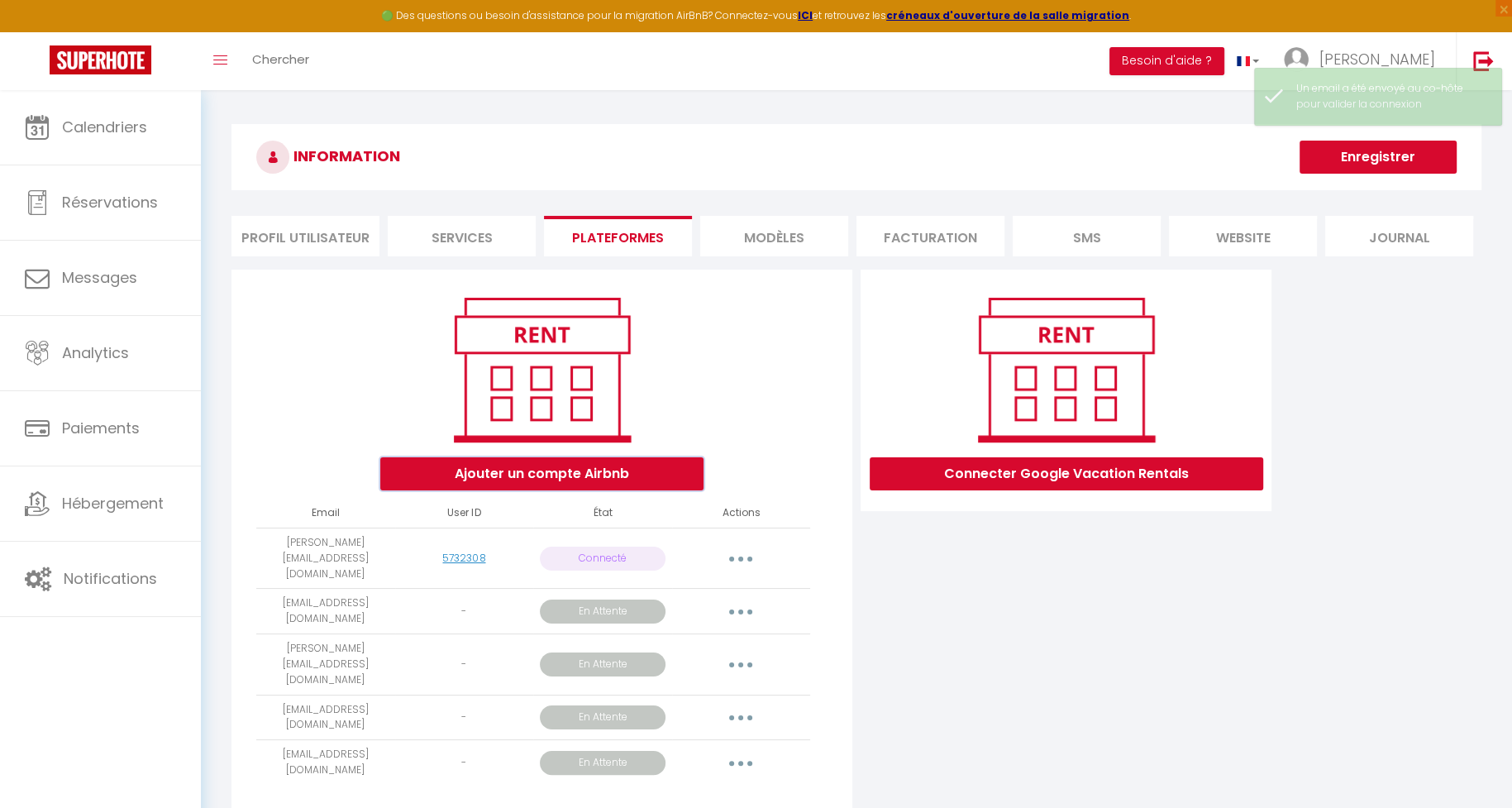
click at [612, 476] on button "Ajouter un compte Airbnb" at bounding box center [541, 474] width 323 height 33
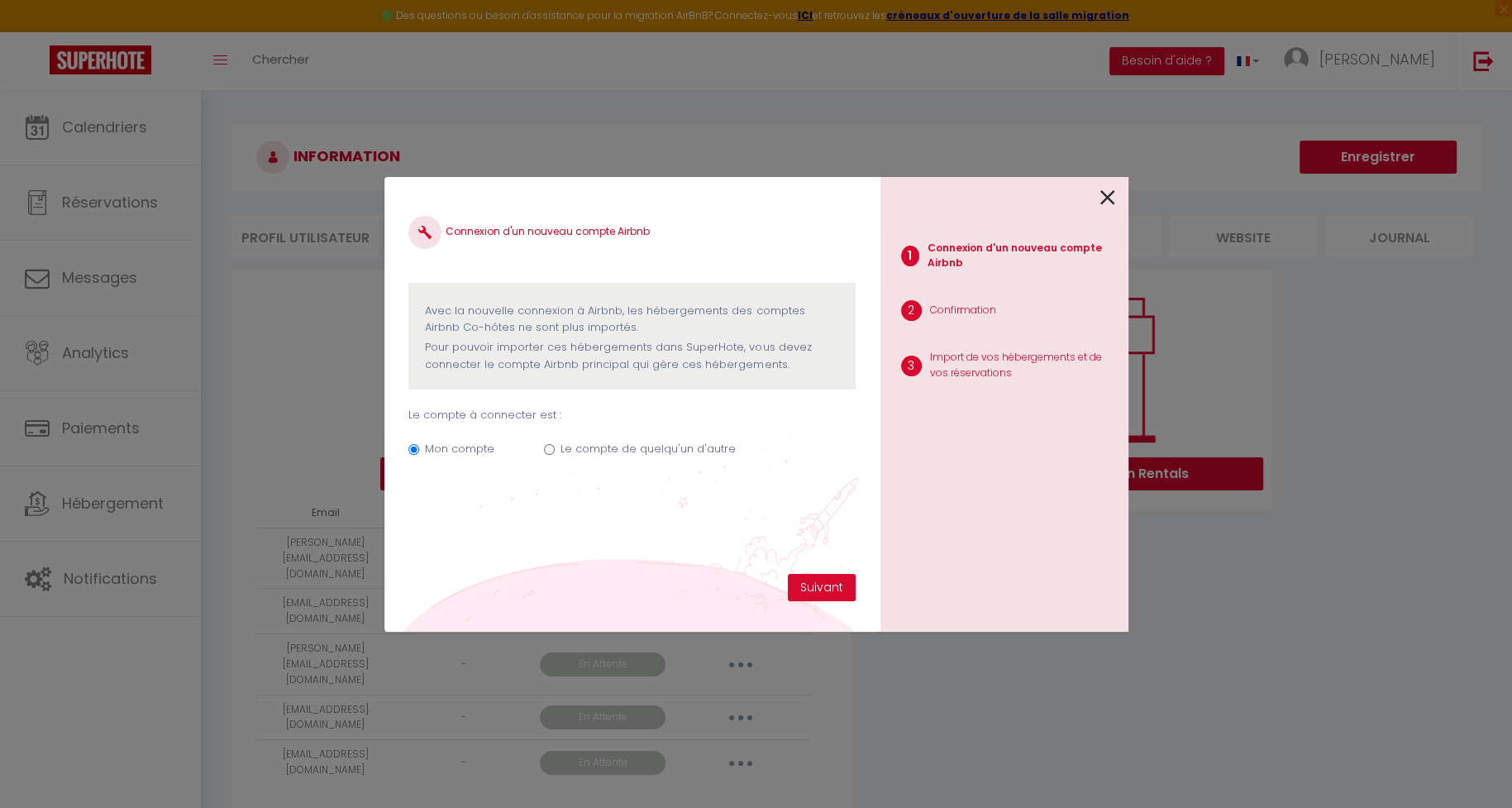
click at [644, 438] on div "Mon compte Le compte de quelqu'un d'autre" at bounding box center [631, 451] width 447 height 56
click at [646, 454] on label "Le compte de quelqu'un d'autre" at bounding box center [648, 449] width 176 height 16
click at [555, 454] on input "Le compte de quelqu'un d'autre" at bounding box center [549, 449] width 11 height 11
radio input "true"
radio input "false"
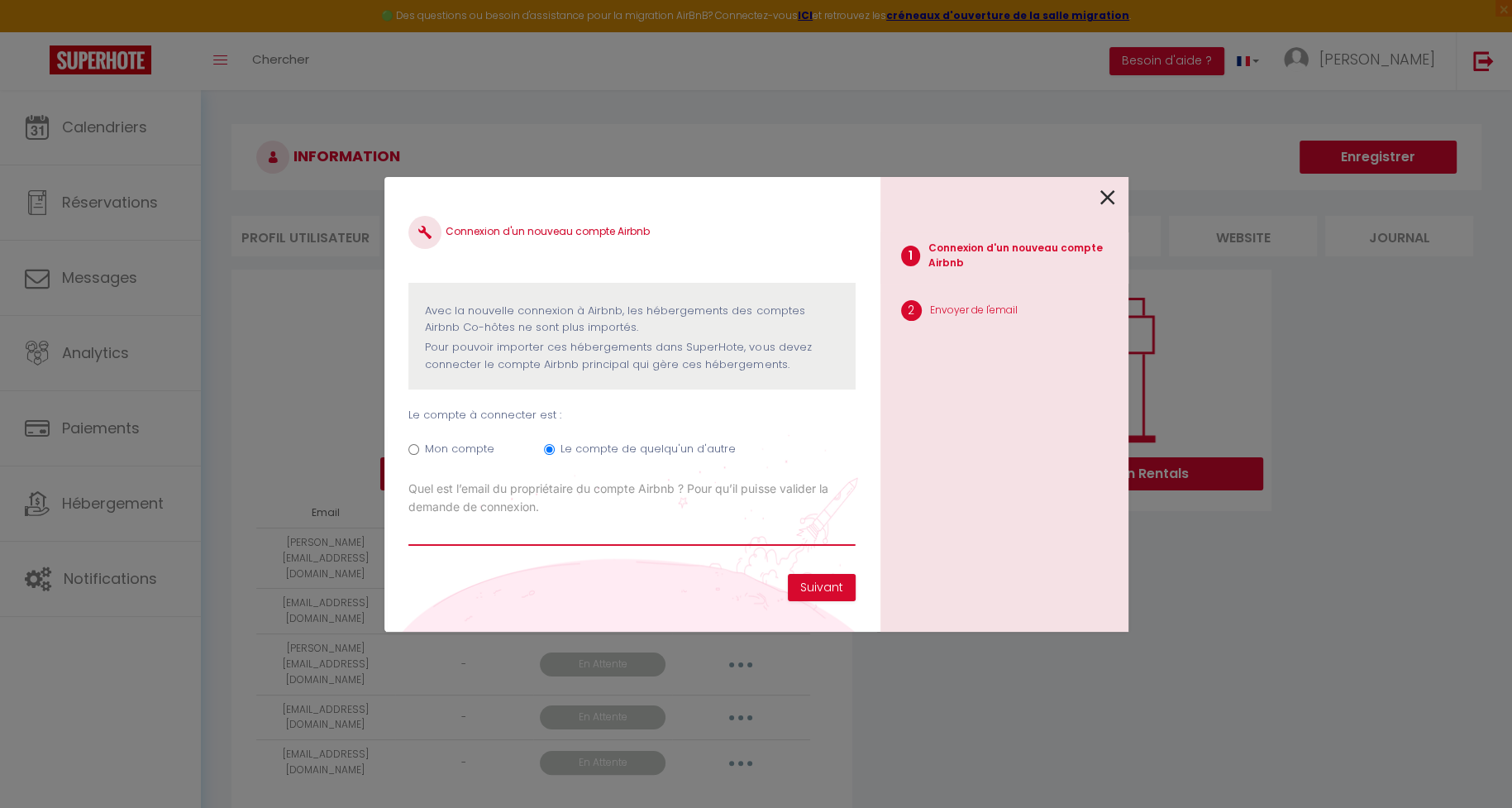
click at [731, 521] on input "Email connexion Airbnb" at bounding box center [631, 530] width 447 height 30
paste input "[PERSON_NAME][EMAIL_ADDRESS][PERSON_NAME][DOMAIN_NAME]"
type input "[PERSON_NAME][EMAIL_ADDRESS][PERSON_NAME][DOMAIN_NAME]"
click at [828, 584] on button "Suivant" at bounding box center [822, 588] width 68 height 28
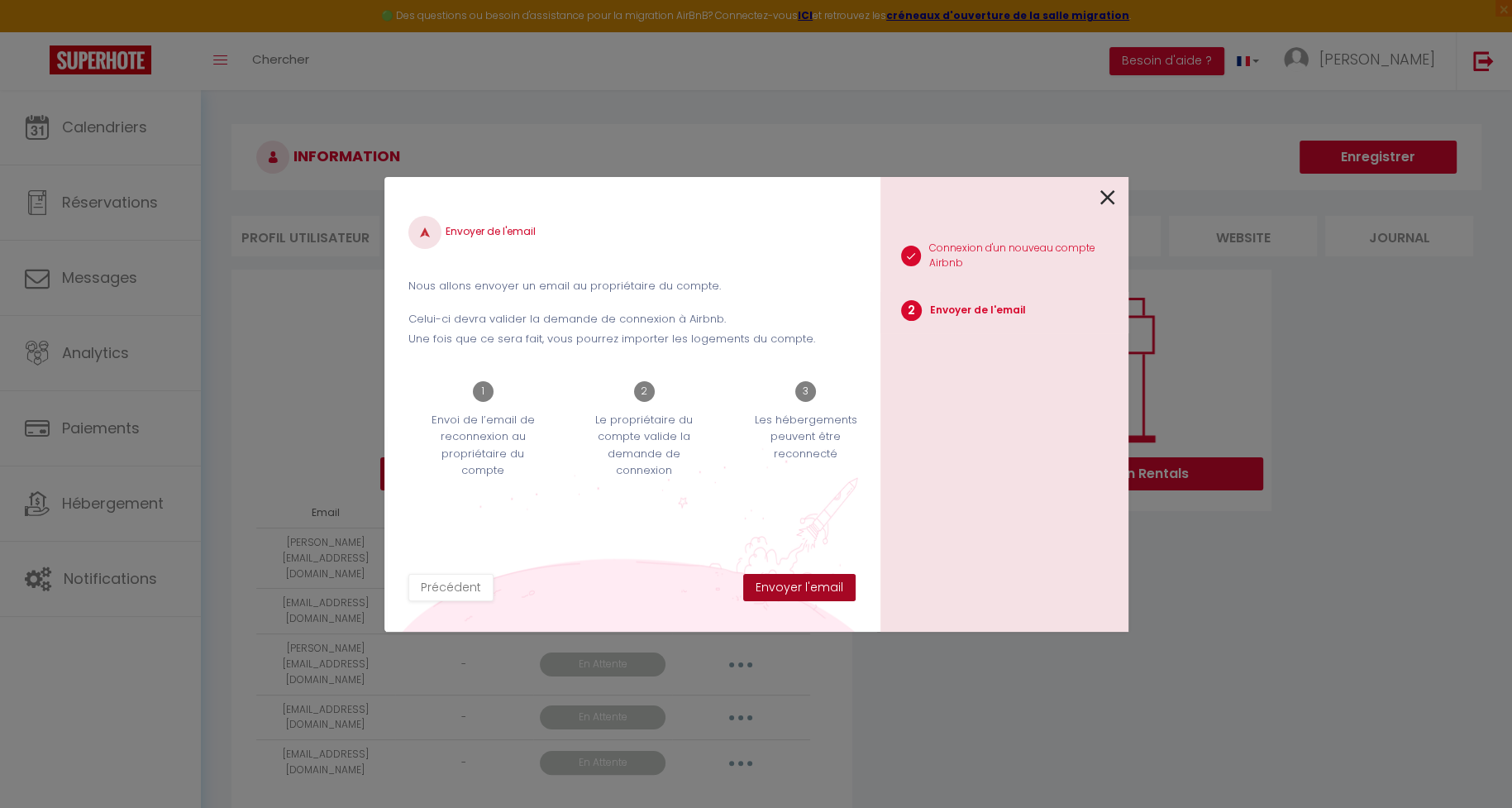
click at [828, 584] on button "Envoyer l'email" at bounding box center [800, 588] width 113 height 28
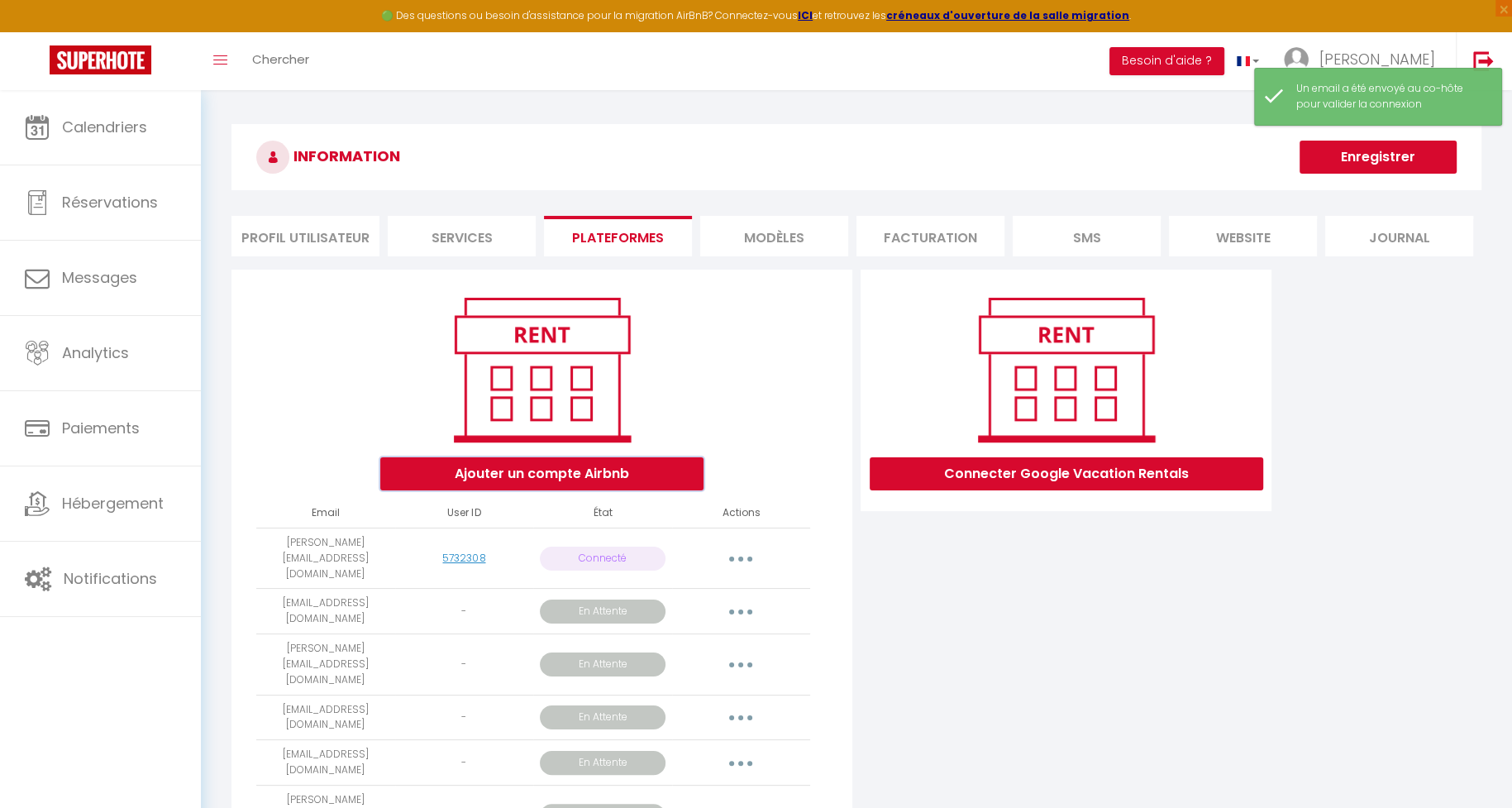
click at [612, 472] on button "Ajouter un compte Airbnb" at bounding box center [541, 474] width 323 height 33
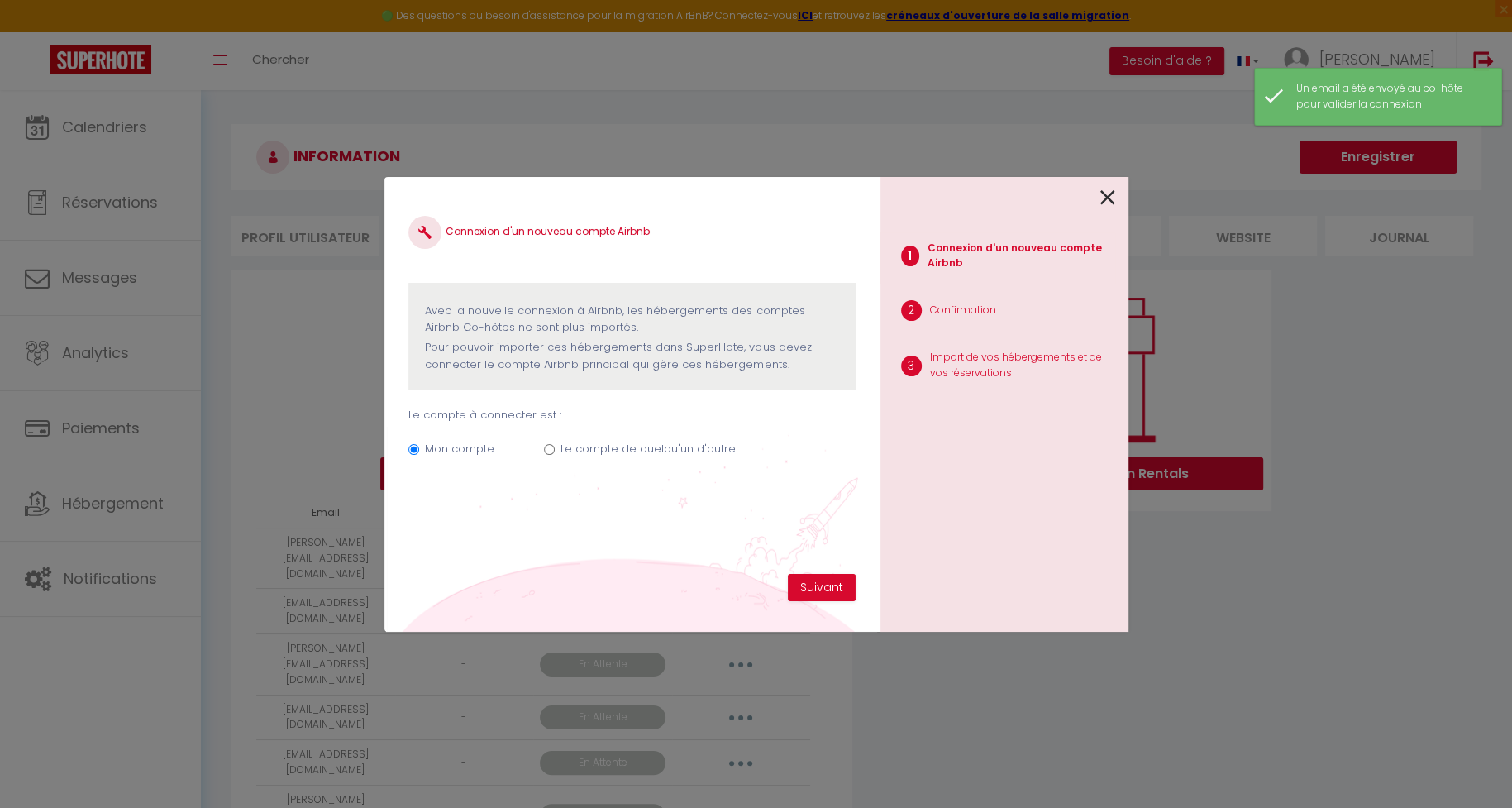
click at [666, 449] on label "Le compte de quelqu'un d'autre" at bounding box center [648, 449] width 176 height 16
click at [555, 449] on input "Le compte de quelqu'un d'autre" at bounding box center [549, 449] width 11 height 11
radio input "true"
radio input "false"
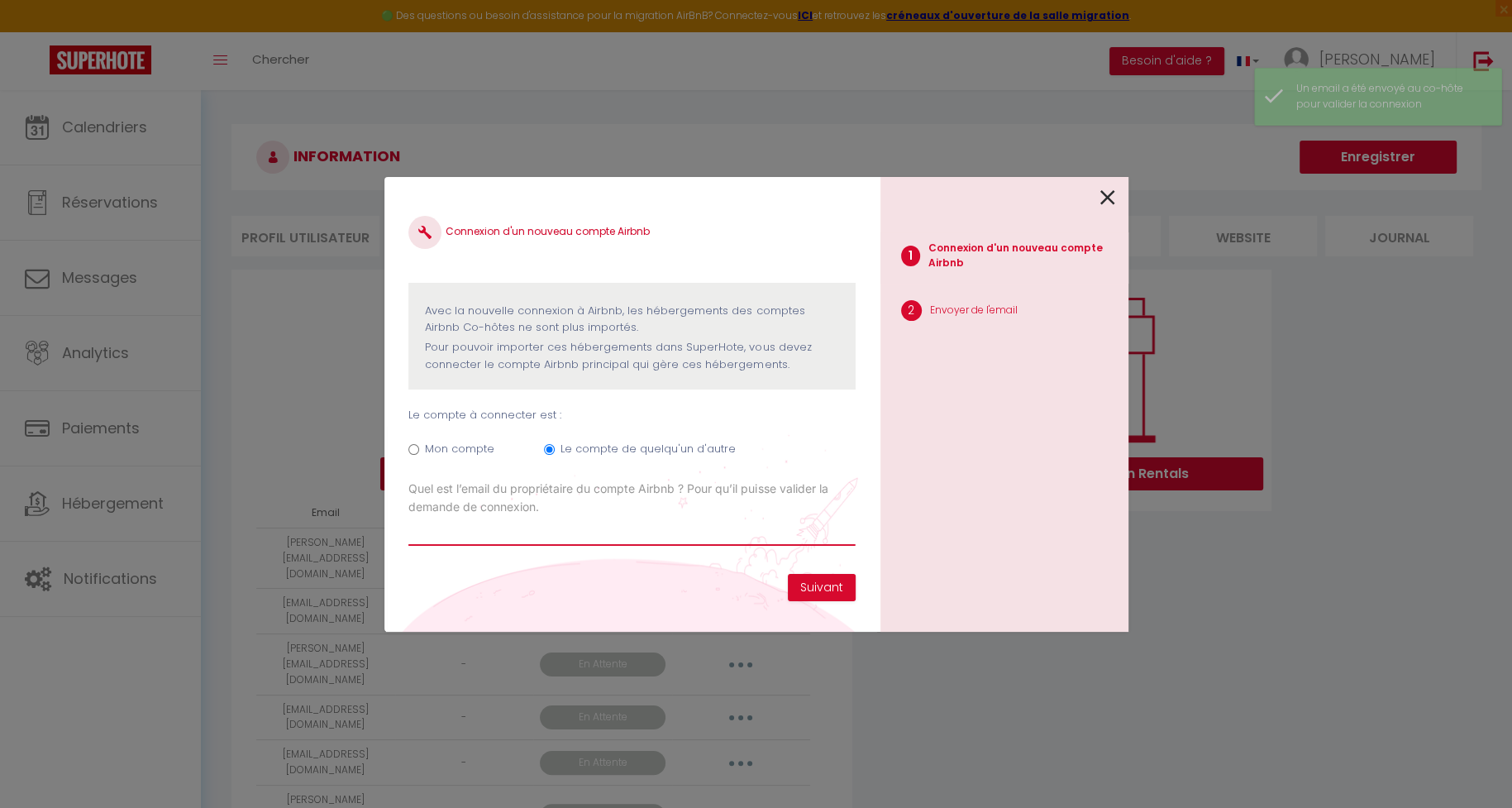
click at [749, 525] on input "Email connexion Airbnb" at bounding box center [631, 530] width 447 height 30
paste input "[EMAIL_ADDRESS][DOMAIN_NAME]"
type input "[EMAIL_ADDRESS][DOMAIN_NAME]"
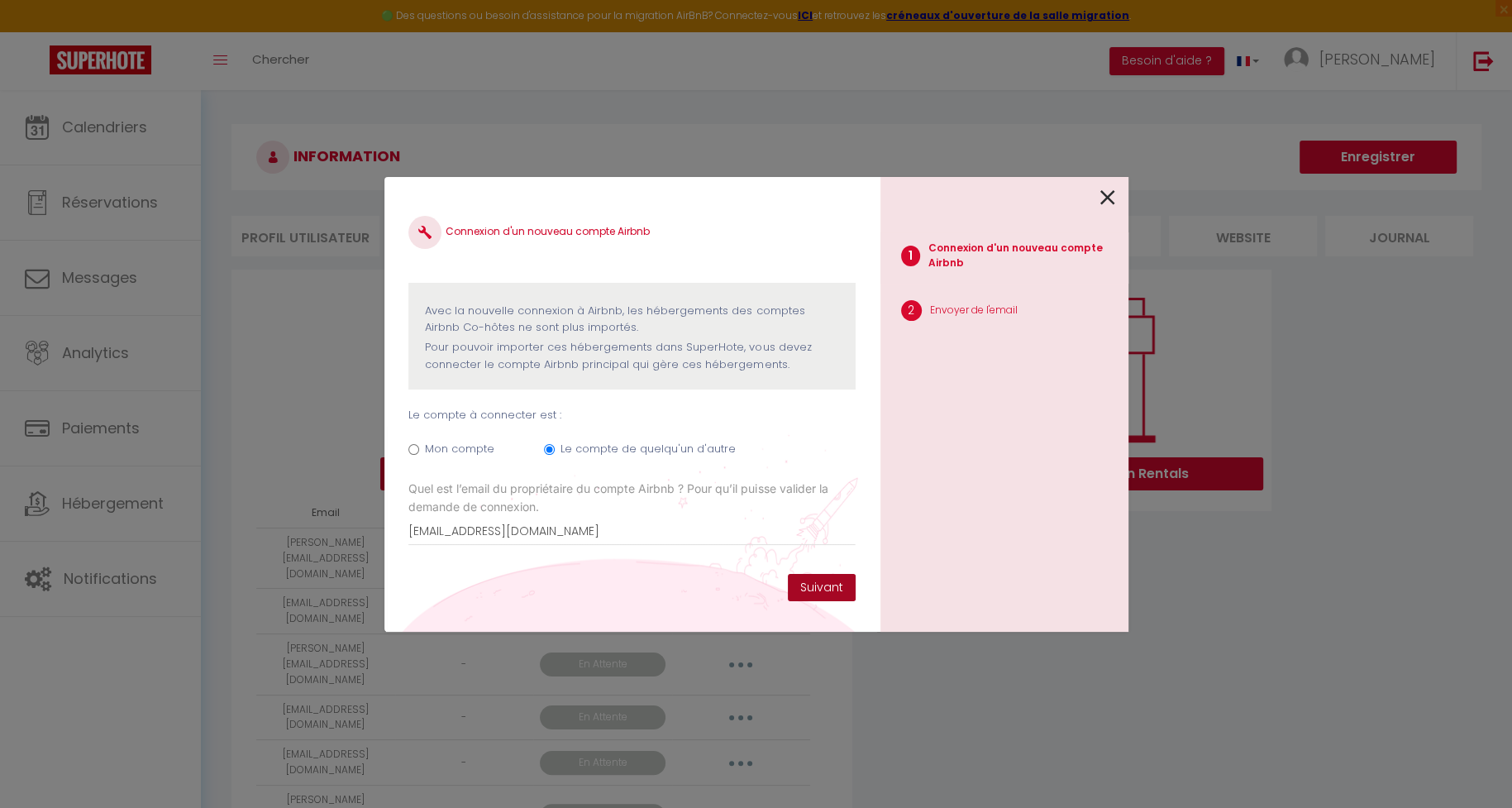
click at [827, 584] on button "Suivant" at bounding box center [822, 588] width 68 height 28
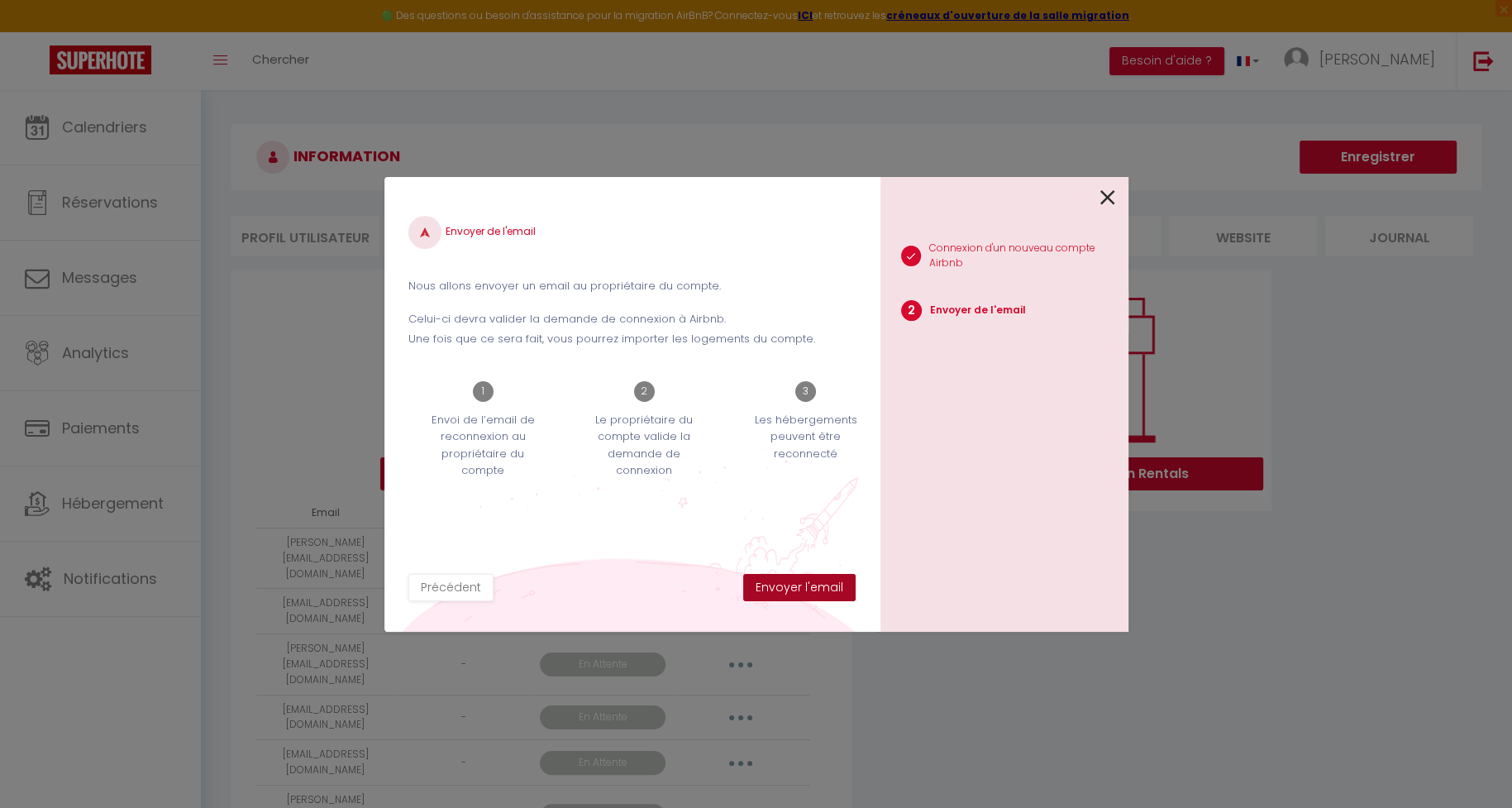
click at [827, 584] on button "Envoyer l'email" at bounding box center [800, 588] width 113 height 28
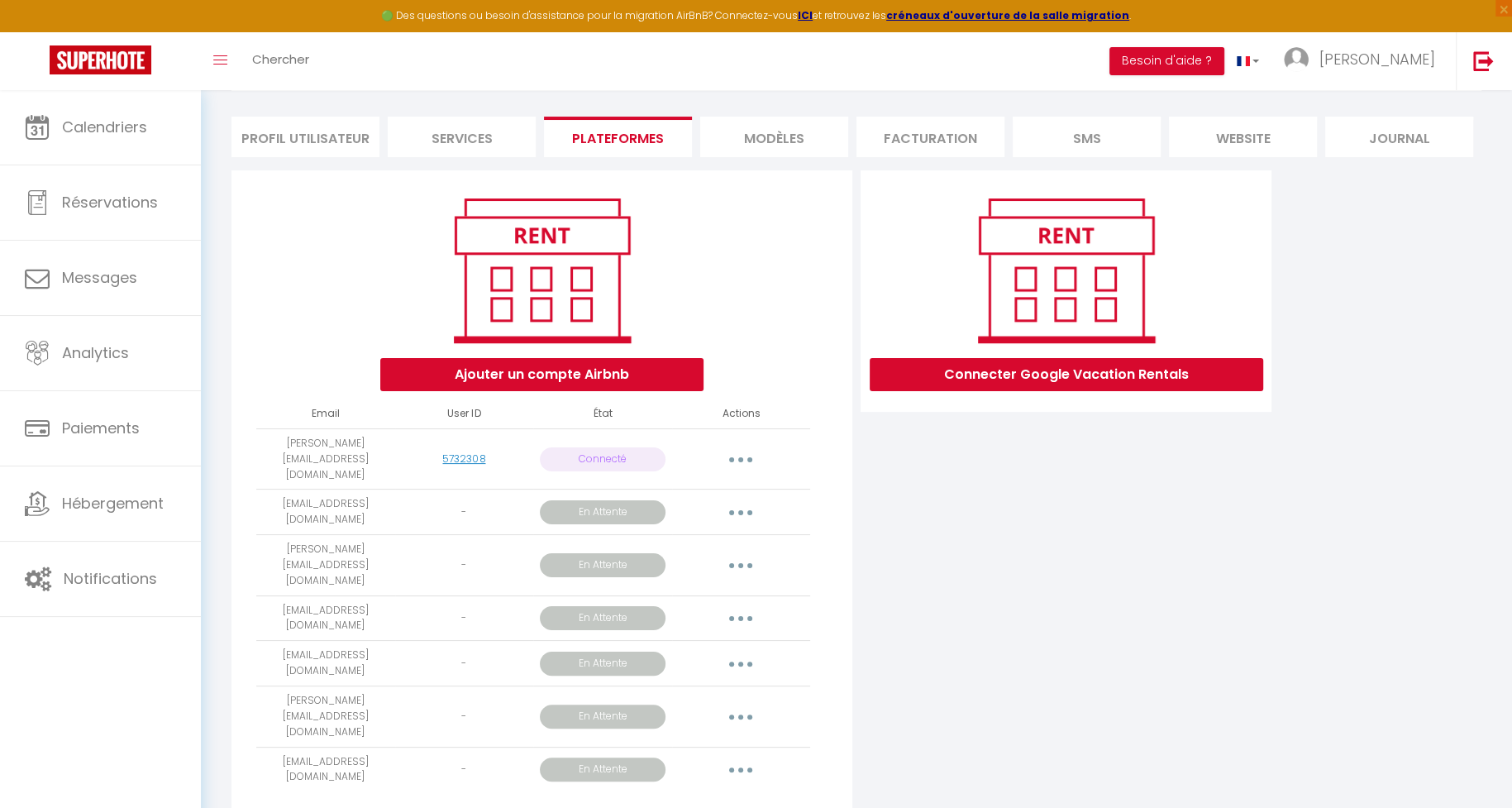
scroll to position [106, 0]
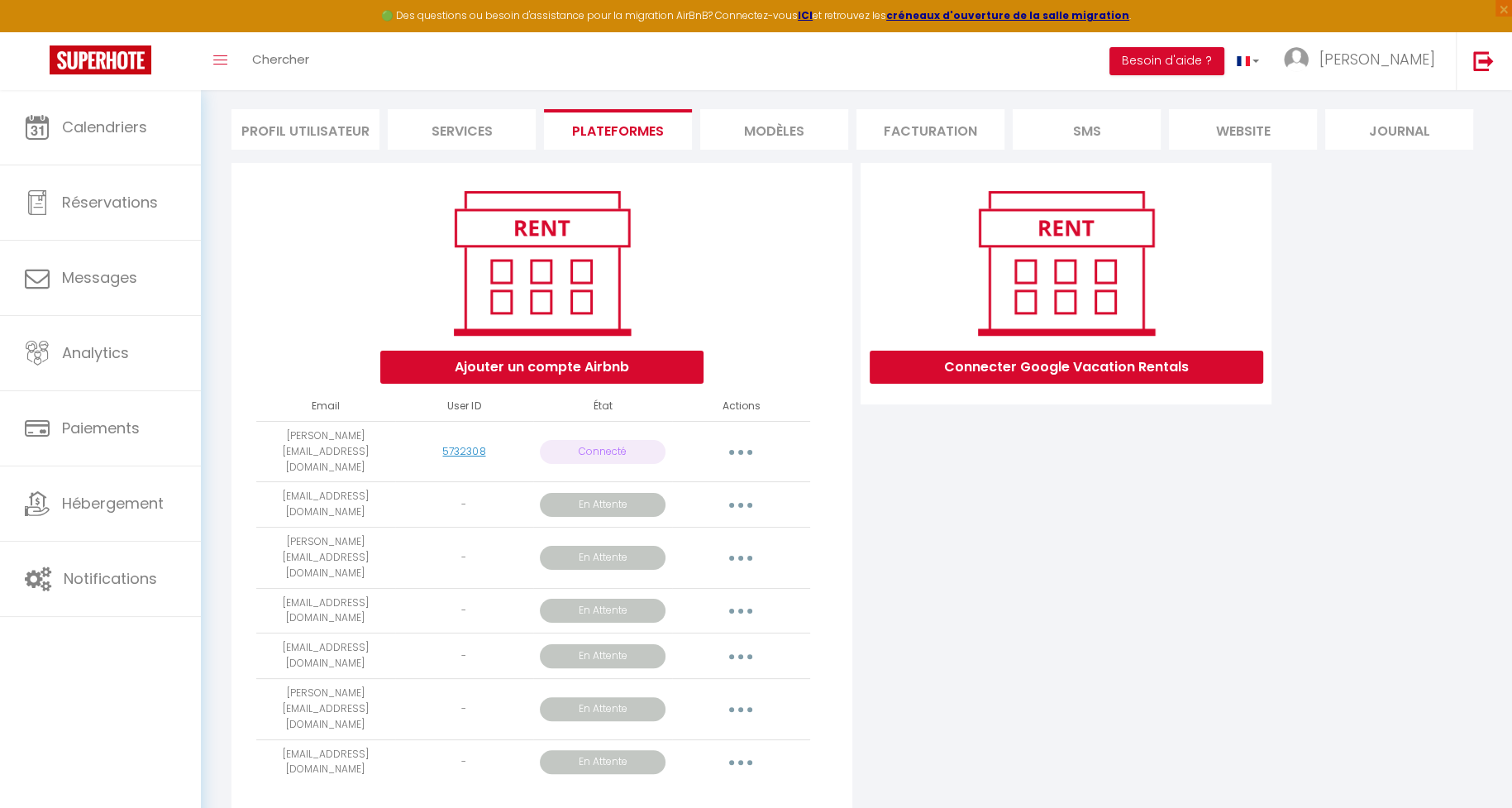
click at [872, 520] on div "Connecter Google Vacation Rentals" at bounding box center [1066, 495] width 419 height 664
click at [822, 374] on div "Ajouter un compte Airbnb" at bounding box center [542, 284] width 593 height 200
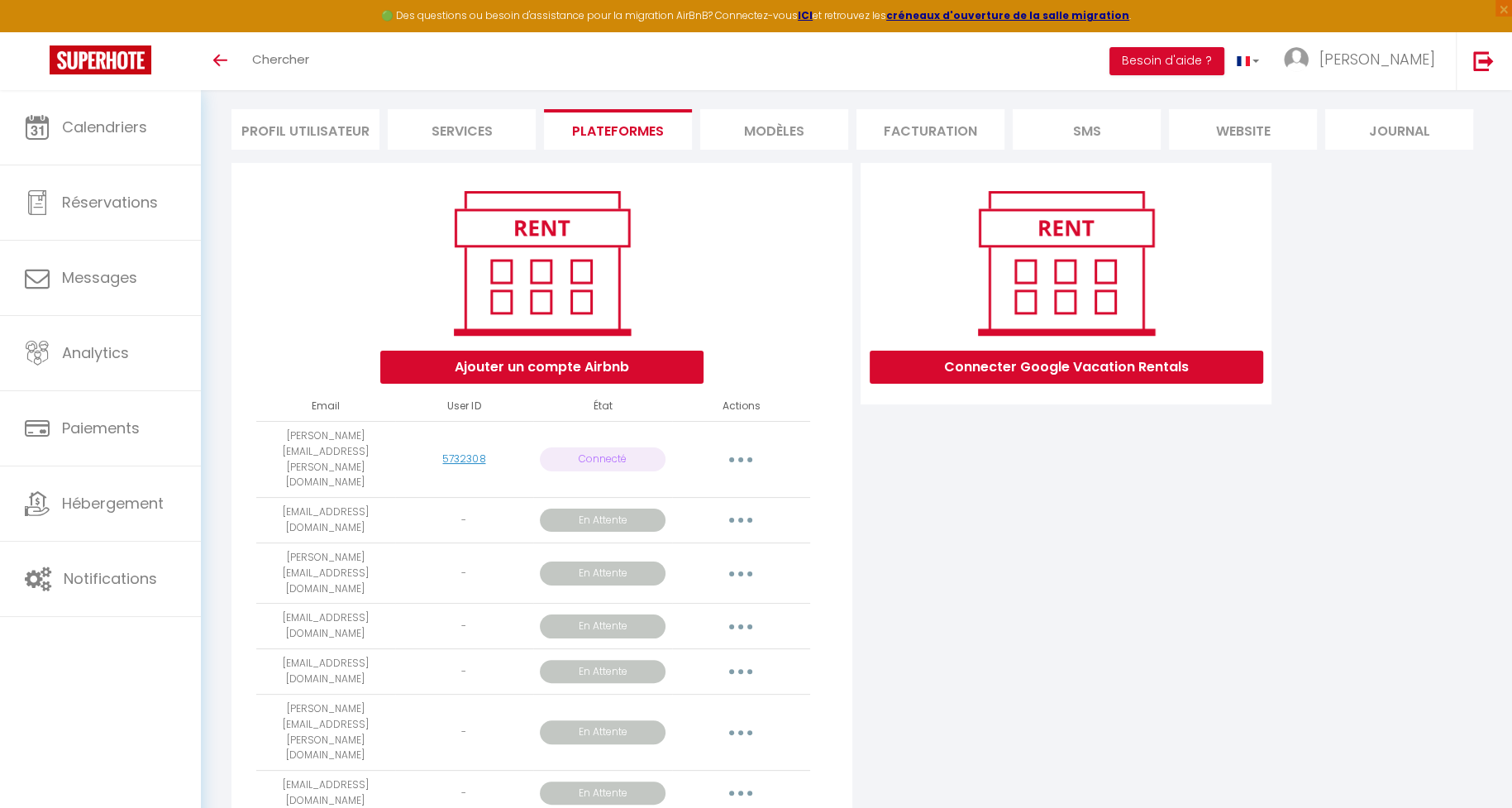
click at [737, 507] on button "button" at bounding box center [741, 520] width 46 height 26
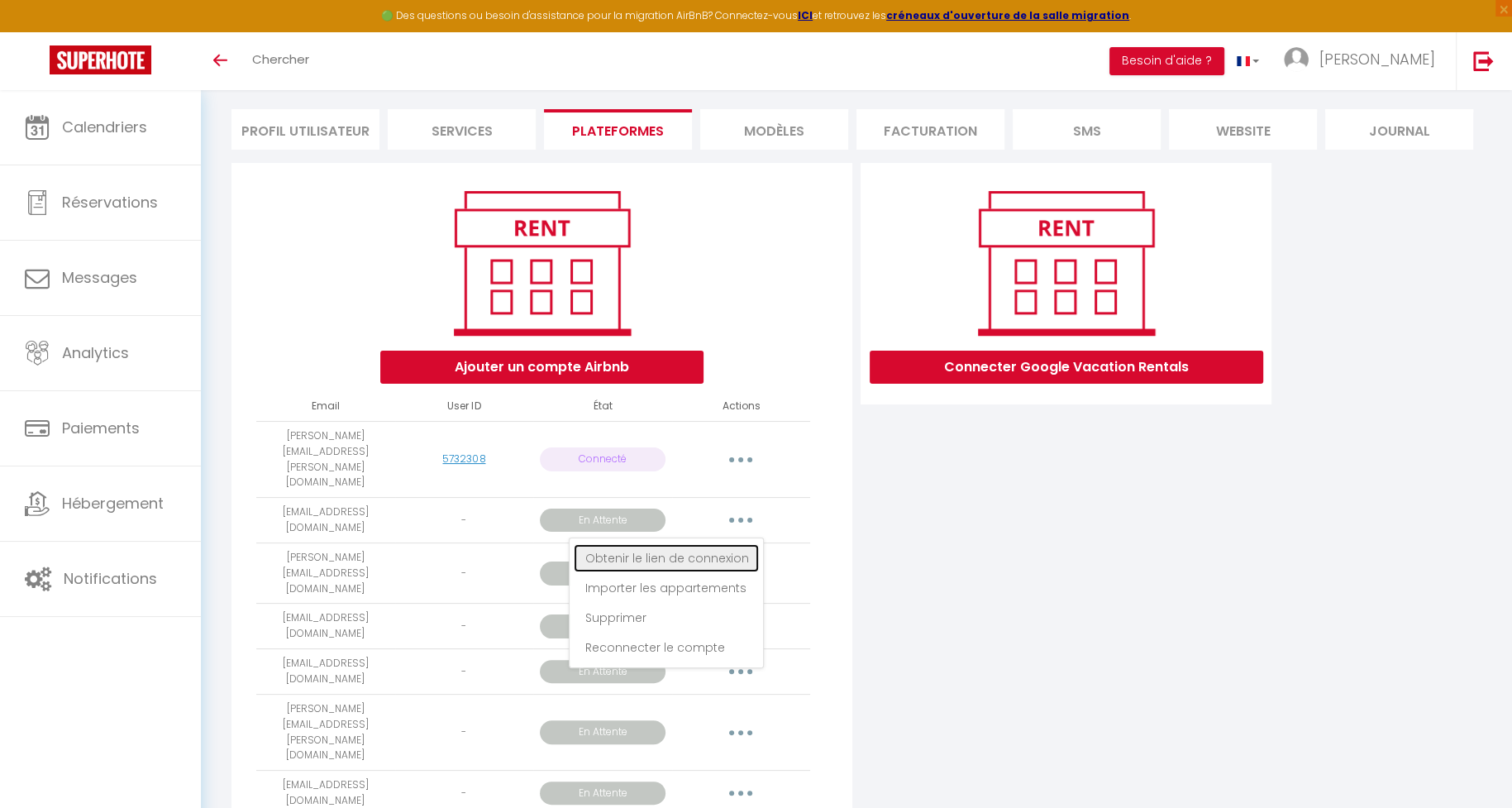
click at [698, 544] on link "Obtenir le lien de connexion" at bounding box center [667, 558] width 186 height 28
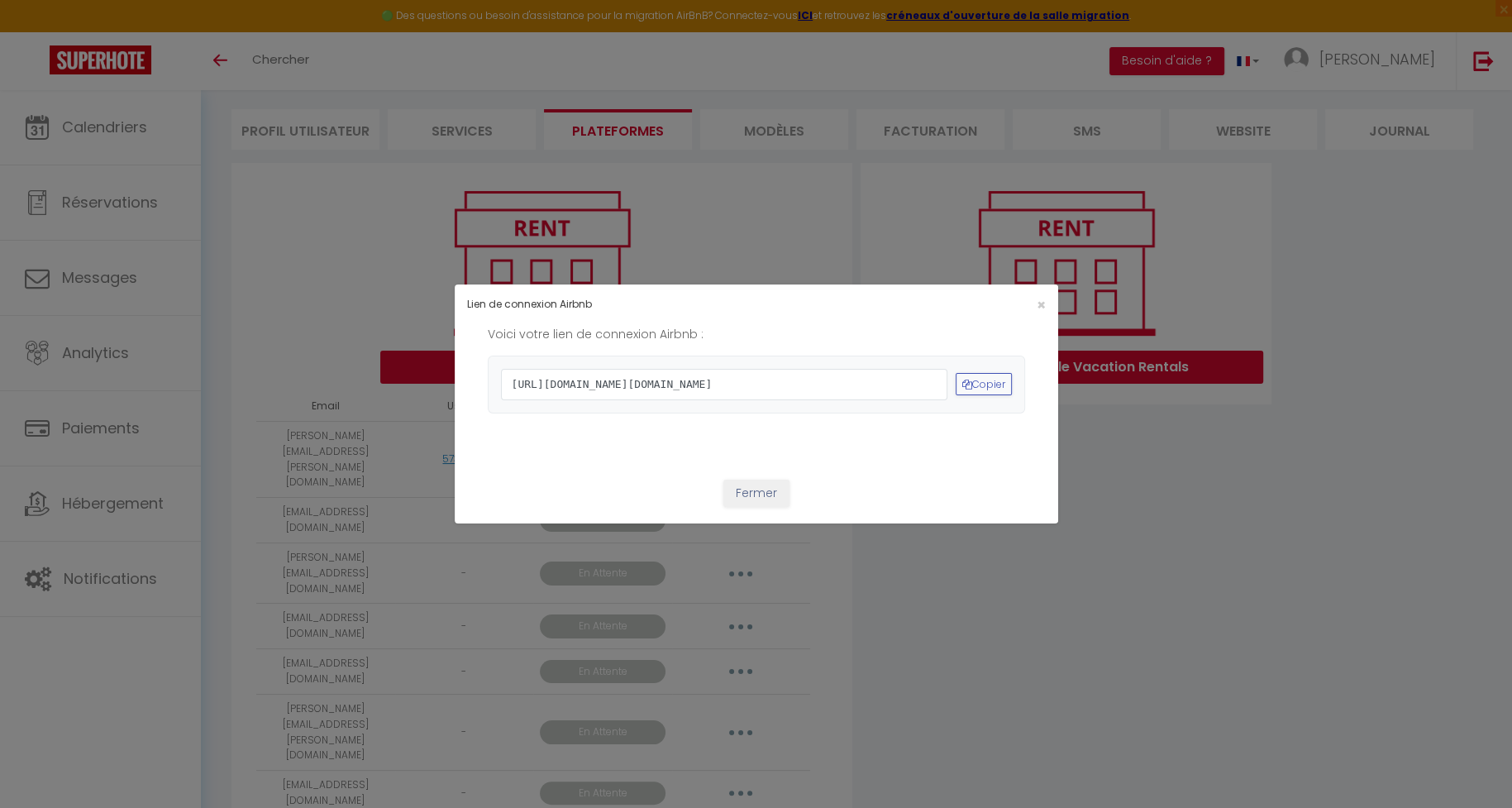
click at [711, 400] on span "https://www.airbnb.com/oauth2/auth?client_id=41cohh4wmz0c6jjcf4i2t6tti&redirect…" at bounding box center [724, 384] width 447 height 32
click at [661, 389] on span "https://www.airbnb.com/oauth2/auth?client_id=41cohh4wmz0c6jjcf4i2t6tti&redirect…" at bounding box center [724, 384] width 447 height 32
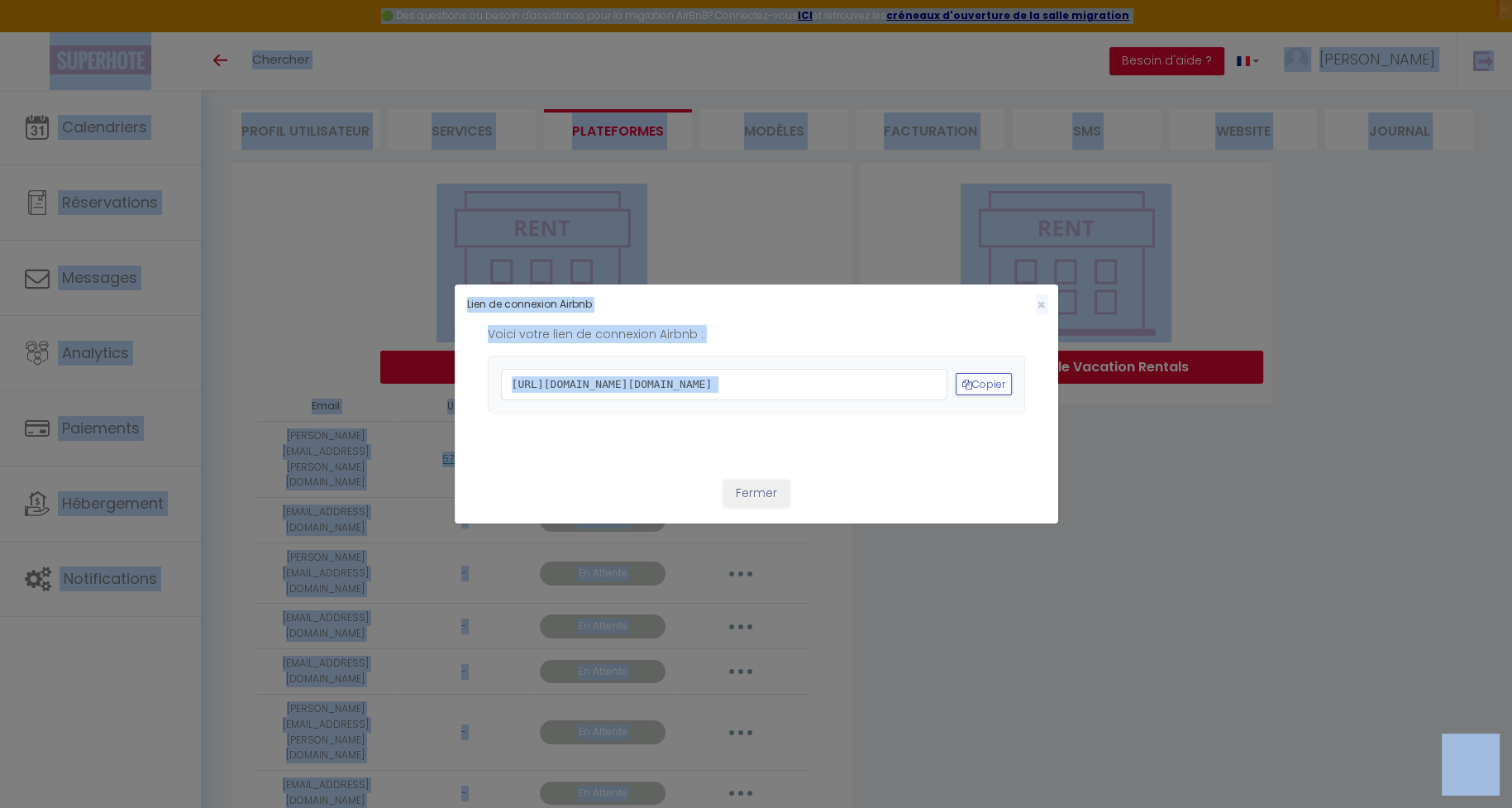
click at [666, 386] on span "https://www.airbnb.com/oauth2/auth?client_id=41cohh4wmz0c6jjcf4i2t6tti&redirect…" at bounding box center [724, 384] width 447 height 32
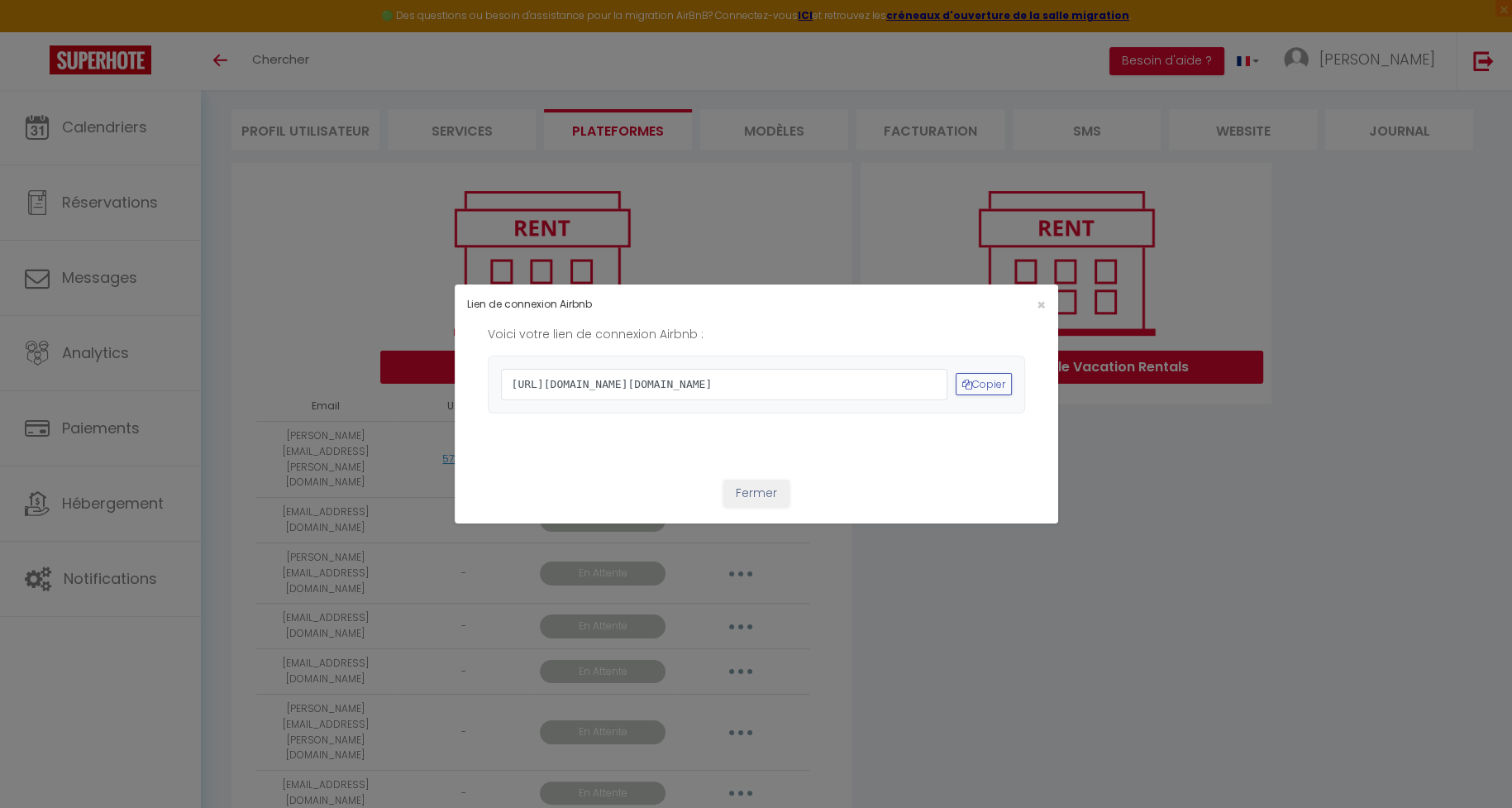
click at [666, 386] on span "https://www.airbnb.com/oauth2/auth?client_id=41cohh4wmz0c6jjcf4i2t6tti&redirect…" at bounding box center [724, 384] width 447 height 32
click at [771, 520] on div "Fermer" at bounding box center [756, 583] width 603 height 240
click at [765, 508] on button "Fermer" at bounding box center [756, 493] width 66 height 28
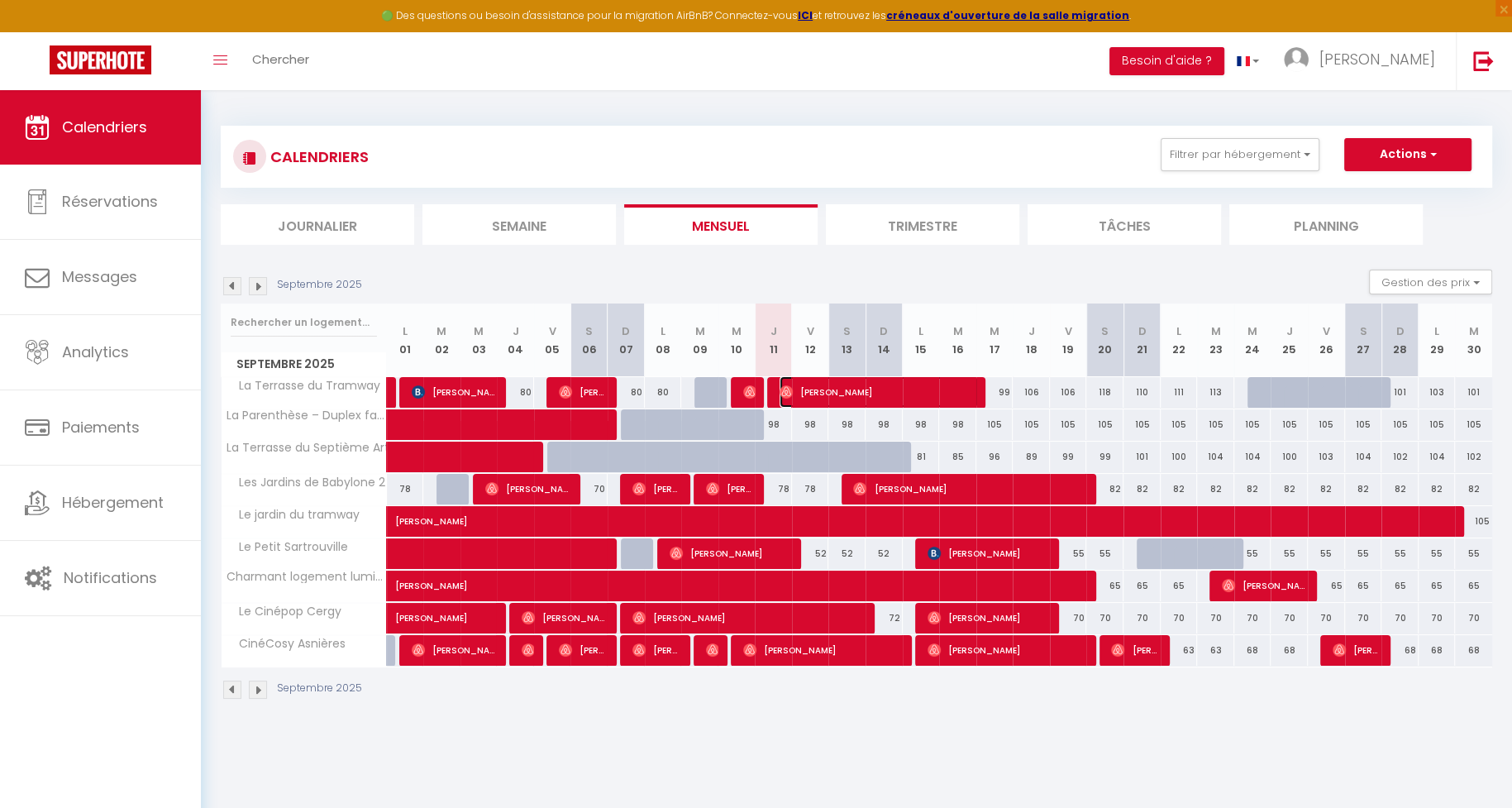
click at [829, 394] on span "[PERSON_NAME]" at bounding box center [879, 391] width 198 height 32
select select "OK"
select select "0"
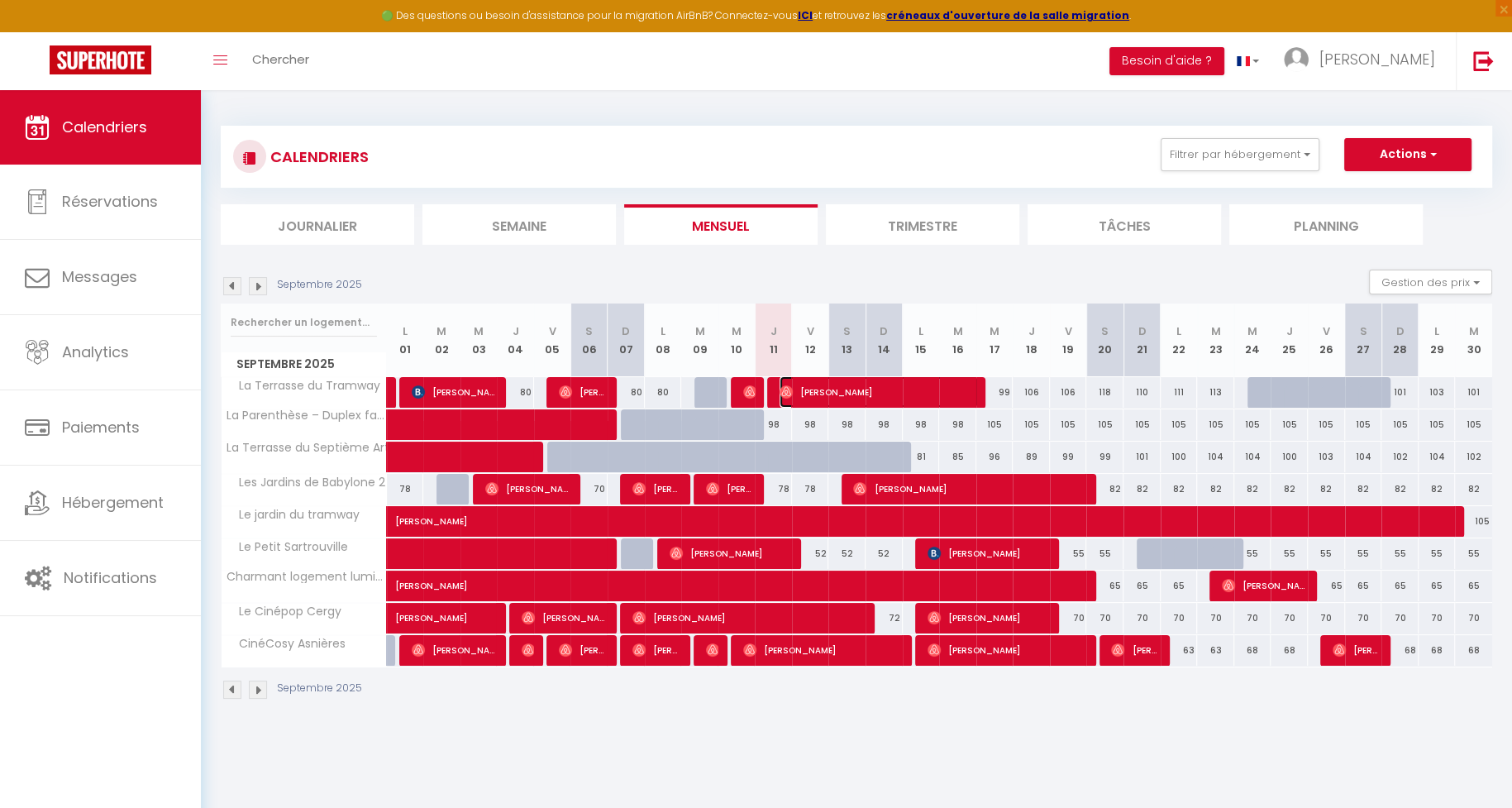
select select "1"
select select
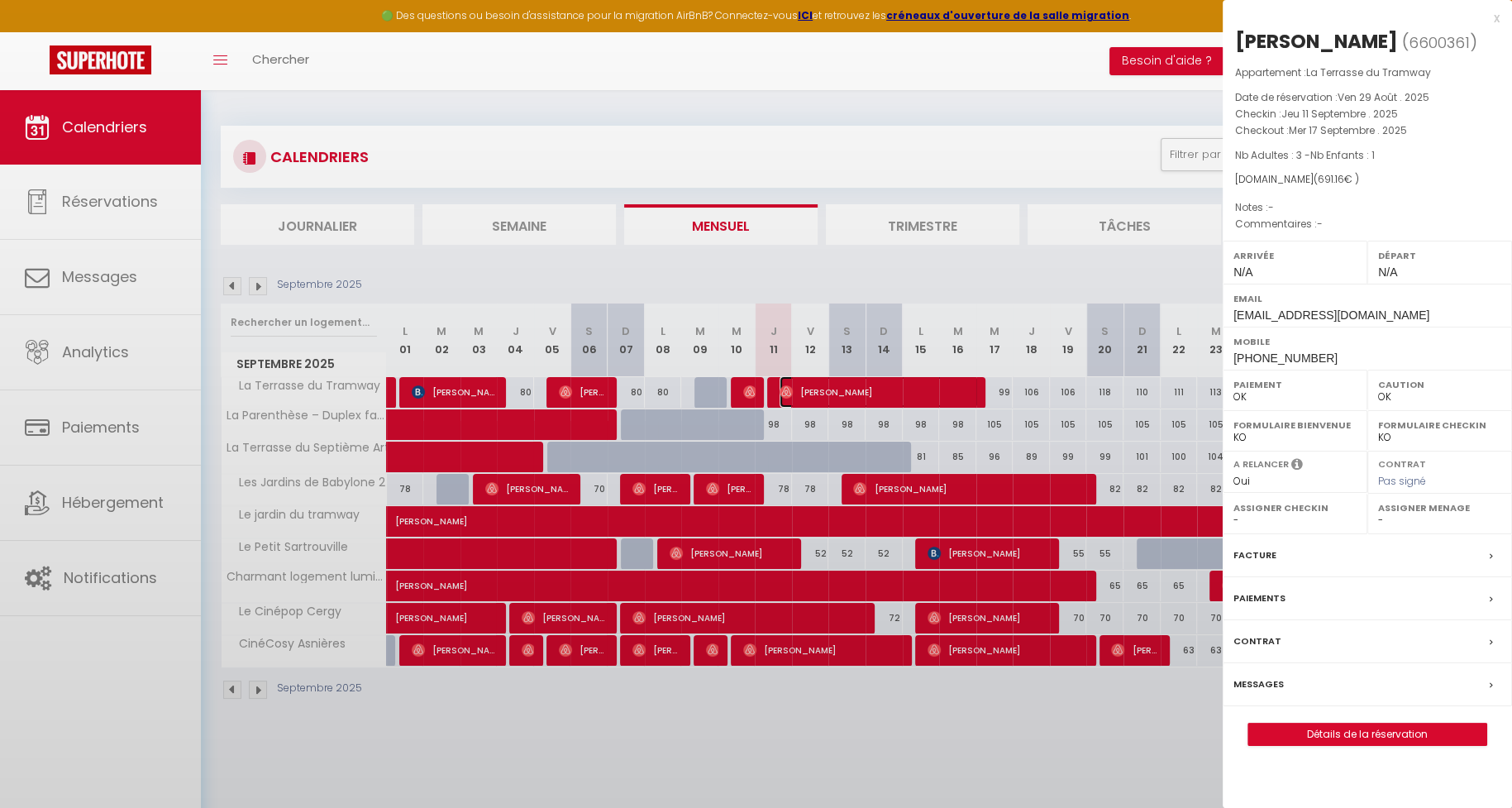
select select "14098"
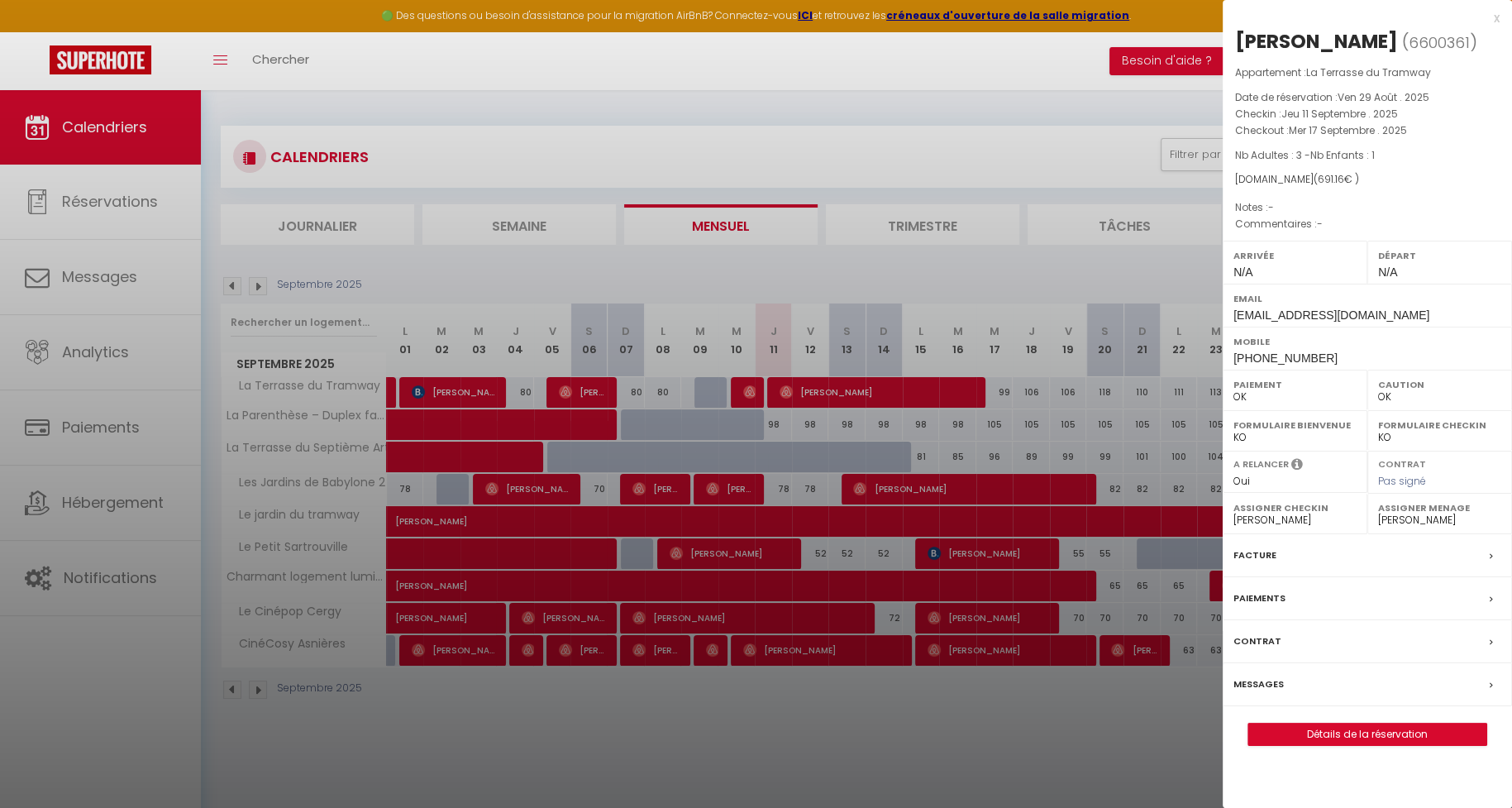
click at [1258, 670] on div "Messages" at bounding box center [1367, 684] width 289 height 43
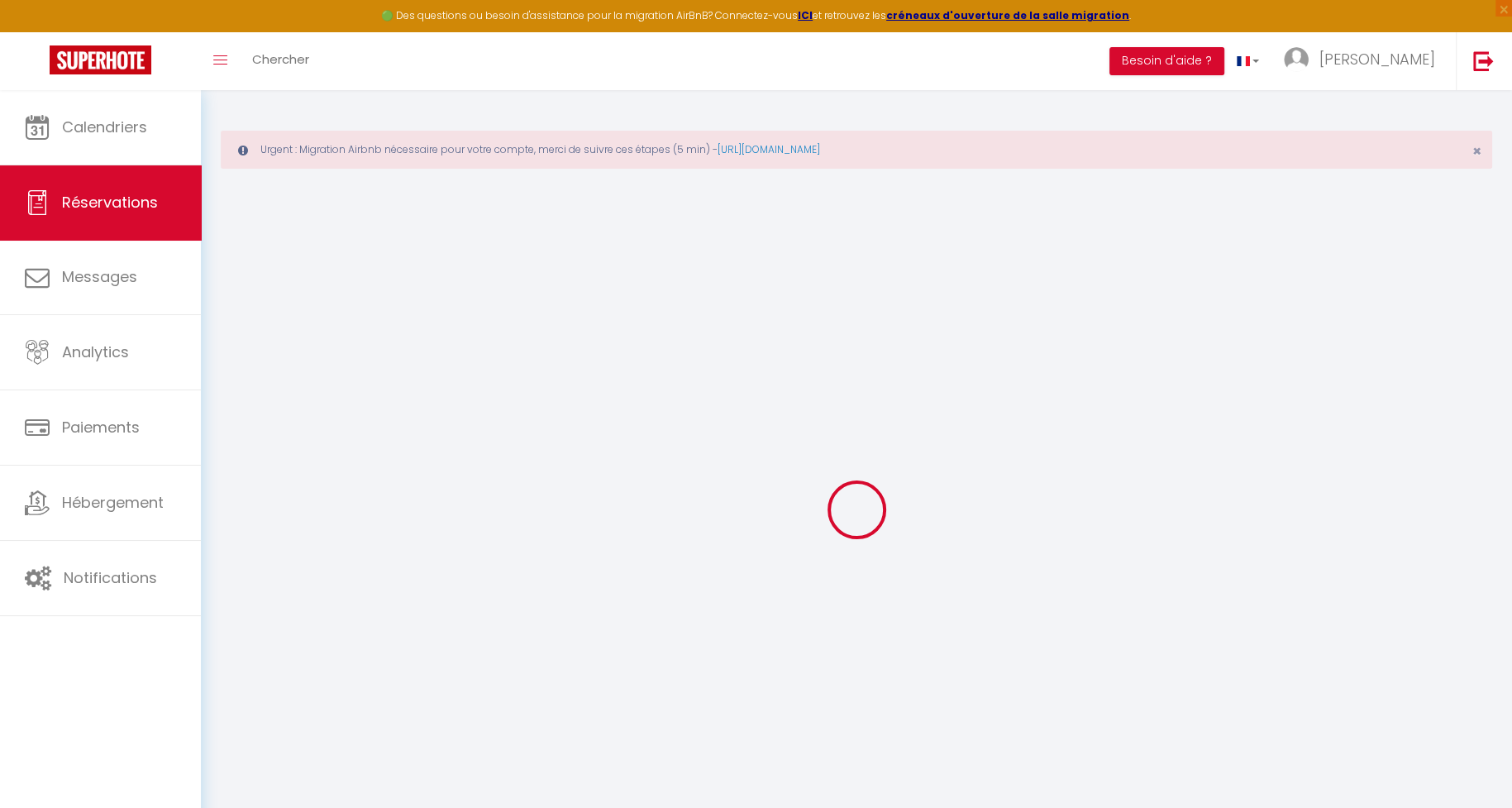
select select
checkbox input "false"
select select
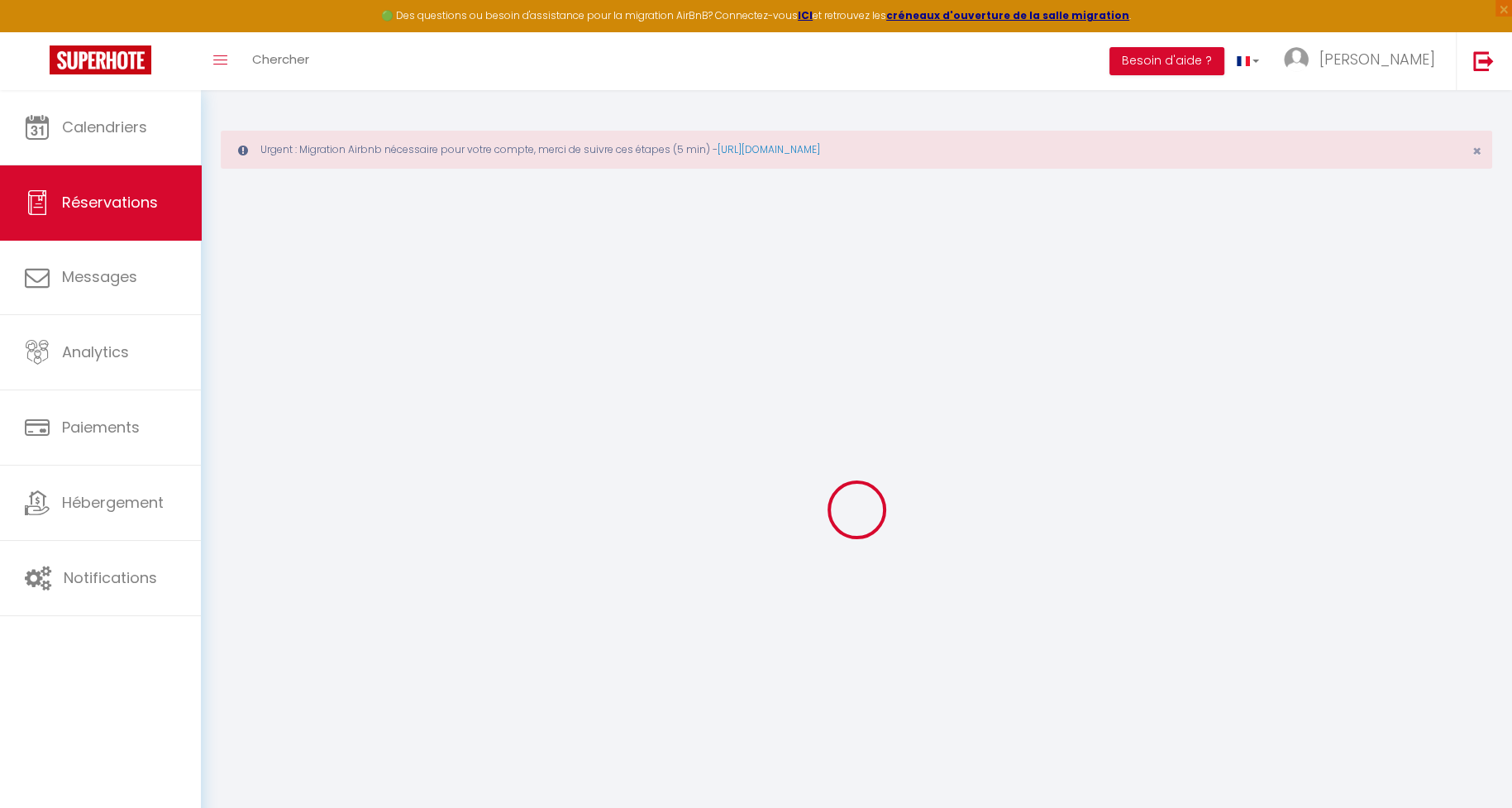
select select
checkbox input "false"
select select
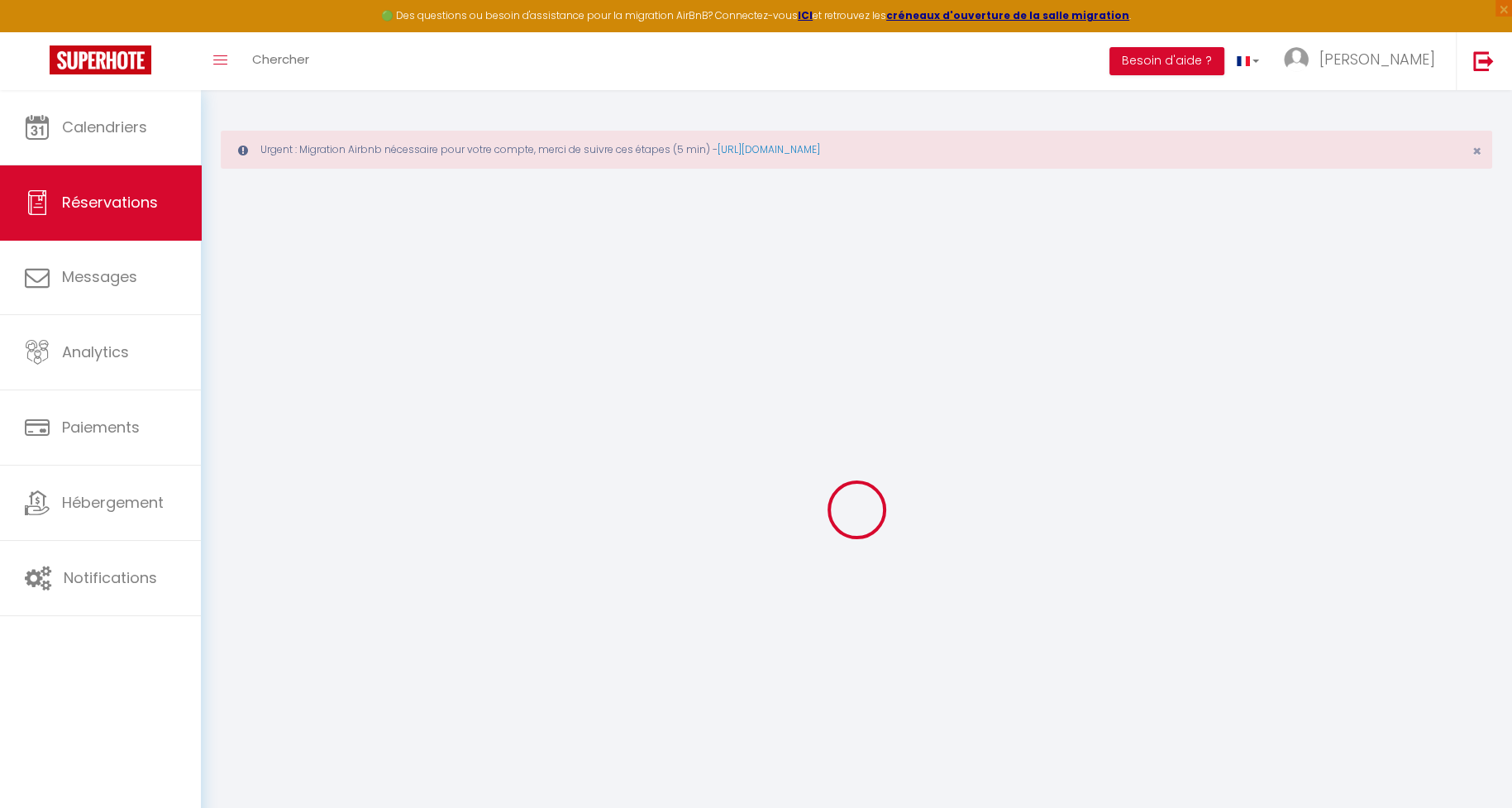
select select
checkbox input "false"
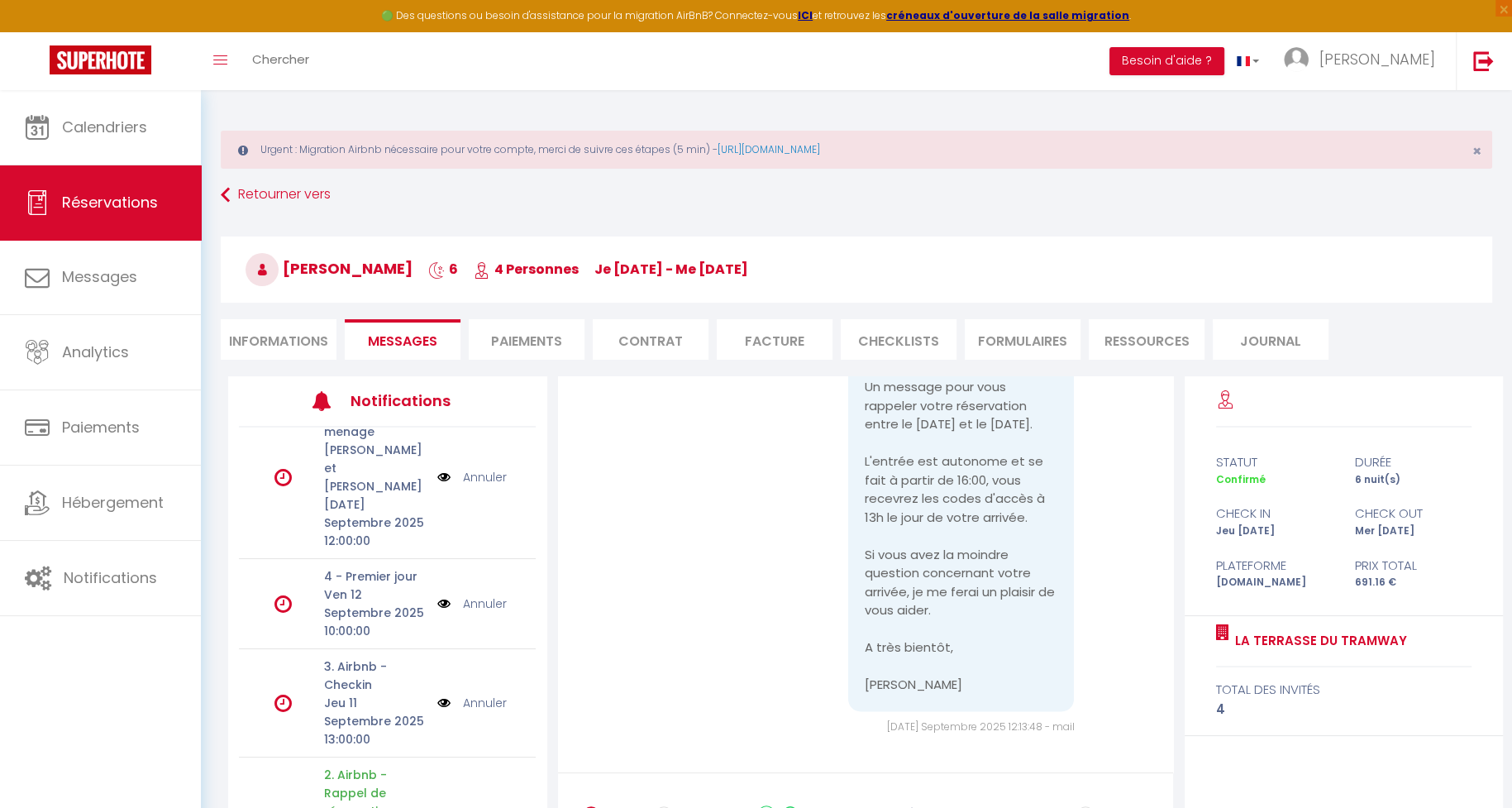
scroll to position [288, 0]
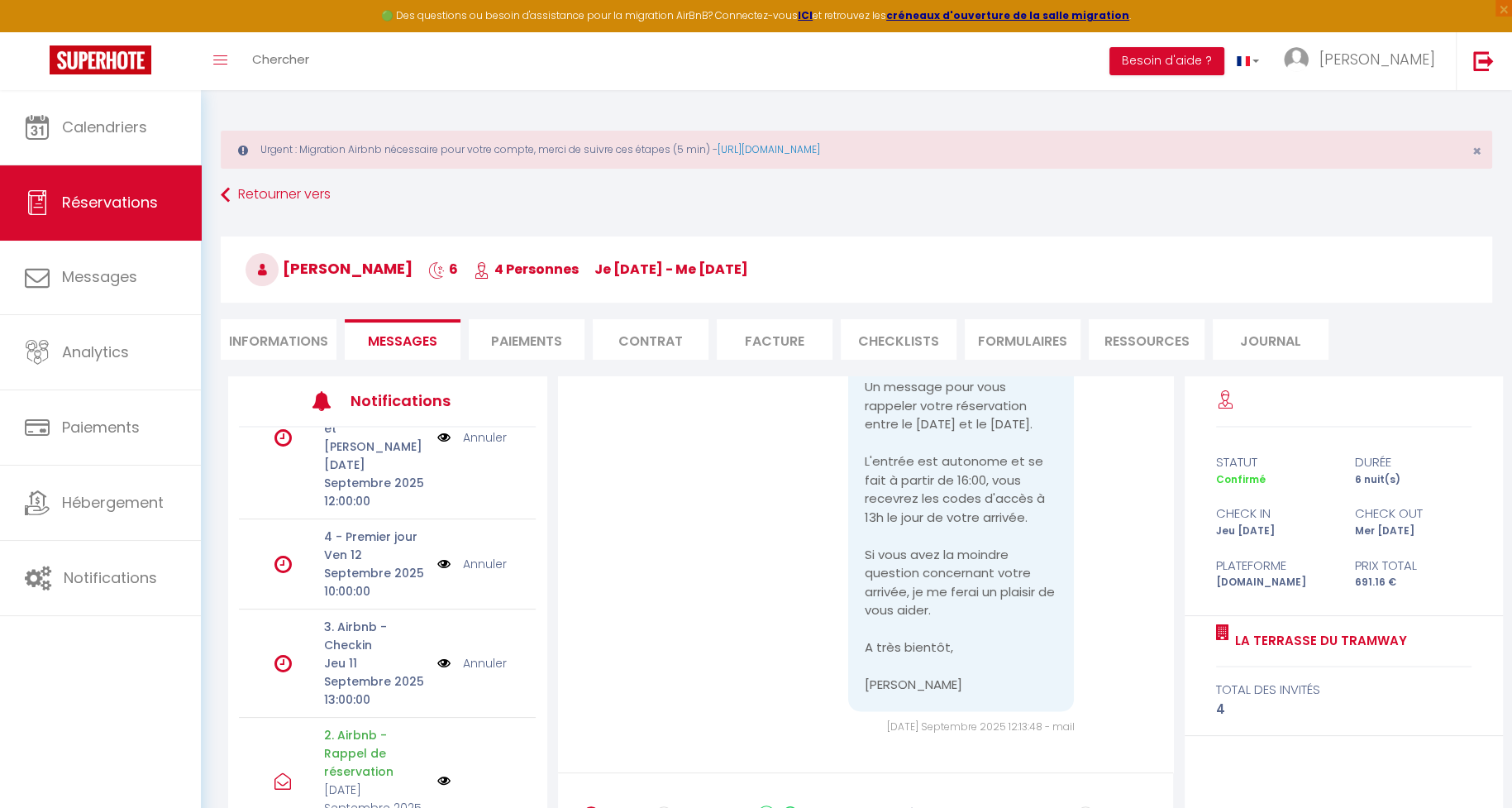
click at [439, 654] on img at bounding box center [444, 663] width 14 height 18
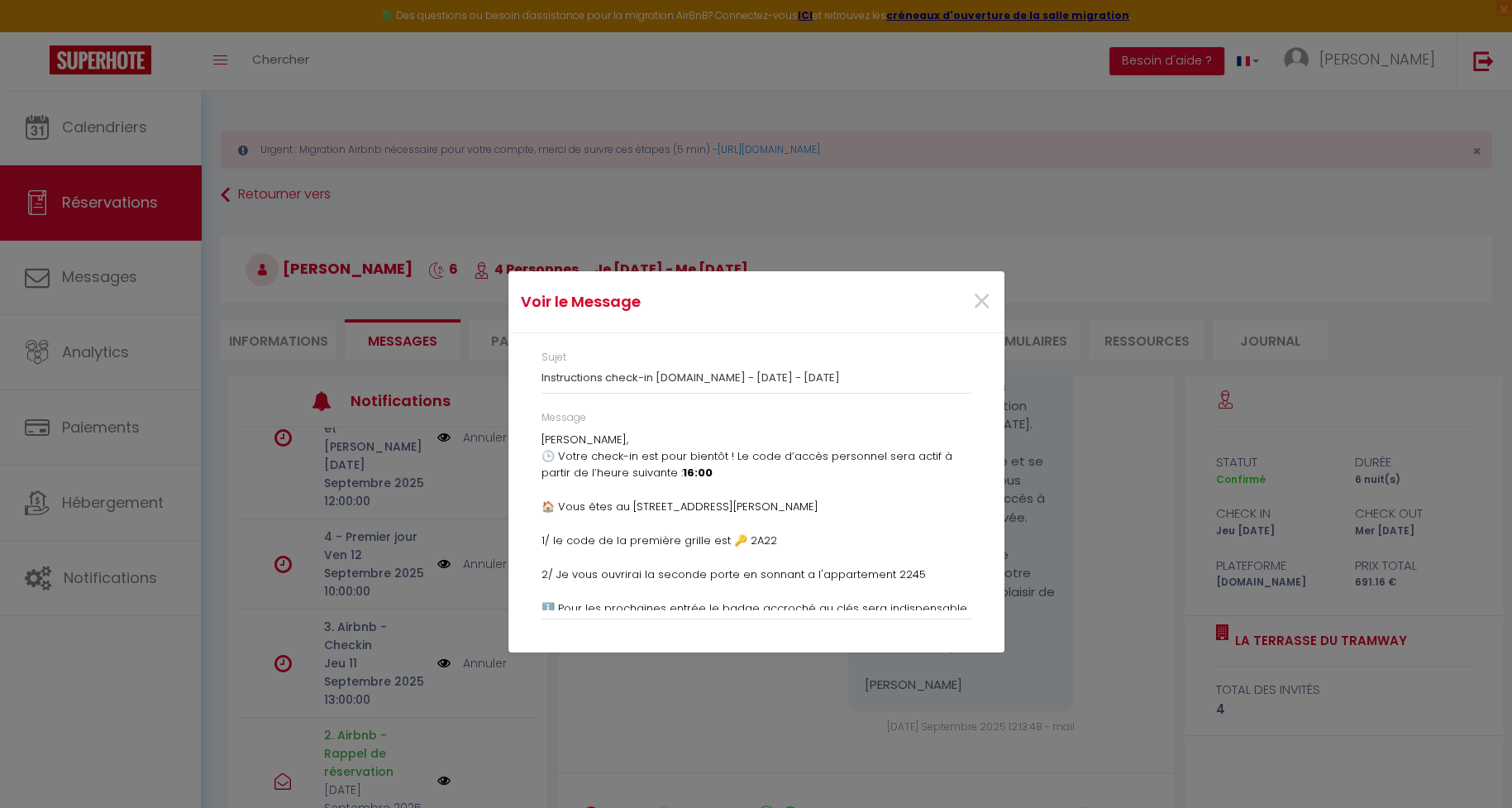
click at [720, 510] on p "🕒 Votre check-in est pour bientôt ! Le code d’accès personnel sera actif à part…" at bounding box center [756, 761] width 430 height 625
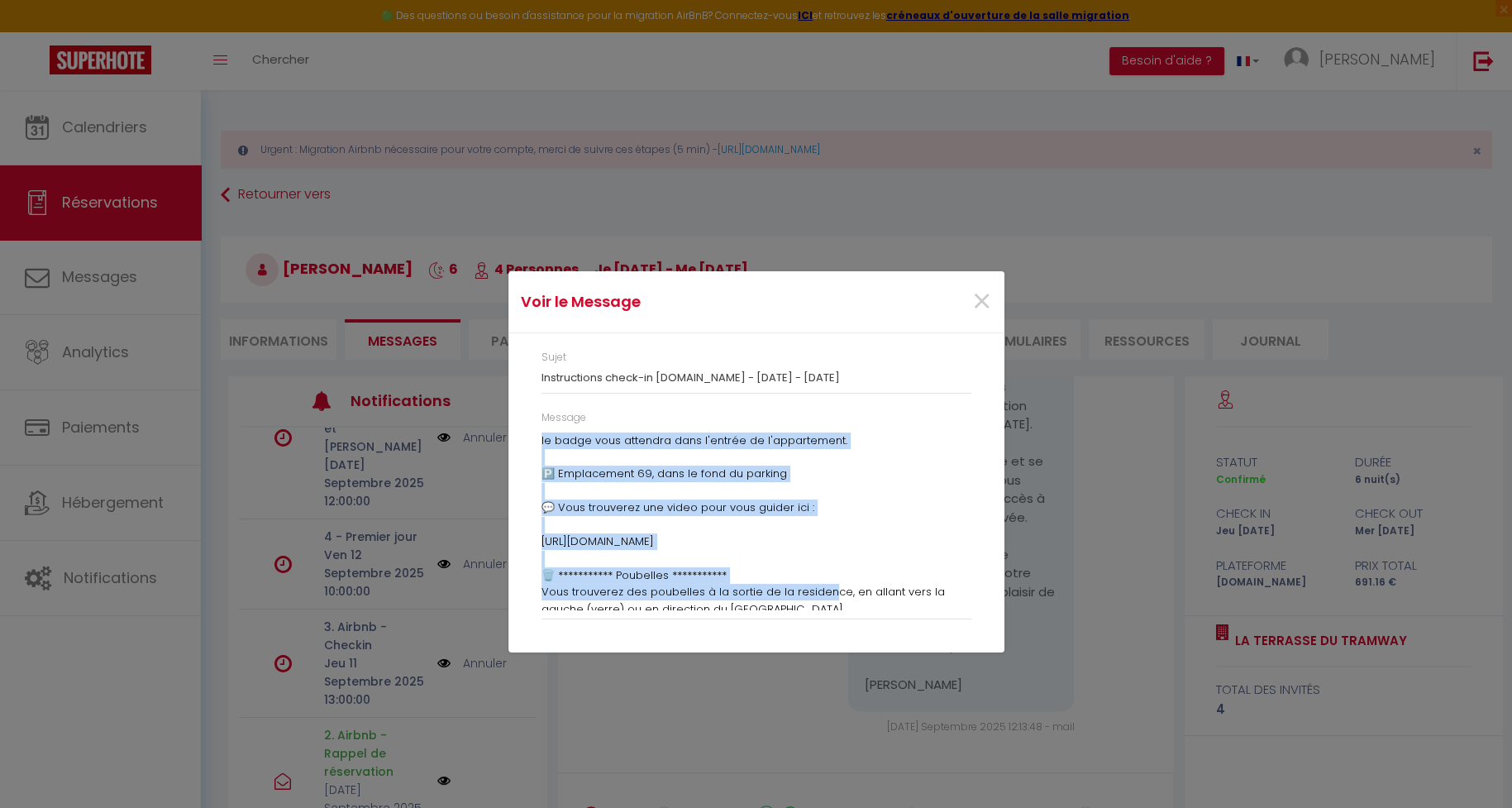
scroll to position [547, 0]
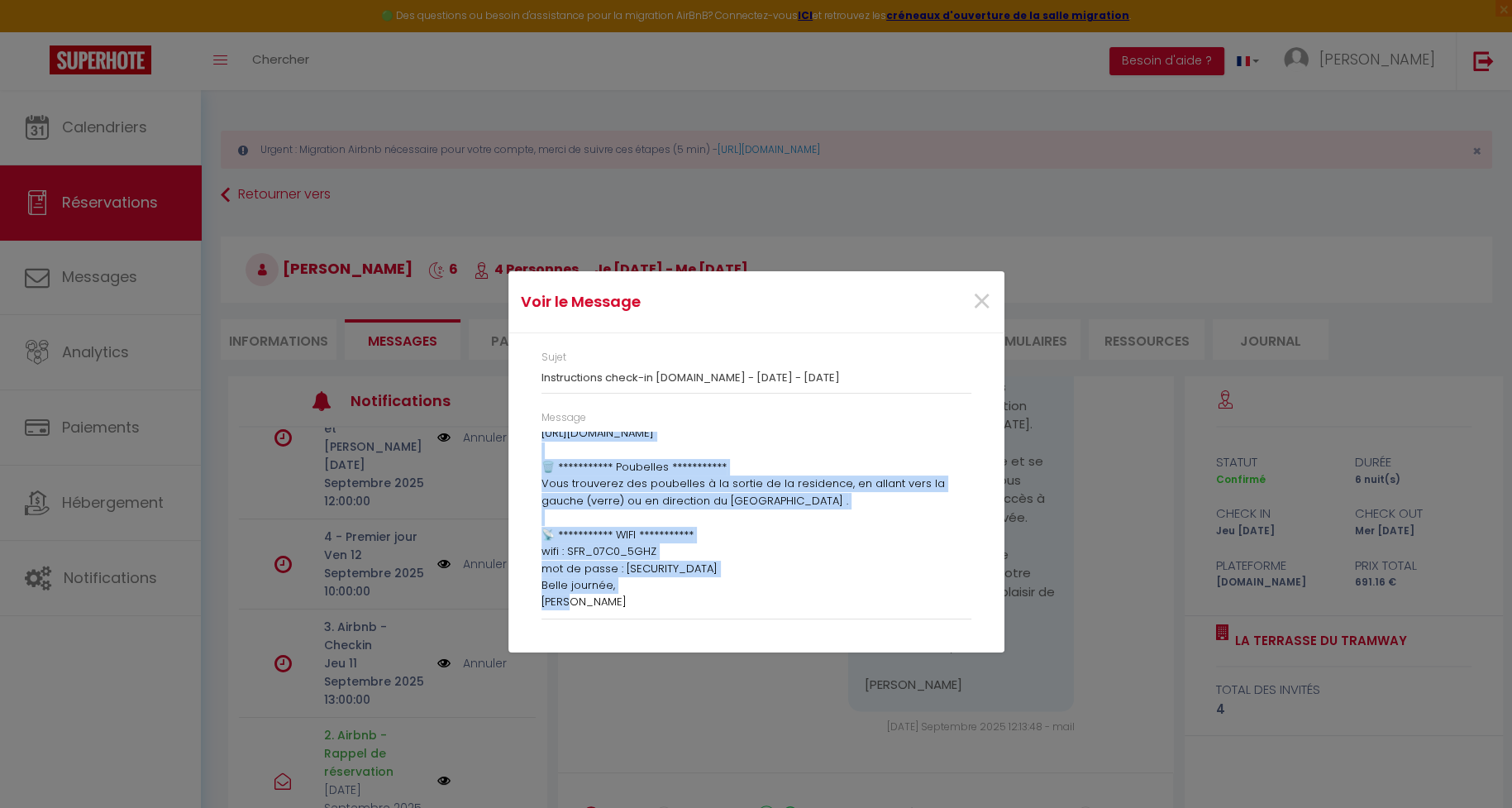
drag, startPoint x: 542, startPoint y: 441, endPoint x: 814, endPoint y: 604, distance: 317.1
click at [814, 604] on div "**********" at bounding box center [756, 520] width 430 height 178
copy div "Bonjour Chantal, 🕒 Votre check-in est pour bientôt ! Le code d’accès personnel …"
click at [441, 494] on div "Voir le Message × Sujet Instructions check-in Airbnb.com - 11-09-2025 - 17-09-2…" at bounding box center [756, 404] width 1512 height 808
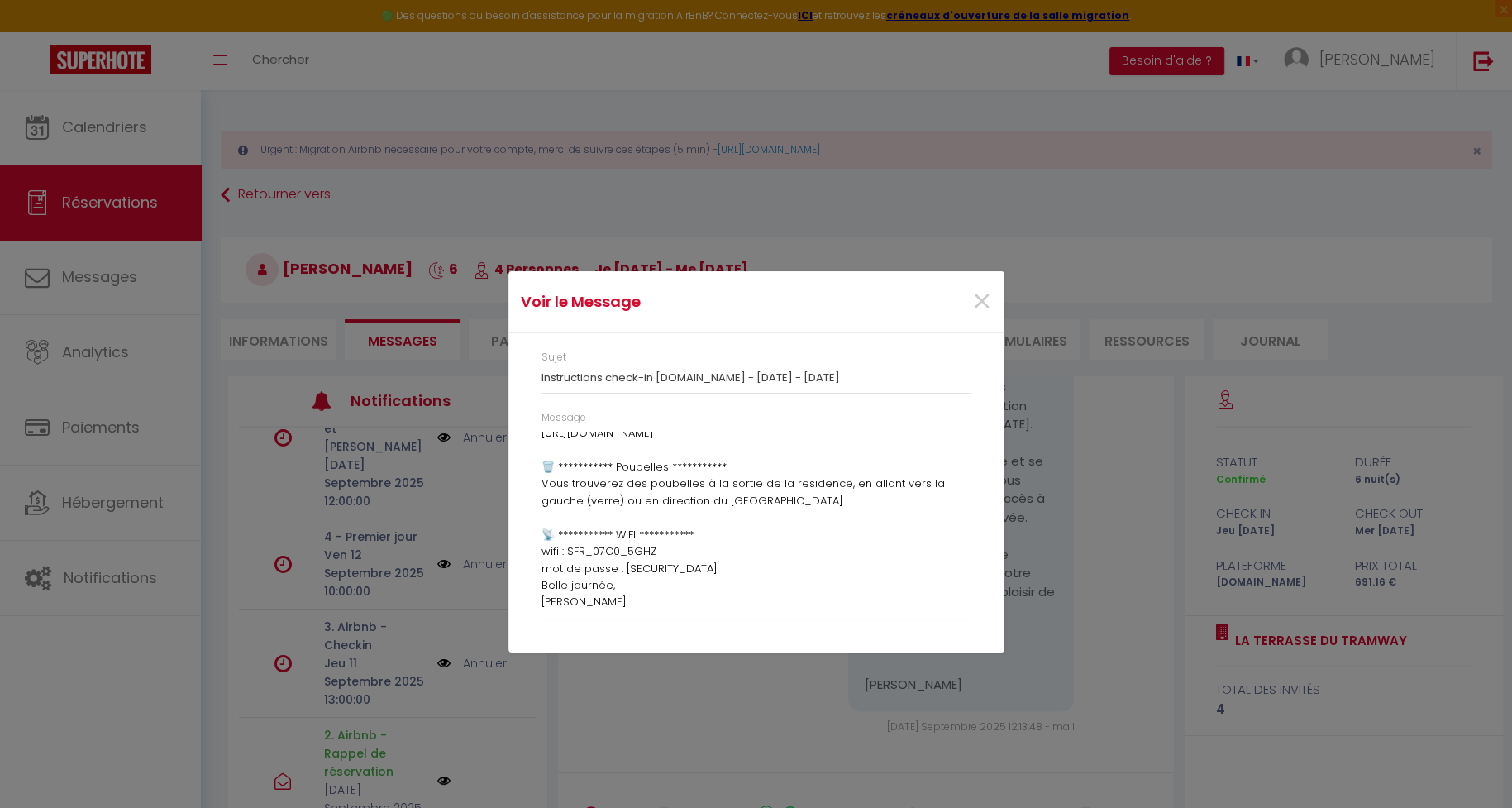
click at [69, 191] on div "Voir le Message × Sujet Instructions check-in Airbnb.com - 11-09-2025 - 17-09-2…" at bounding box center [756, 404] width 1512 height 808
click at [975, 295] on span "×" at bounding box center [982, 301] width 21 height 50
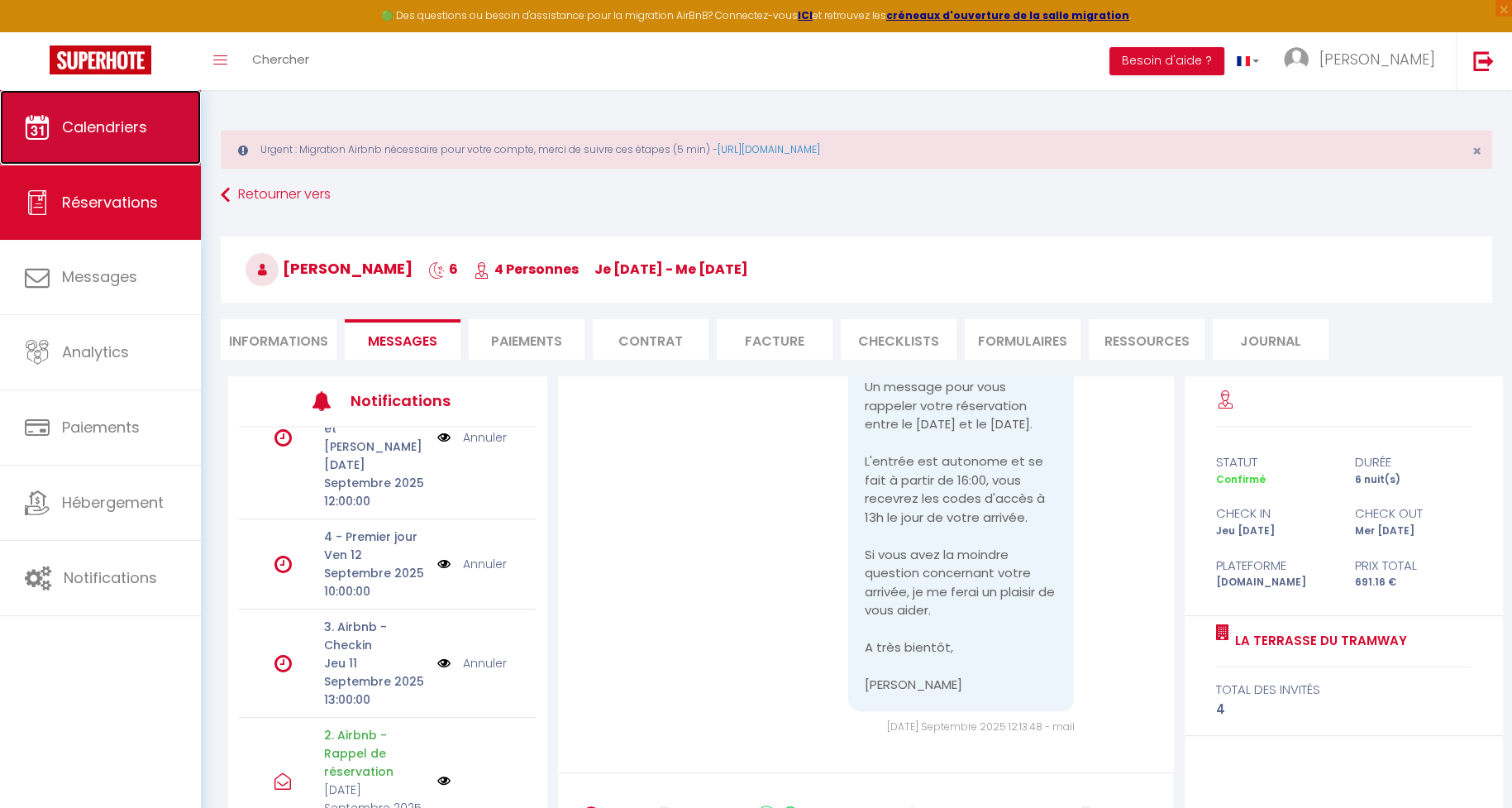
click at [37, 111] on link "Calendriers" at bounding box center [100, 127] width 201 height 75
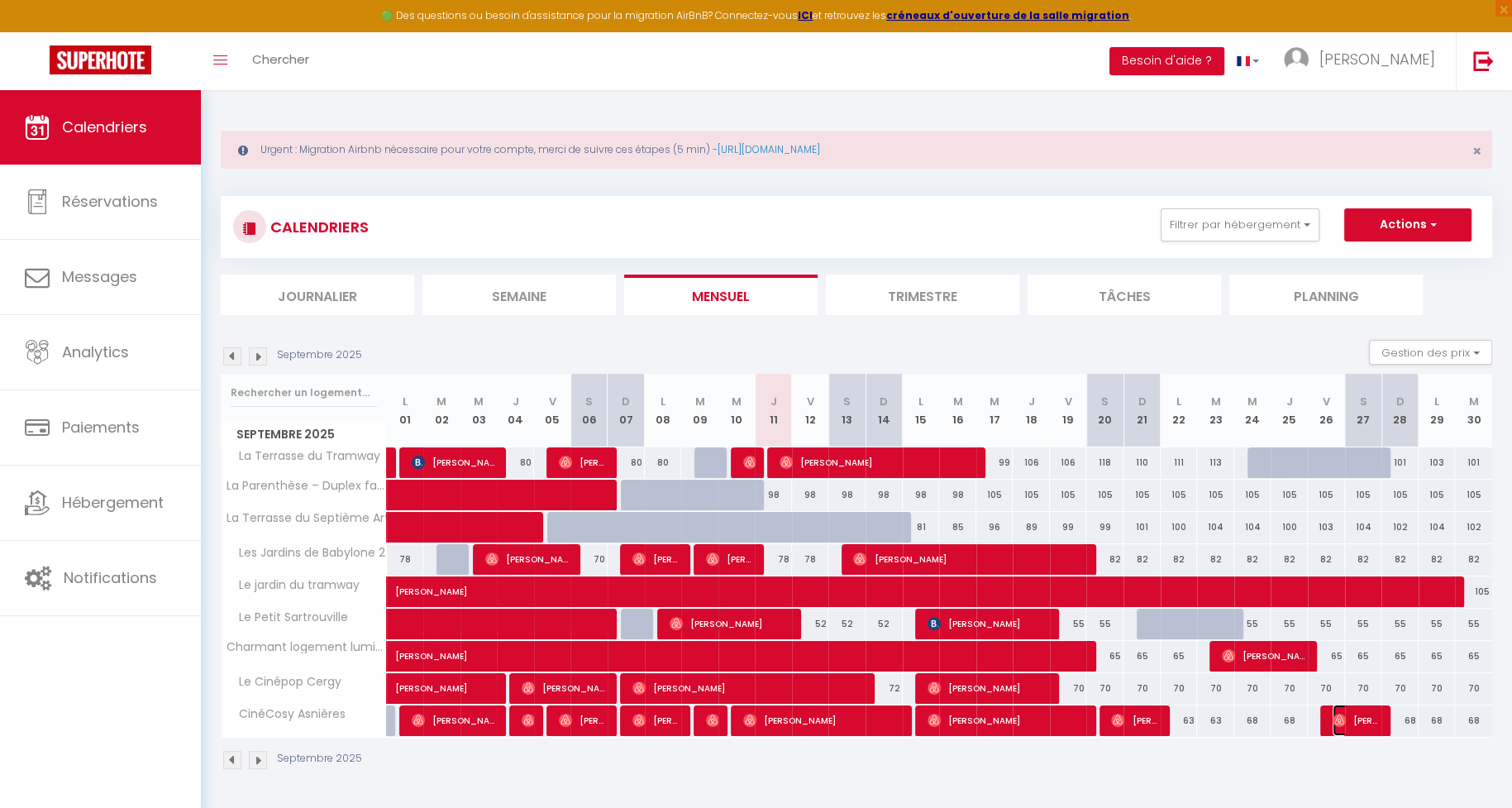
click at [1356, 716] on span "Lucas Guivarch" at bounding box center [1357, 720] width 50 height 32
select select "OK"
select select "0"
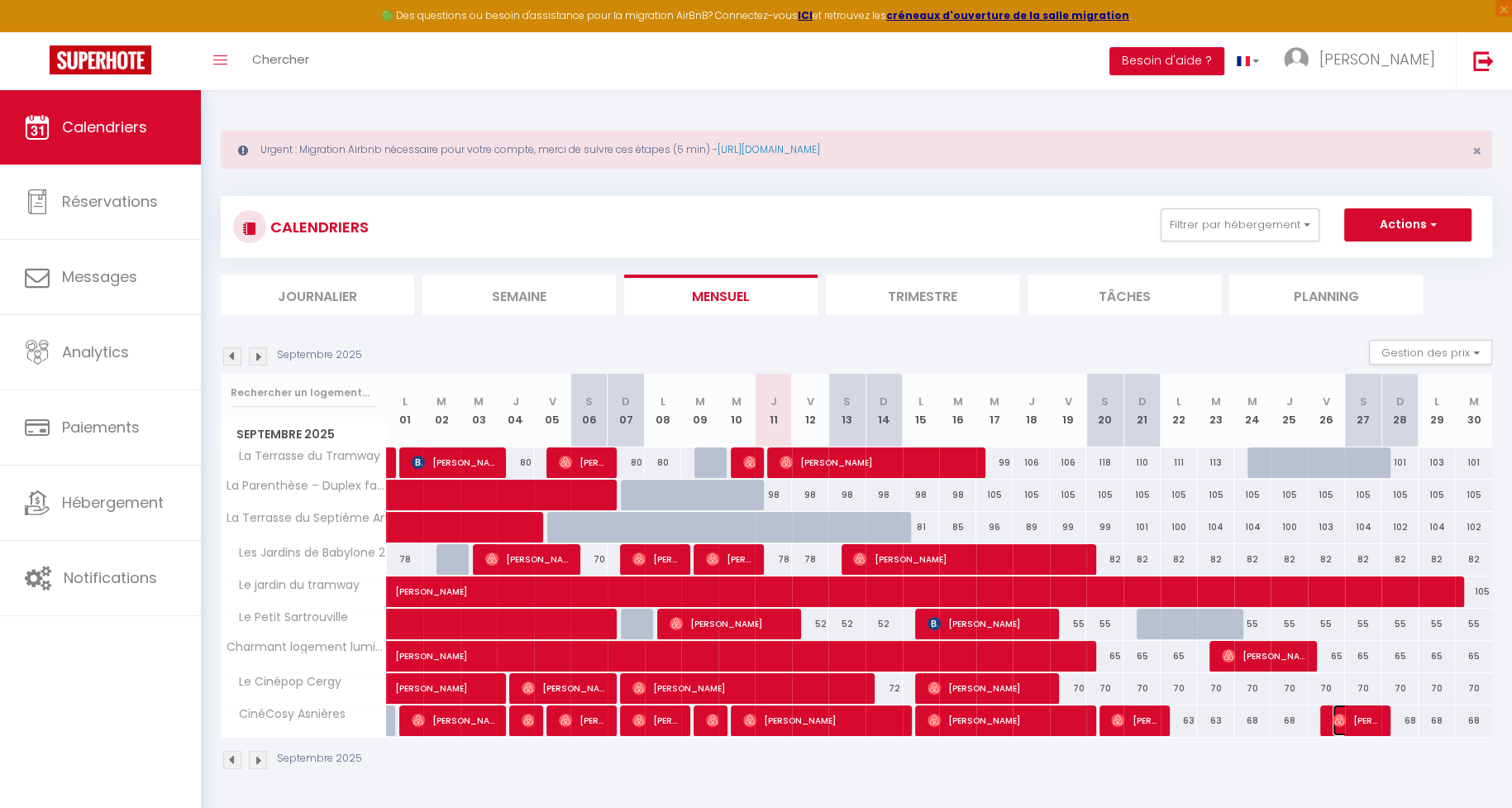
select select "1"
select select
select select "45389"
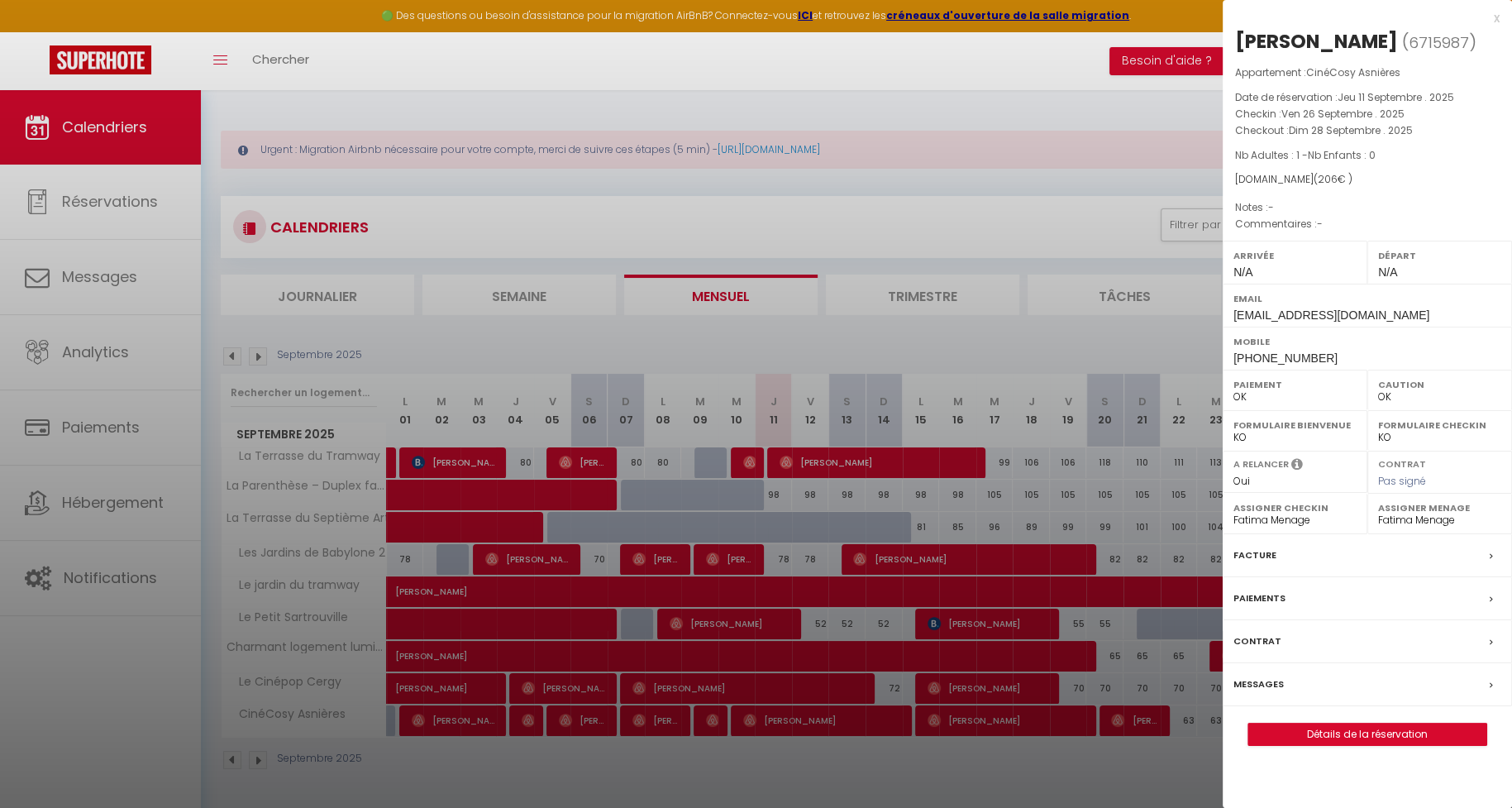
click at [1261, 680] on label "Messages" at bounding box center [1258, 683] width 50 height 17
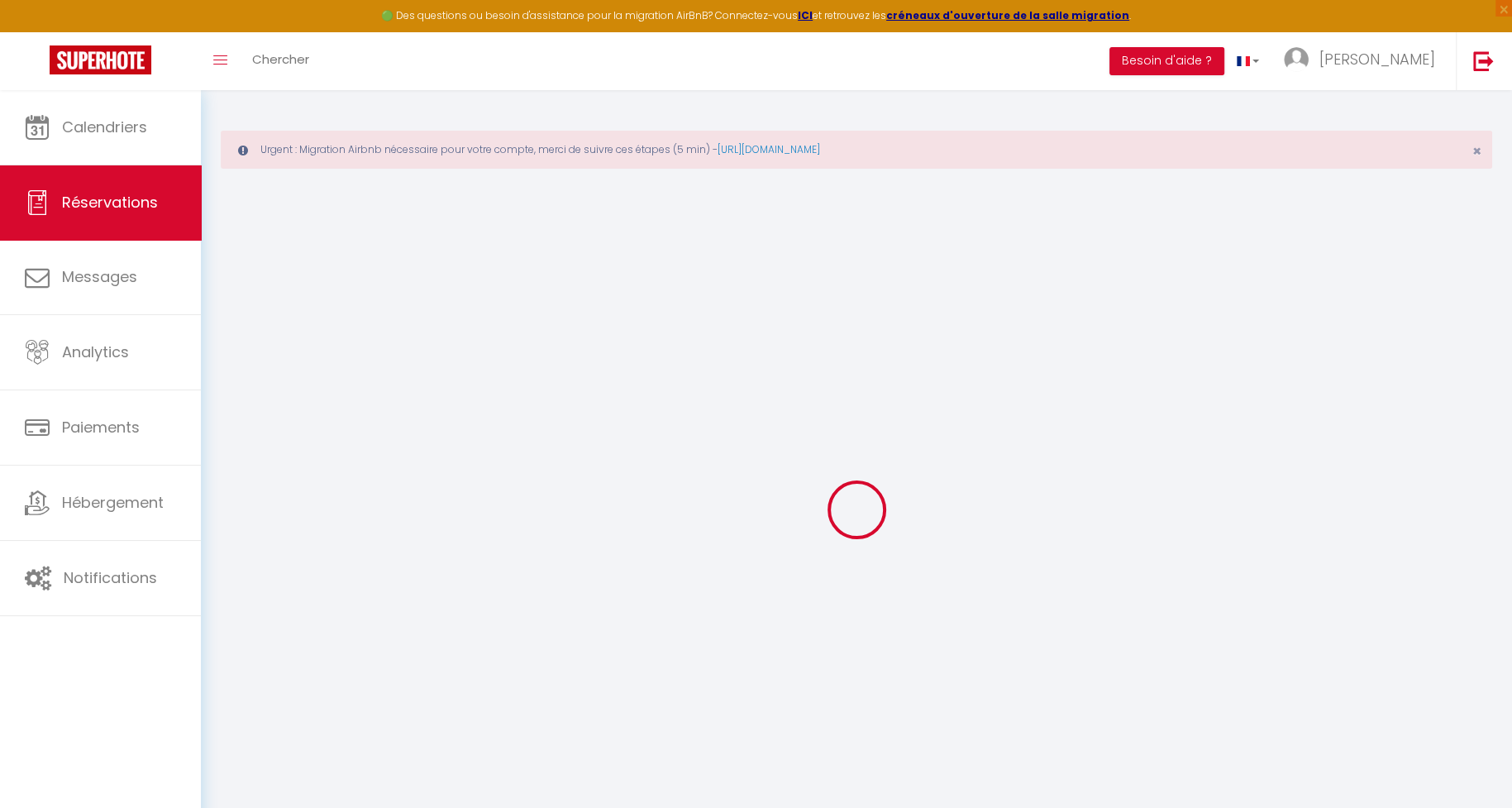
select select
checkbox input "false"
select select
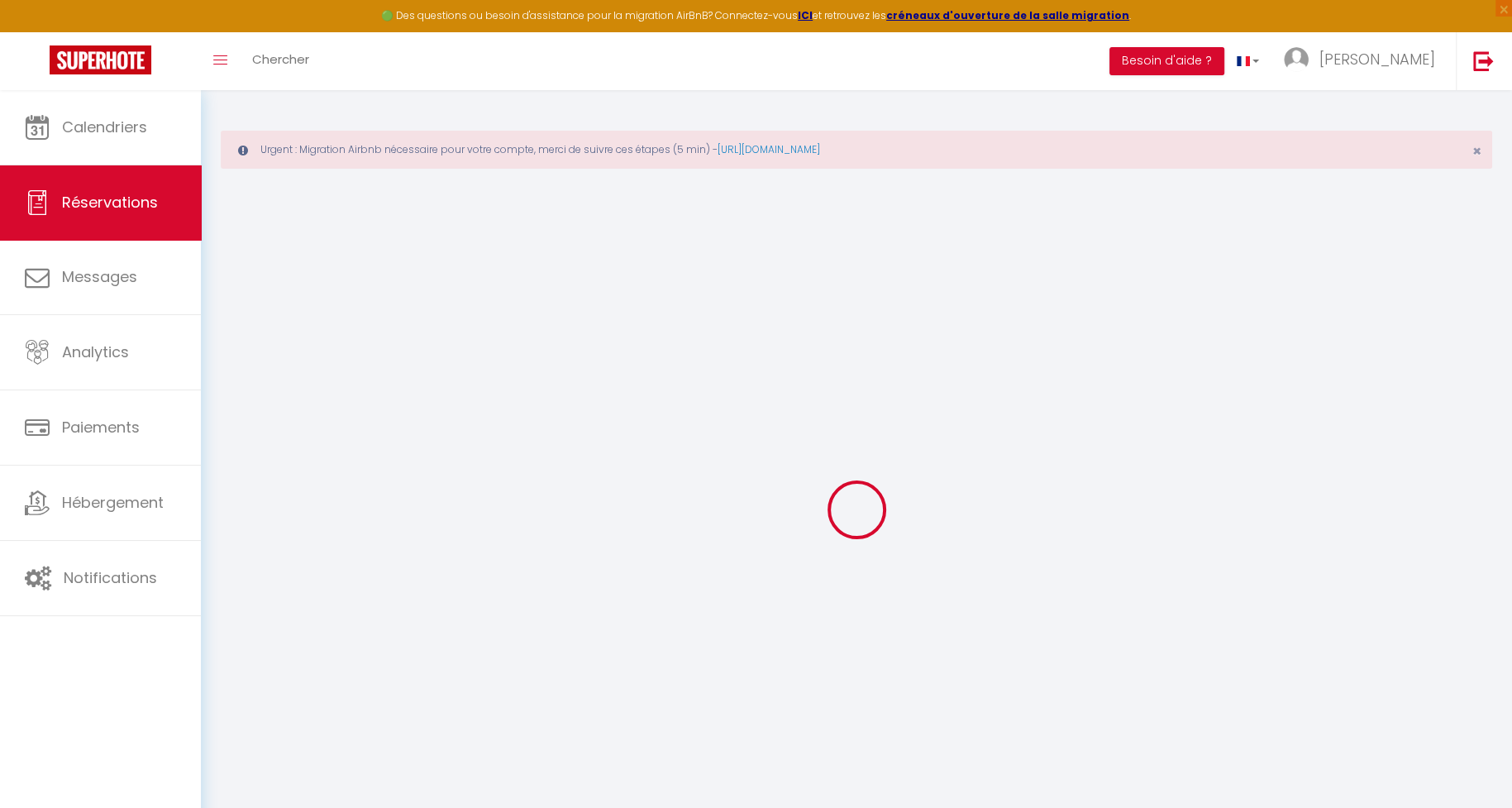
select select
checkbox input "false"
select select
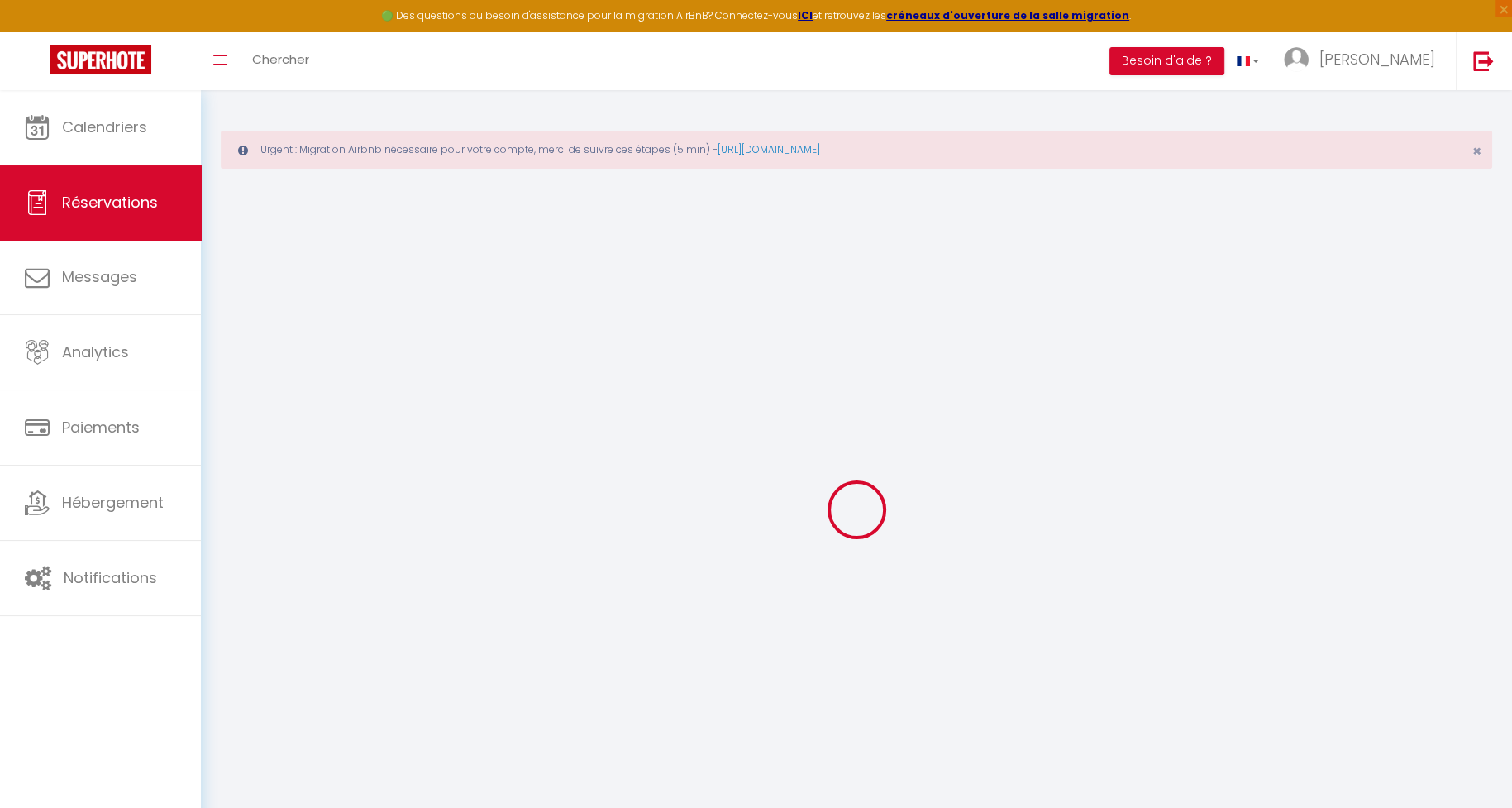
select select
checkbox input "false"
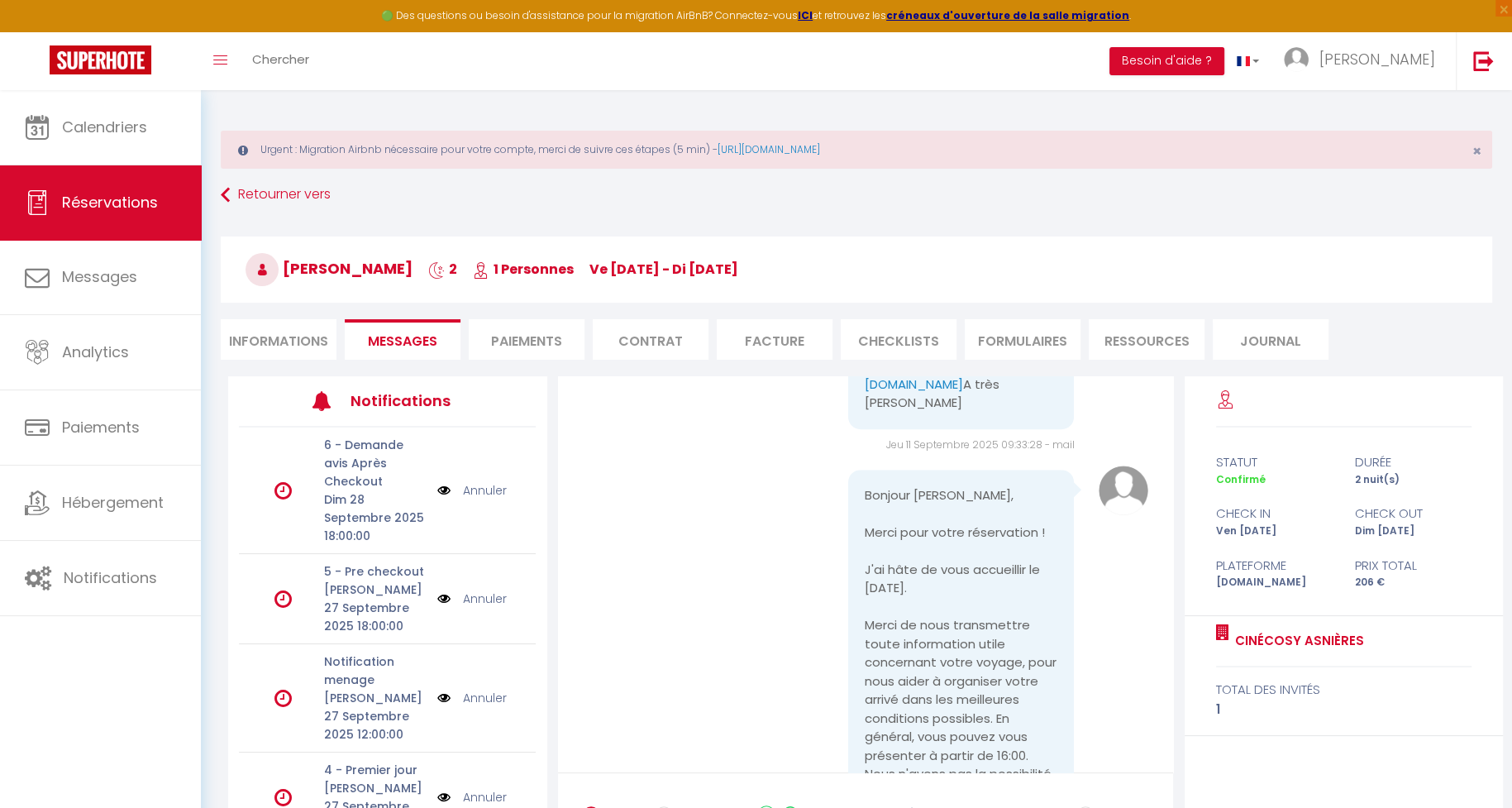
scroll to position [1149, 0]
drag, startPoint x: 929, startPoint y: 688, endPoint x: 857, endPoint y: 594, distance: 118.4
click at [857, 594] on div "Bonjour Lucas, Merci pour votre réservation ! J'ai hâte de vous accueillir le 2…" at bounding box center [961, 780] width 227 height 611
copy pre "Bonjour Lucas, Merci pour votre réservation ! J'ai hâte de vous accueillir le 2…"
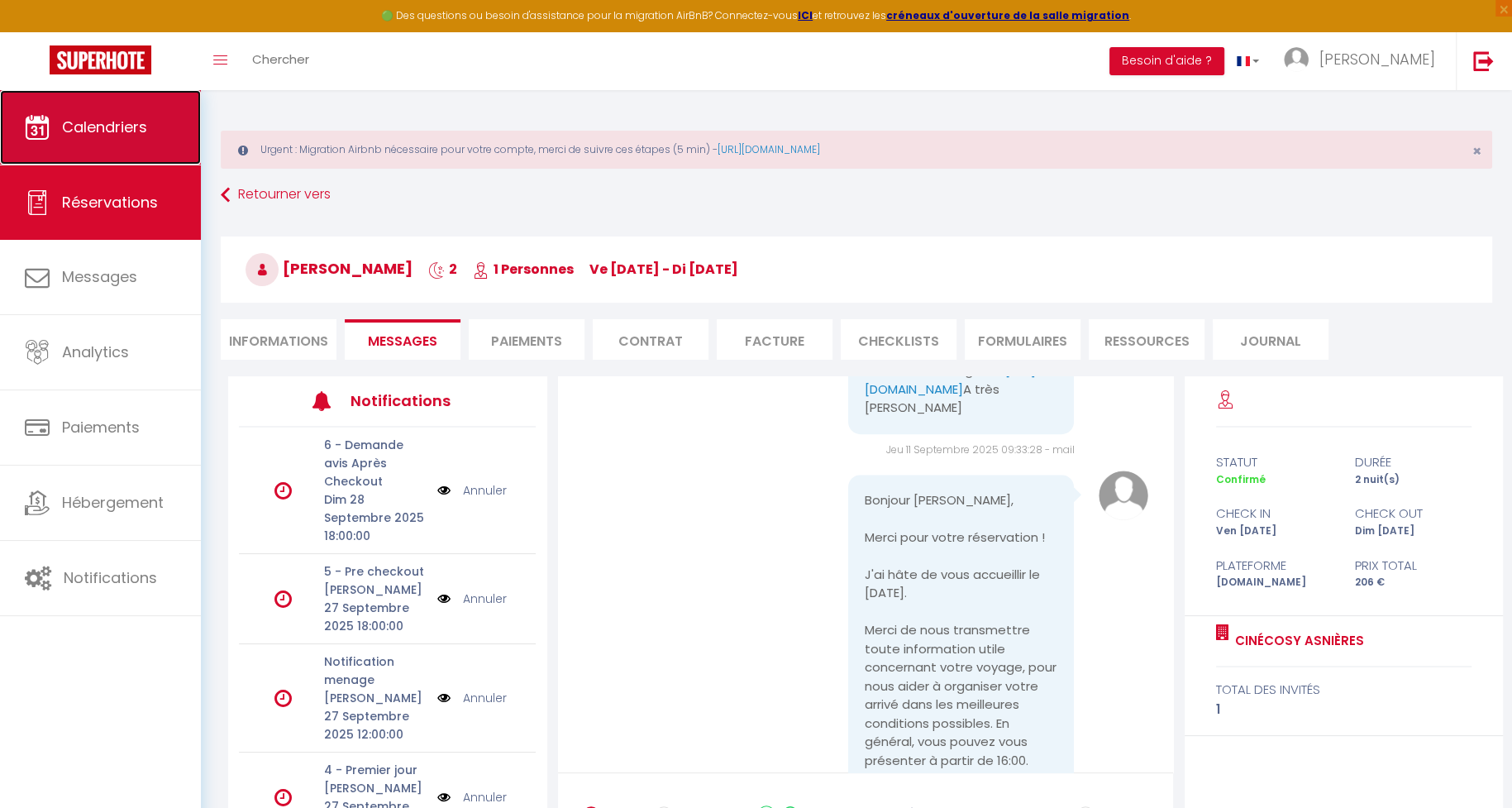
click at [116, 106] on link "Calendriers" at bounding box center [100, 127] width 201 height 75
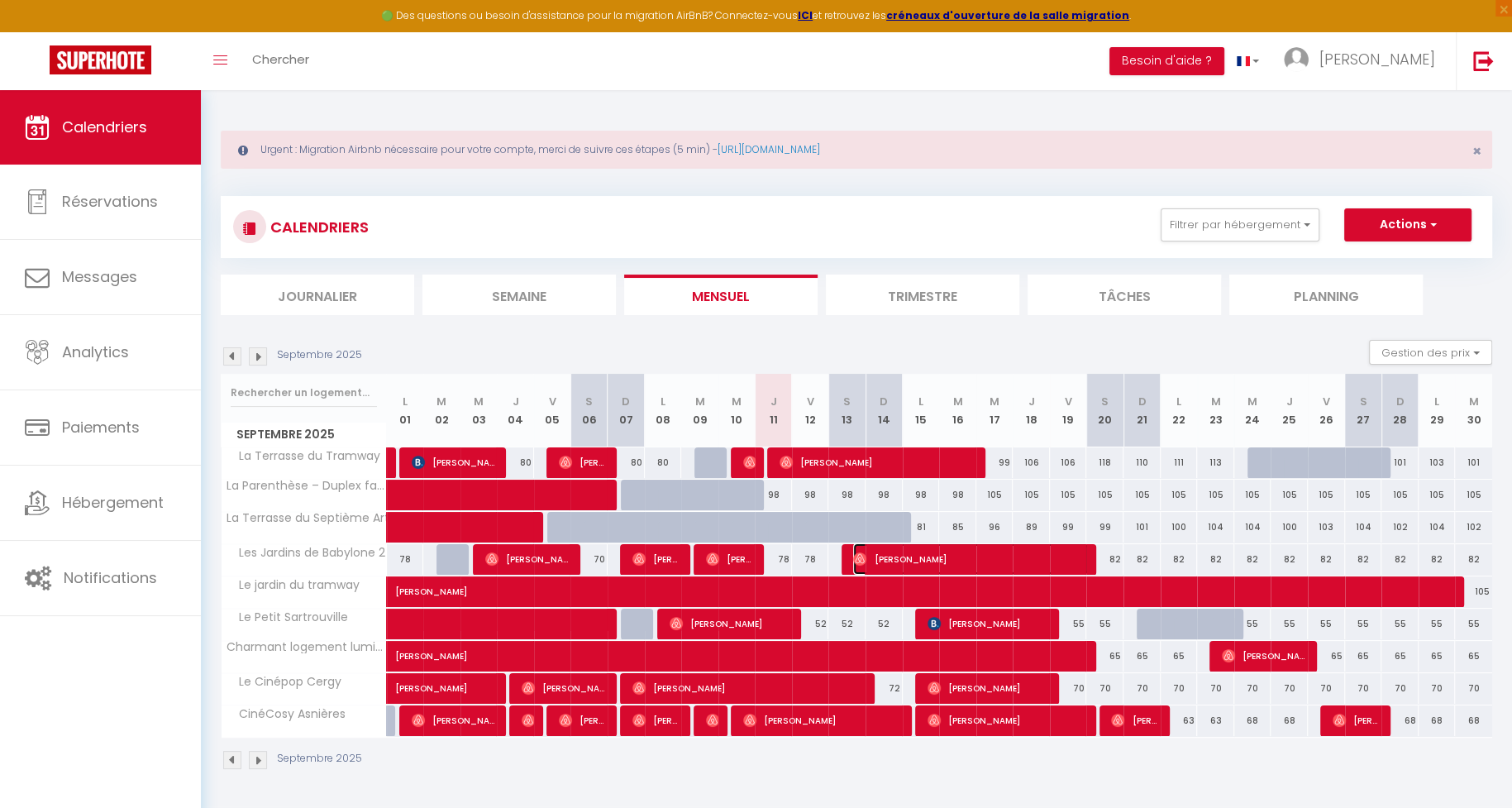
click at [918, 556] on span "Ming-Hui Lin" at bounding box center [971, 559] width 236 height 32
select select "OK"
select select "0"
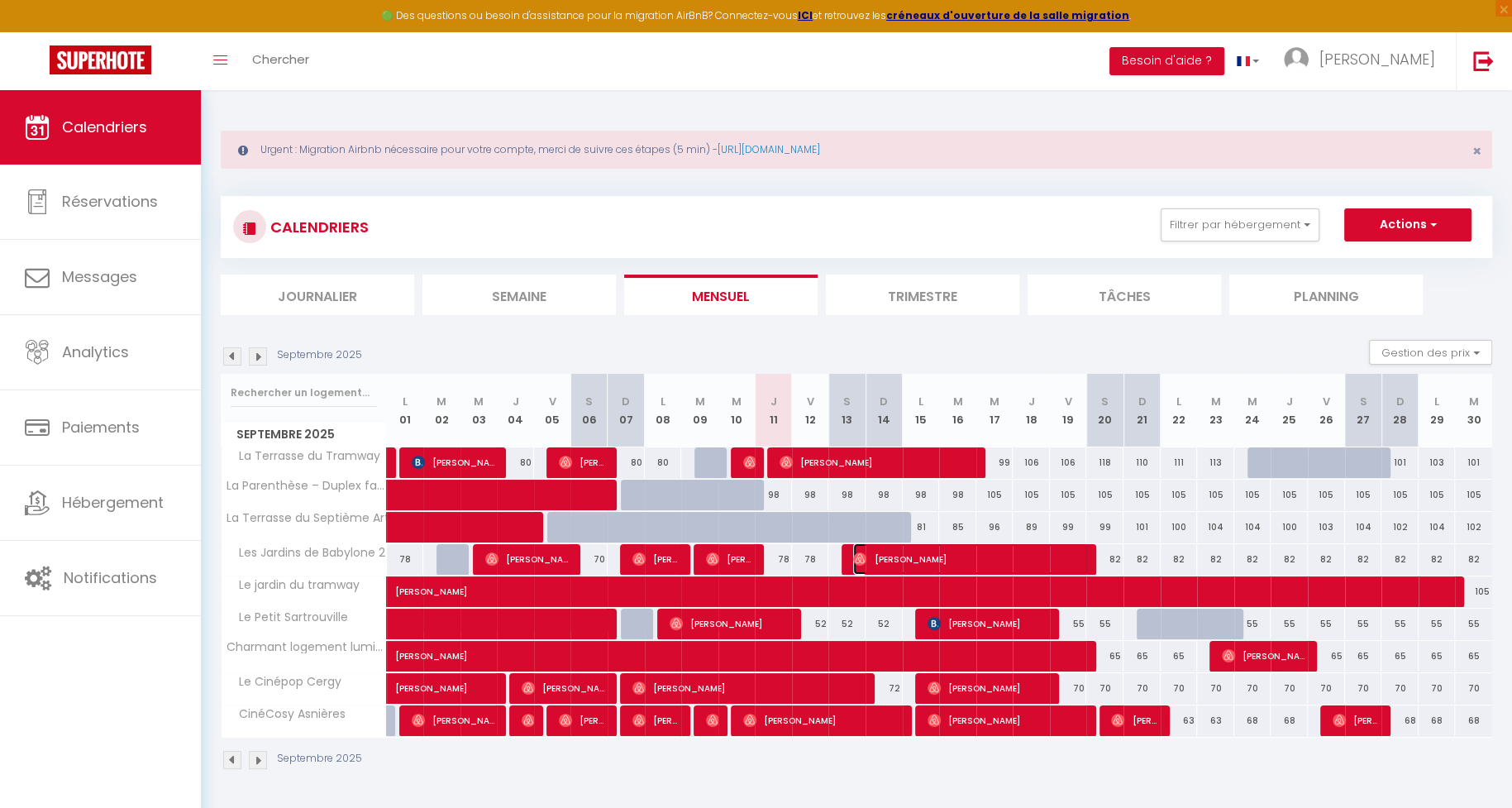
select select "1"
select select
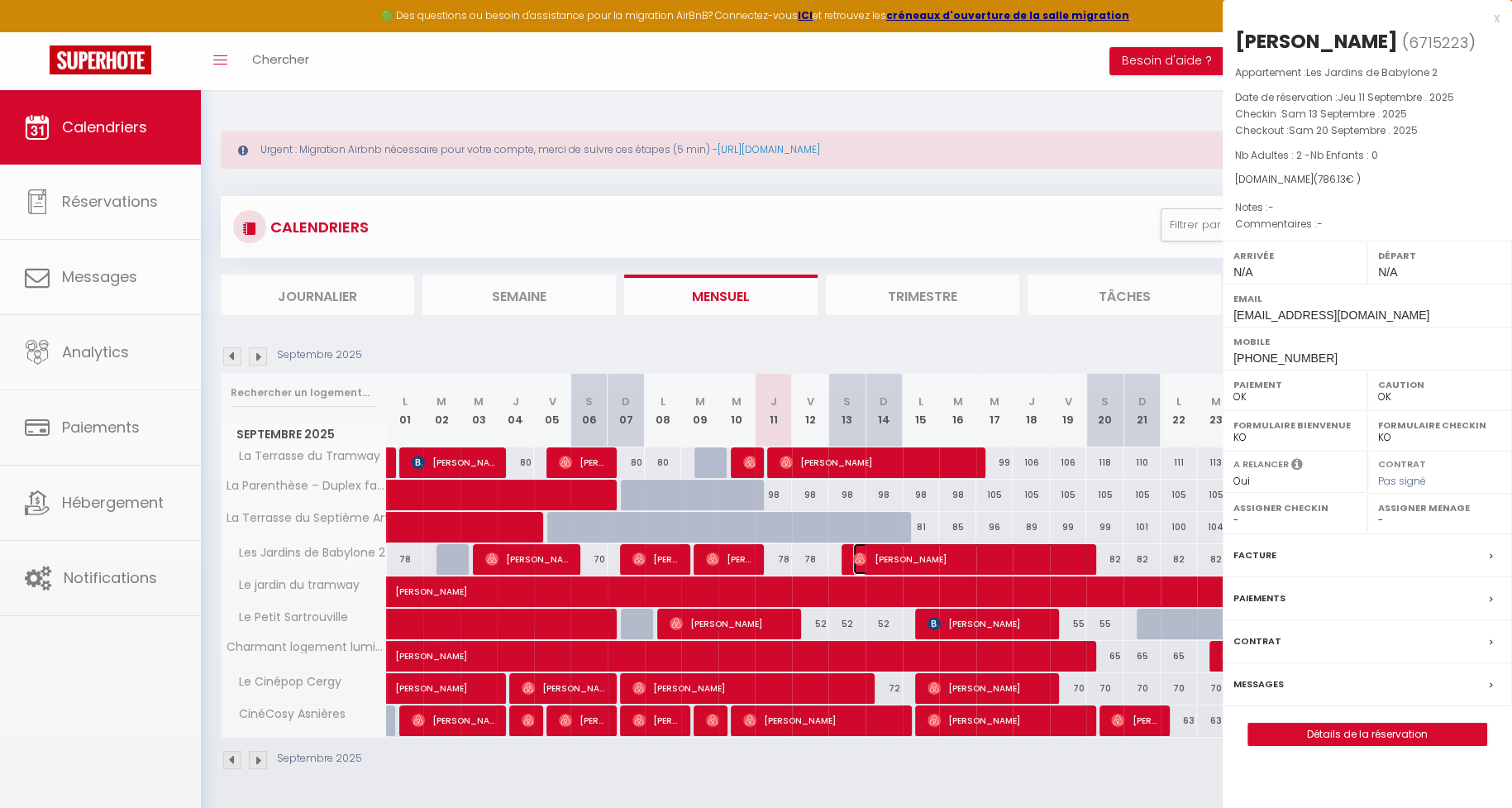
select select "14098"
select select "11905"
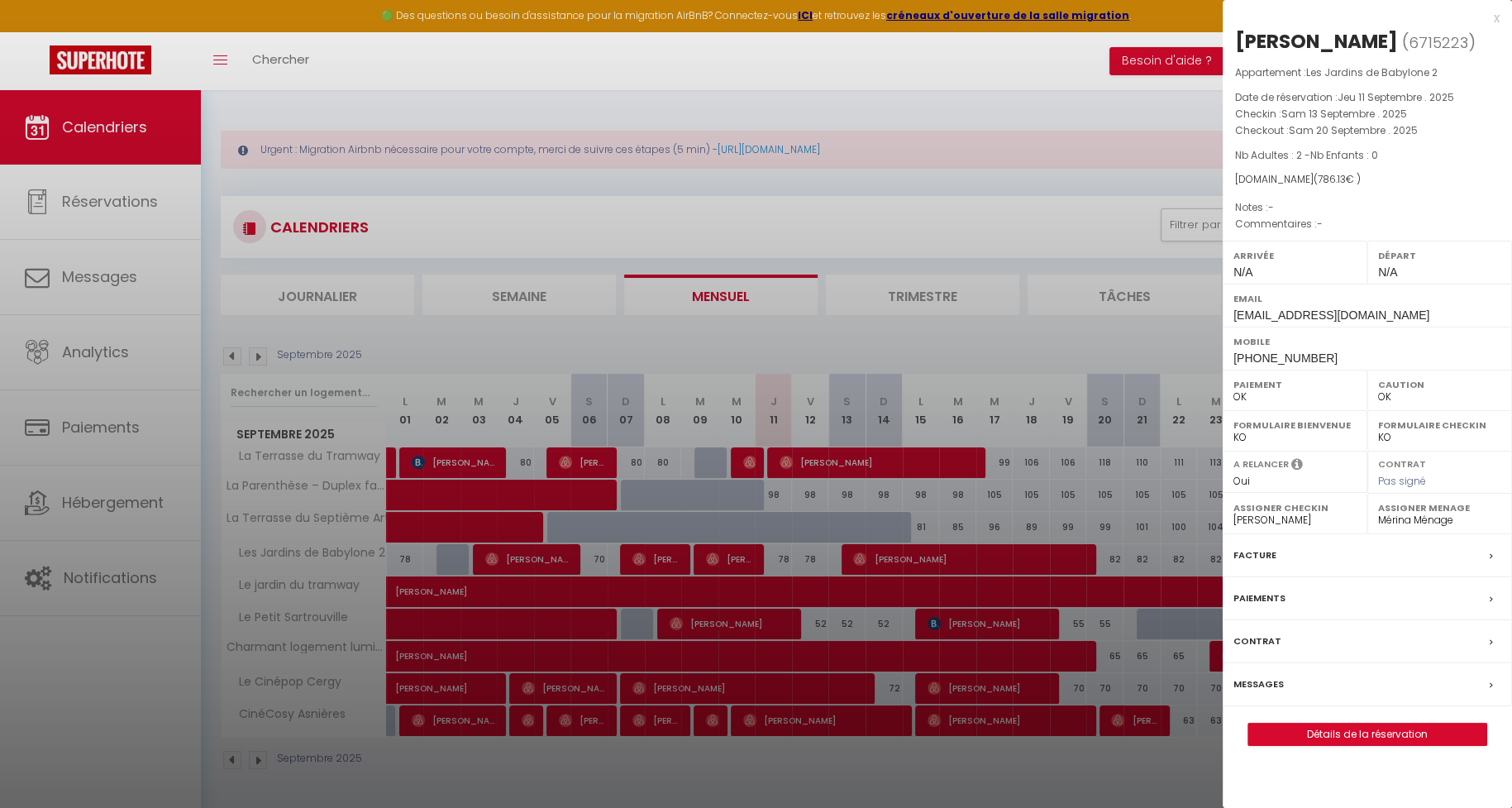
click at [1265, 684] on label "Messages" at bounding box center [1258, 683] width 50 height 17
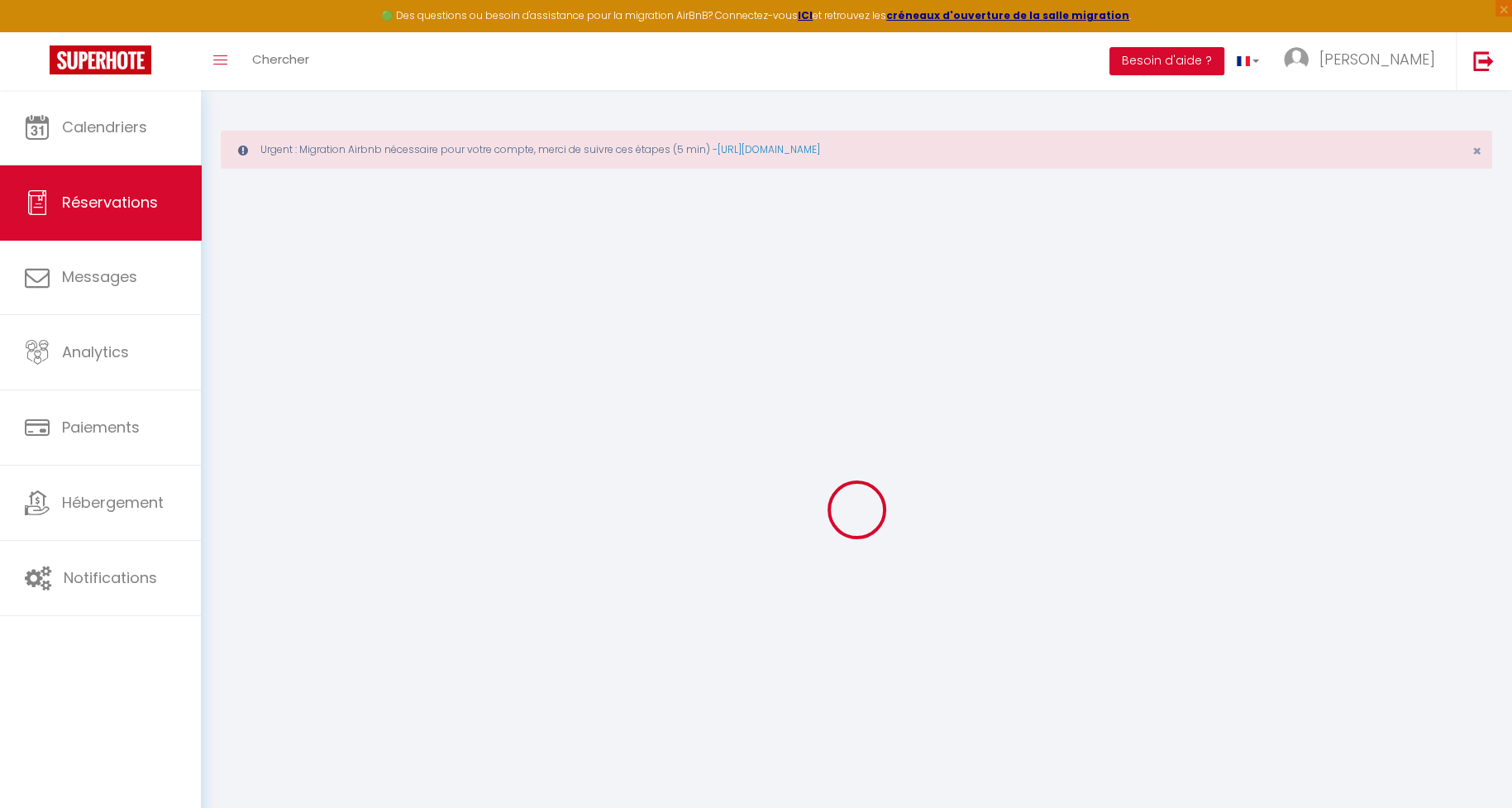
select select
checkbox input "false"
select select
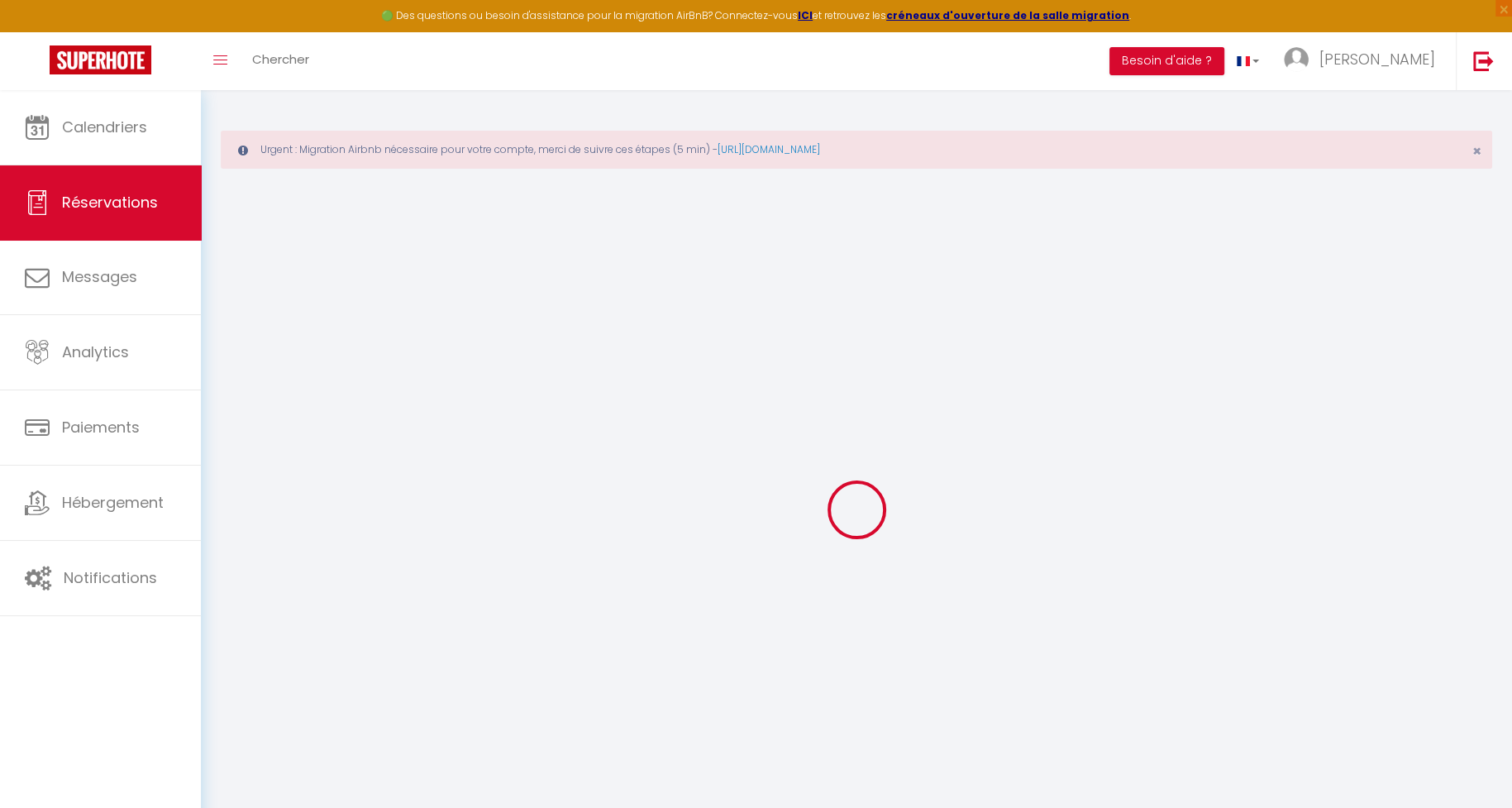
select select
checkbox input "false"
select select
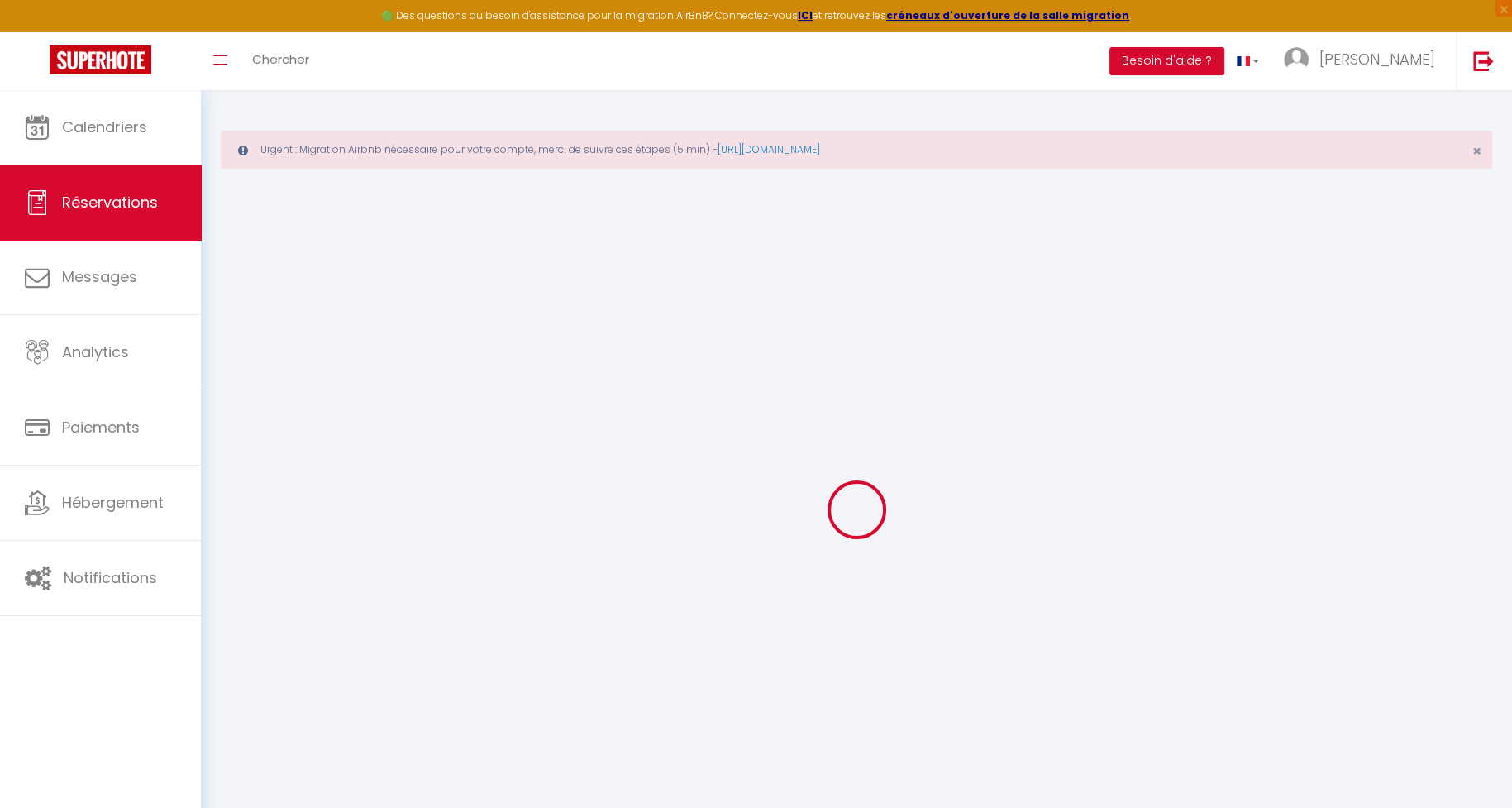
select select
checkbox input "false"
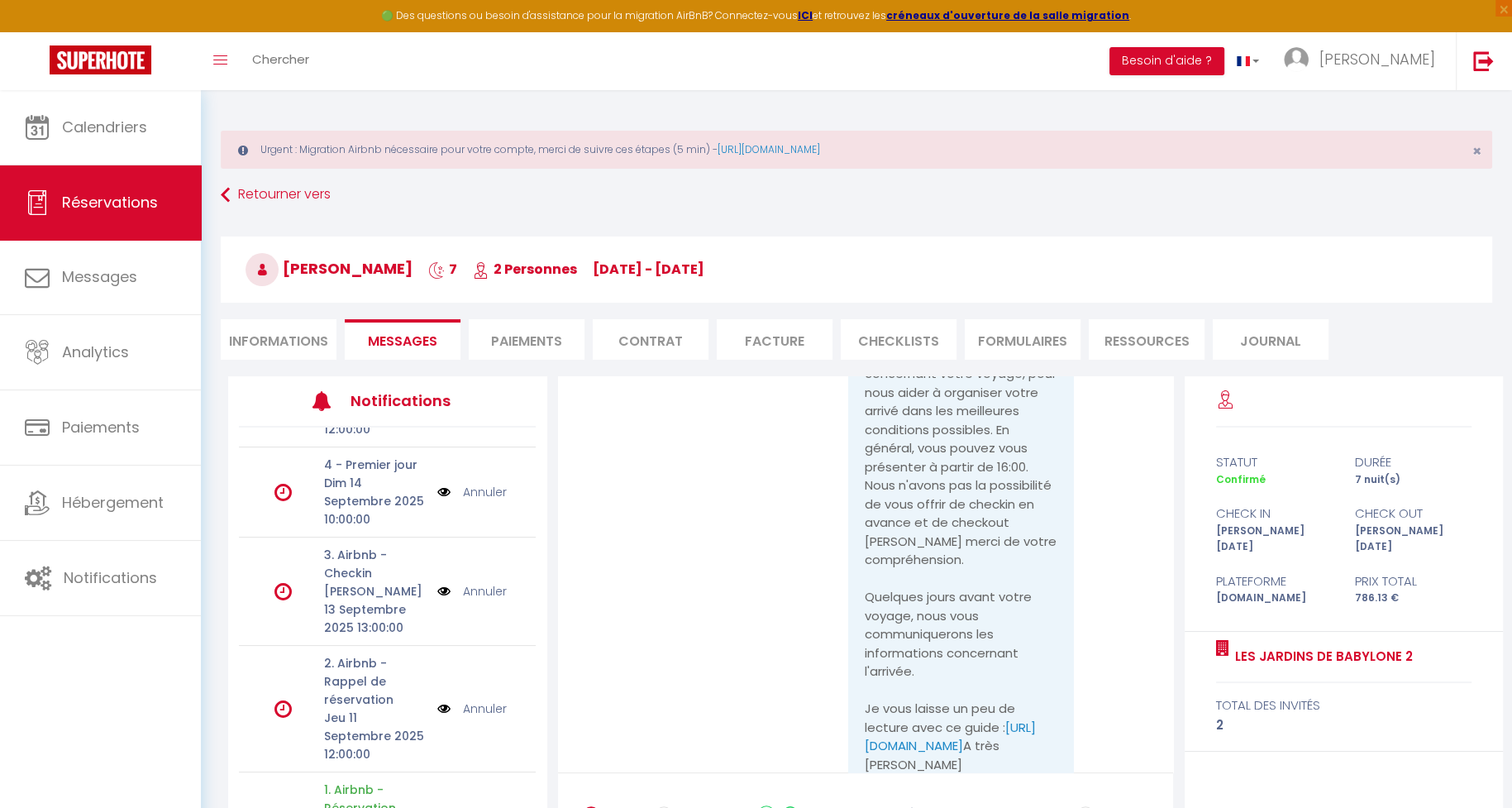
scroll to position [1393, 0]
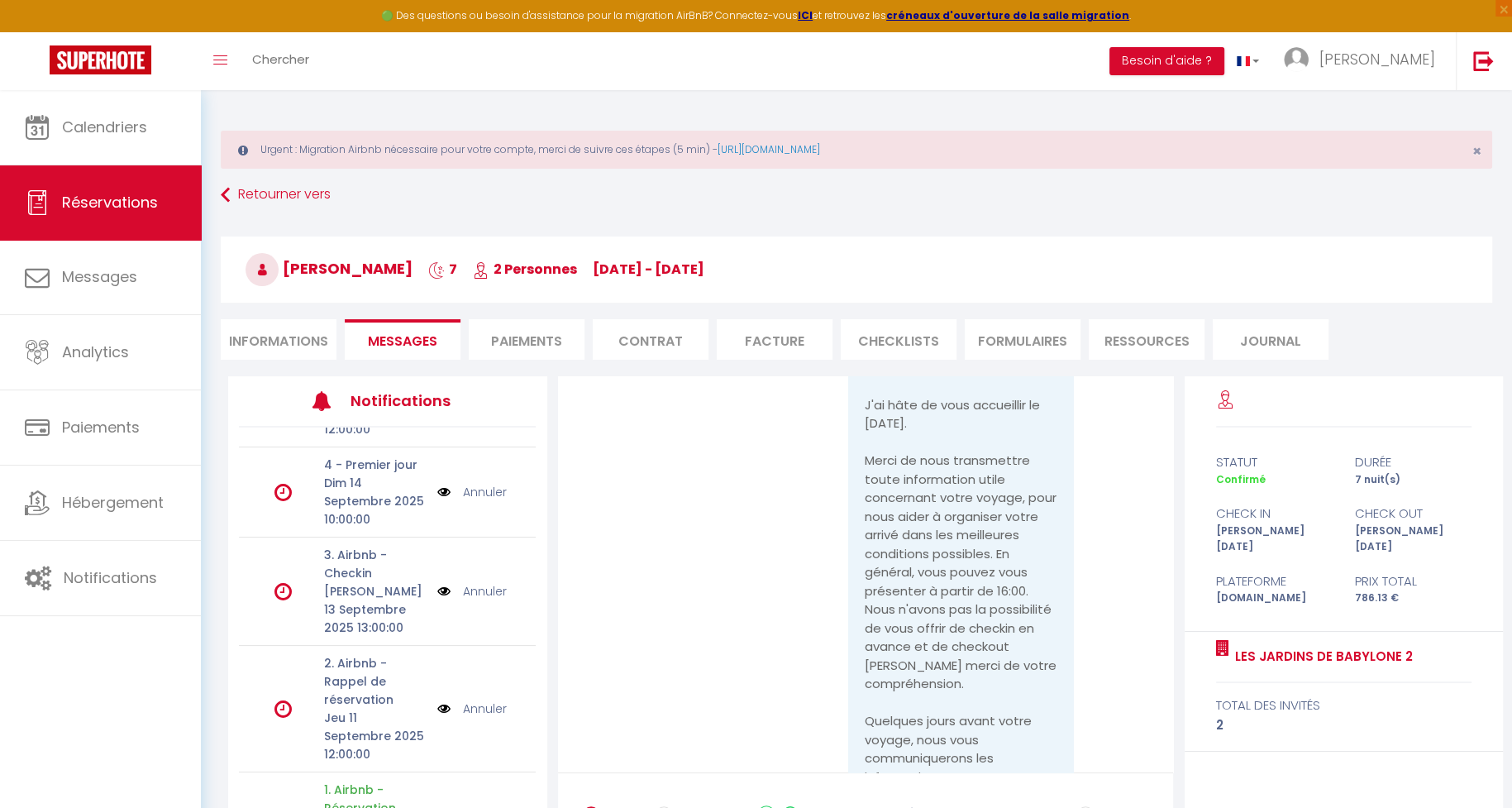
drag, startPoint x: 912, startPoint y: 685, endPoint x: 865, endPoint y: 424, distance: 265.2
click at [865, 424] on pre "Bonjour Ming-Hui, Merci pour votre réservation ! J'ai hâte de vous accueillir l…" at bounding box center [962, 611] width 194 height 577
copy pre "Bonjour Ming-Hui, Merci pour votre réservation ! J'ai hâte de vous accueillir l…"
click at [1421, 60] on span "[PERSON_NAME]" at bounding box center [1376, 59] width 116 height 21
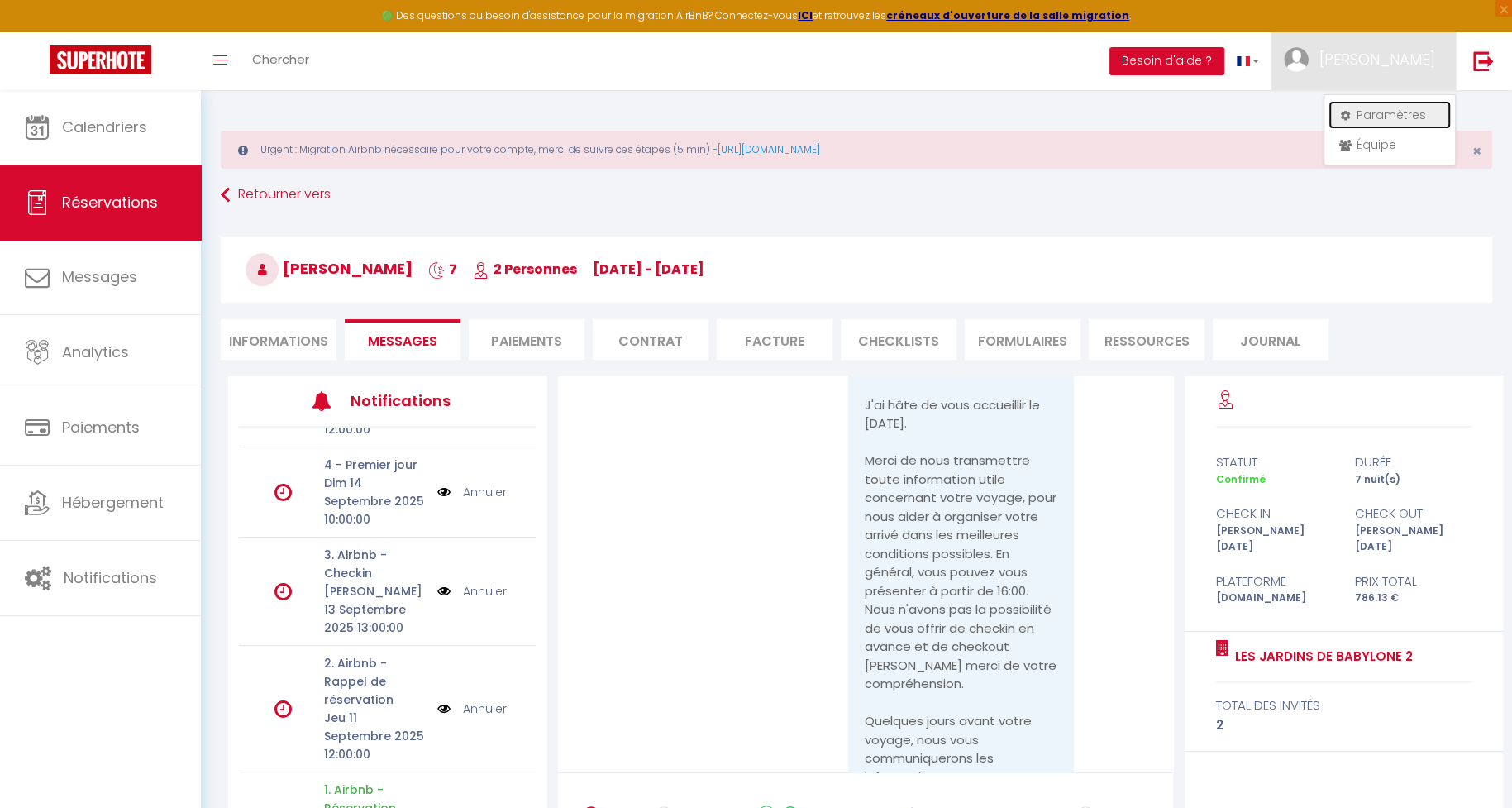
click at [1385, 102] on link "Paramètres" at bounding box center [1389, 115] width 123 height 28
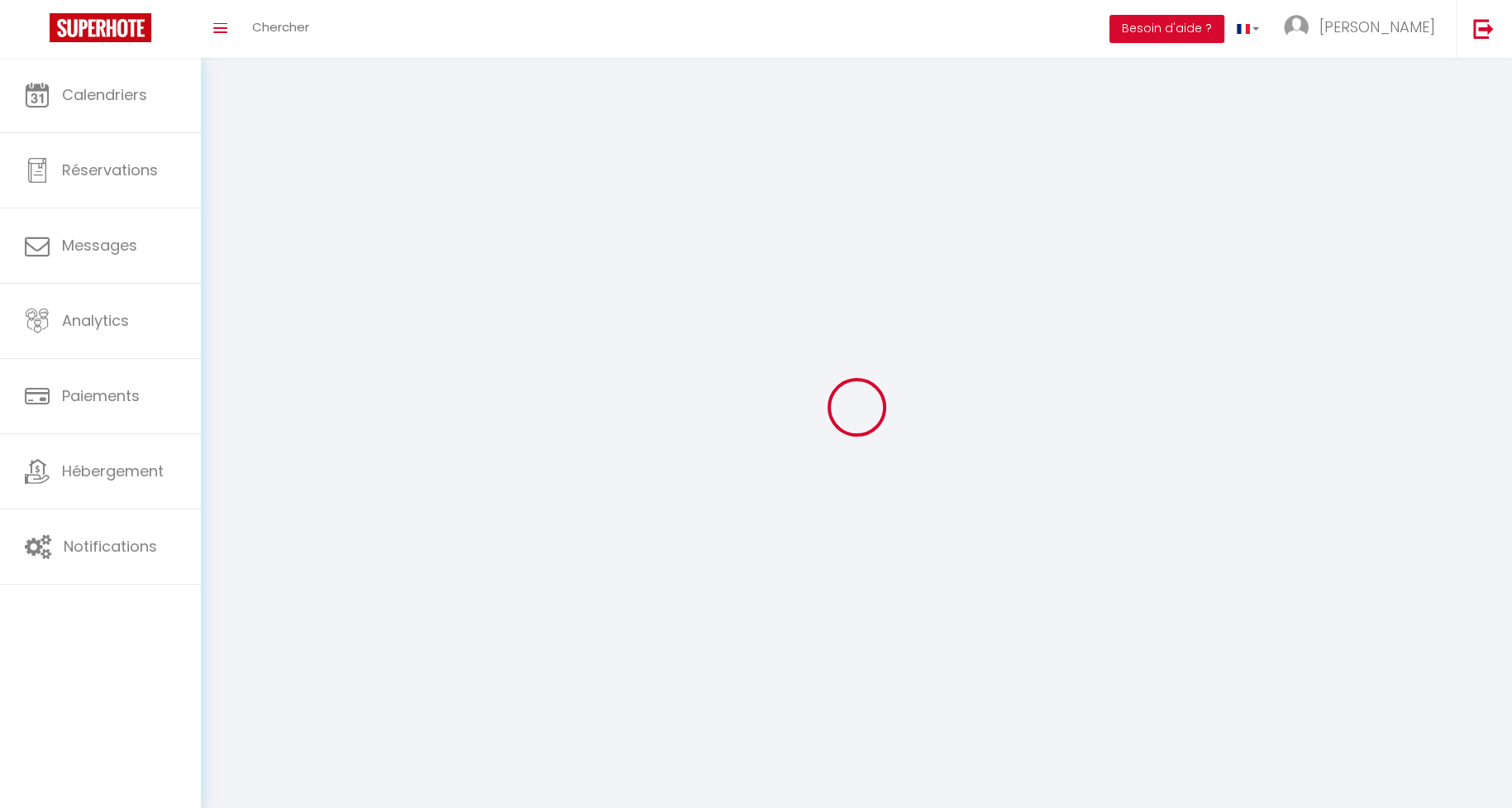
type input "[PERSON_NAME]"
type input "Meyerhoffer"
type input "0625237462"
type input "2 Rue Camille Desmoulins"
type input "95870"
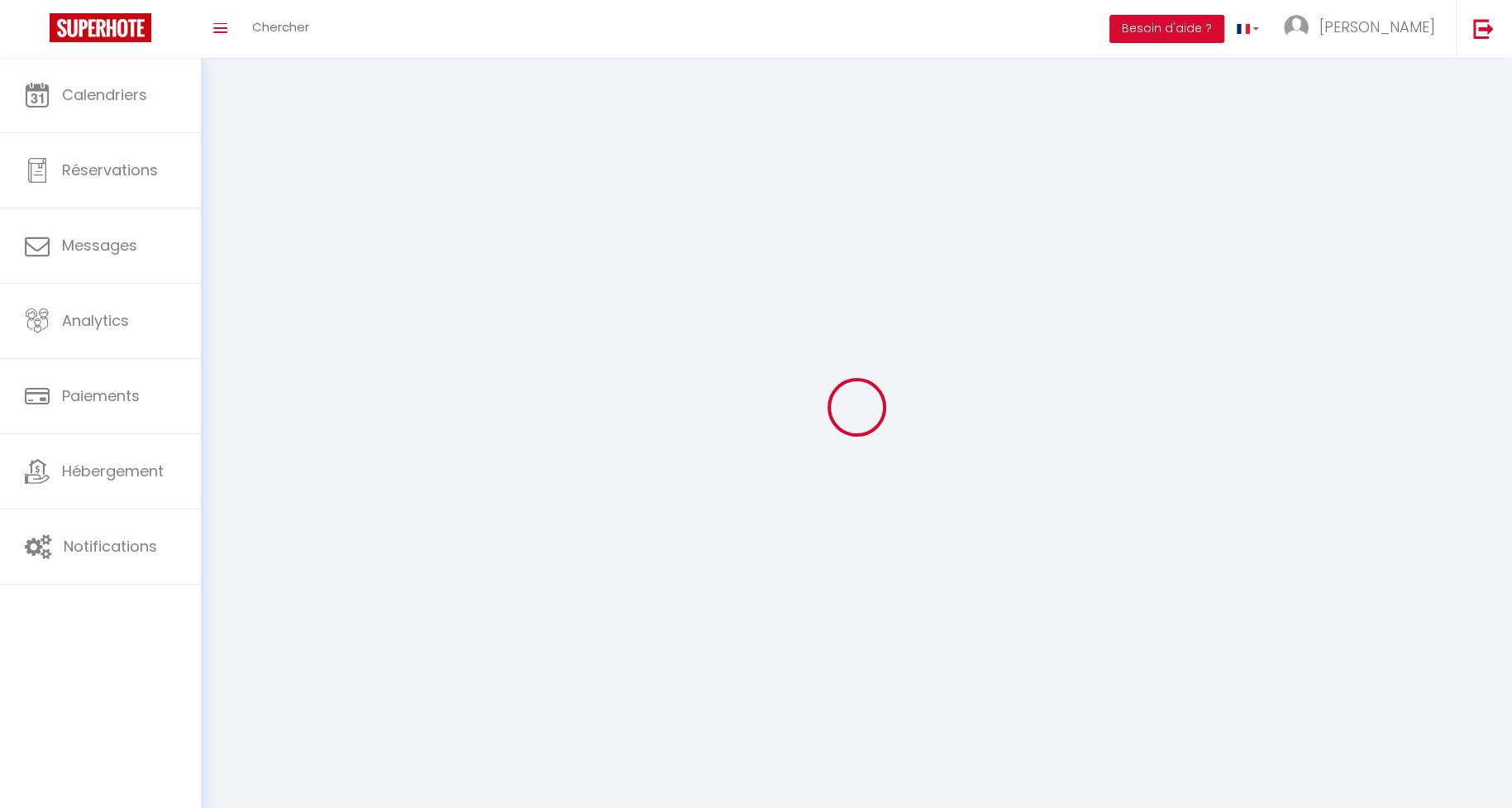
type input "Bezons"
type input "525RVnEiafJWcWJywoBC0P84t"
type input "TsAKzIPY2aNunWnhDUPmFwGMB"
type input "https://app.superhote.com/#/get-available-rentals/TsAKzIPY2aNunWnhDUPmFwGMB"
type input "525RVnEiafJWcWJywoBC0P84t"
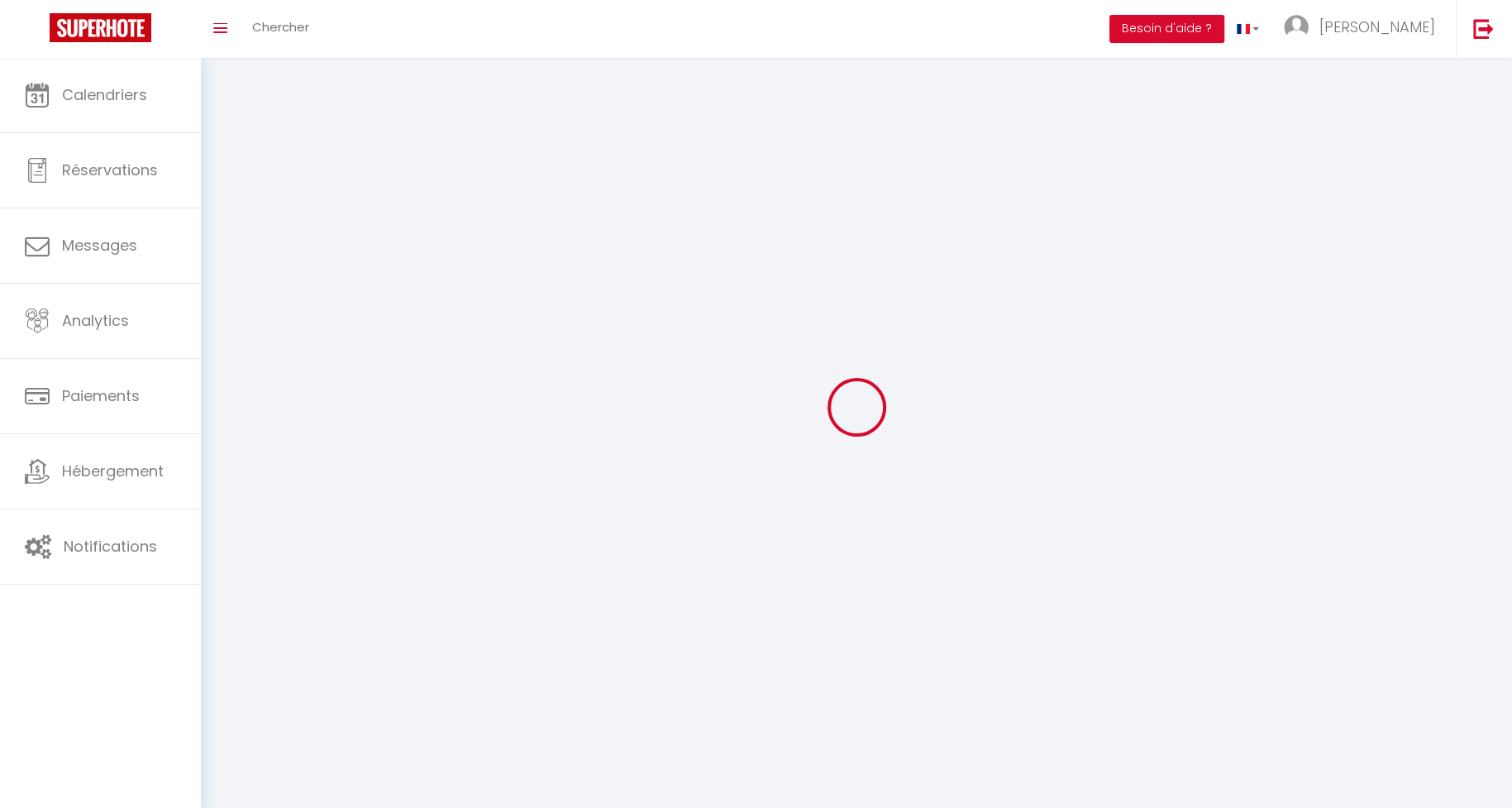
type input "TsAKzIPY2aNunWnhDUPmFwGMB"
type input "https://app.superhote.com/#/get-available-rentals/TsAKzIPY2aNunWnhDUPmFwGMB"
select select "28"
select select "fr"
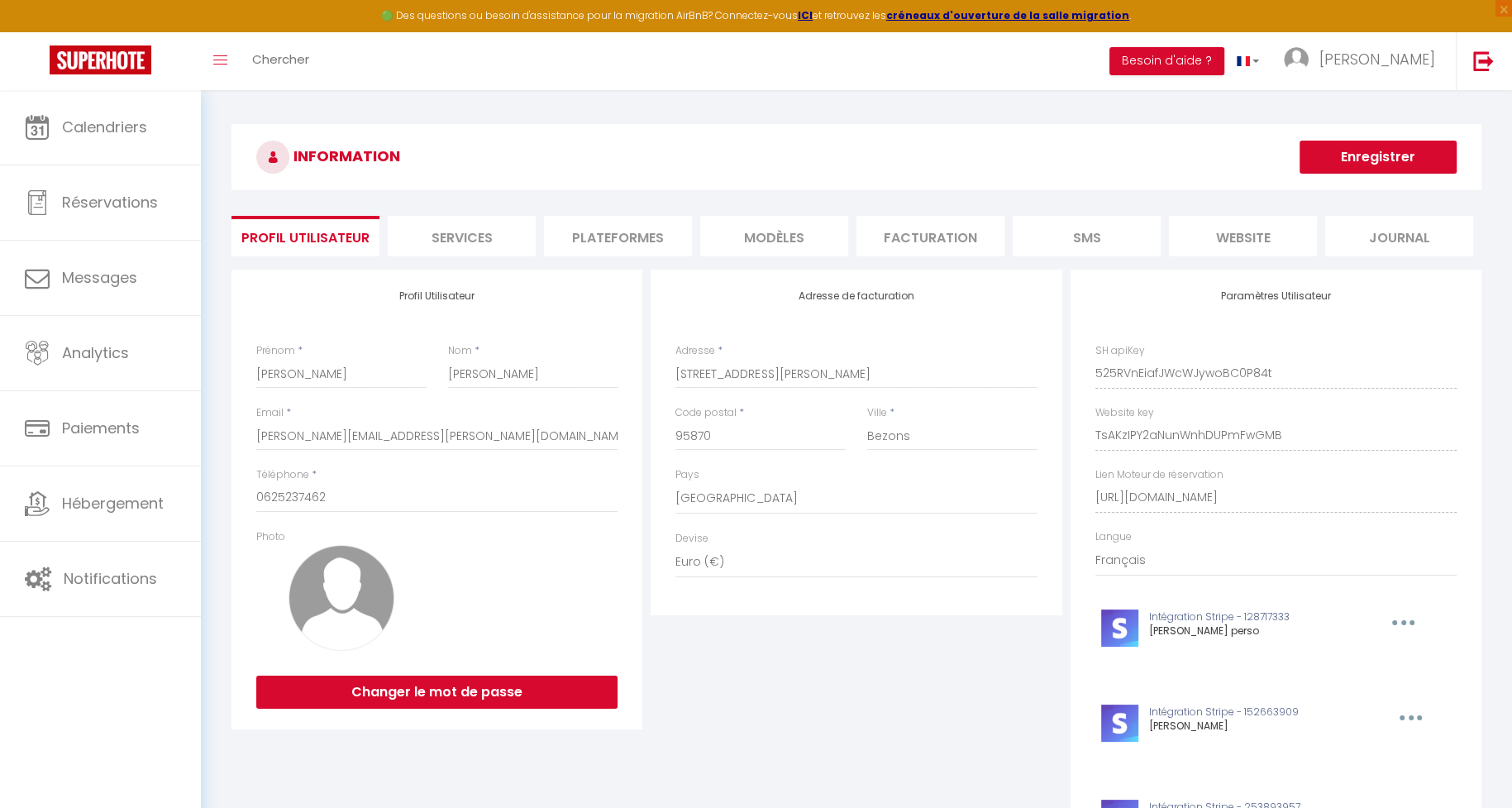
click at [628, 231] on li "Plateformes" at bounding box center [618, 236] width 148 height 41
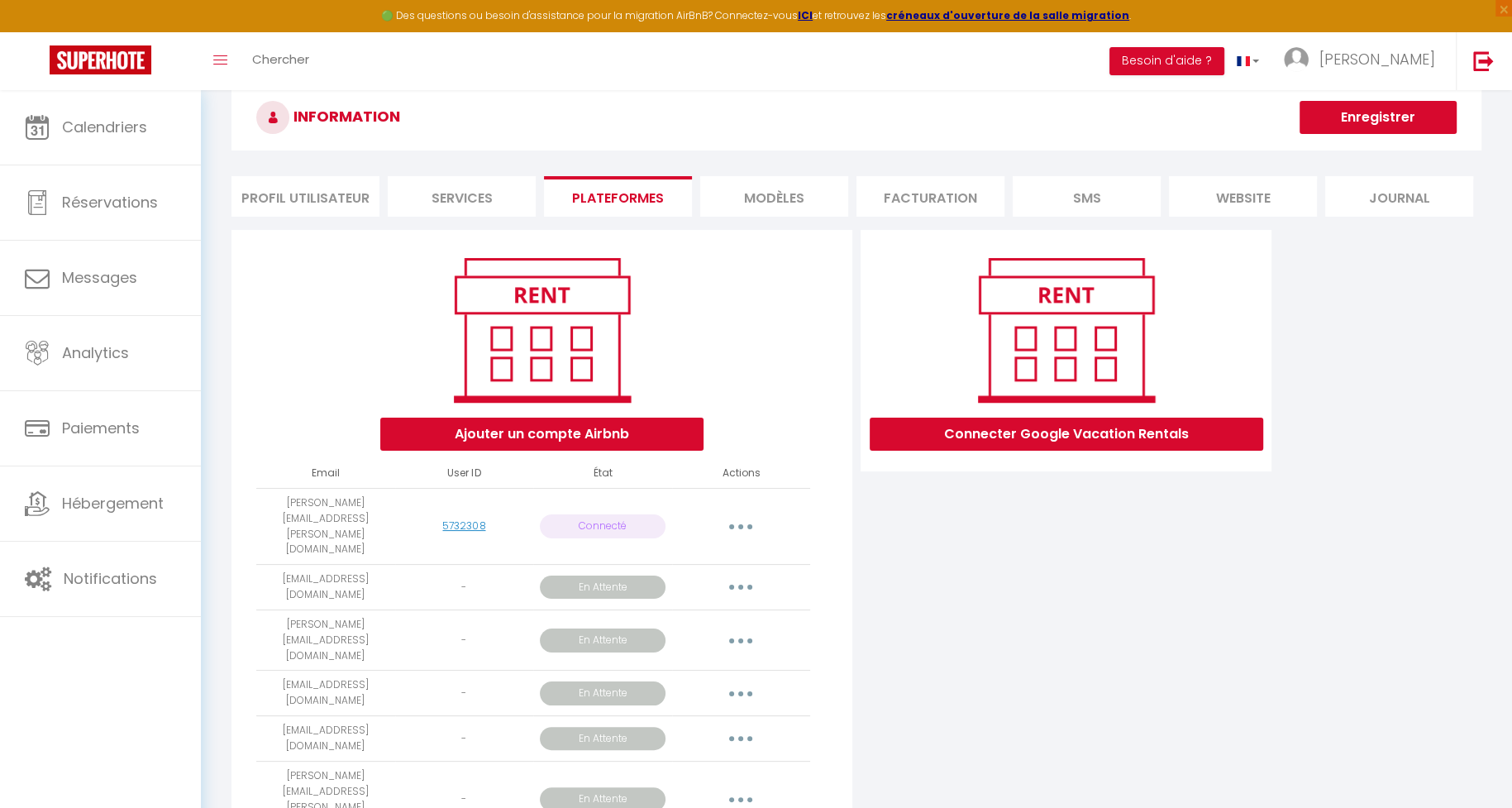
scroll to position [106, 0]
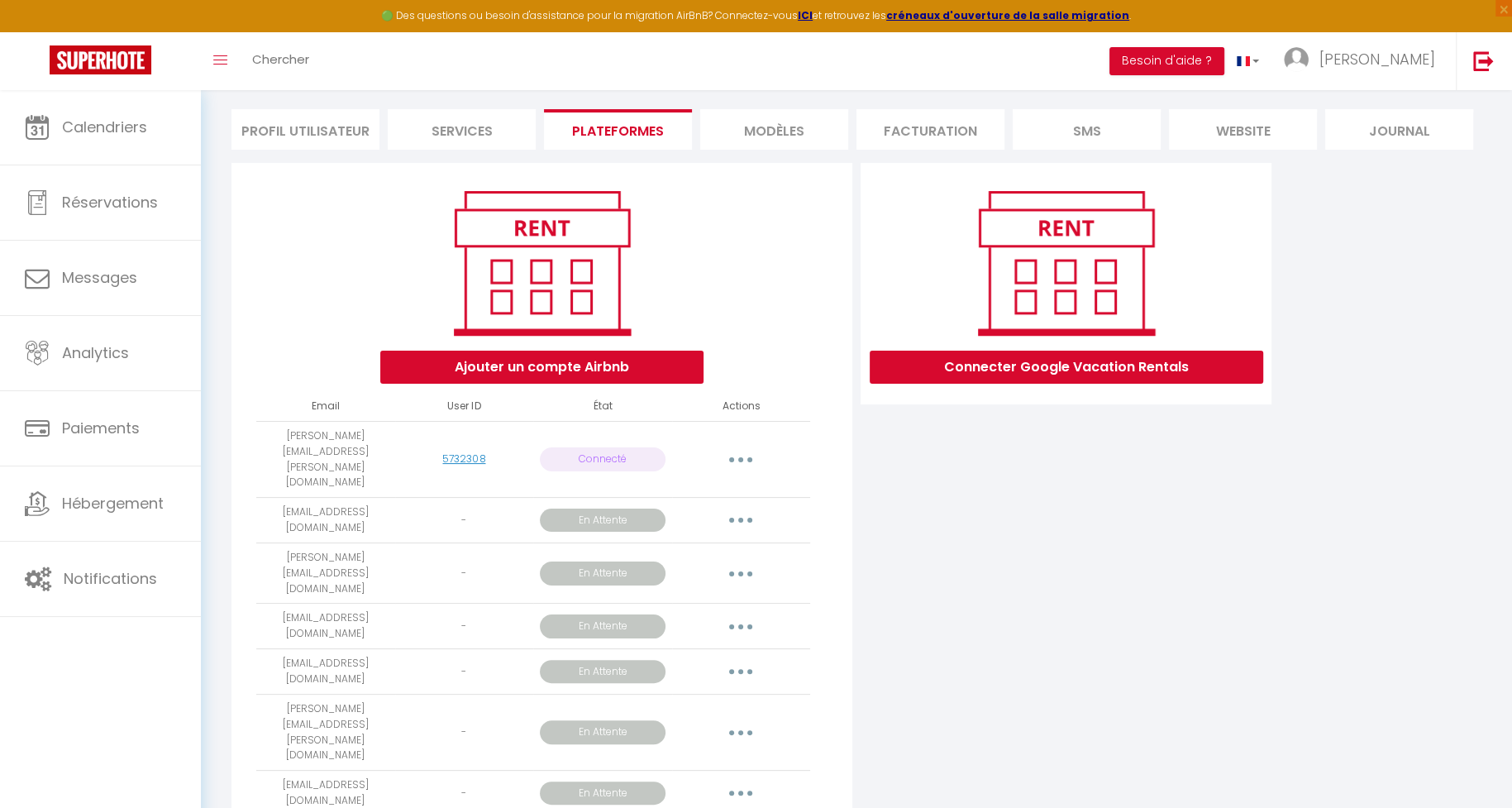
click at [932, 679] on div "Connecter Google Vacation Rentals" at bounding box center [1066, 510] width 419 height 695
click at [738, 720] on button "button" at bounding box center [741, 732] width 46 height 26
click at [896, 651] on div "Connecter Google Vacation Rentals" at bounding box center [1066, 510] width 419 height 695
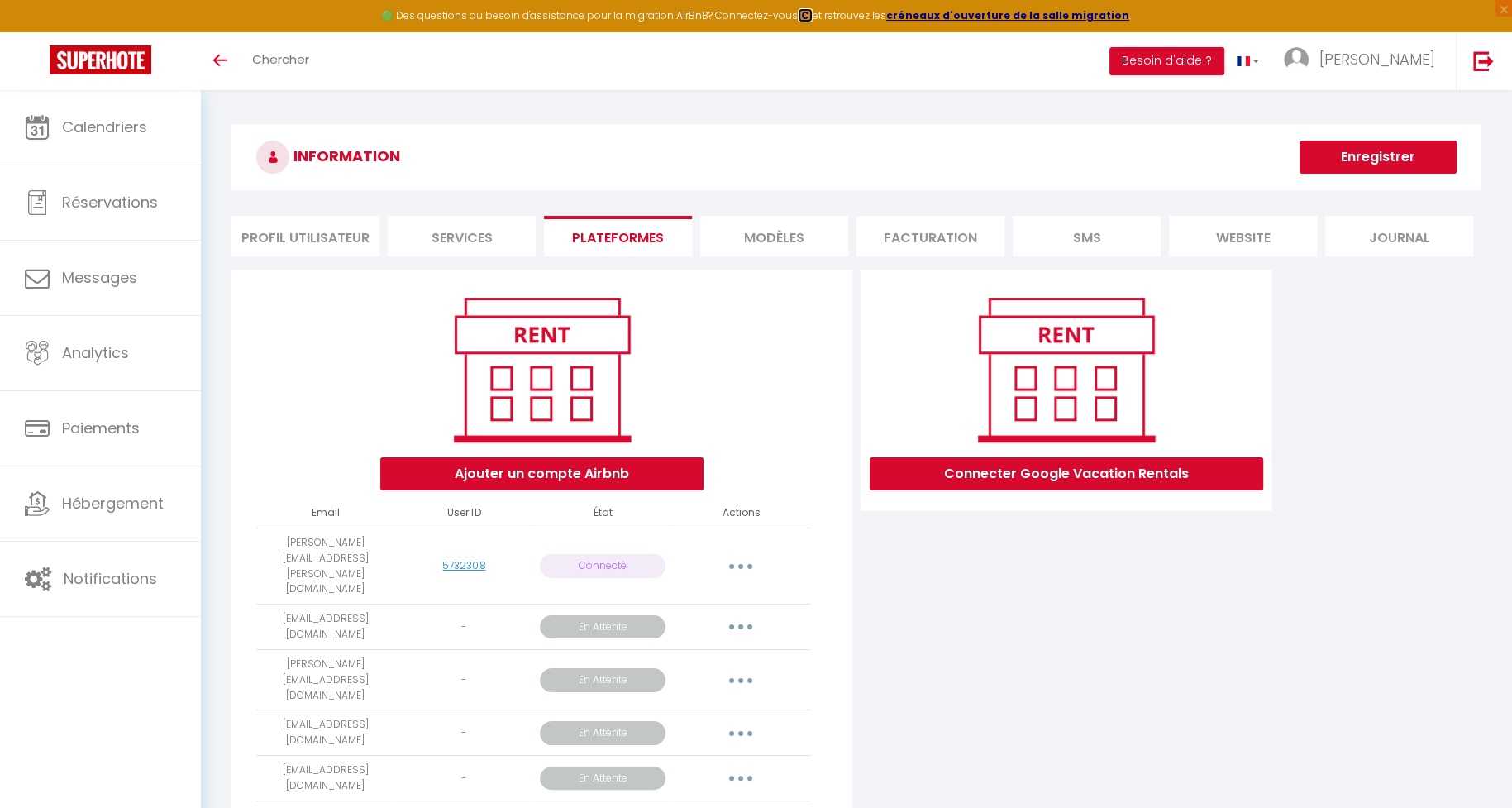
click at [804, 20] on strong "ICI" at bounding box center [805, 15] width 15 height 14
click at [109, 51] on img at bounding box center [101, 60] width 102 height 29
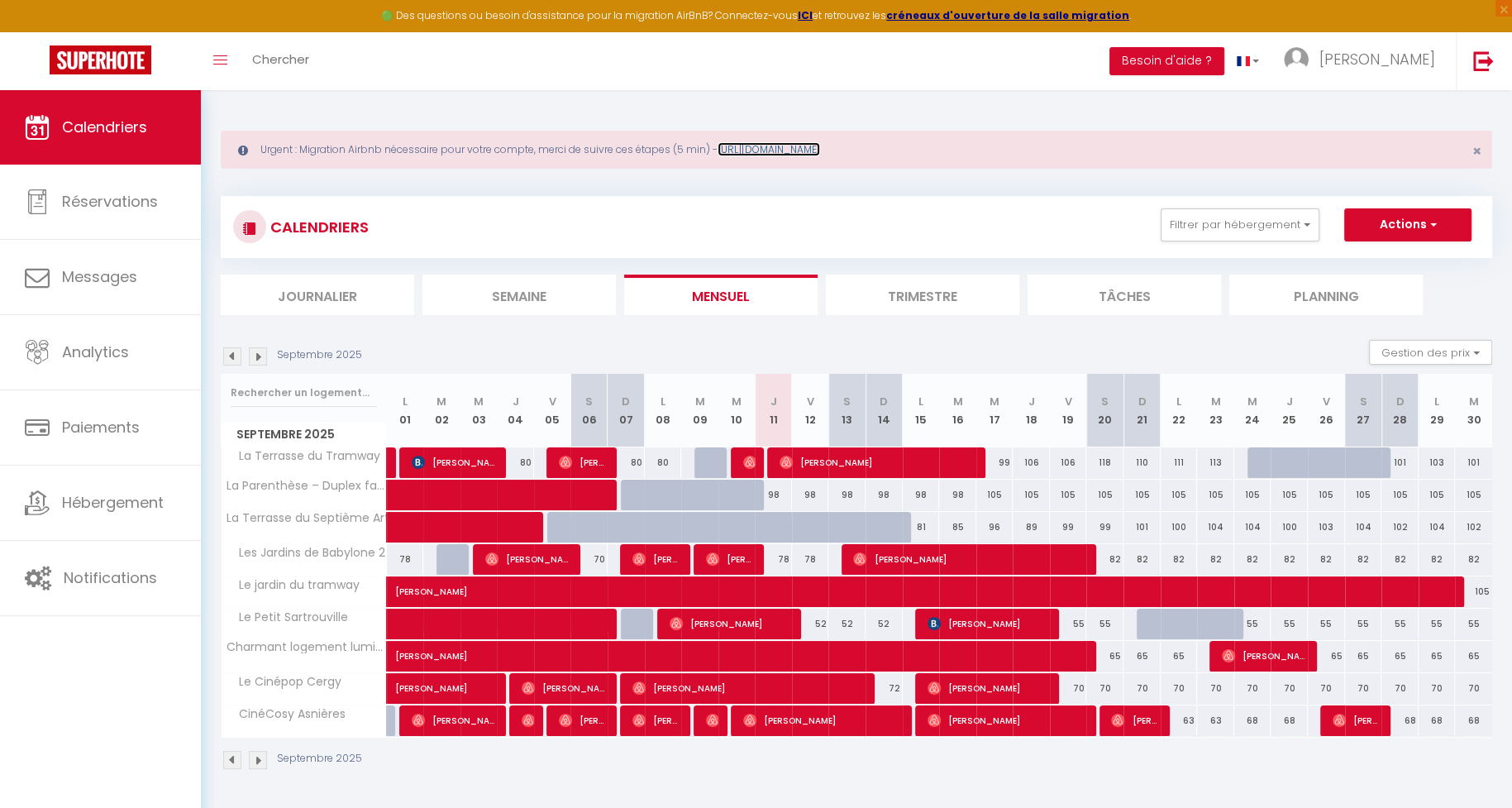
click at [809, 148] on link "[URL][DOMAIN_NAME]" at bounding box center [769, 148] width 103 height 14
click at [1309, 58] on img at bounding box center [1295, 59] width 25 height 25
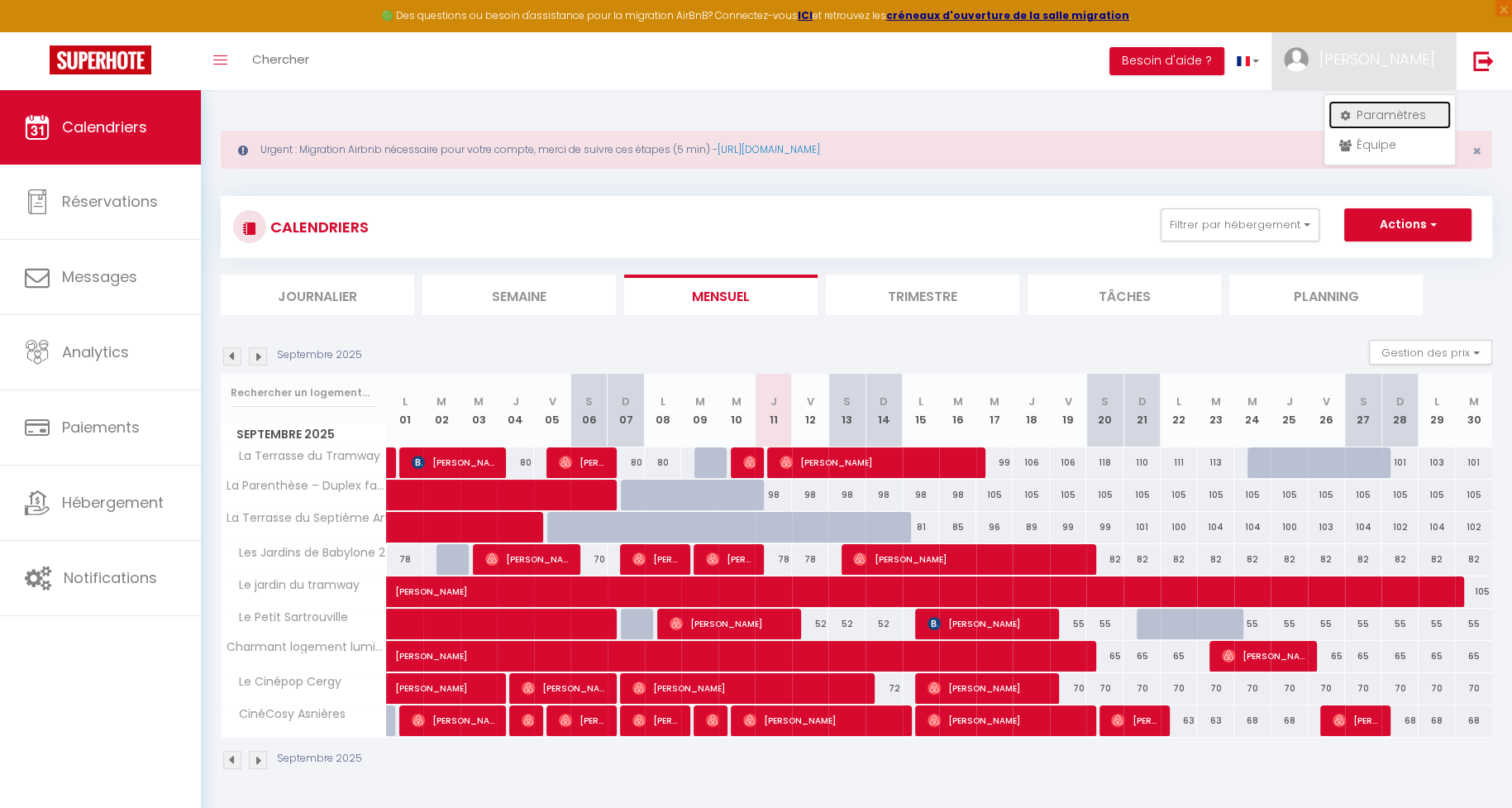
click at [1370, 110] on link "Paramètres" at bounding box center [1389, 115] width 123 height 28
select select "28"
select select "fr"
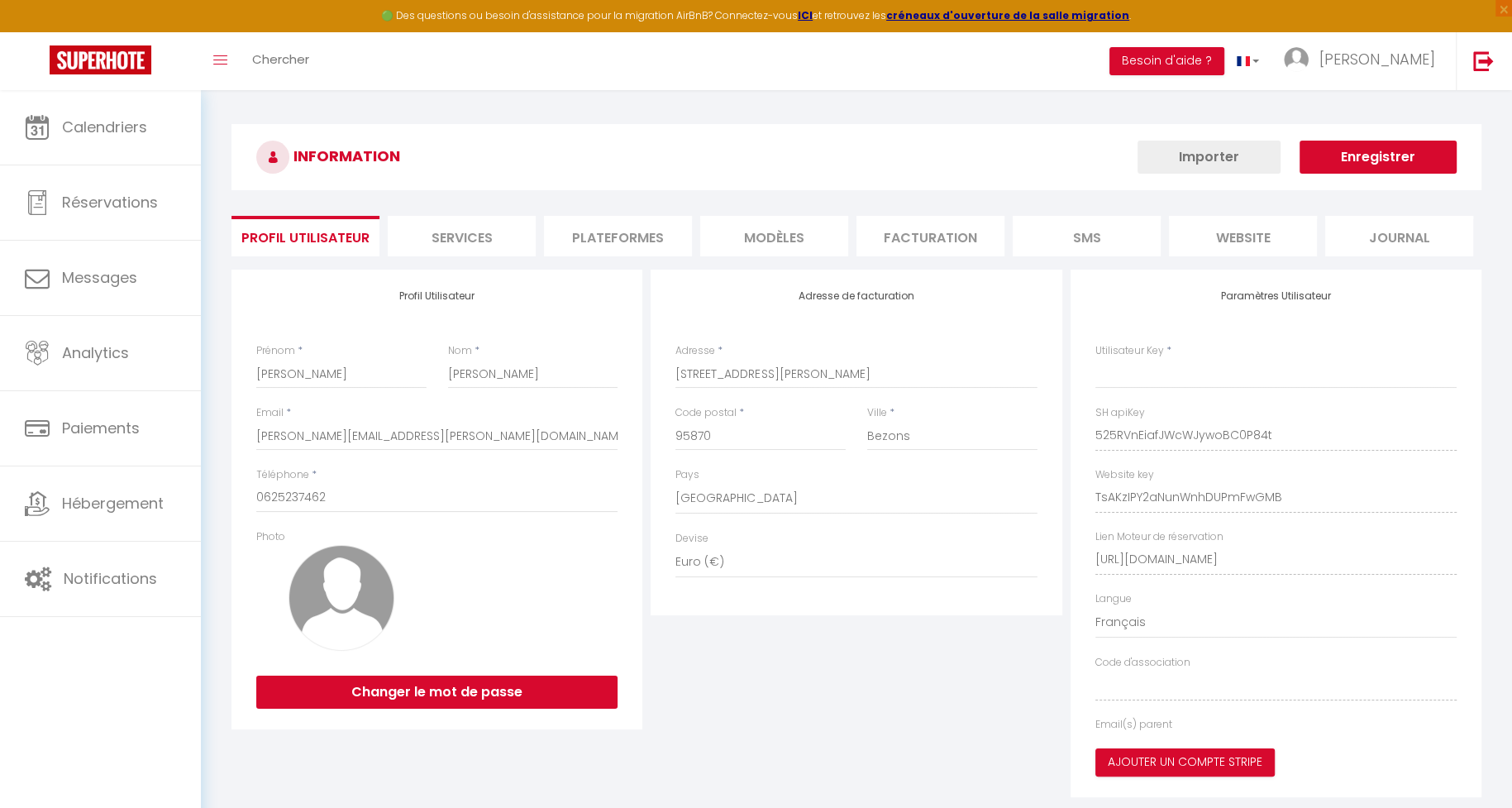
type input "525RVnEiafJWcWJywoBC0P84t"
type input "TsAKzIPY2aNunWnhDUPmFwGMB"
type input "[URL][DOMAIN_NAME]"
select select "fr"
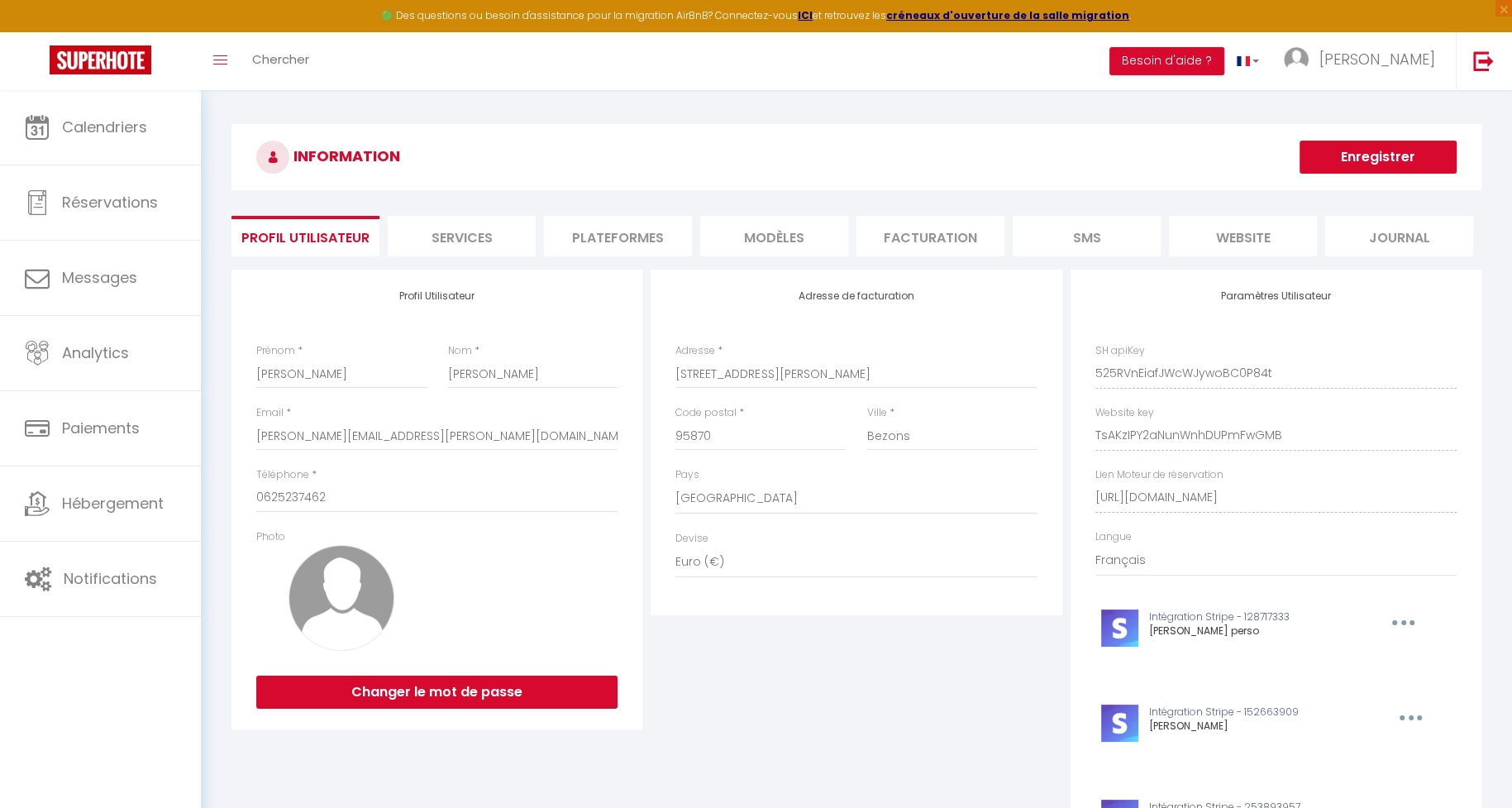
click at [600, 222] on li "Plateformes" at bounding box center [618, 236] width 148 height 41
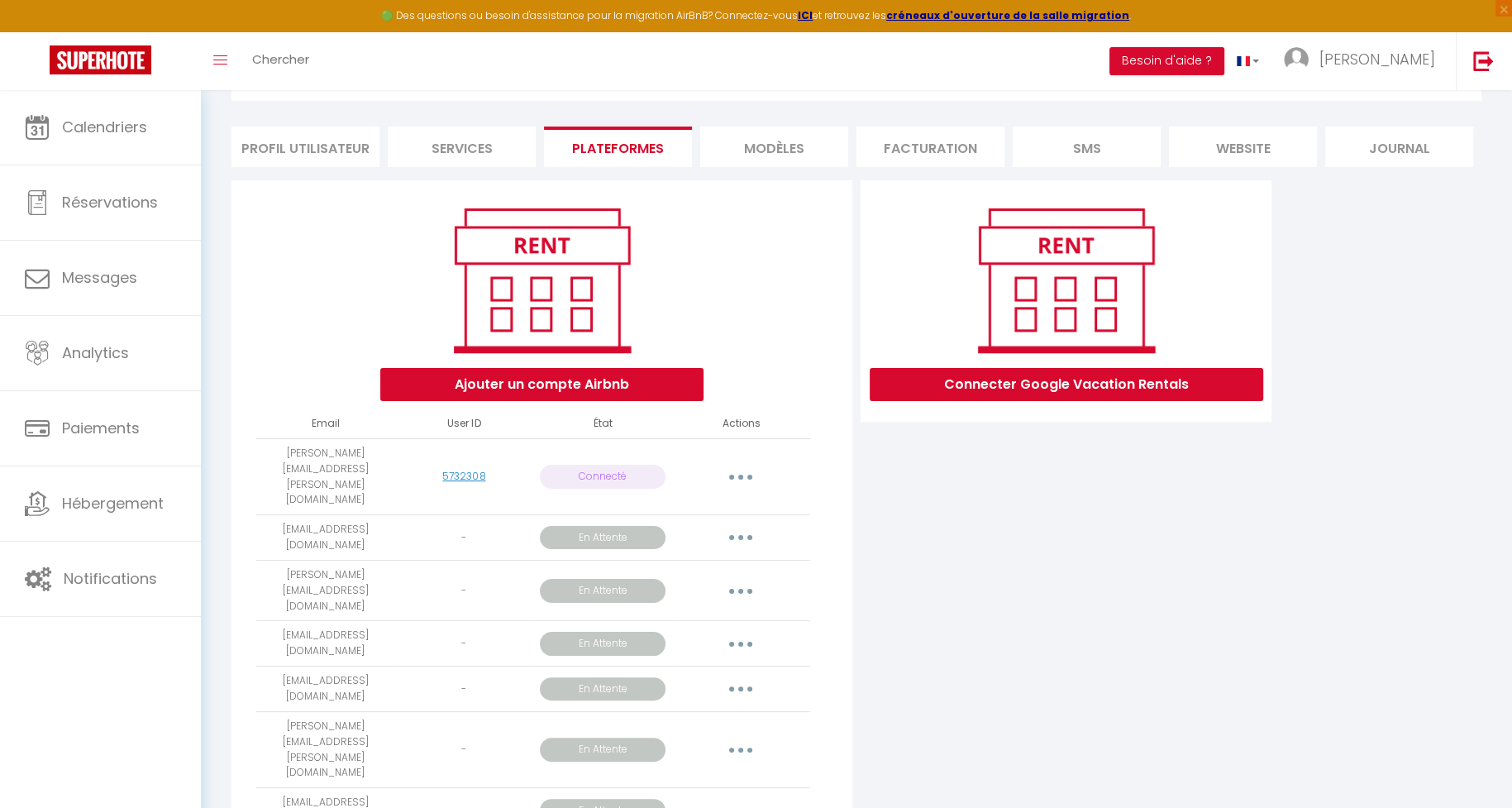
scroll to position [91, 0]
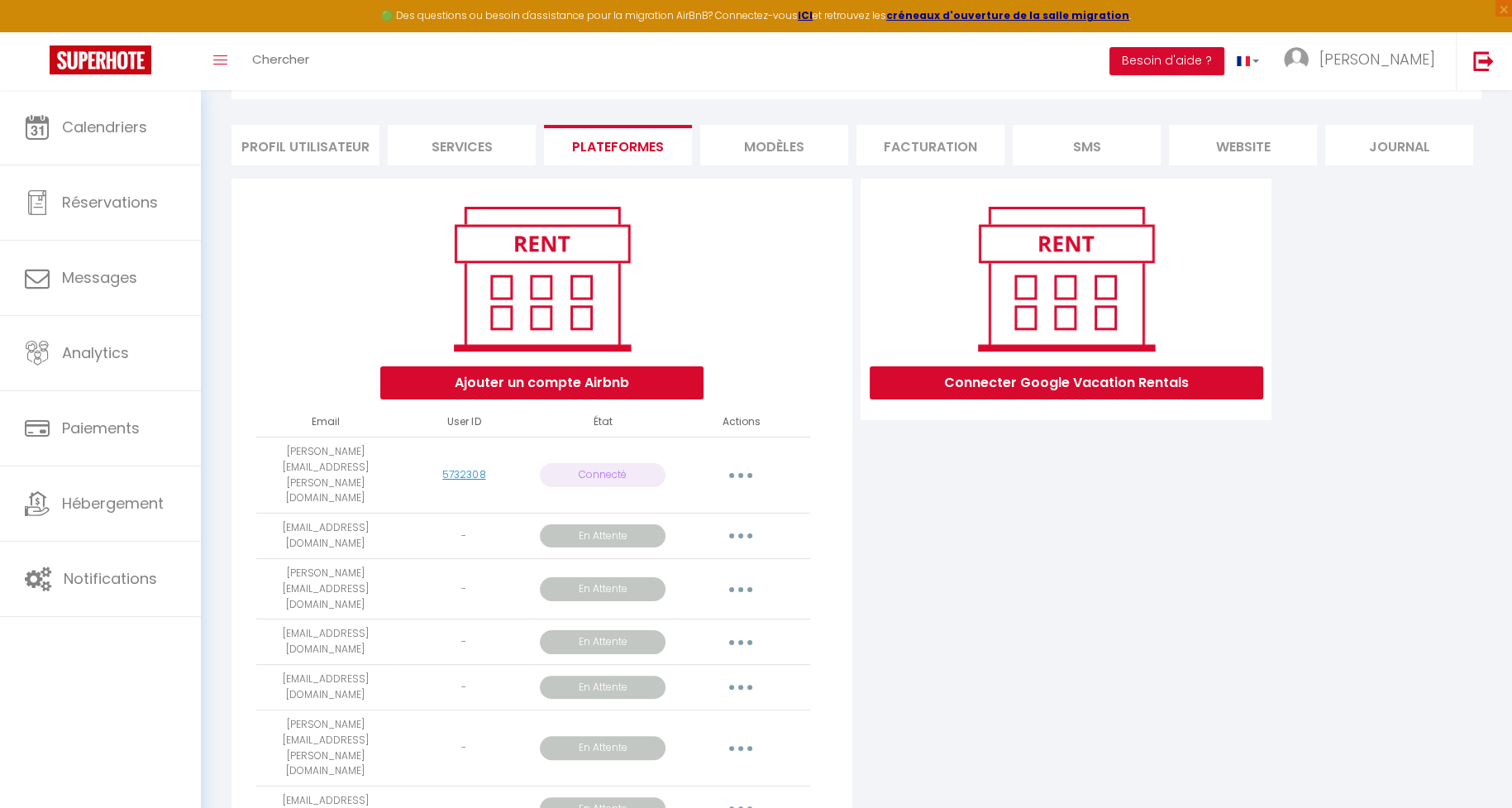
click at [883, 630] on div "Connecter Google Vacation Rentals" at bounding box center [1066, 526] width 419 height 695
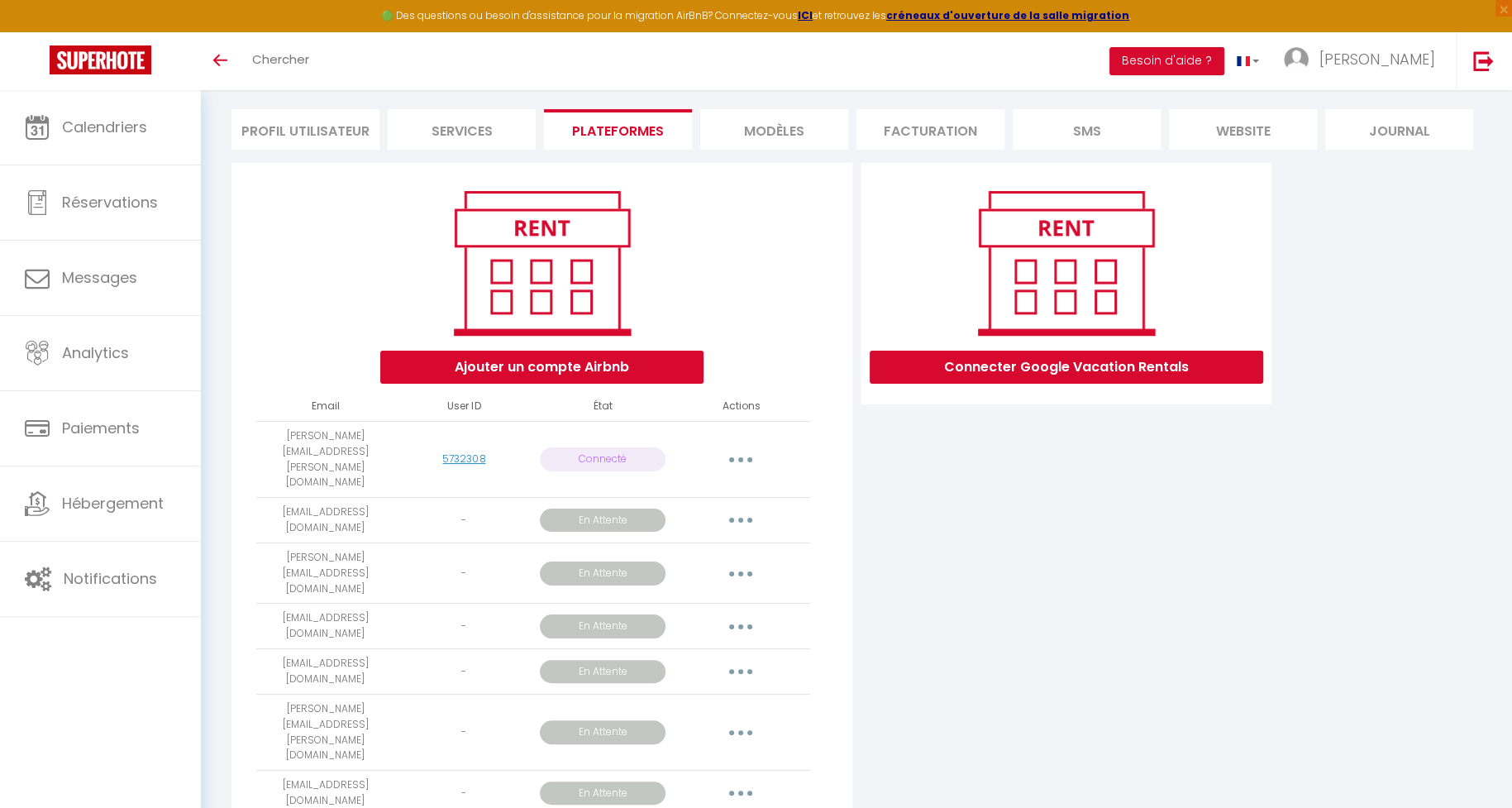
click at [632, 721] on p "En Attente" at bounding box center [602, 732] width 126 height 24
click at [744, 720] on button "button" at bounding box center [741, 732] width 46 height 26
click at [908, 648] on div "Connecter Google Vacation Rentals" at bounding box center [1066, 510] width 419 height 695
click at [793, 542] on td "Obtenir le lien de connexion Importer les appartements Supprimer Reconnecter le…" at bounding box center [741, 572] width 139 height 61
click at [741, 447] on button "button" at bounding box center [741, 460] width 46 height 26
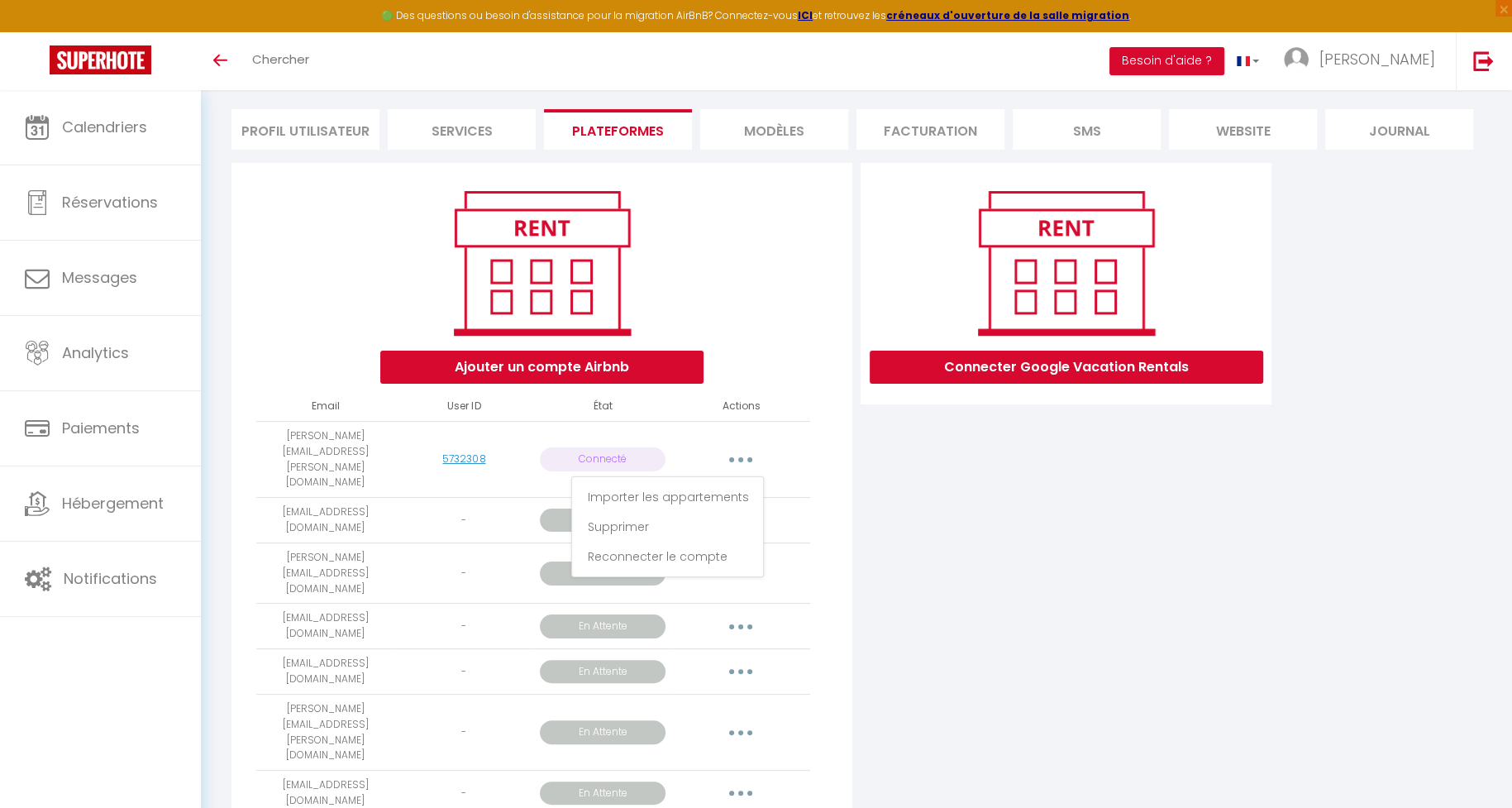
click at [913, 538] on div "Connecter Google Vacation Rentals" at bounding box center [1066, 510] width 419 height 695
click at [739, 560] on button "button" at bounding box center [741, 572] width 46 height 26
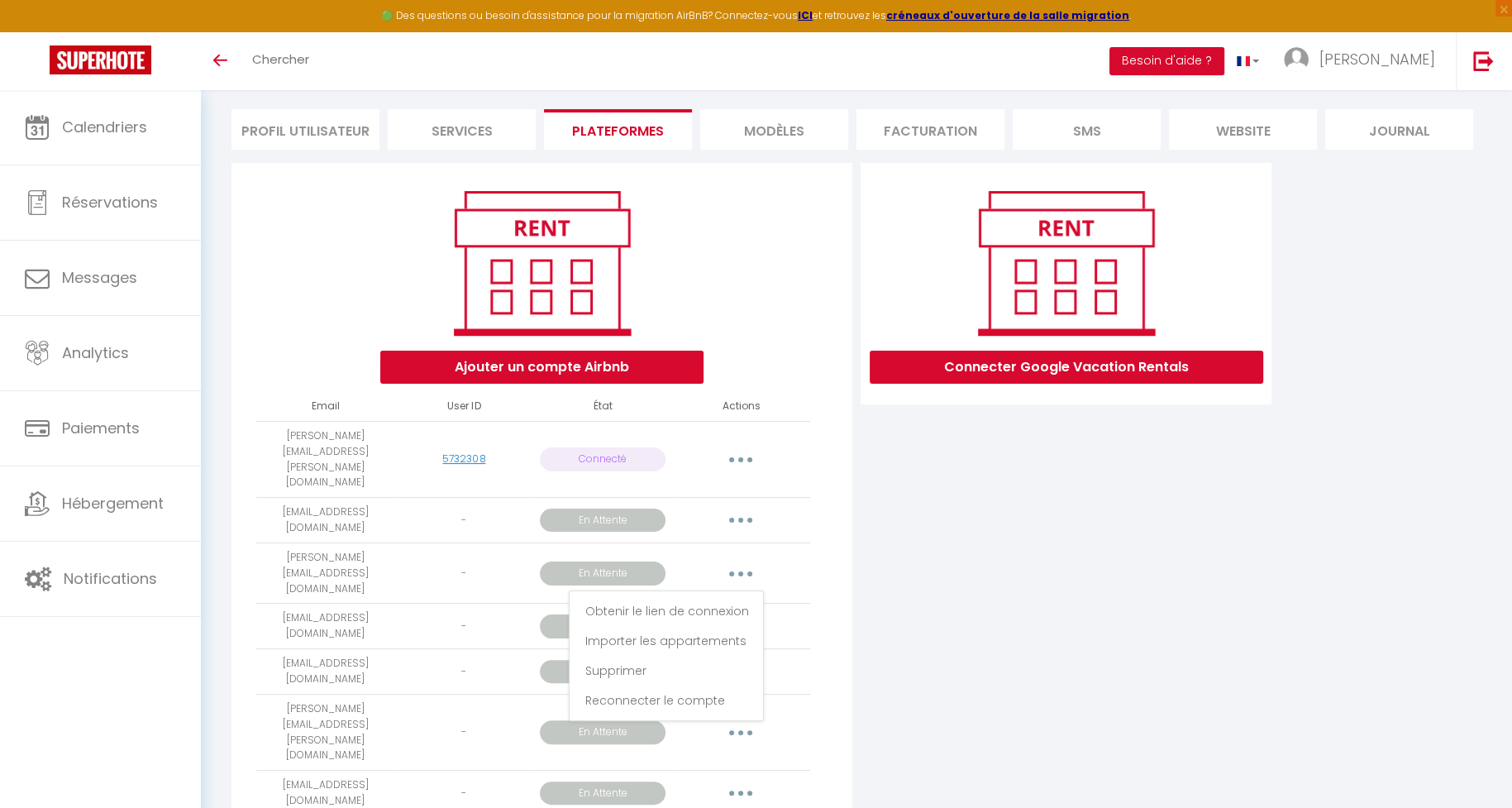
click at [931, 613] on div "Connecter Google Vacation Rentals" at bounding box center [1066, 510] width 419 height 695
click at [887, 589] on div "Connecter Google Vacation Rentals" at bounding box center [1066, 510] width 419 height 695
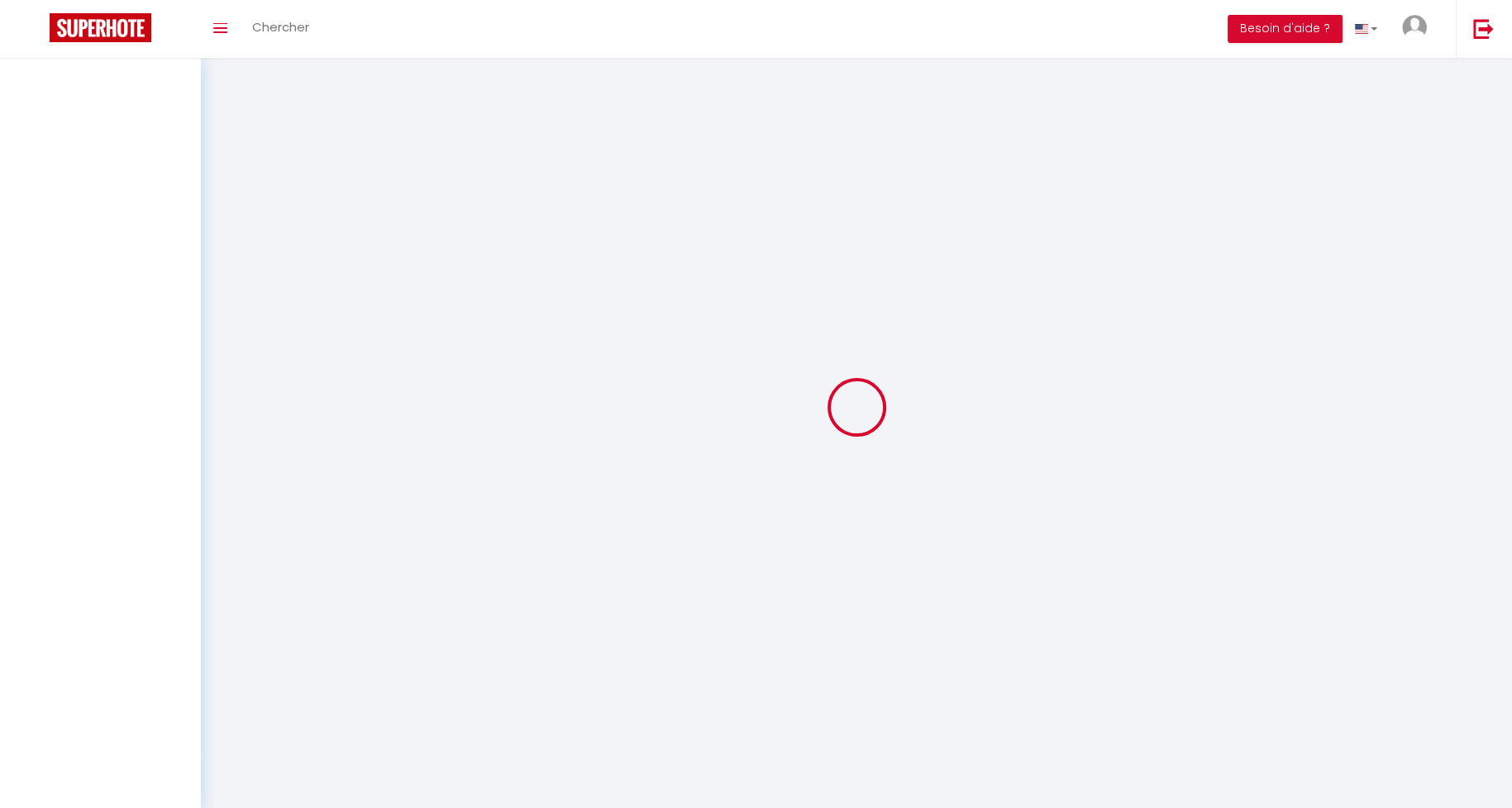
click at [0, 0] on div "Connecter Google Vacation Rentals" at bounding box center [0, 0] width 0 height 0
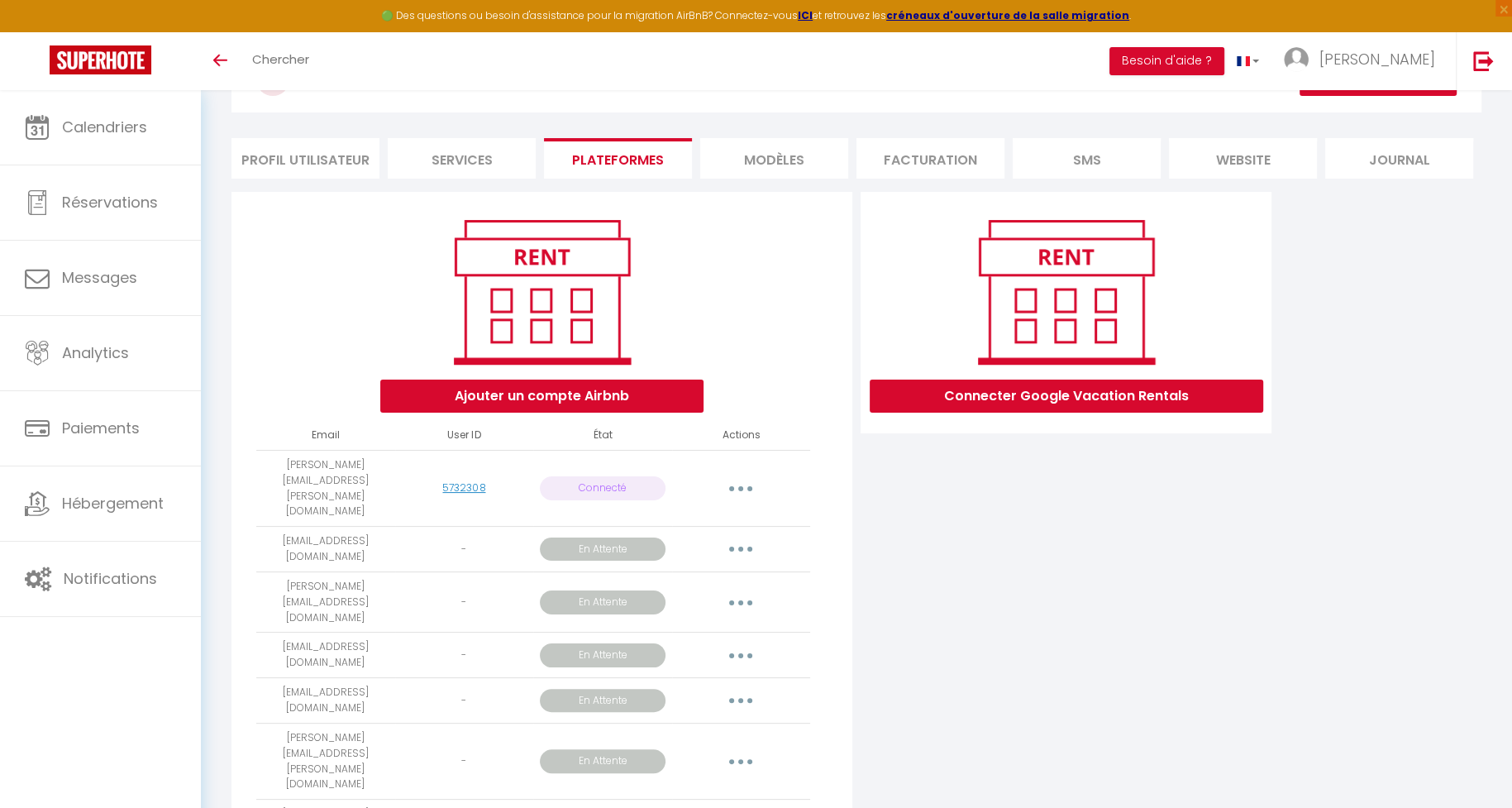
scroll to position [106, 0]
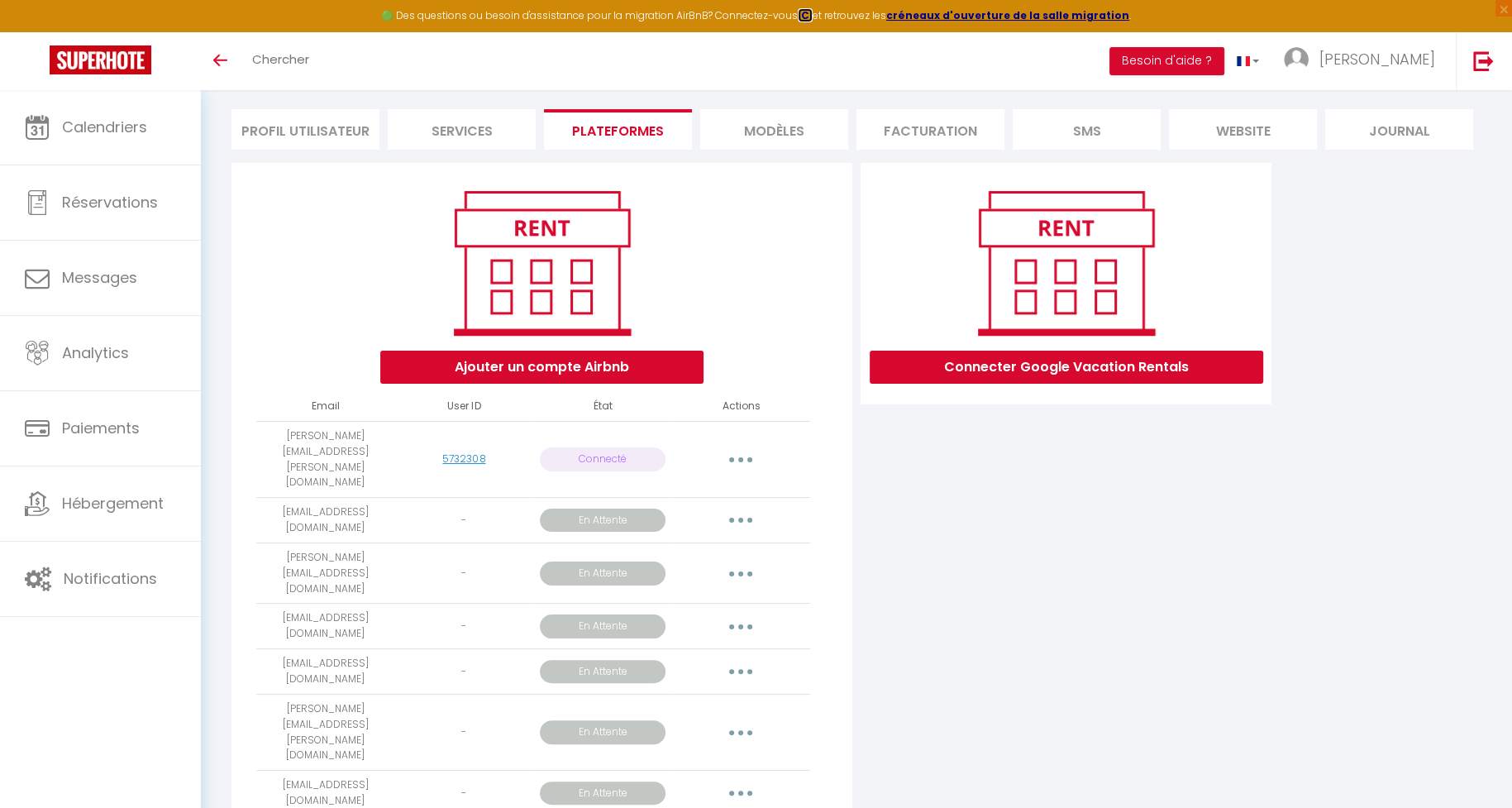
click at [808, 21] on strong "ICI" at bounding box center [805, 15] width 15 height 14
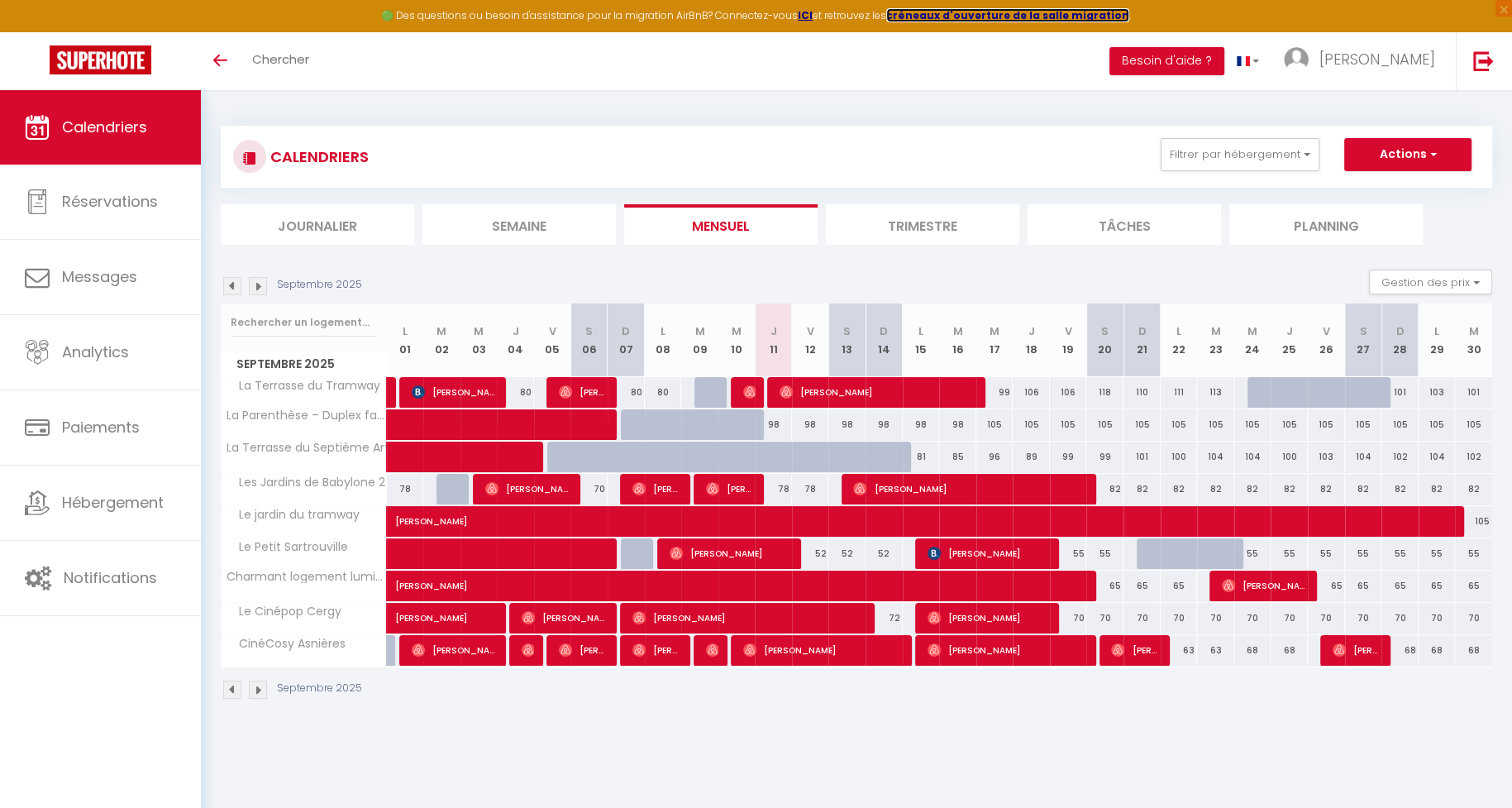
click at [951, 12] on strong "créneaux d'ouverture de la salle migration" at bounding box center [1007, 15] width 243 height 14
